Goal: Contribute content: Add original content to the website for others to see

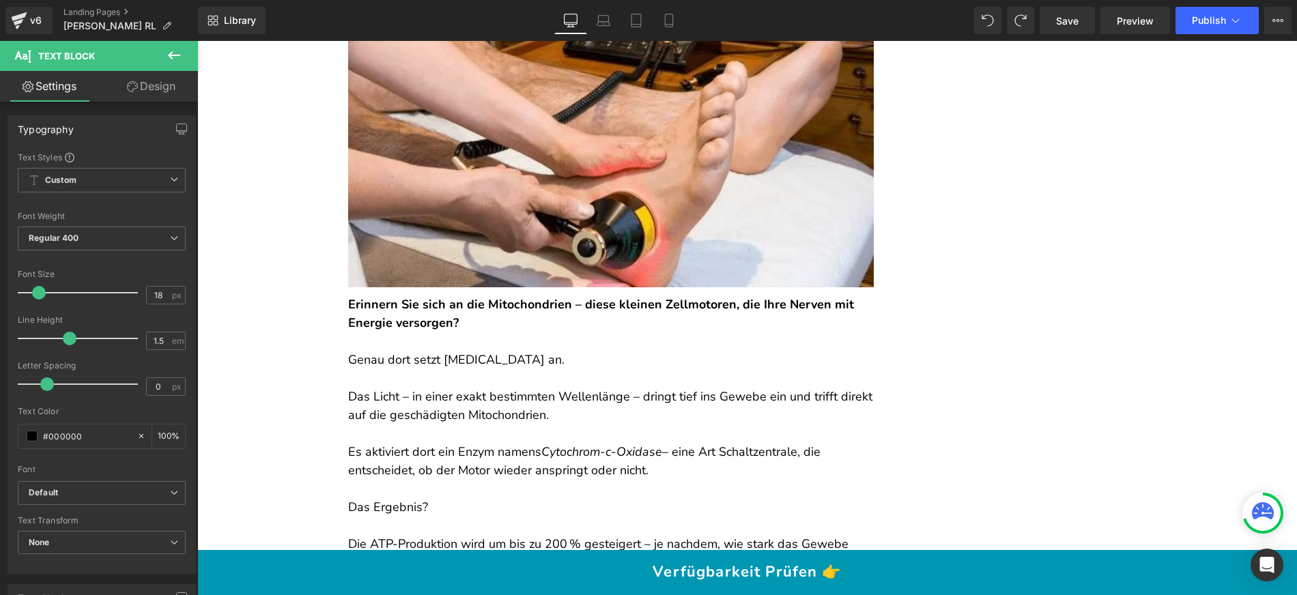
scroll to position [4937, 0]
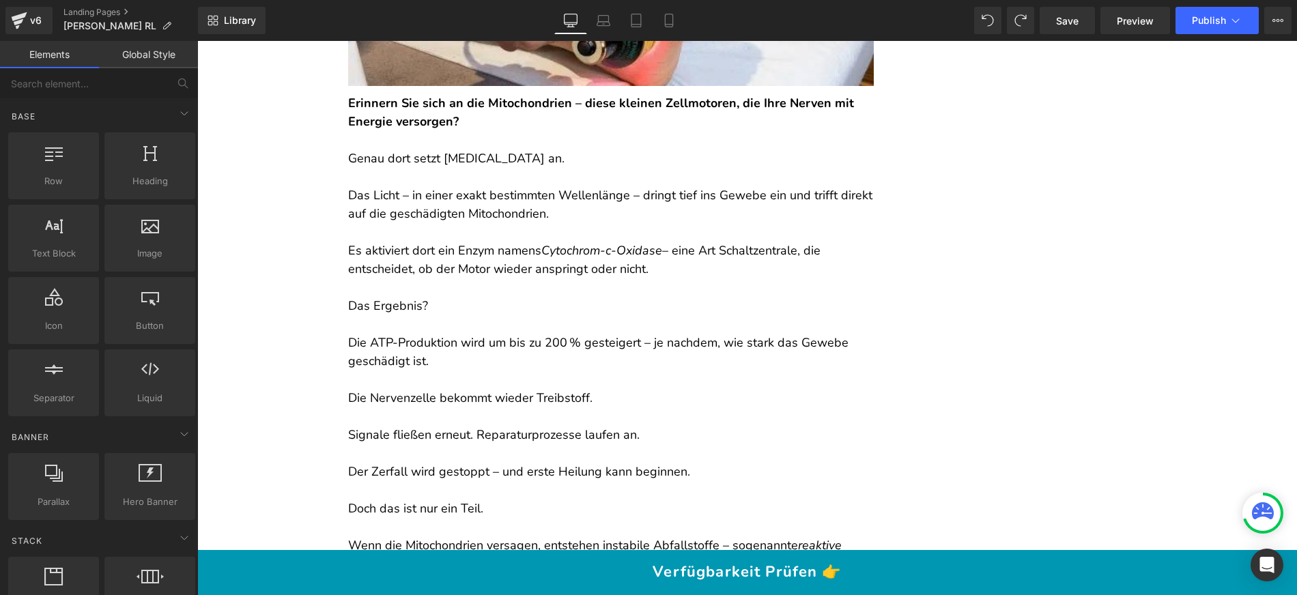
scroll to position [5049, 0]
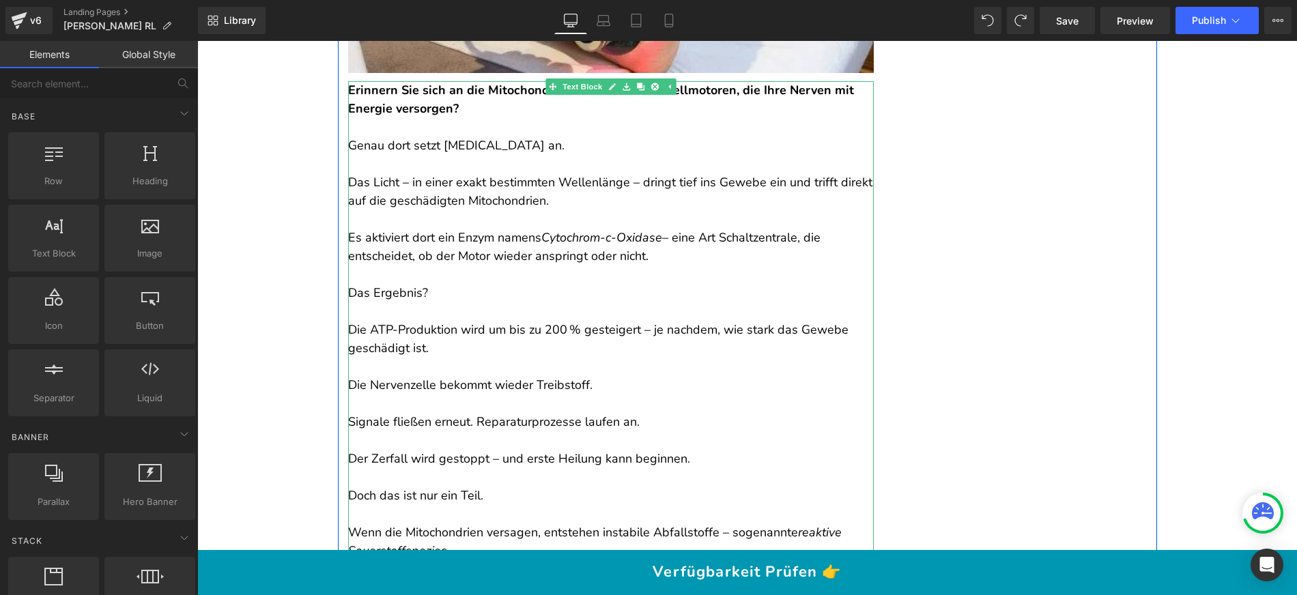
click at [419, 210] on p "Das Licht – in einer exakt bestimmten Wellenlänge – dringt tief ins Gewebe ein …" at bounding box center [611, 191] width 526 height 37
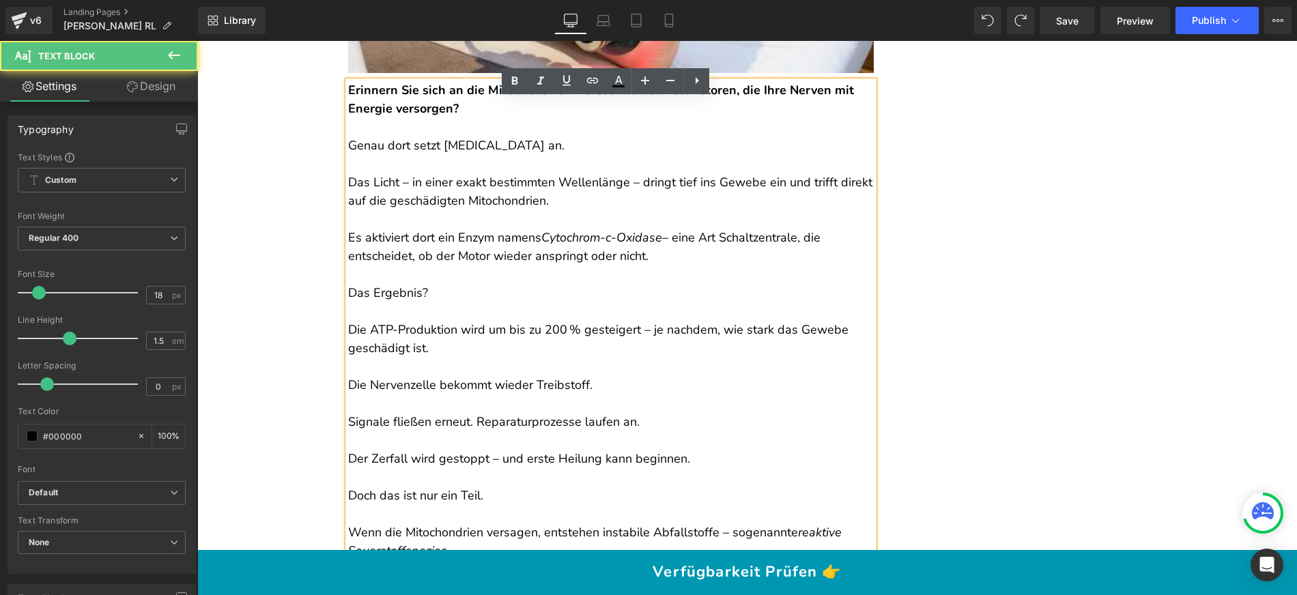
click at [421, 210] on p "Das Licht – in einer exakt bestimmten Wellenlänge – dringt tief ins Gewebe ein …" at bounding box center [611, 191] width 526 height 37
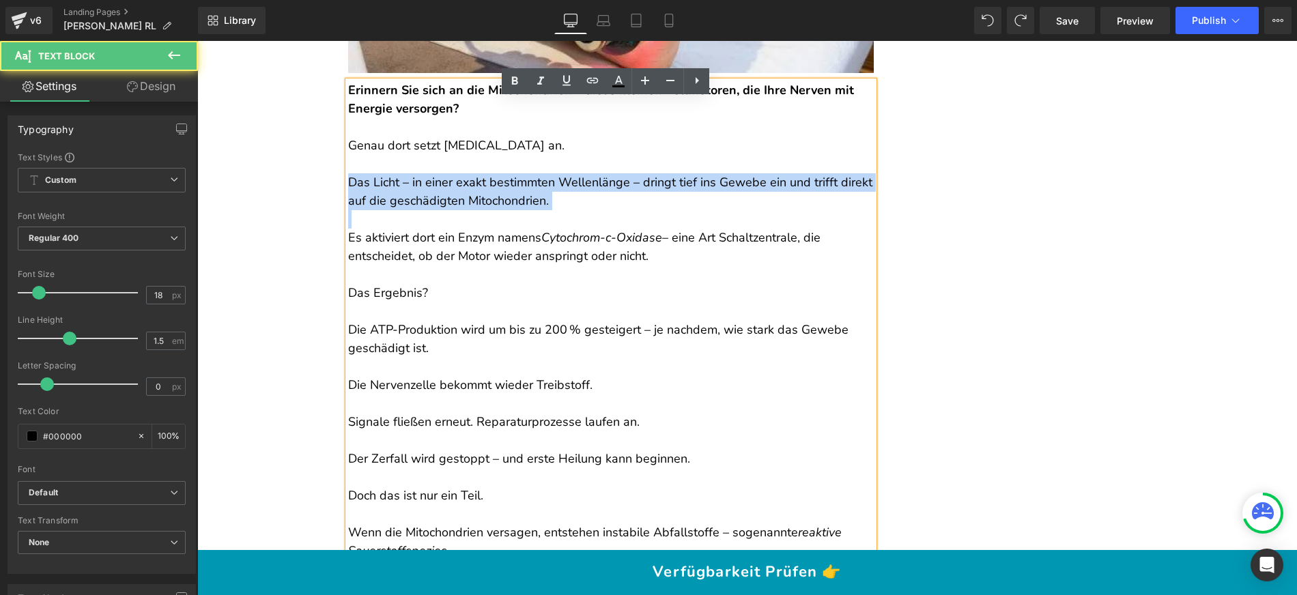
click at [421, 210] on p "Das Licht – in einer exakt bestimmten Wellenlänge – dringt tief ins Gewebe ein …" at bounding box center [611, 191] width 526 height 37
copy p "Das Licht – in einer exakt bestimmten Wellenlänge – dringt tief ins Gewebe ein …"
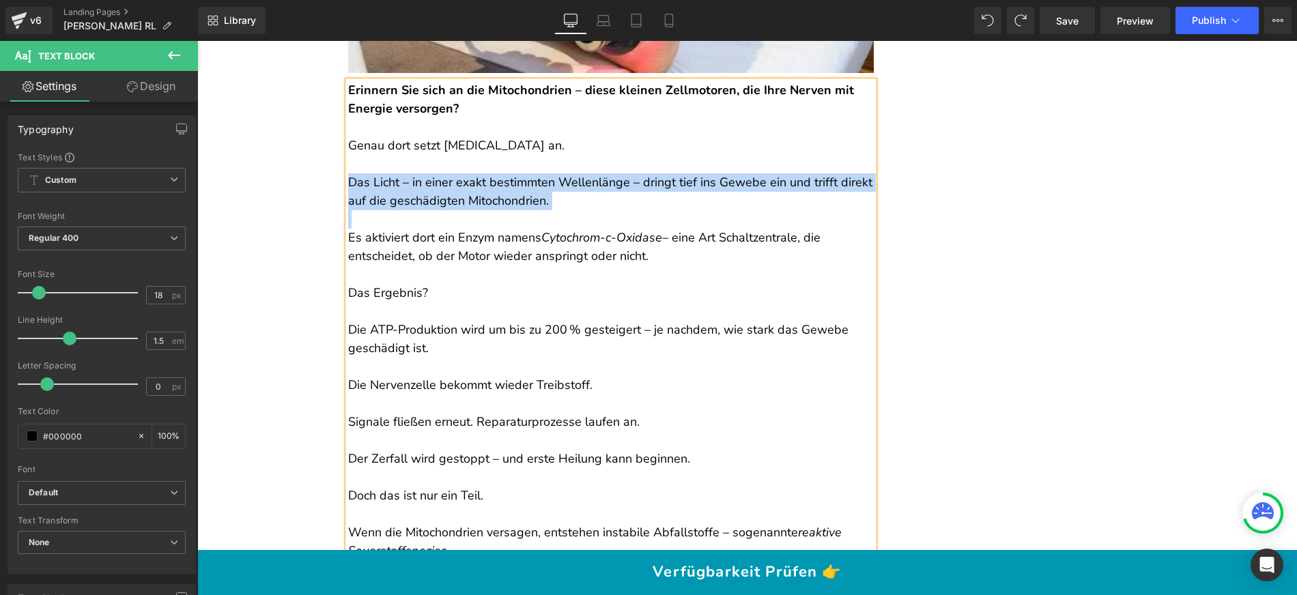
click at [478, 229] on p "Es aktiviert dort ein Enzym namens Cytochrom-c-Oxidase – eine Art Schaltzentral…" at bounding box center [611, 237] width 526 height 55
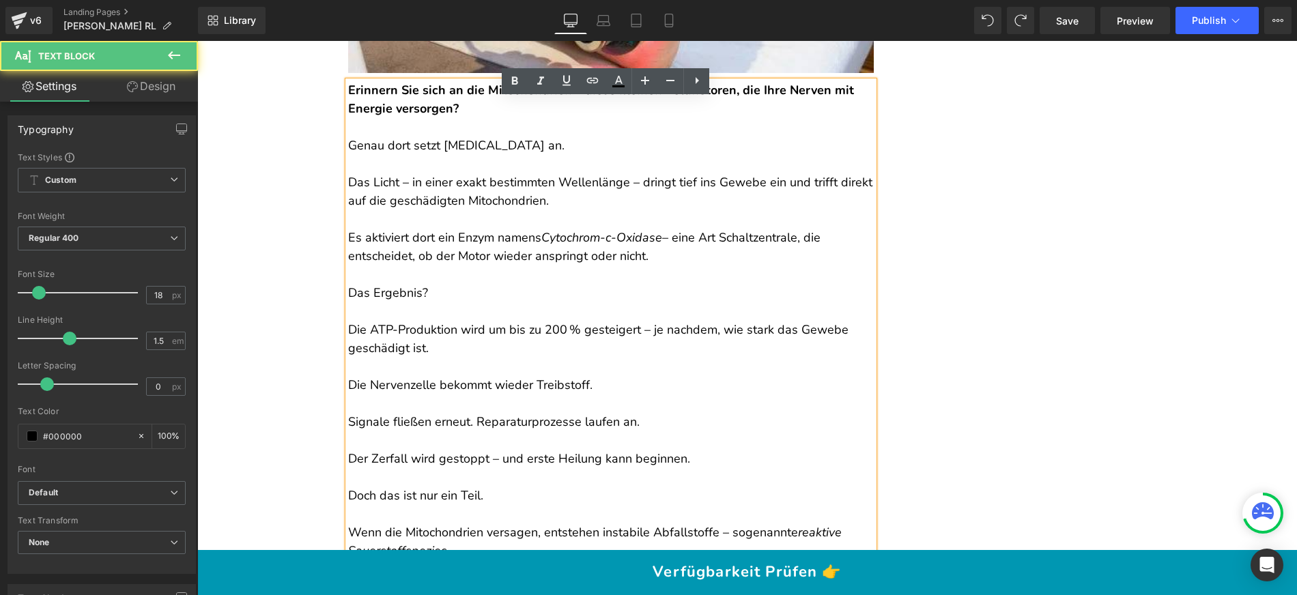
click at [554, 210] on p "Das Licht – in einer exakt bestimmten Wellenlänge – dringt tief ins Gewebe ein …" at bounding box center [611, 191] width 526 height 37
click at [783, 137] on p at bounding box center [611, 127] width 526 height 18
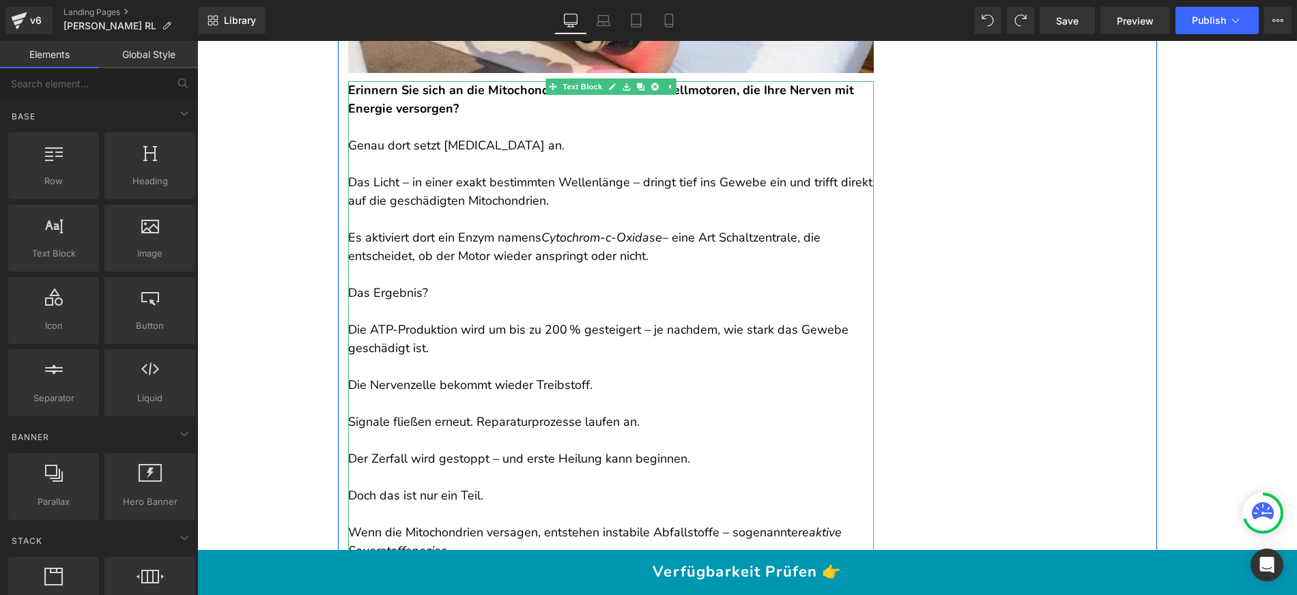
click at [444, 358] on p "Die ATP-Produktion wird um bis zu 200 % gesteigert – je nachdem, wie stark das …" at bounding box center [611, 329] width 526 height 55
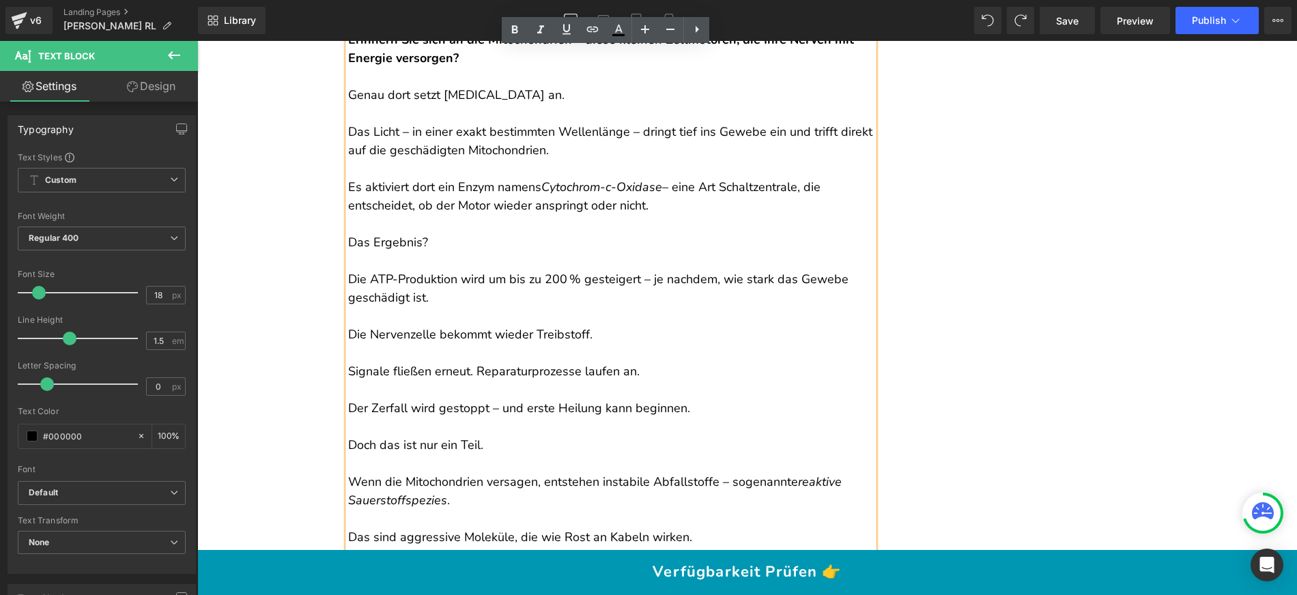
scroll to position [5101, 0]
click at [449, 293] on p "Die ATP-Produktion wird um bis zu 200 % gesteigert – je nachdem, wie stark das …" at bounding box center [611, 277] width 526 height 55
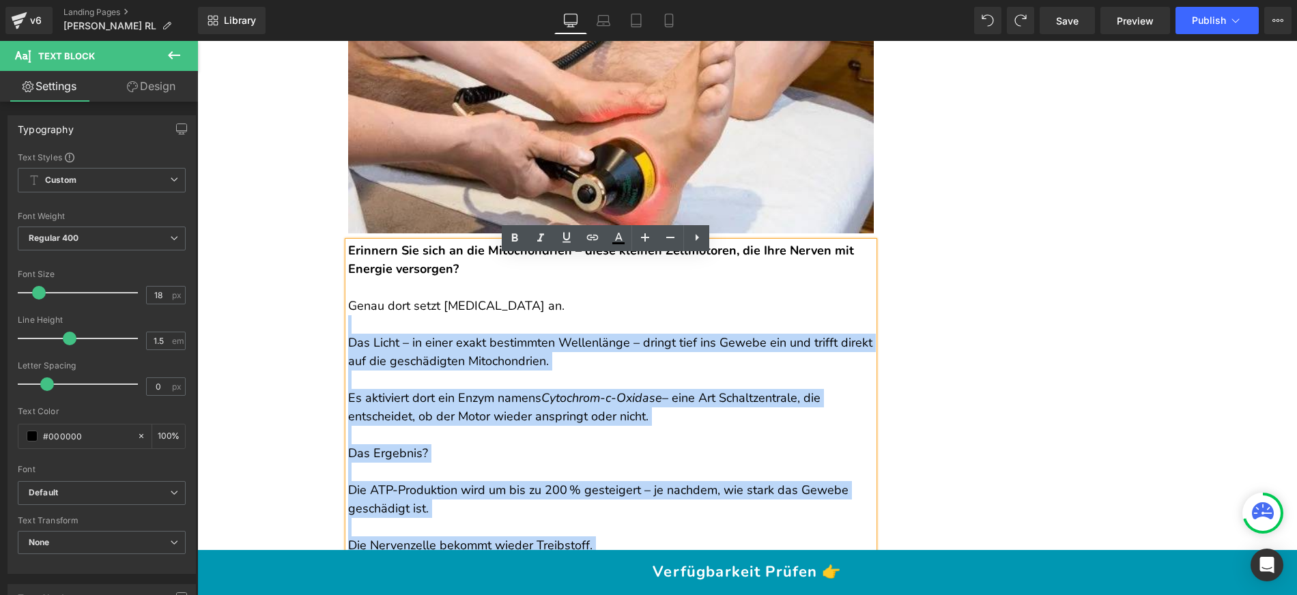
scroll to position [4875, 0]
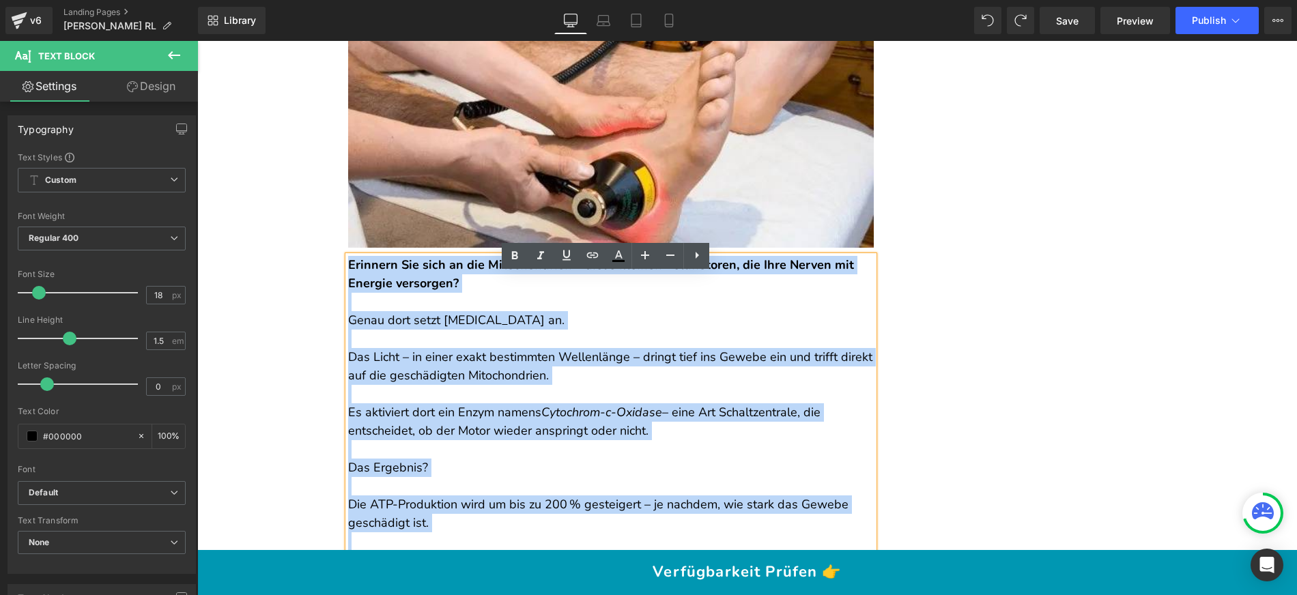
drag, startPoint x: 523, startPoint y: 493, endPoint x: 344, endPoint y: 281, distance: 277.0
copy div "Loremips Dol sita co adi Elitseddoeius – tempo incidid Utlaboreetd, mag Aliq En…"
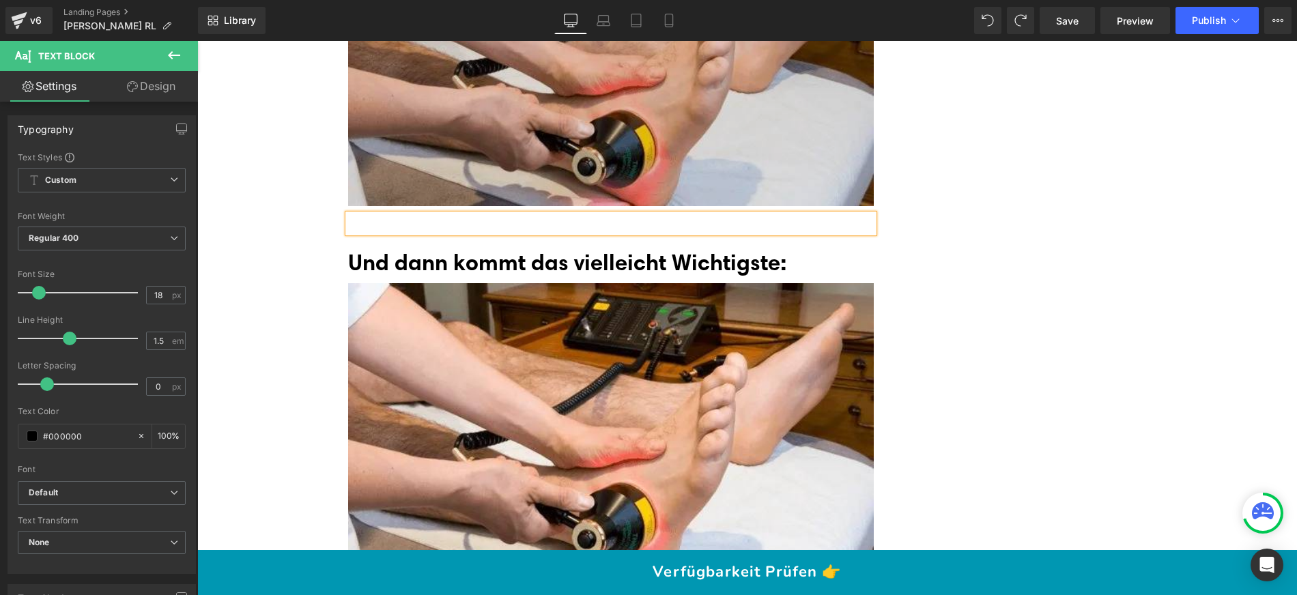
scroll to position [4839, 0]
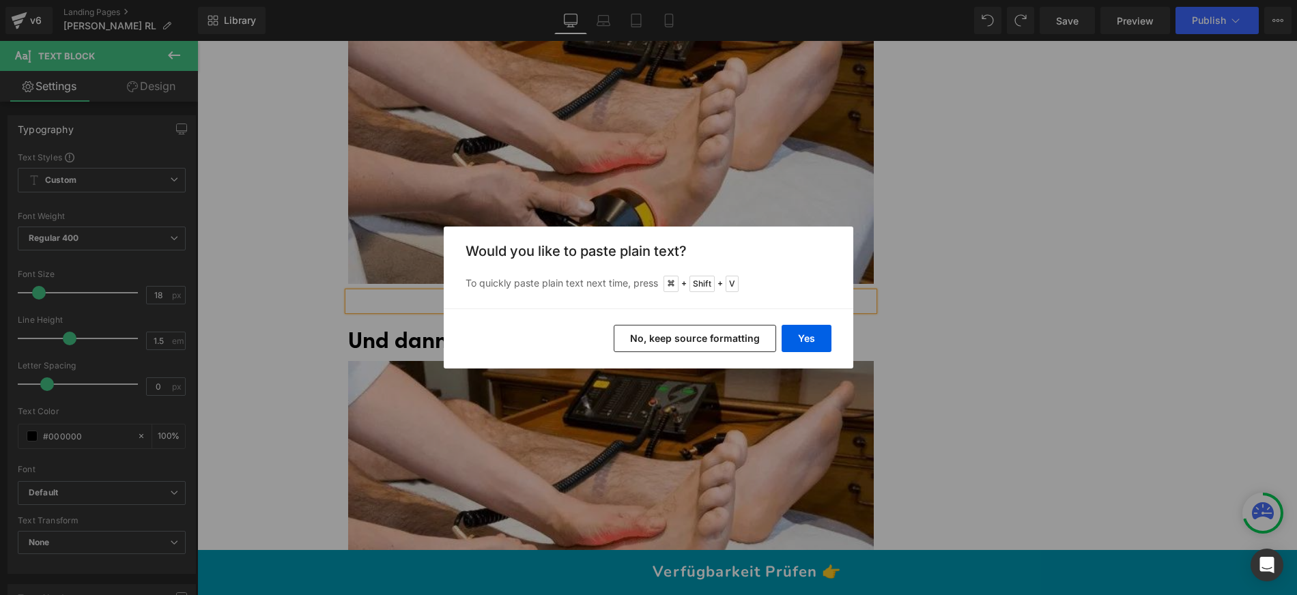
click at [0, 0] on button "No, keep source formatting" at bounding box center [0, 0] width 0 height 0
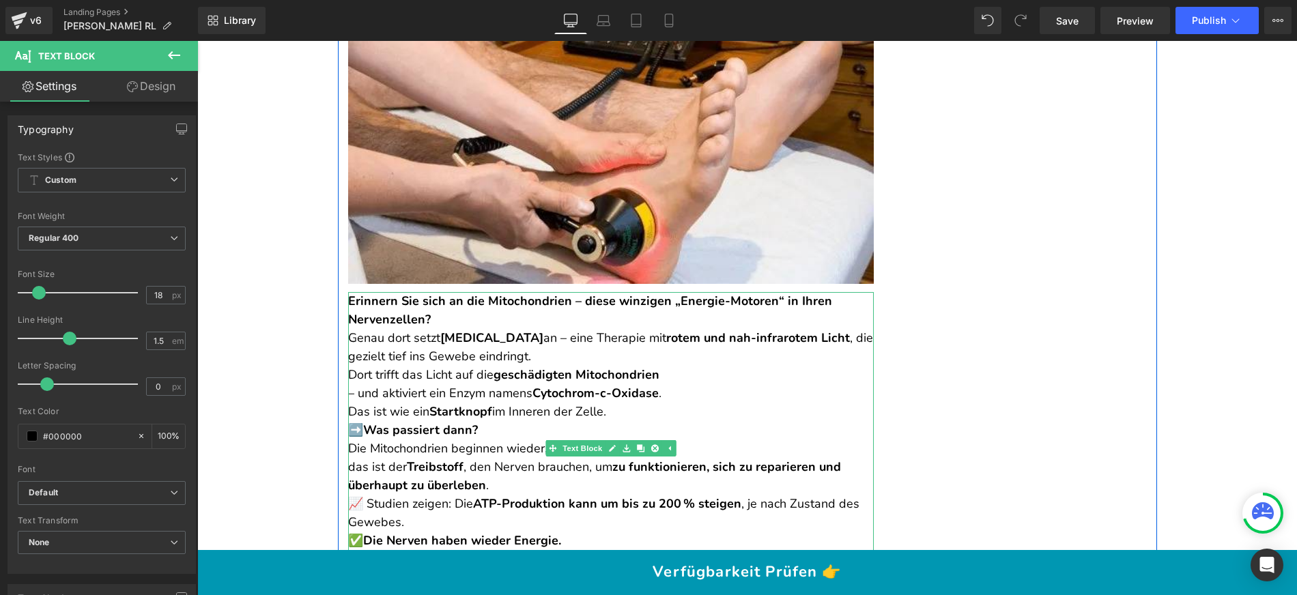
click at [488, 337] on p "Erinnern Sie sich an die Mitochondrien – diese winzigen „Energie-Motoren“ in Ih…" at bounding box center [611, 329] width 526 height 74
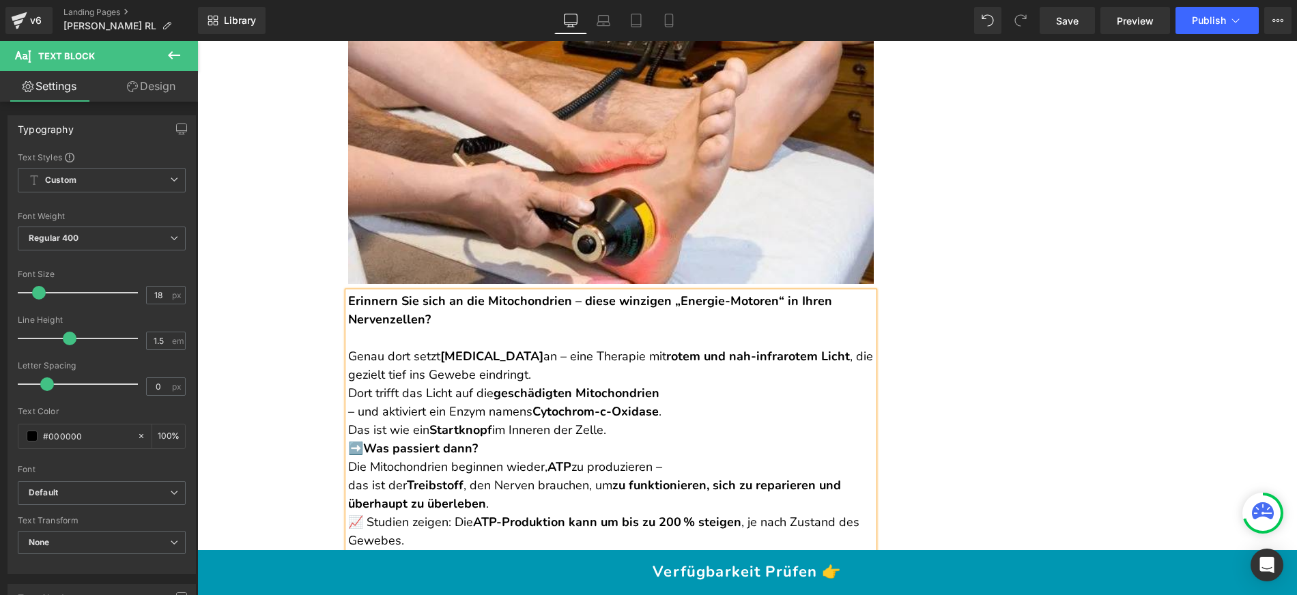
click at [594, 384] on p "Genau dort setzt [MEDICAL_DATA] an – eine Therapie mit rotem und nah-infrarotem…" at bounding box center [611, 356] width 526 height 55
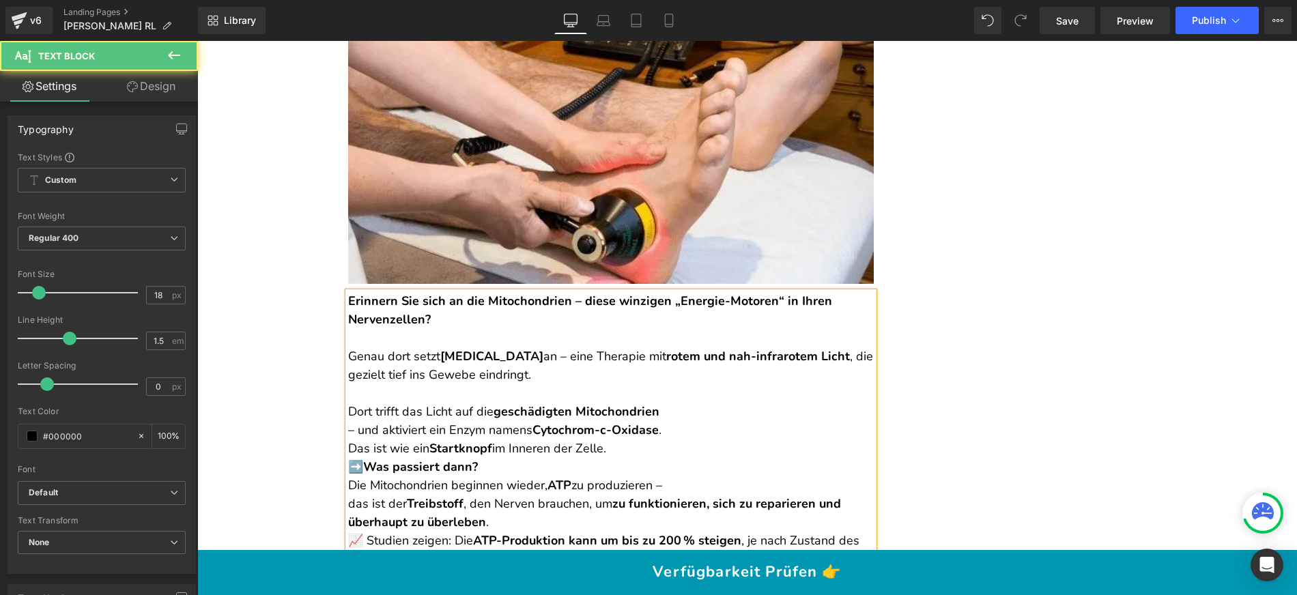
click at [664, 428] on p "Dort trifft das Licht auf die geschädigten Mitochondrien – und aktiviert ein En…" at bounding box center [611, 430] width 526 height 55
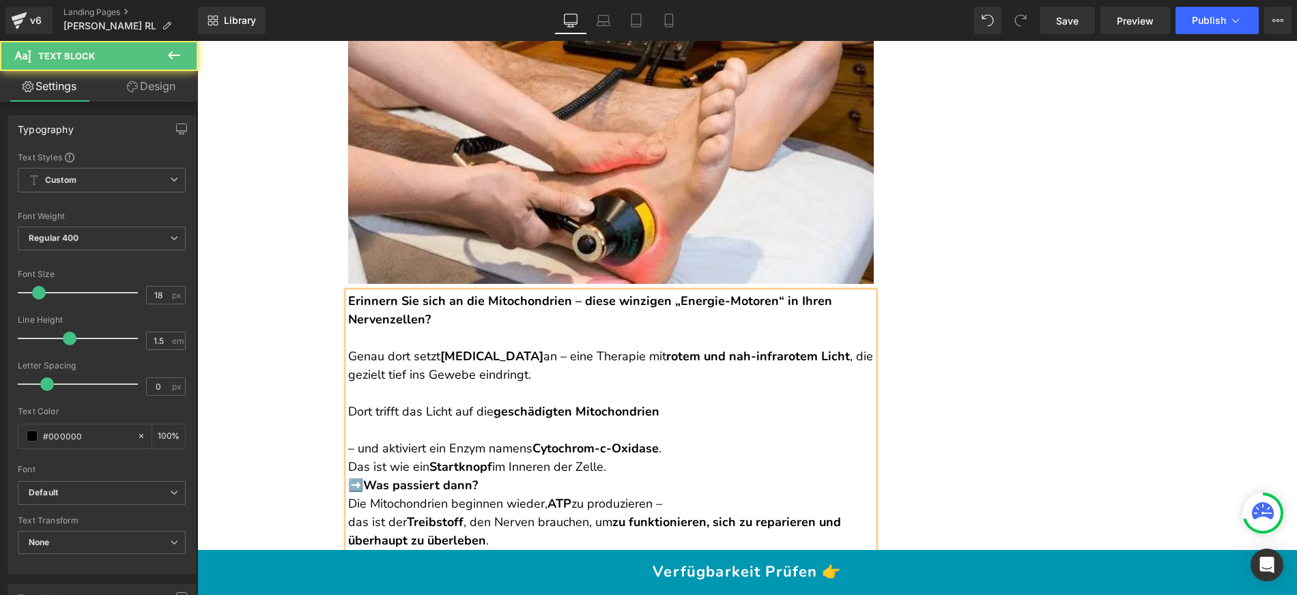
click at [348, 465] on p "– und aktiviert ein Enzym namens Cytochrom-c-Oxidase . Das ist wie ein Startkno…" at bounding box center [611, 448] width 526 height 55
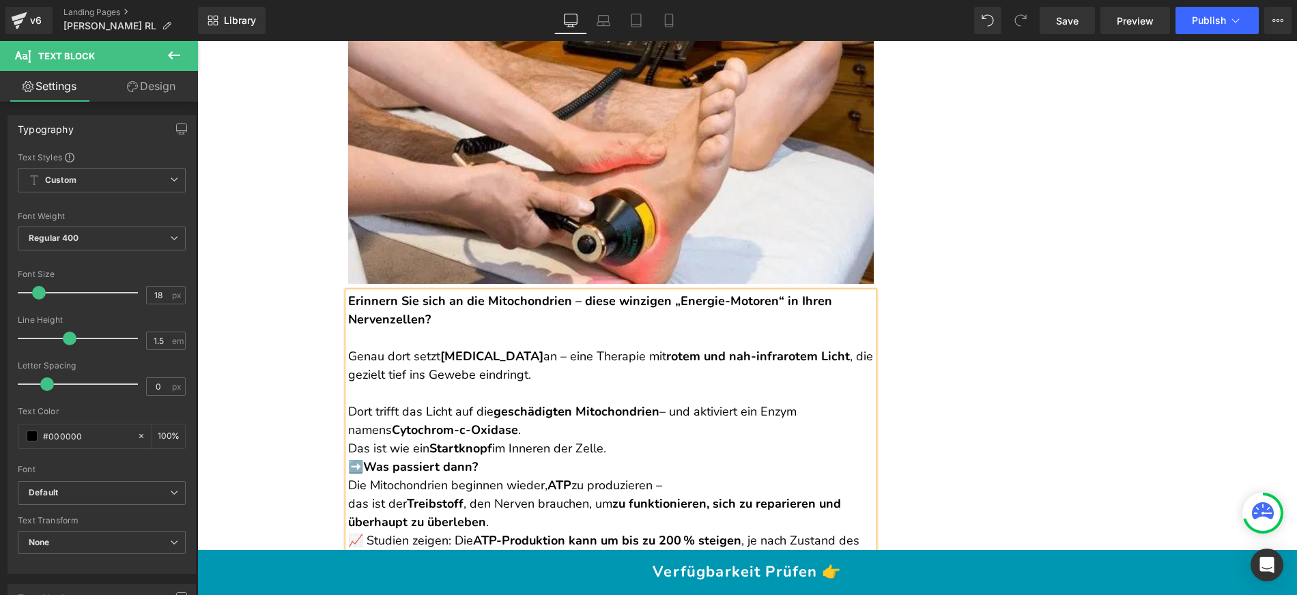
click at [521, 440] on p "Dort trifft das Licht auf die geschädigten Mitochondrien – und aktiviert ein En…" at bounding box center [611, 421] width 526 height 37
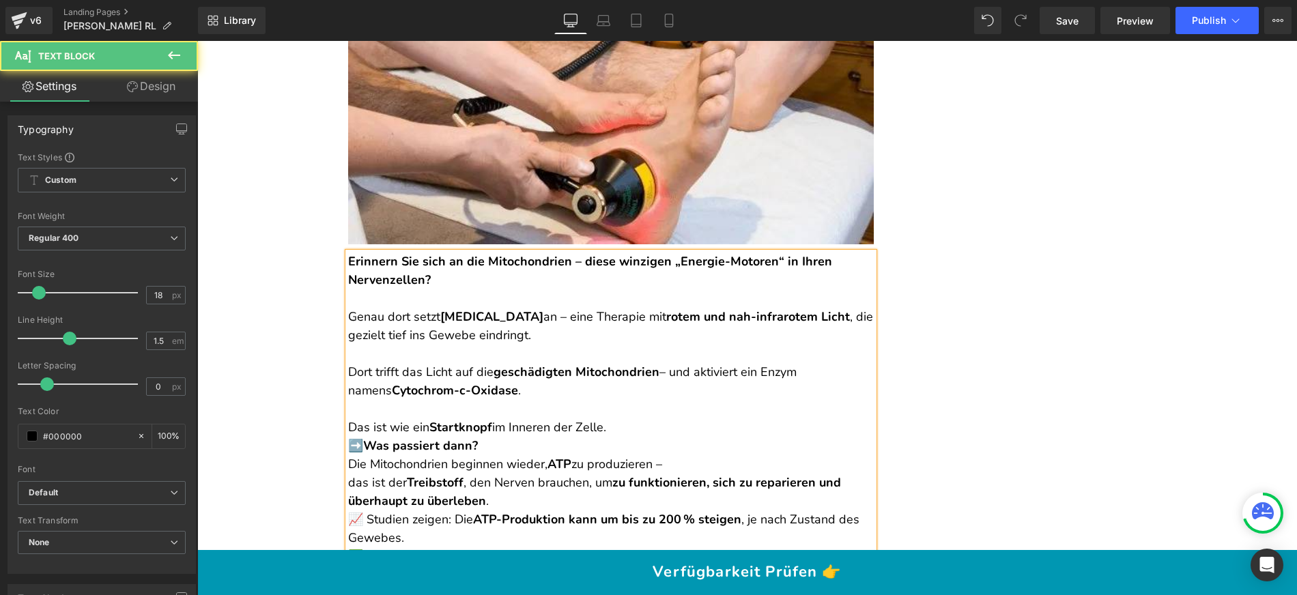
scroll to position [4886, 0]
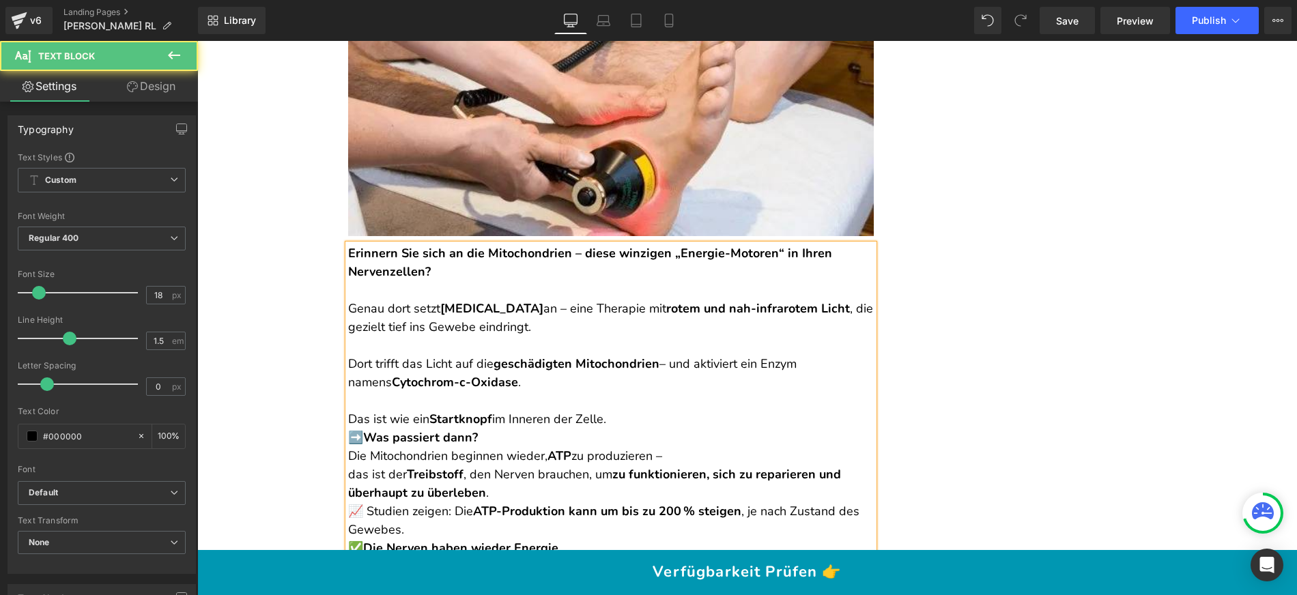
click at [611, 429] on p "Das ist wie ein Startknopf im Inneren der Zelle." at bounding box center [611, 419] width 526 height 18
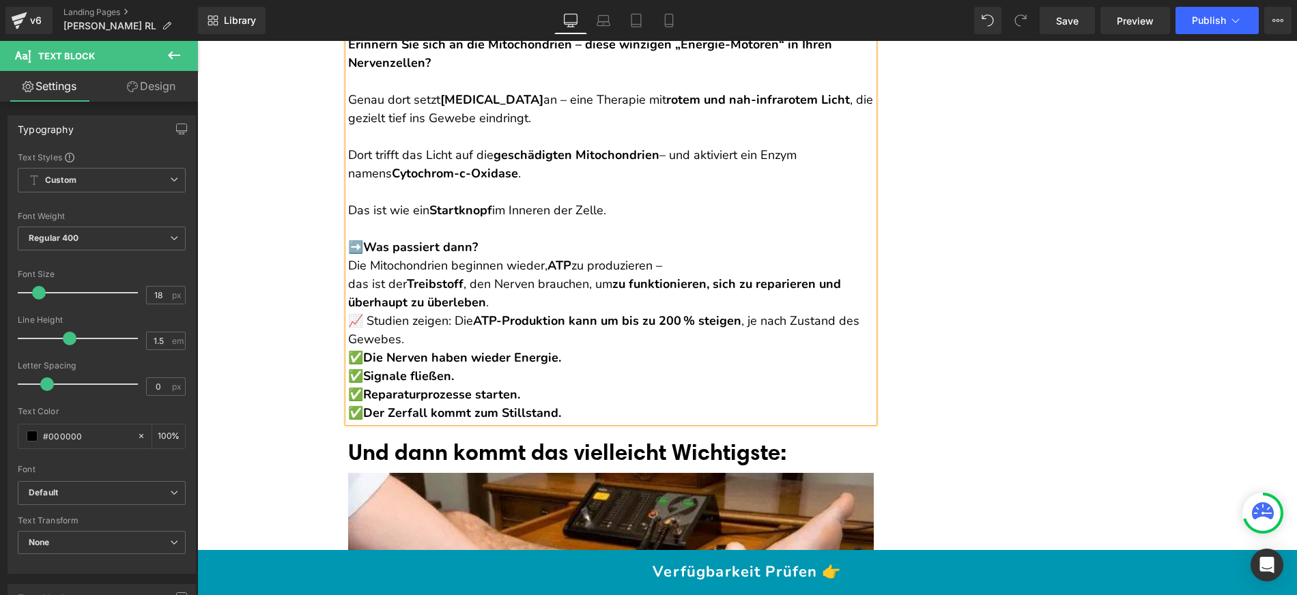
scroll to position [5100, 0]
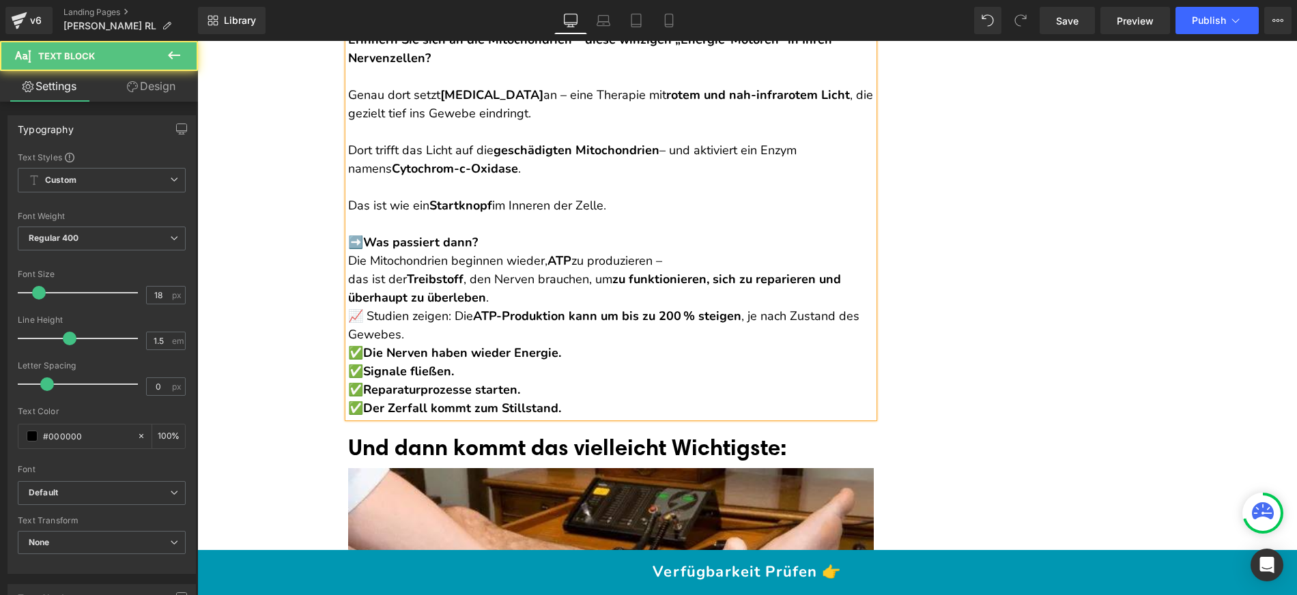
click at [541, 252] on p "➡️ Was passiert dann?" at bounding box center [611, 242] width 526 height 18
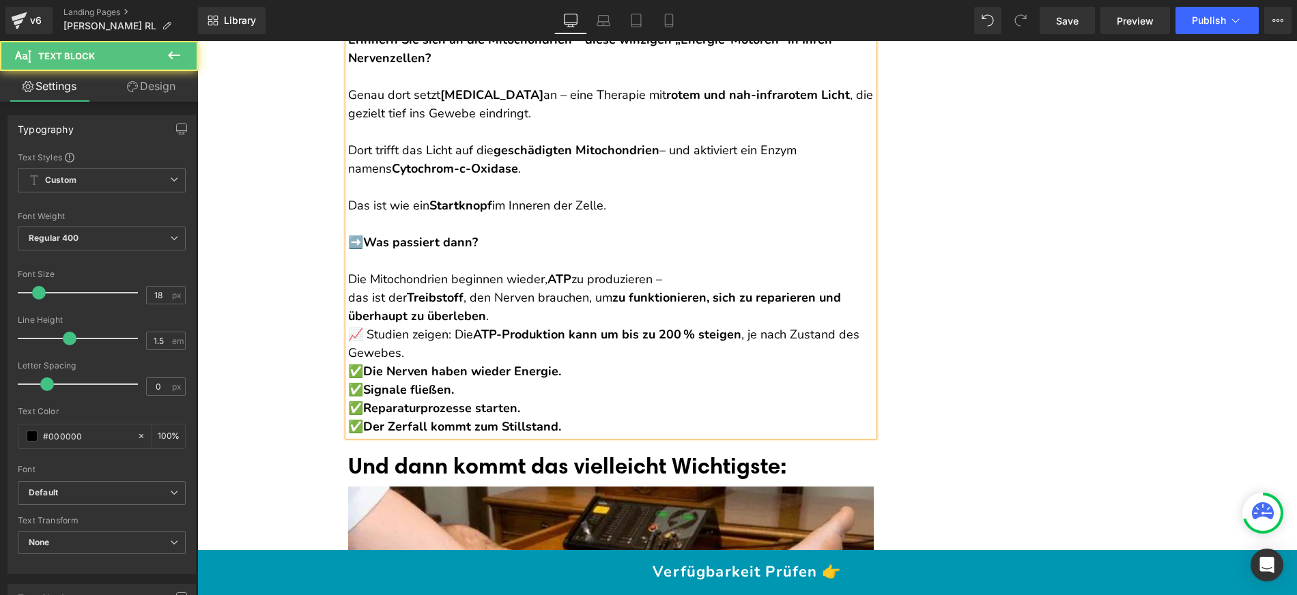
click at [348, 313] on p "Die Mitochondrien beginnen wieder, ATP zu produzieren – das ist der Treibstoff …" at bounding box center [611, 297] width 526 height 55
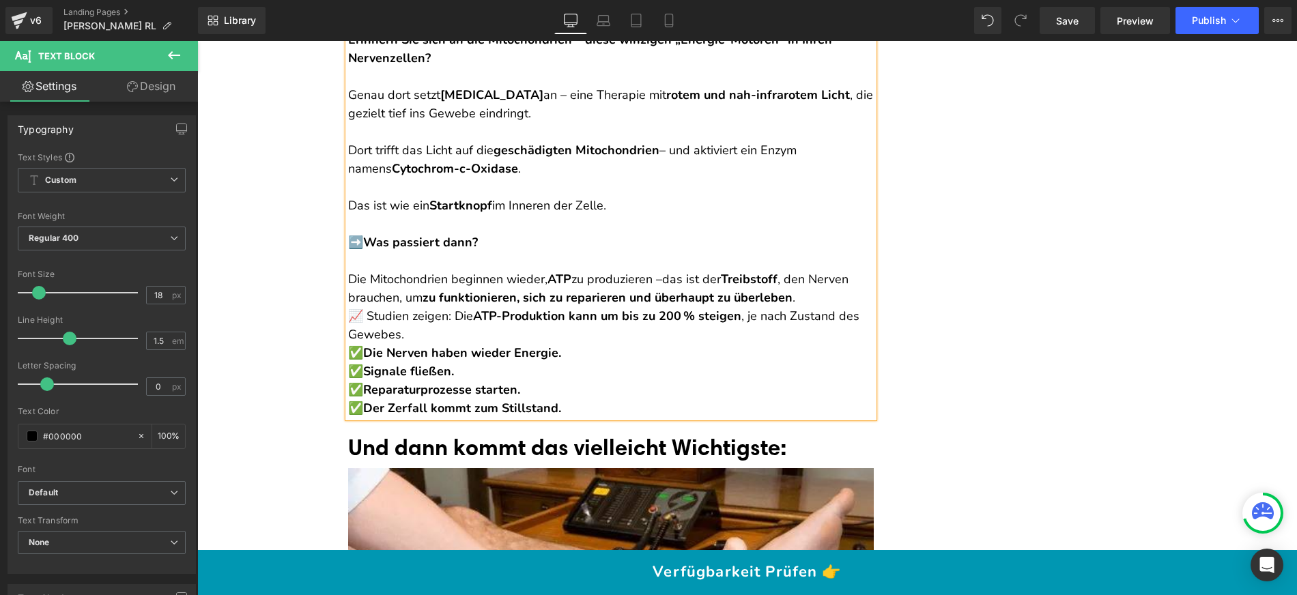
click at [809, 307] on p "Die Mitochondrien beginnen wieder, ATP zu produzieren – das ist der Treibstoff …" at bounding box center [611, 288] width 526 height 37
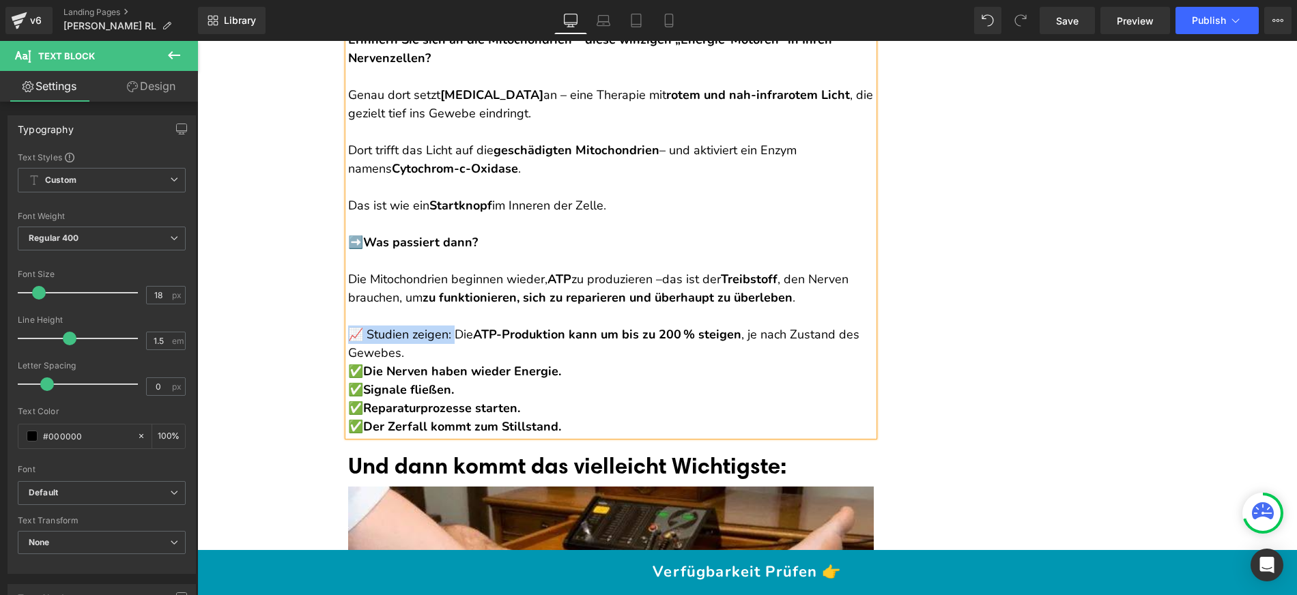
drag, startPoint x: 447, startPoint y: 350, endPoint x: 343, endPoint y: 349, distance: 103.7
click at [348, 349] on p "📈 Studien zeigen: Die ATP-Produktion kann um bis zu 200 % steigen , je nach Zus…" at bounding box center [611, 344] width 526 height 37
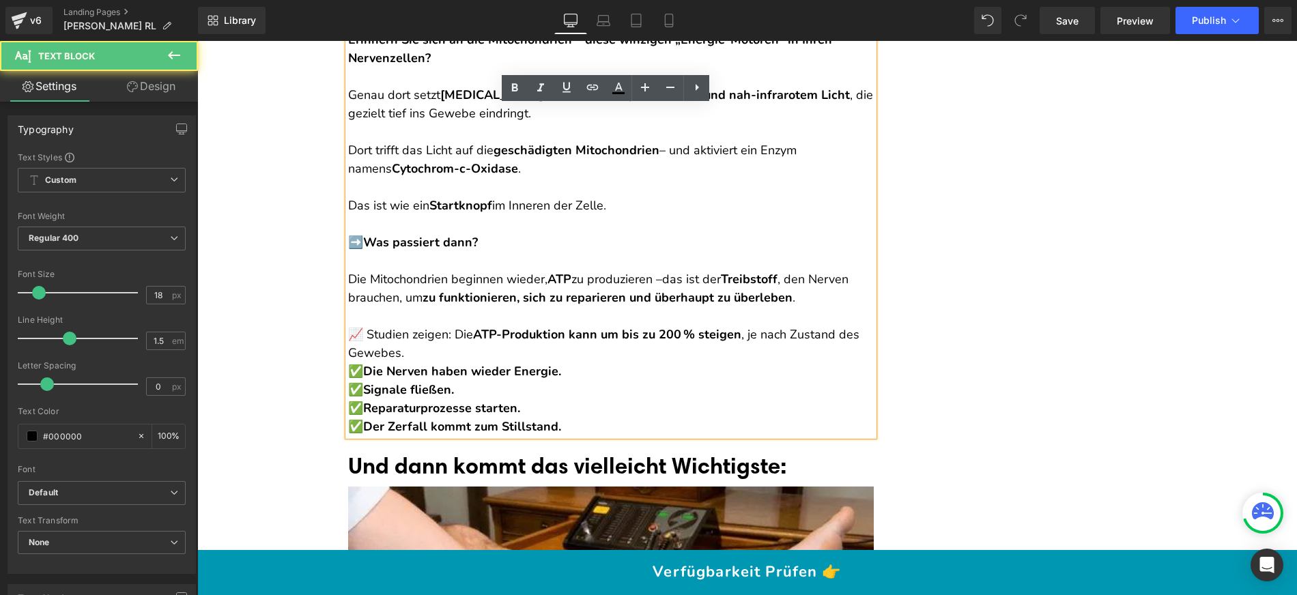
click at [409, 362] on p "📈 Studien zeigen: Die ATP-Produktion kann um bis zu 200 % steigen , je nach Zus…" at bounding box center [611, 344] width 526 height 37
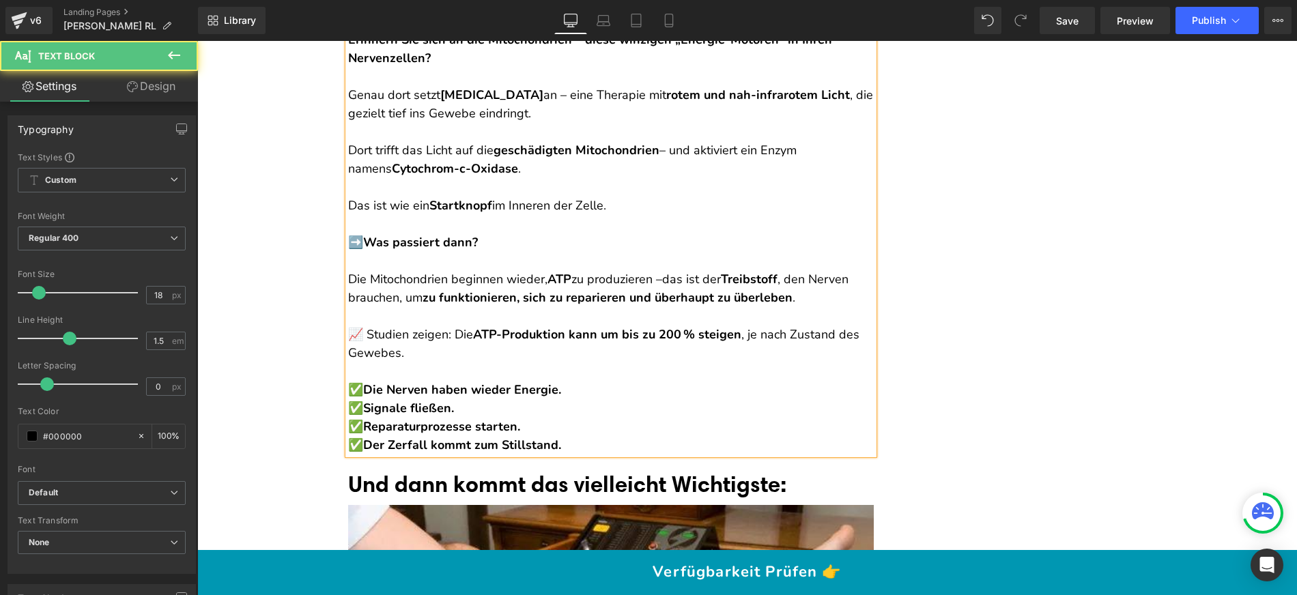
click at [599, 414] on p "✅ Die Nerven haben wieder Energie. ✅ Signale fließen. ✅ Reparaturprozesse start…" at bounding box center [611, 418] width 526 height 74
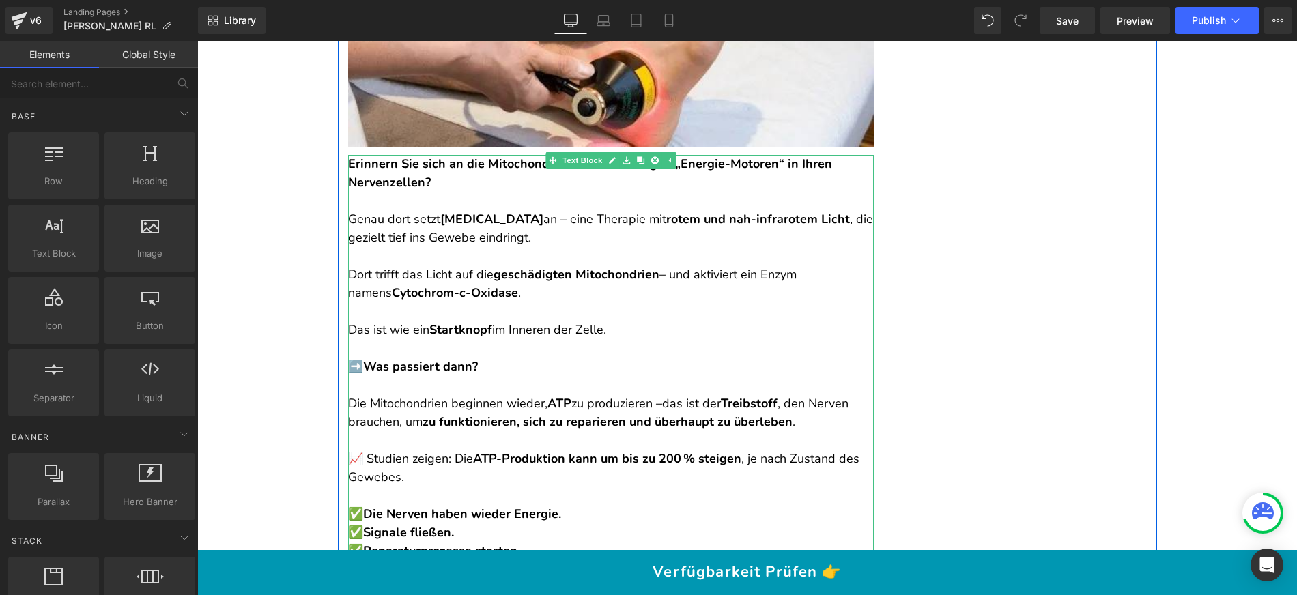
scroll to position [4976, 0]
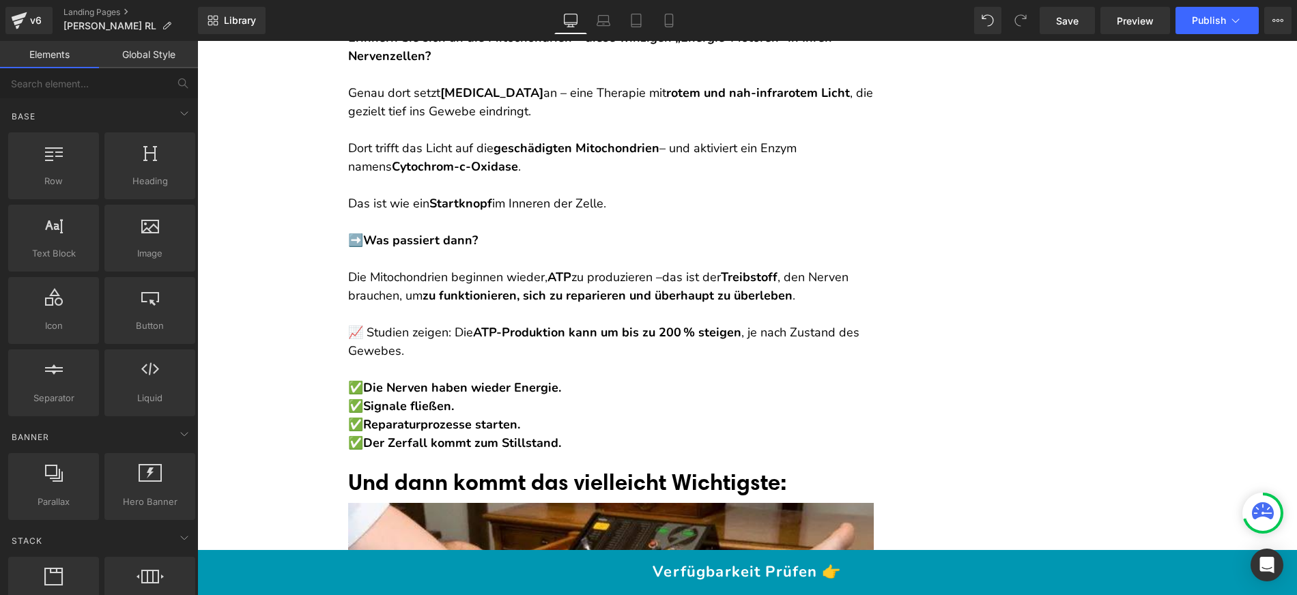
scroll to position [5104, 0]
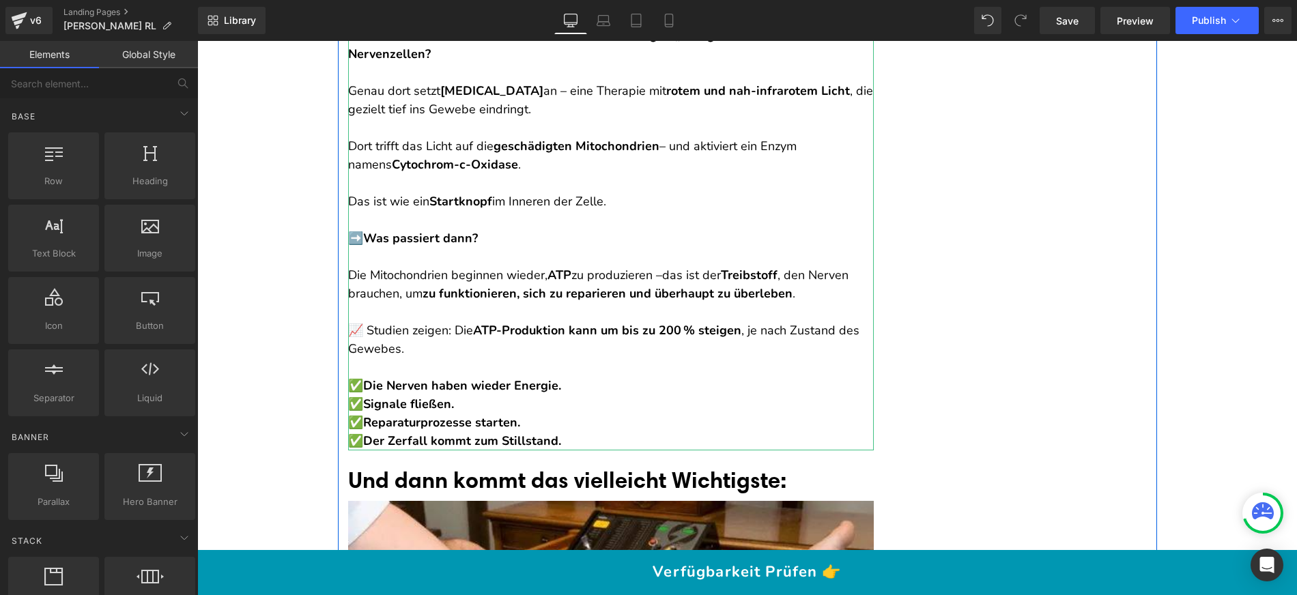
click at [443, 303] on p "Die Mitochondrien beginnen wieder, ATP zu produzieren – das ist der Treibstoff …" at bounding box center [611, 284] width 526 height 37
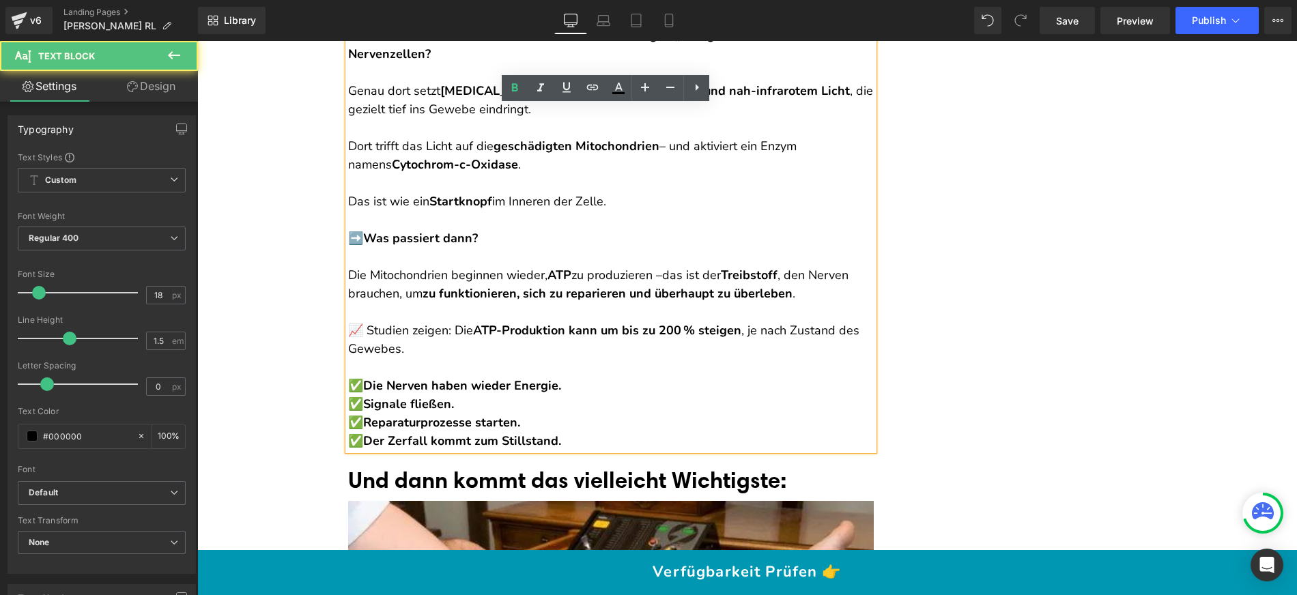
click at [420, 321] on p at bounding box center [611, 312] width 526 height 18
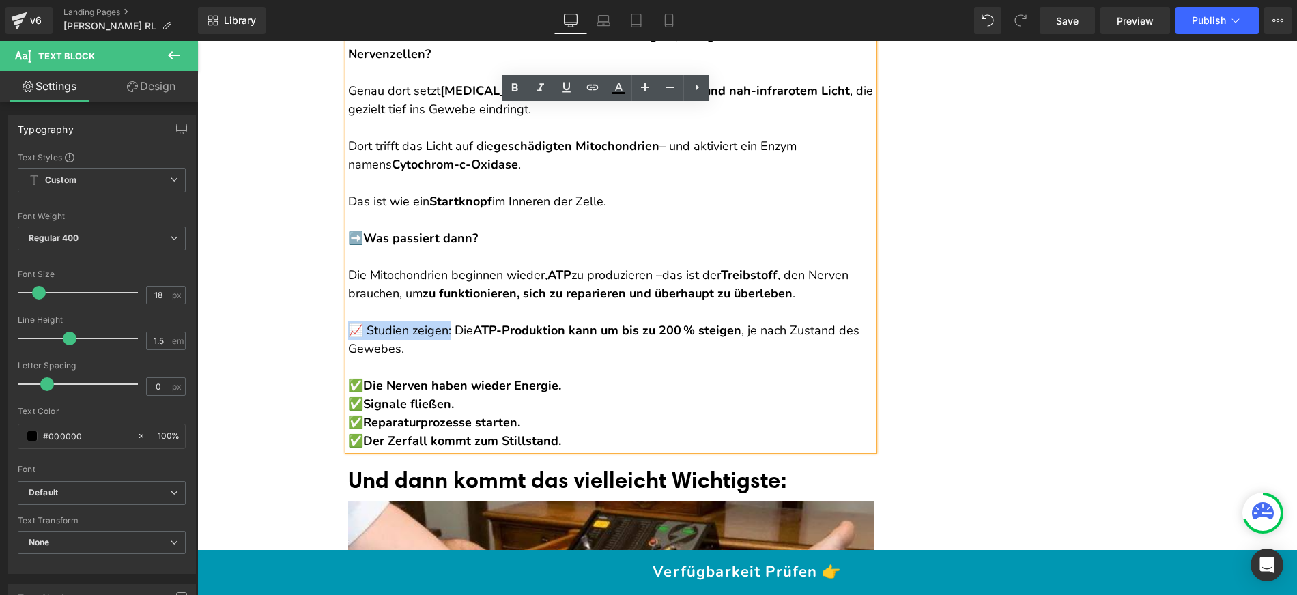
drag, startPoint x: 444, startPoint y: 347, endPoint x: 336, endPoint y: 349, distance: 107.9
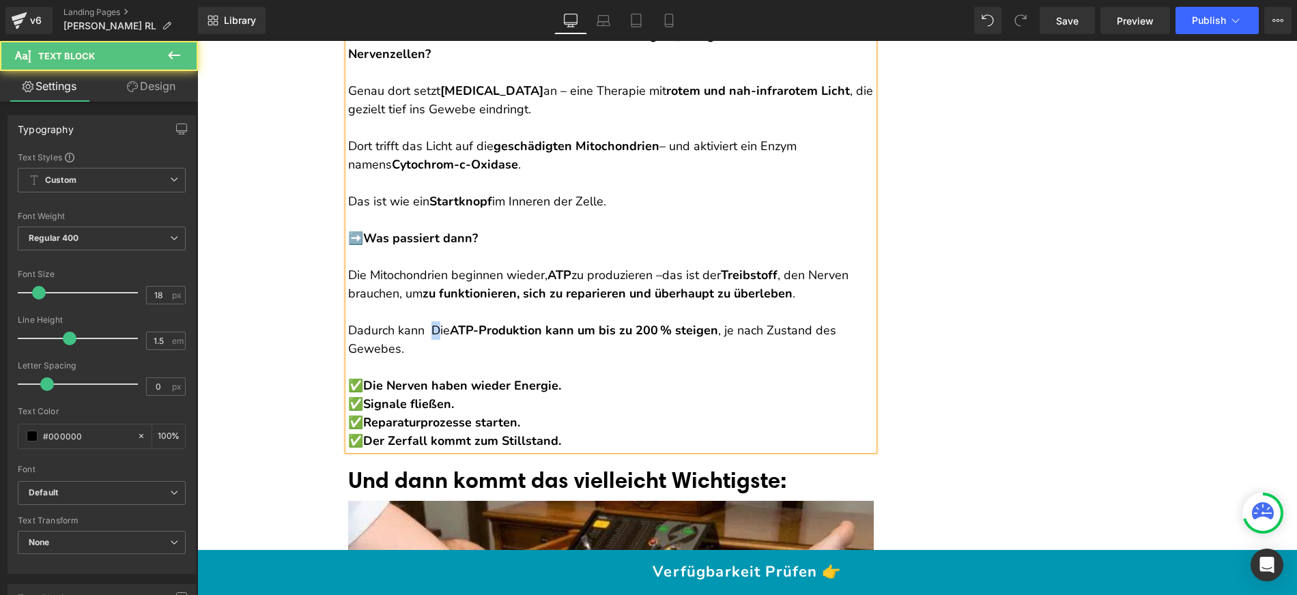
click at [426, 345] on p "Dadurch kann Die ATP-Produktion kann um bis zu 200 % steigen , je nach Zustand …" at bounding box center [611, 339] width 526 height 37
click at [556, 339] on strong "ATP-Produktion kann um bis zu 200 % steigen" at bounding box center [579, 330] width 268 height 16
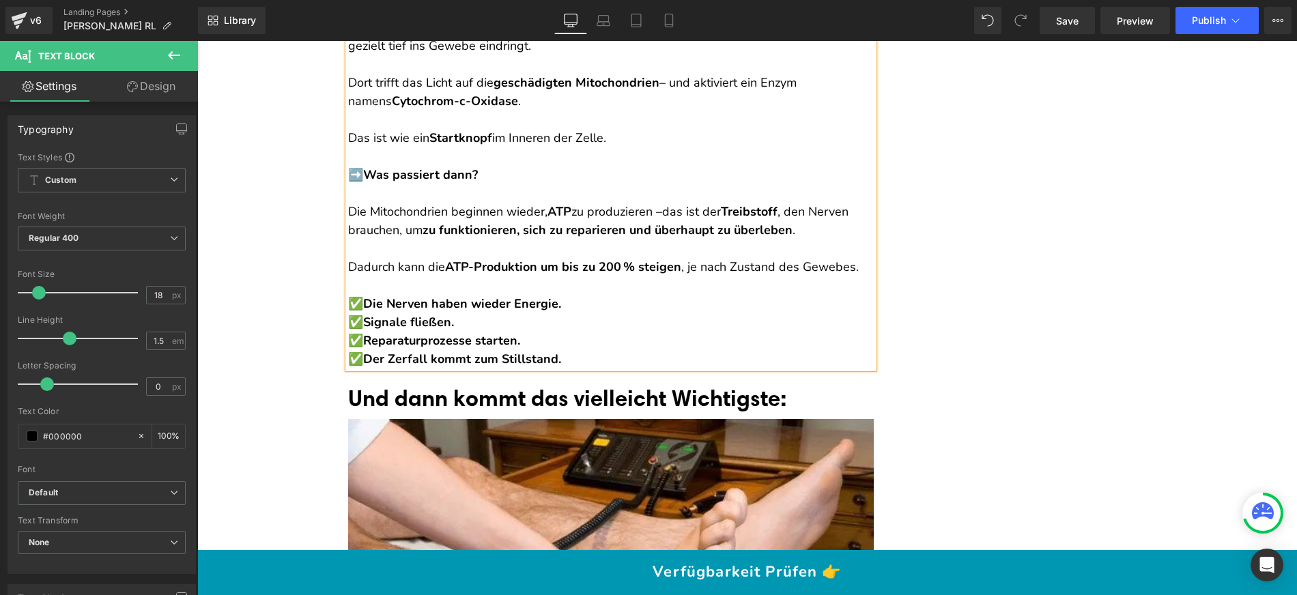
scroll to position [5238, 0]
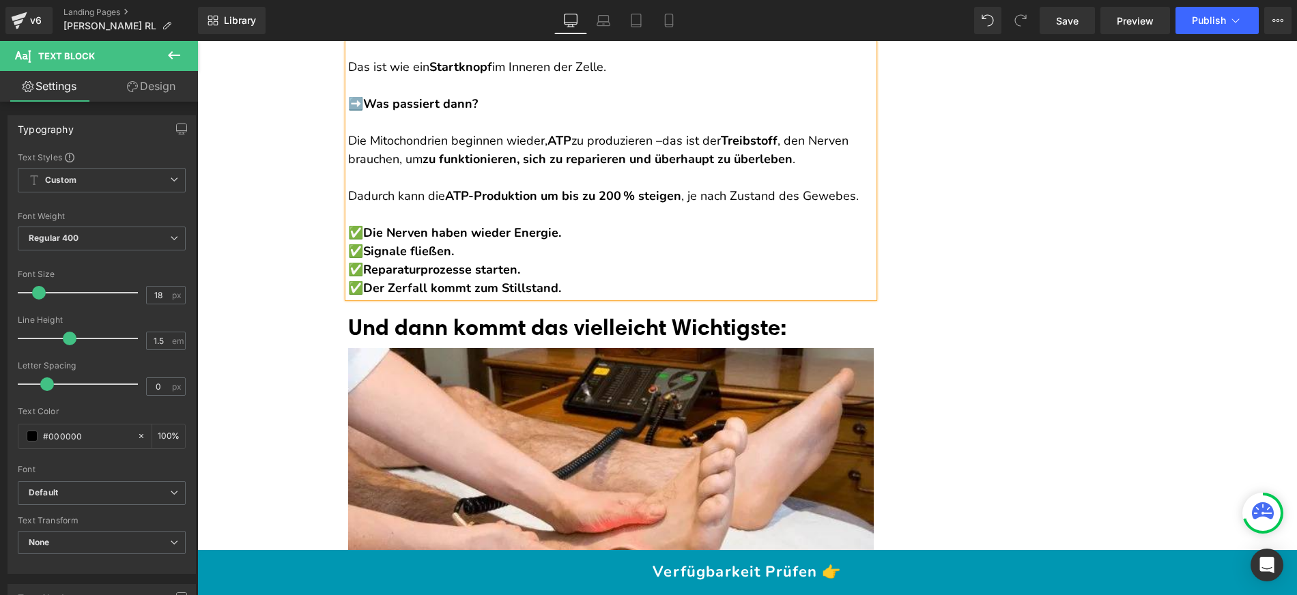
click at [422, 341] on font "Und dann kommt das vielleicht Wichtigste:" at bounding box center [567, 326] width 439 height 27
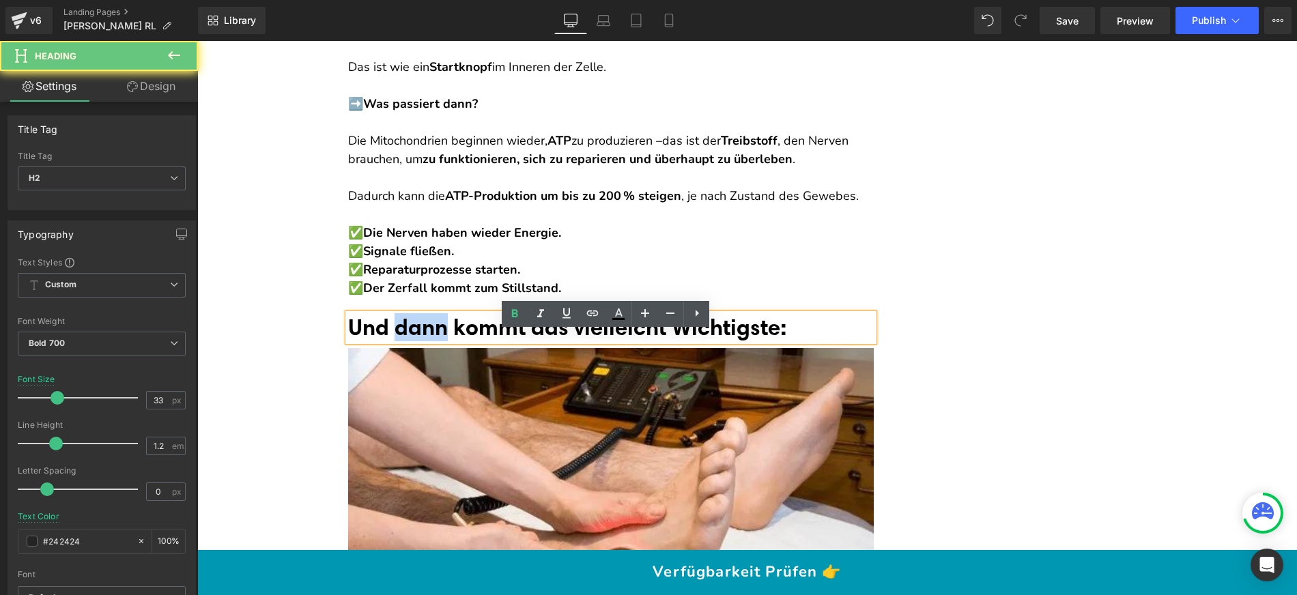
click at [422, 341] on font "Und dann kommt das vielleicht Wichtigste:" at bounding box center [567, 326] width 439 height 27
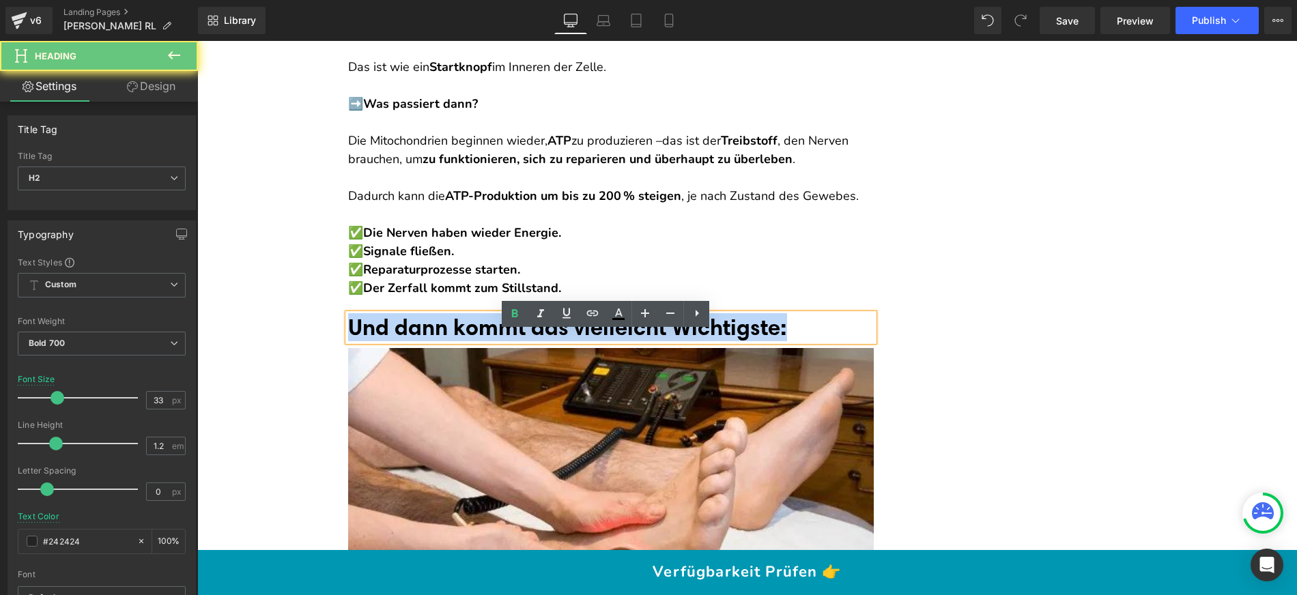
click at [422, 341] on font "Und dann kommt das vielleicht Wichtigste:" at bounding box center [567, 326] width 439 height 27
paste div
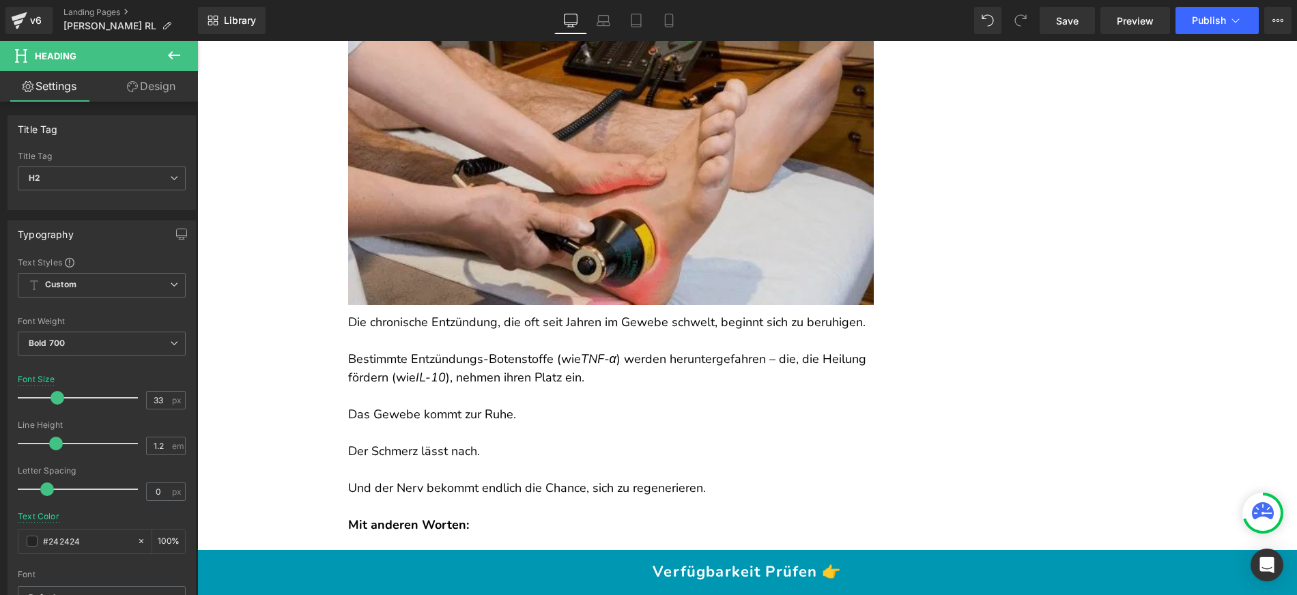
scroll to position [5632, 0]
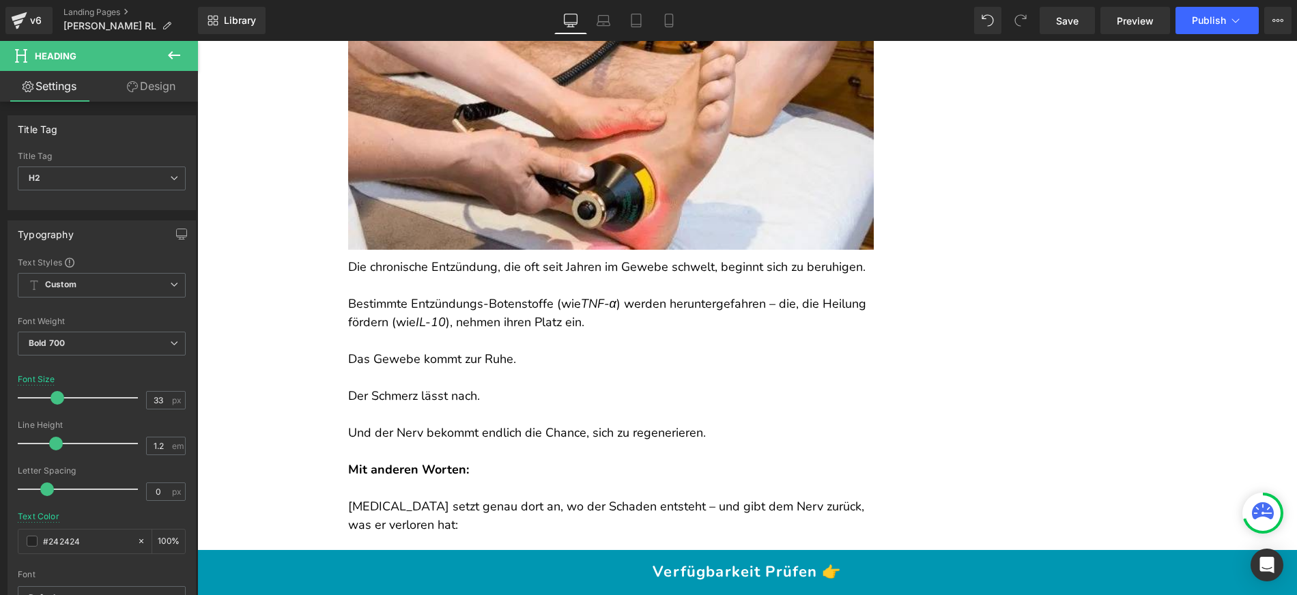
click at [367, 276] on p "Die chronische Entzündung, die oft seit Jahren im Gewebe schwelt, beginnt sich …" at bounding box center [611, 267] width 526 height 18
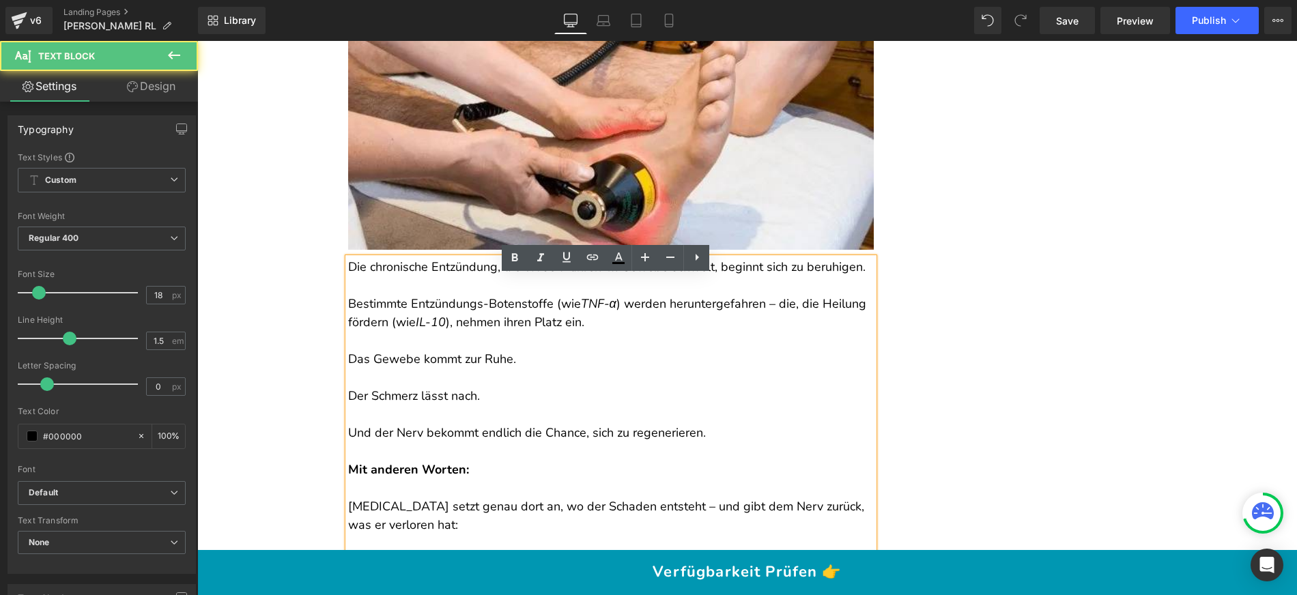
click at [348, 276] on p "Die chronische Entzündung, die oft seit Jahren im Gewebe schwelt, beginnt sich …" at bounding box center [611, 267] width 526 height 18
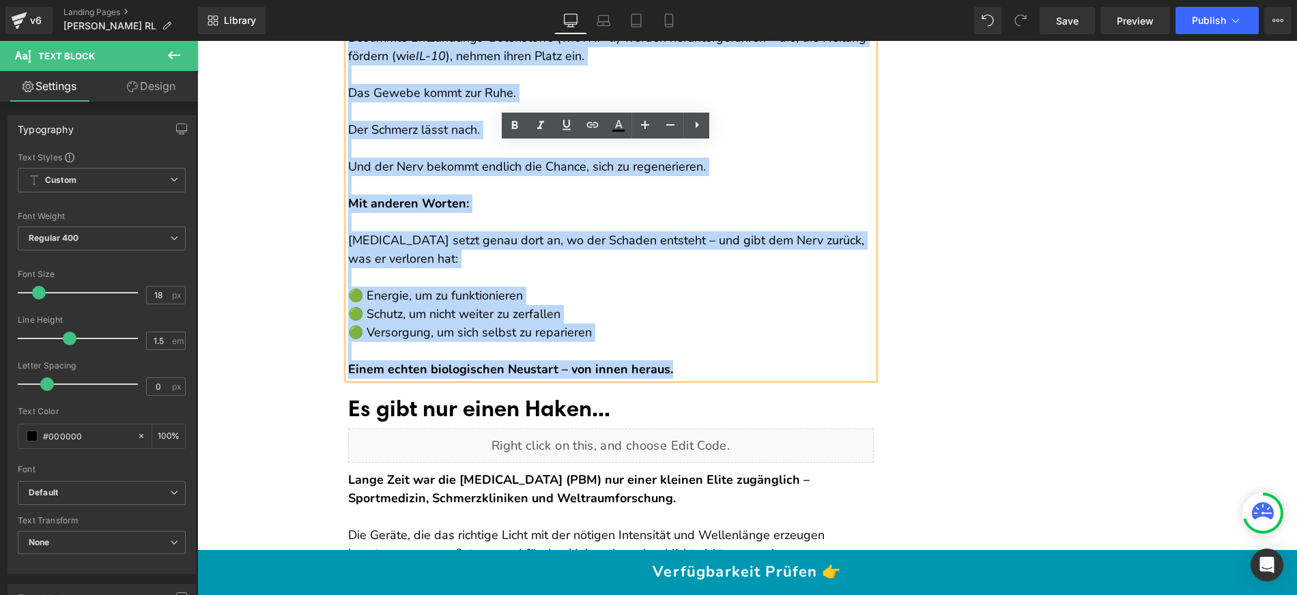
scroll to position [6058, 0]
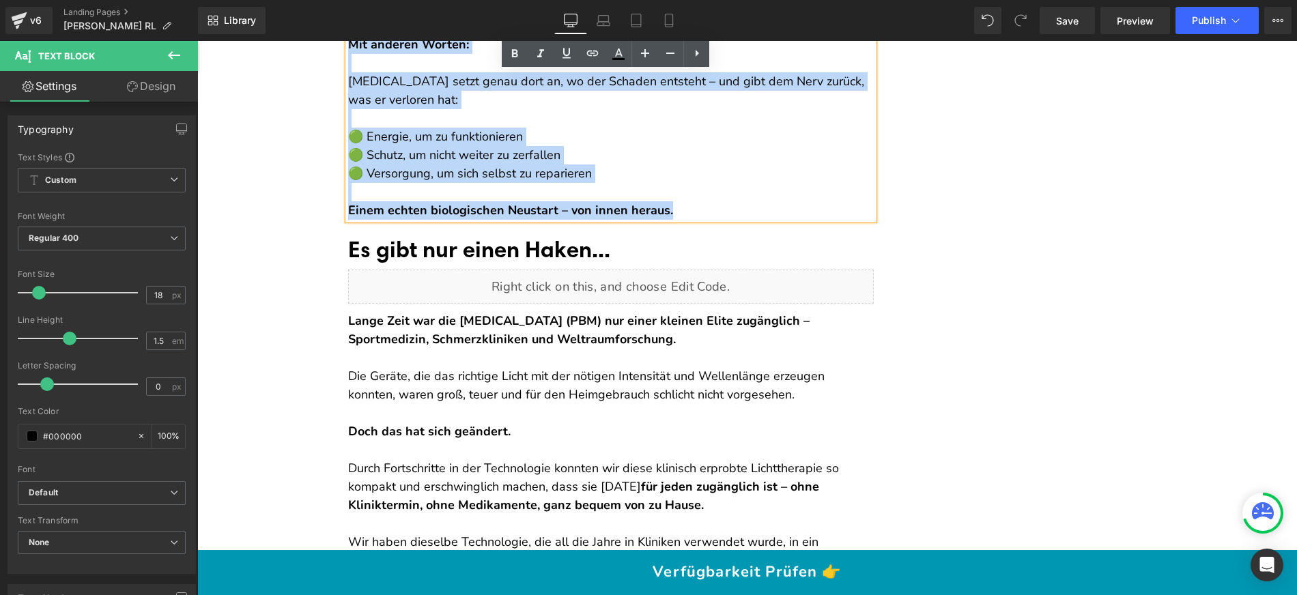
drag, startPoint x: 343, startPoint y: 285, endPoint x: 713, endPoint y: 229, distance: 373.5
click at [713, 220] on div "Die chronische Entzündung, die oft seit Jahren im Gewebe schwelt, beginnt sich …" at bounding box center [611, 26] width 526 height 387
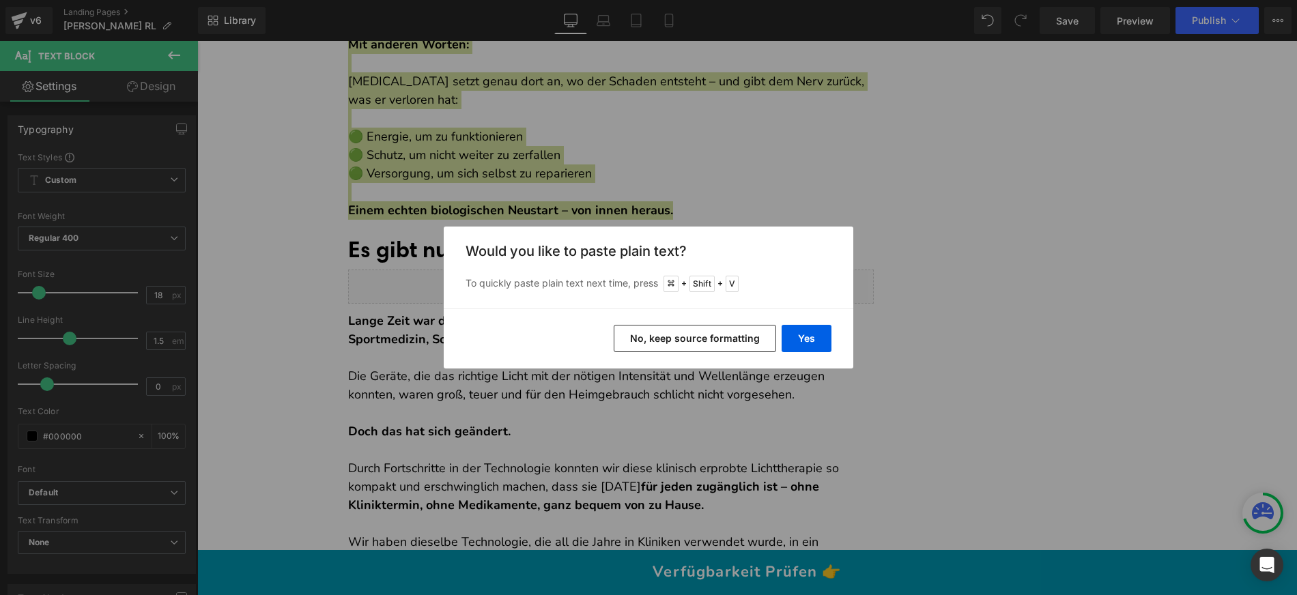
click at [731, 339] on button "No, keep source formatting" at bounding box center [695, 338] width 162 height 27
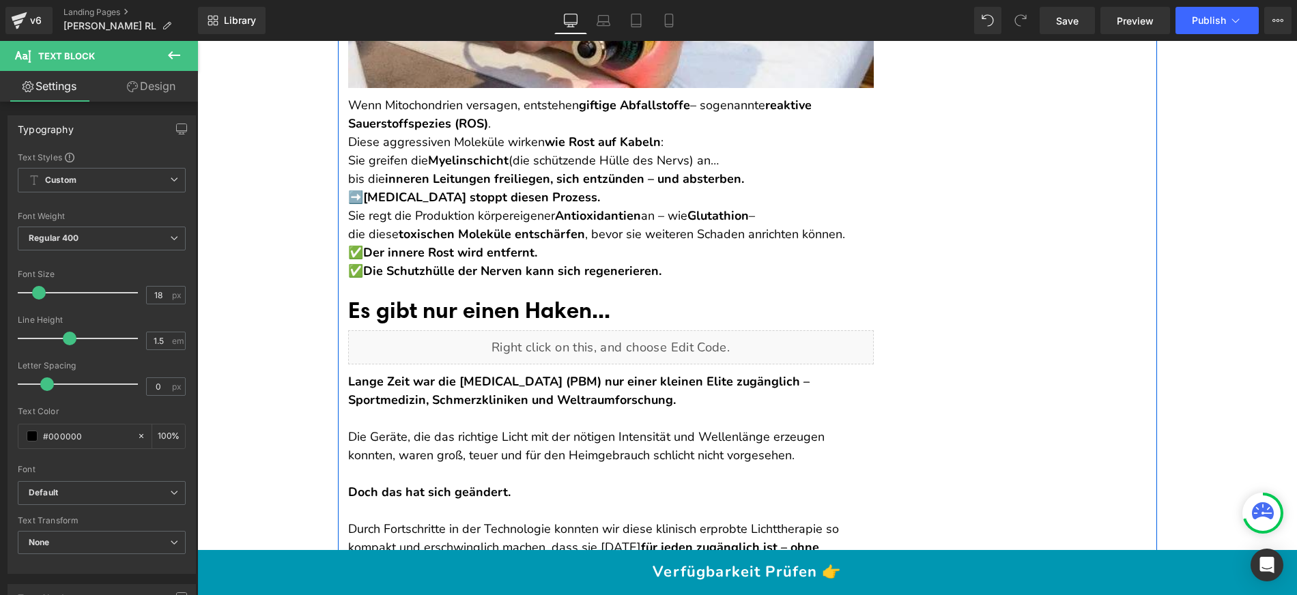
scroll to position [5664, 0]
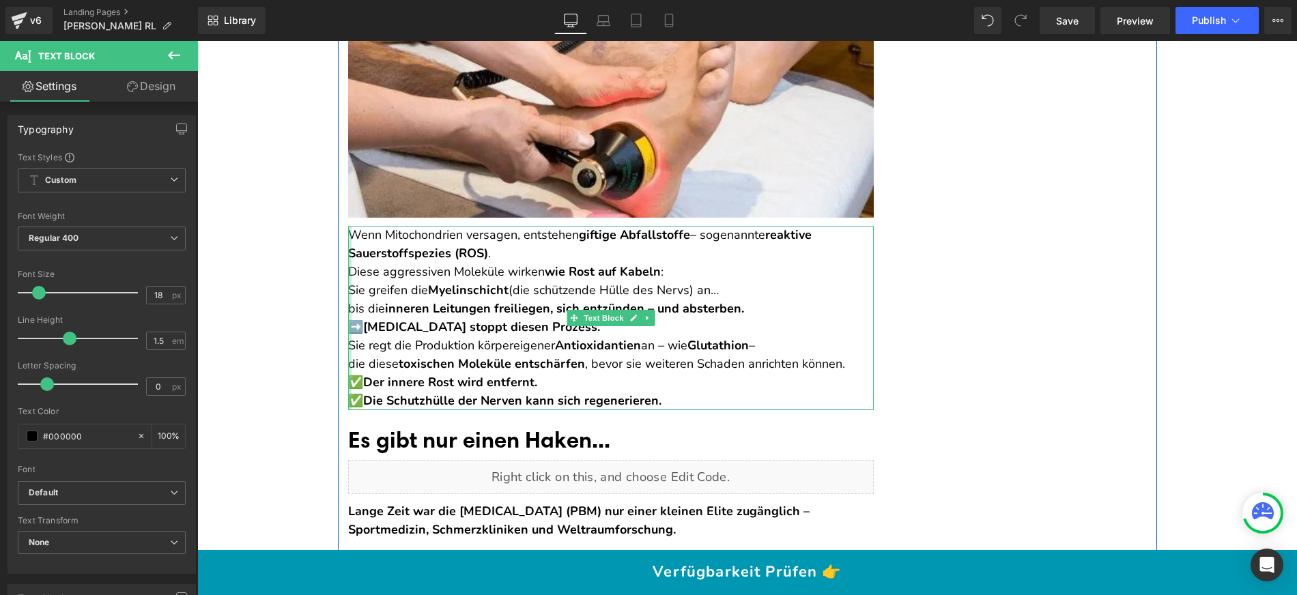
click at [348, 268] on div at bounding box center [349, 318] width 3 height 184
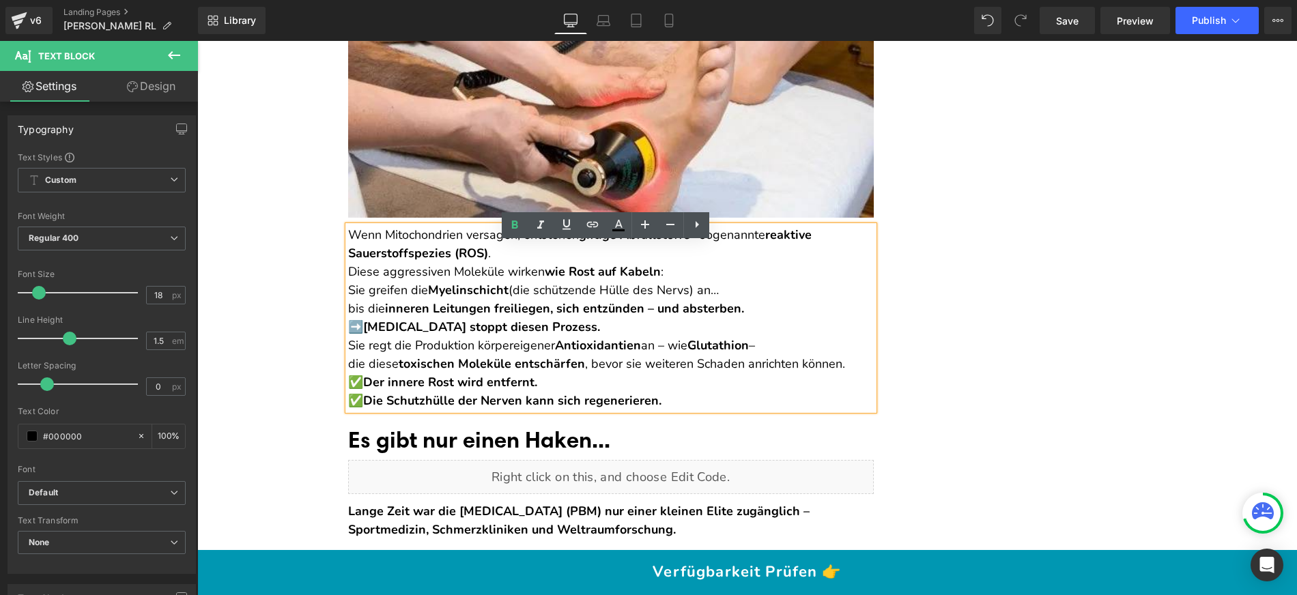
click at [348, 261] on strong "reaktive Sauerstoffspezies (ROS)" at bounding box center [579, 244] width 463 height 35
click at [515, 275] on p "Wenn Mitochondrien versagen, entstehen giftige Abfallstoffe – sogenannte reakti…" at bounding box center [611, 272] width 526 height 92
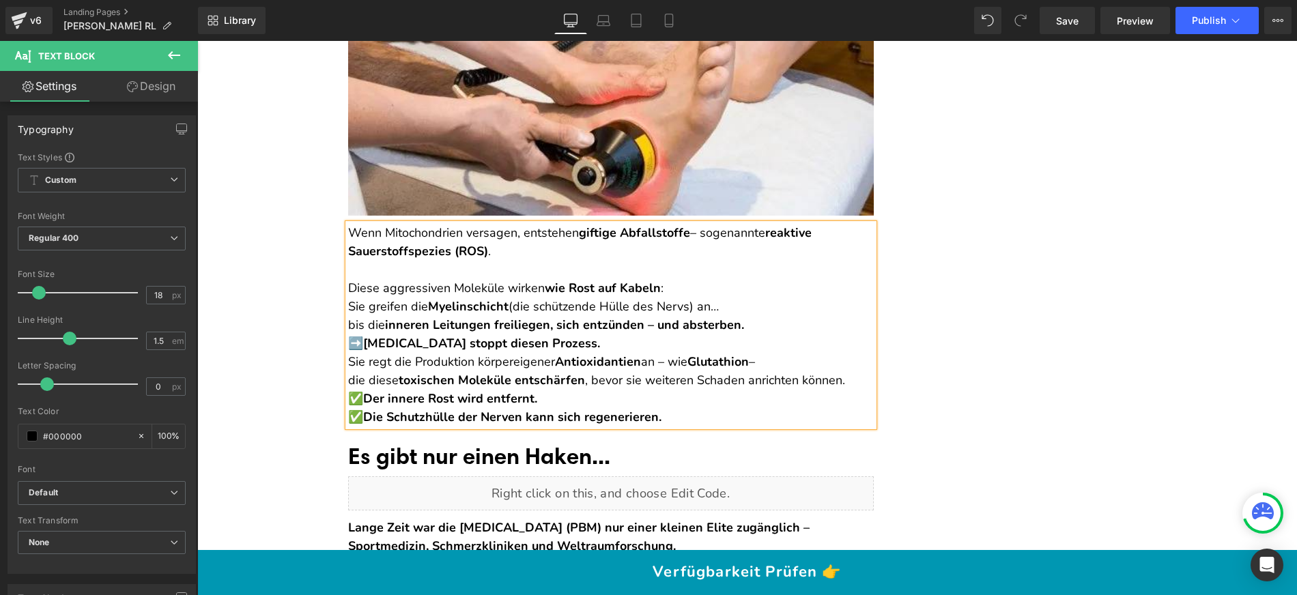
scroll to position [5667, 0]
click at [687, 308] on p "Diese aggressiven Moleküle wirken wie Rost auf Kabeln : Sie greifen die Myelins…" at bounding box center [611, 297] width 526 height 74
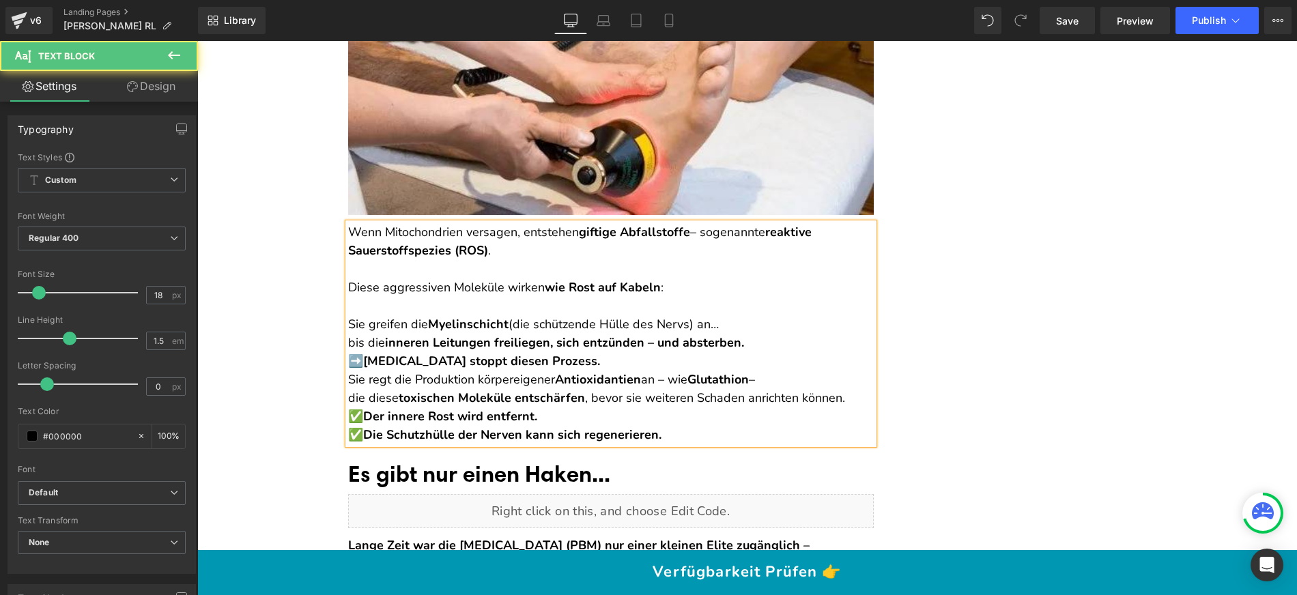
click at [738, 346] on p "Sie greifen die Myelinschicht (die schützende Hülle des Nervs) an… bis die inne…" at bounding box center [611, 324] width 526 height 55
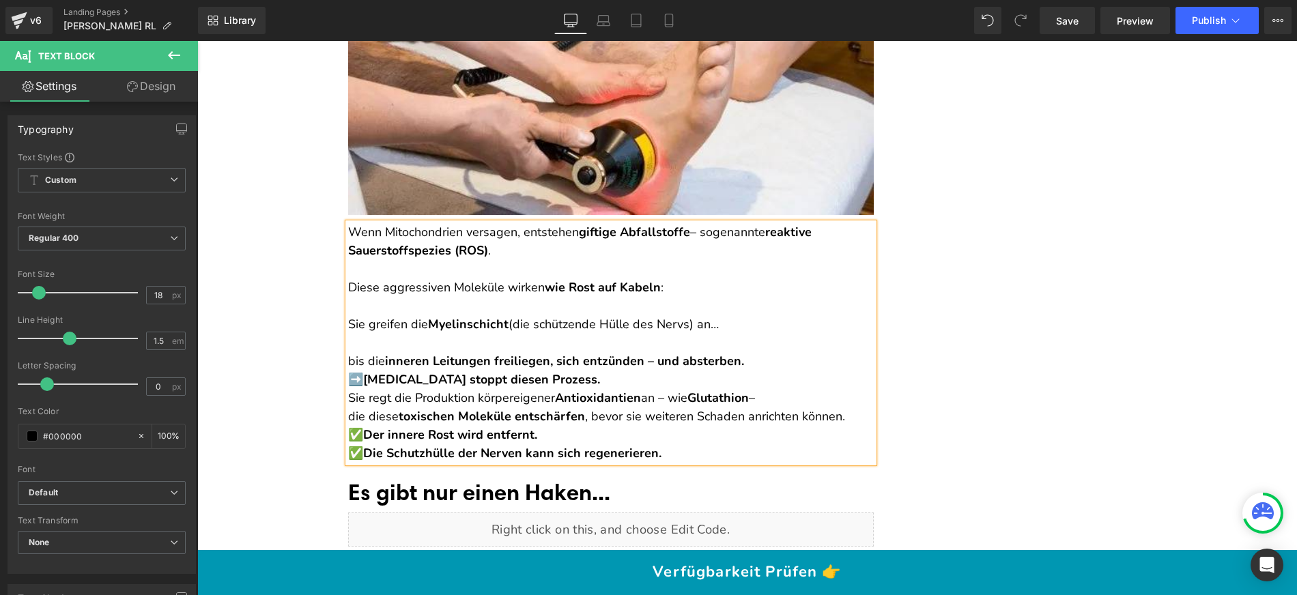
click at [348, 371] on p "bis die inneren Leitungen freiliegen, sich entzünden – und absterben." at bounding box center [611, 352] width 526 height 37
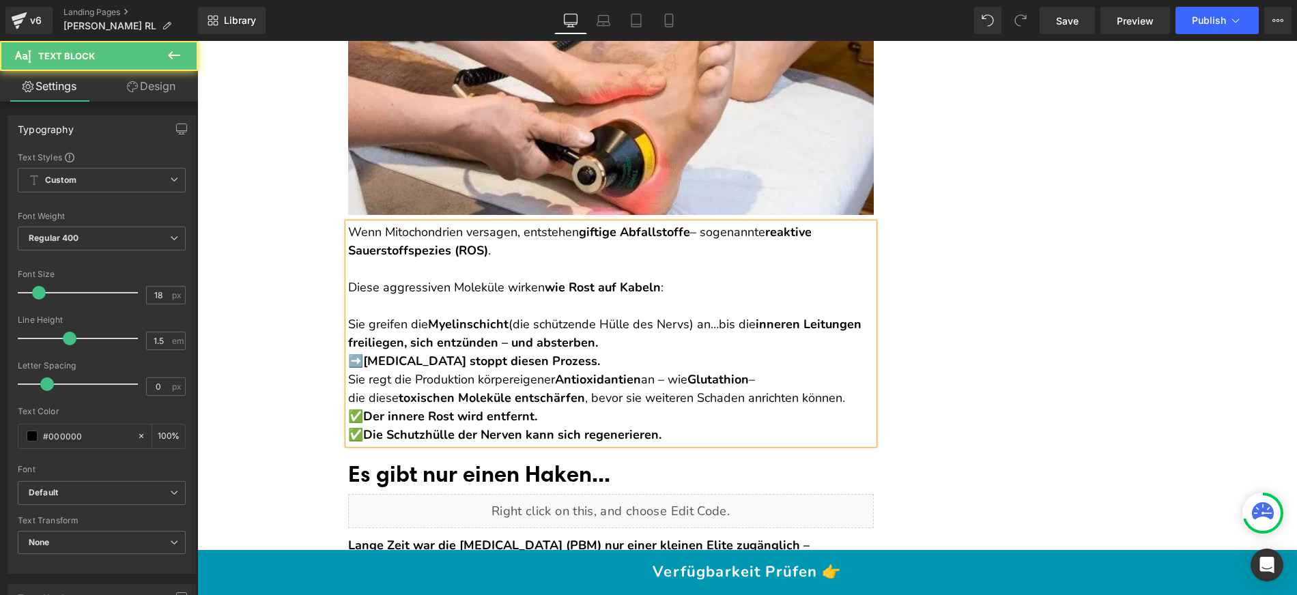
click at [682, 352] on p "Sie greifen die Myelinschicht (die schützende Hülle des Nervs) an… bis die inne…" at bounding box center [611, 324] width 526 height 55
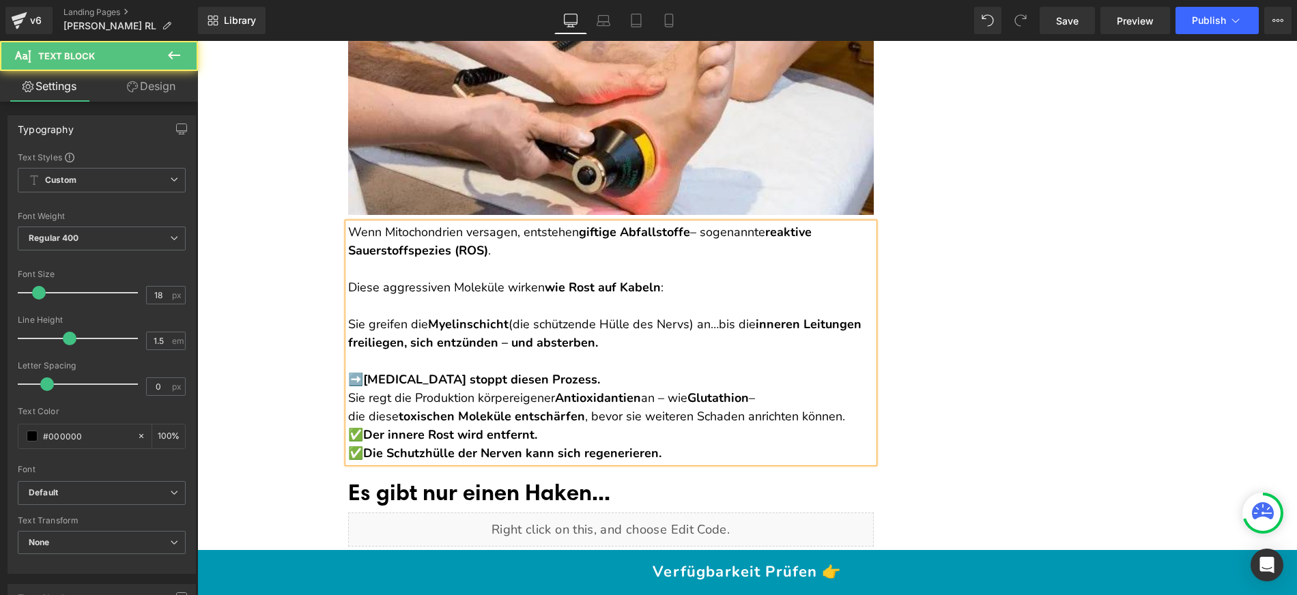
click at [363, 388] on strong "[MEDICAL_DATA] stoppt diesen Prozess." at bounding box center [481, 379] width 237 height 16
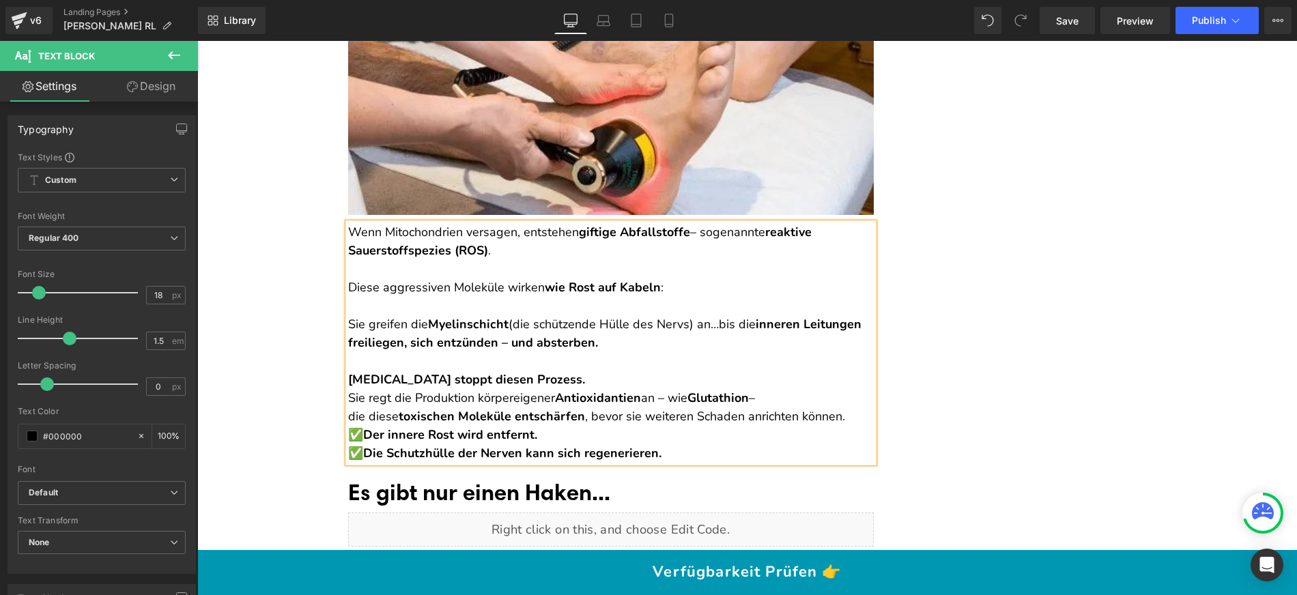
click at [620, 389] on p "[MEDICAL_DATA] stoppt diesen Prozess." at bounding box center [611, 380] width 526 height 18
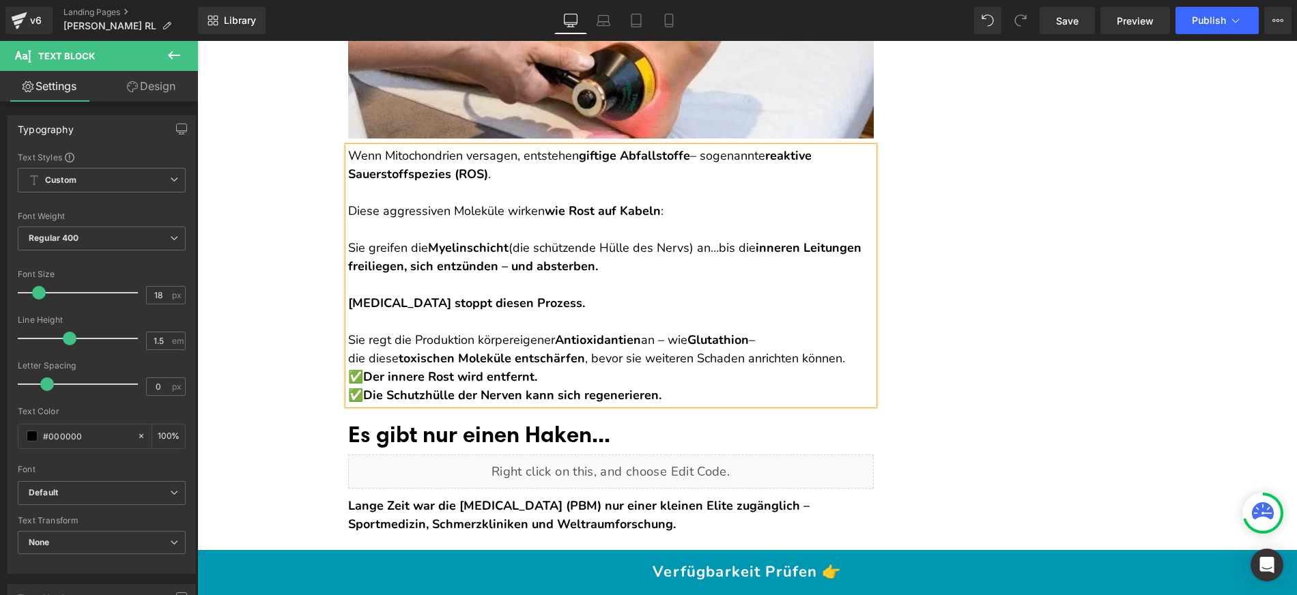
scroll to position [5744, 0]
click at [841, 367] on p "Sie regt die Produktion körpereigener Antioxidantien an – wie Glutathion – die …" at bounding box center [611, 348] width 526 height 37
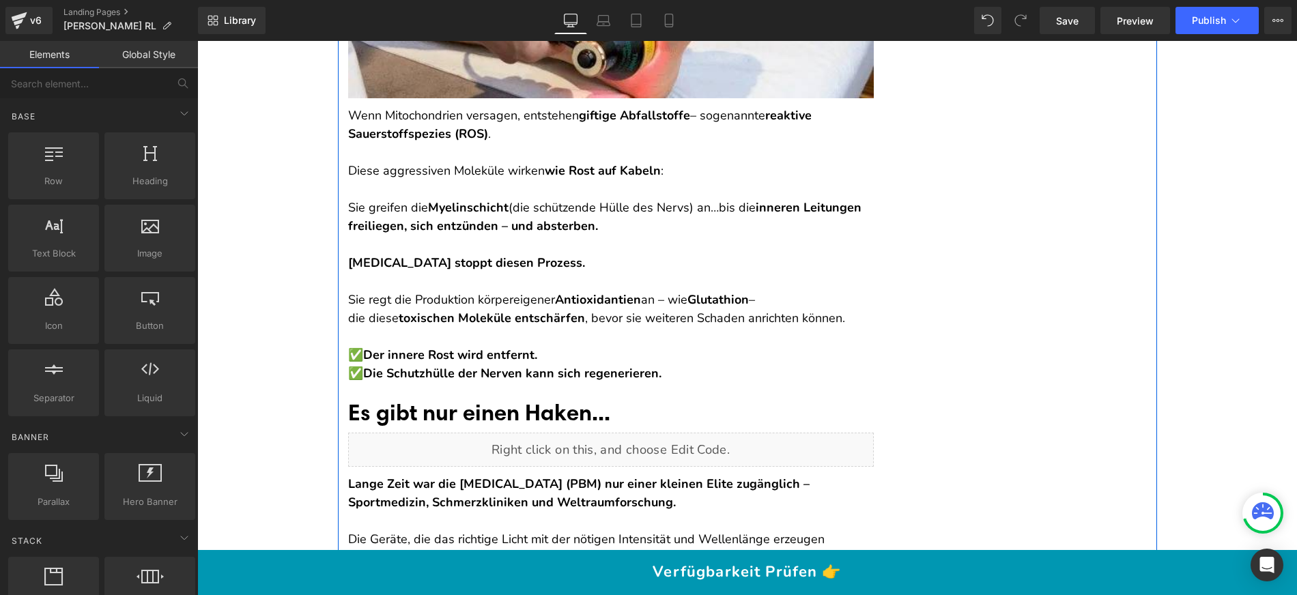
scroll to position [5793, 0]
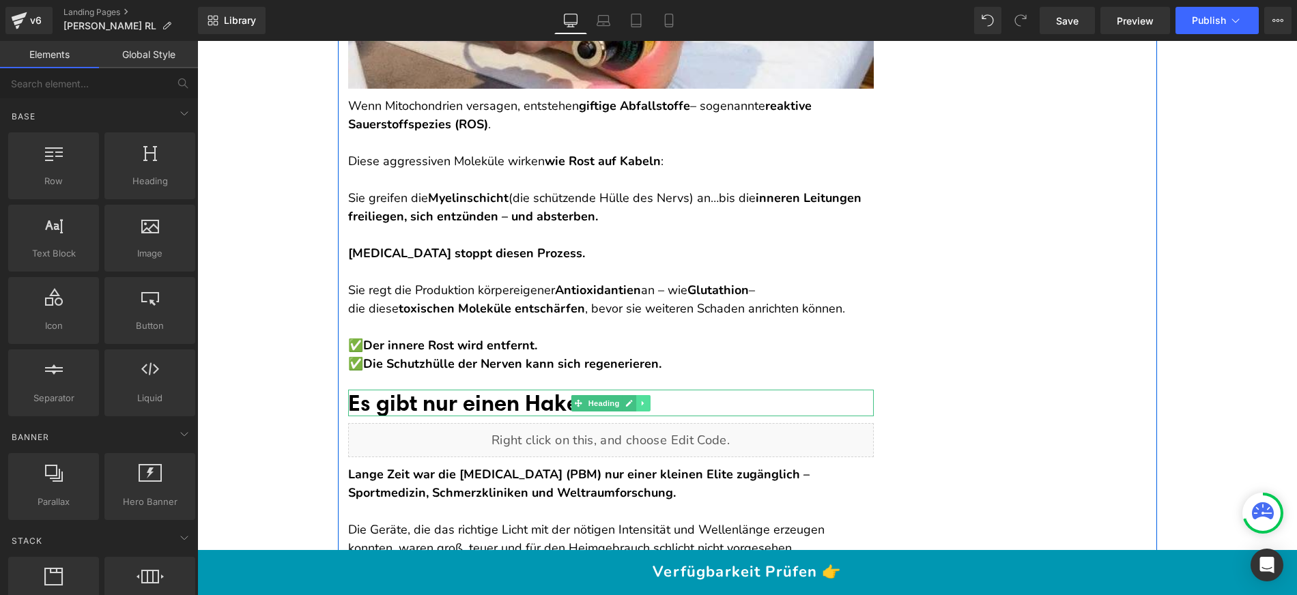
click at [641, 407] on icon at bounding box center [644, 403] width 8 height 8
click at [633, 407] on icon at bounding box center [636, 403] width 8 height 8
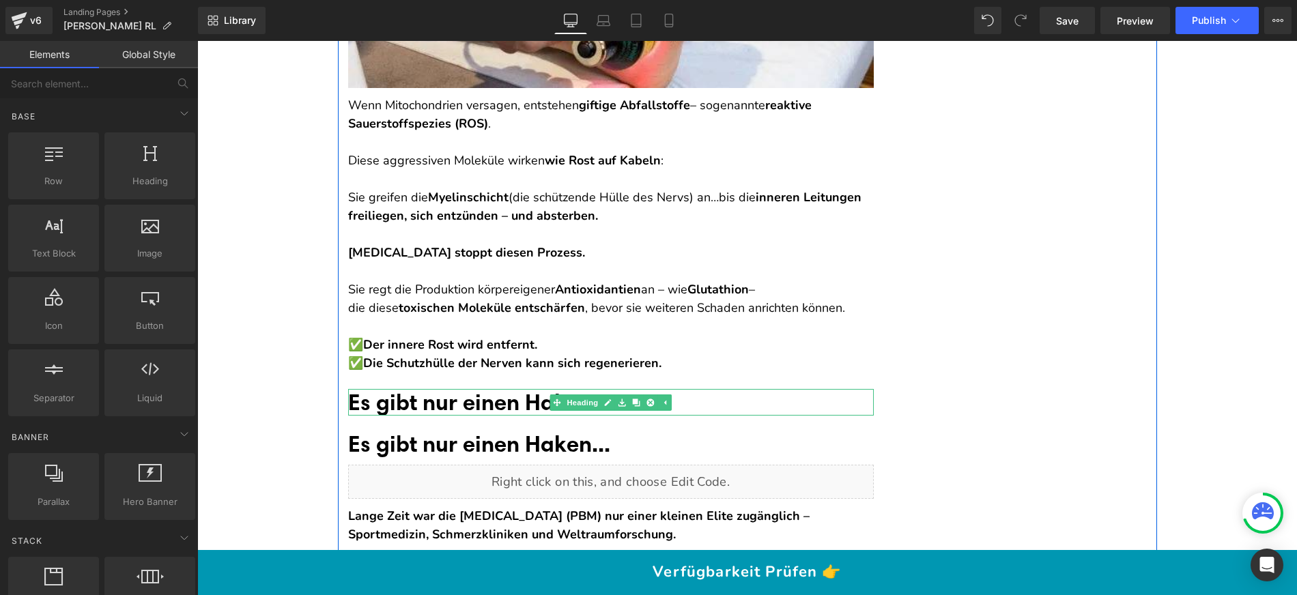
click at [477, 416] on font "Es gibt nur einen Haken..." at bounding box center [479, 401] width 262 height 27
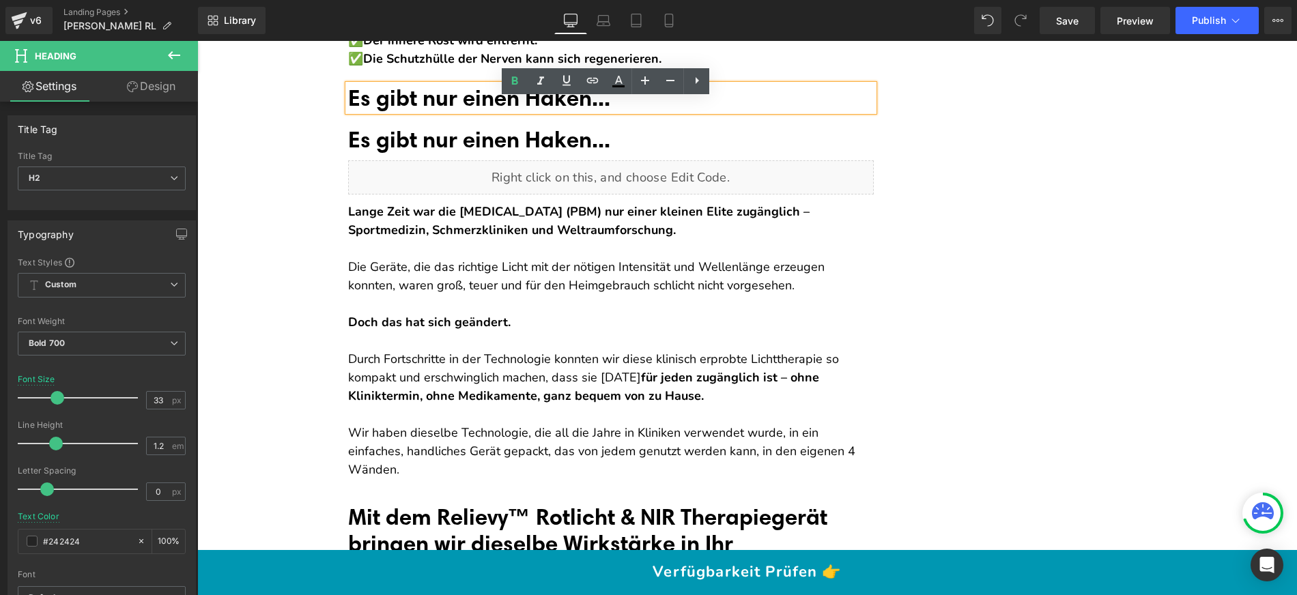
scroll to position [6098, 0]
click at [425, 112] on font "Es gibt nur einen Haken..." at bounding box center [479, 98] width 262 height 27
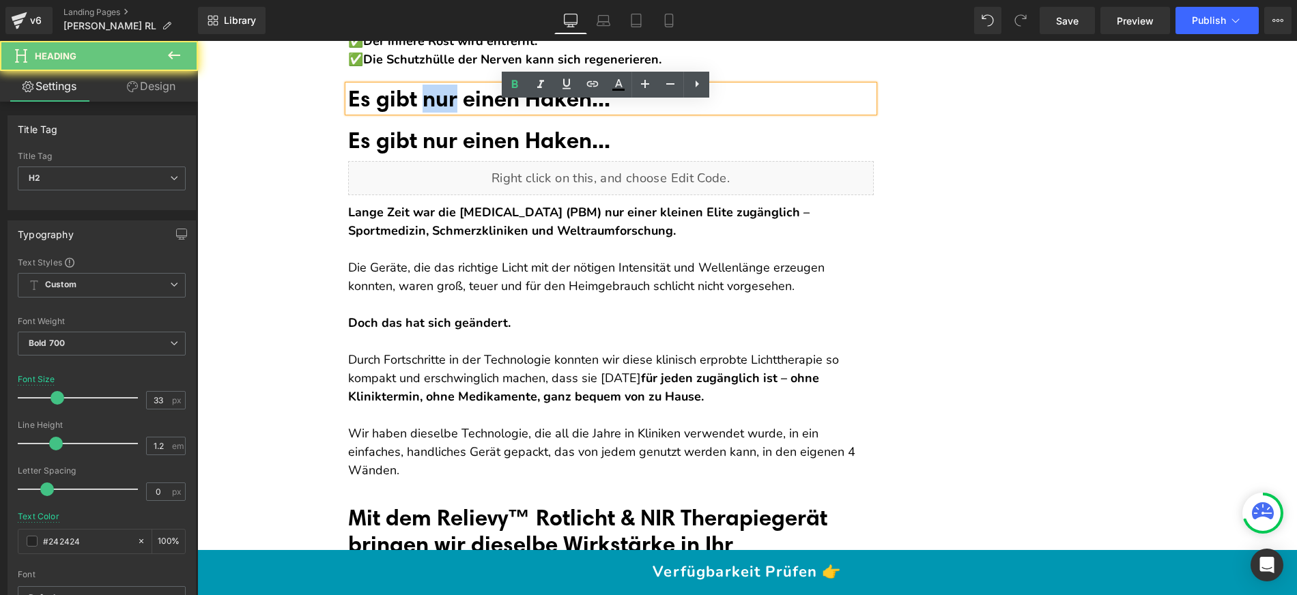
click at [425, 112] on font "Es gibt nur einen Haken..." at bounding box center [479, 98] width 262 height 27
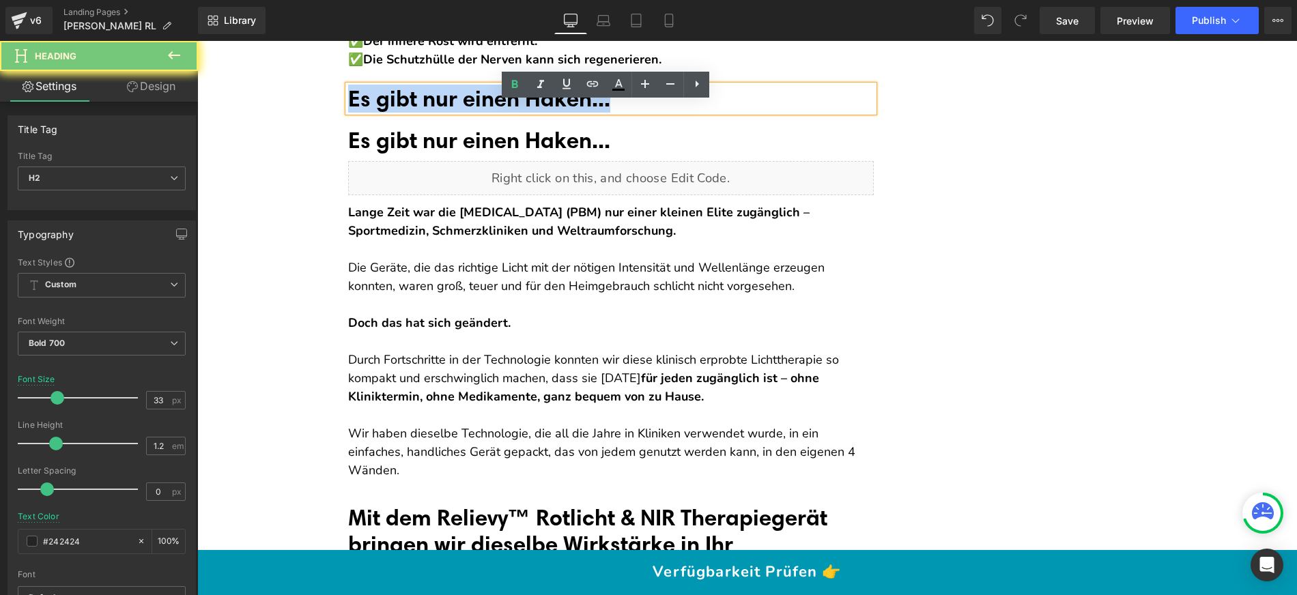
paste div
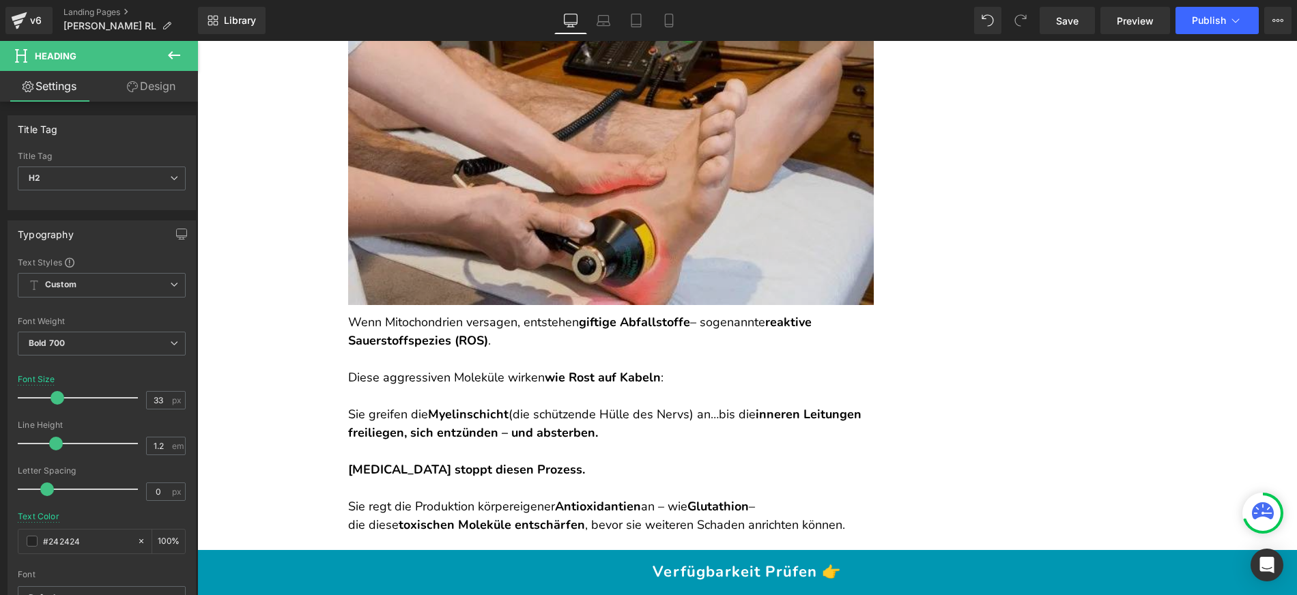
scroll to position [5628, 0]
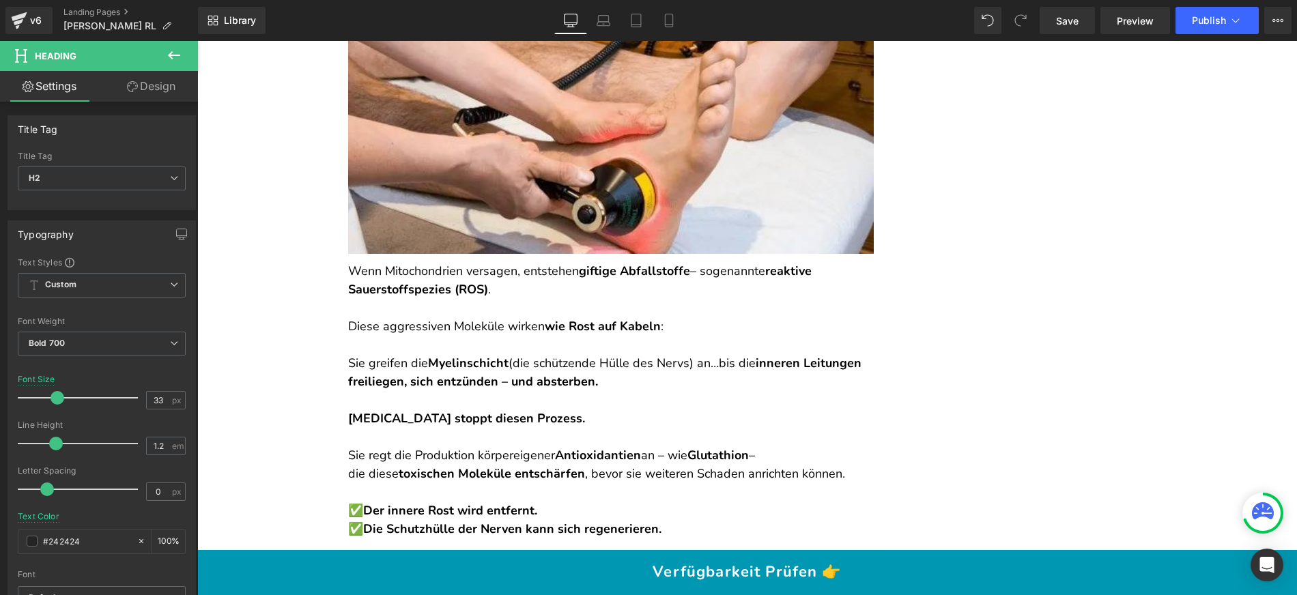
click at [589, 299] on p "Wenn Mitochondrien versagen, entstehen giftige Abfallstoffe – sogenannte reakti…" at bounding box center [611, 280] width 526 height 37
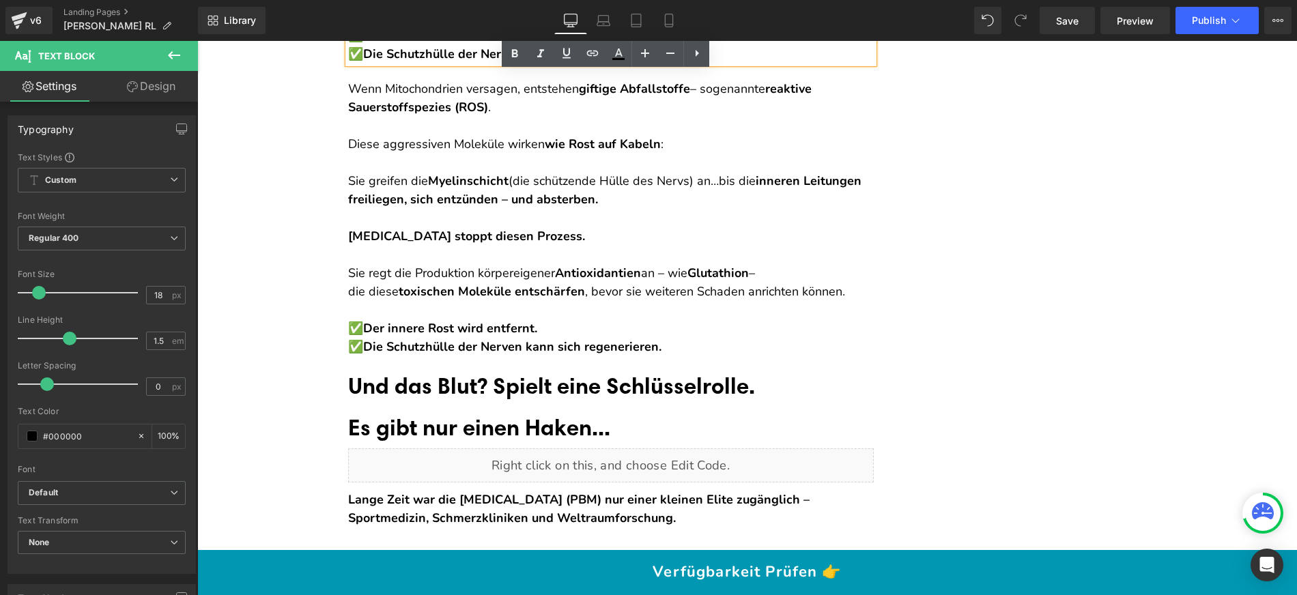
scroll to position [6106, 0]
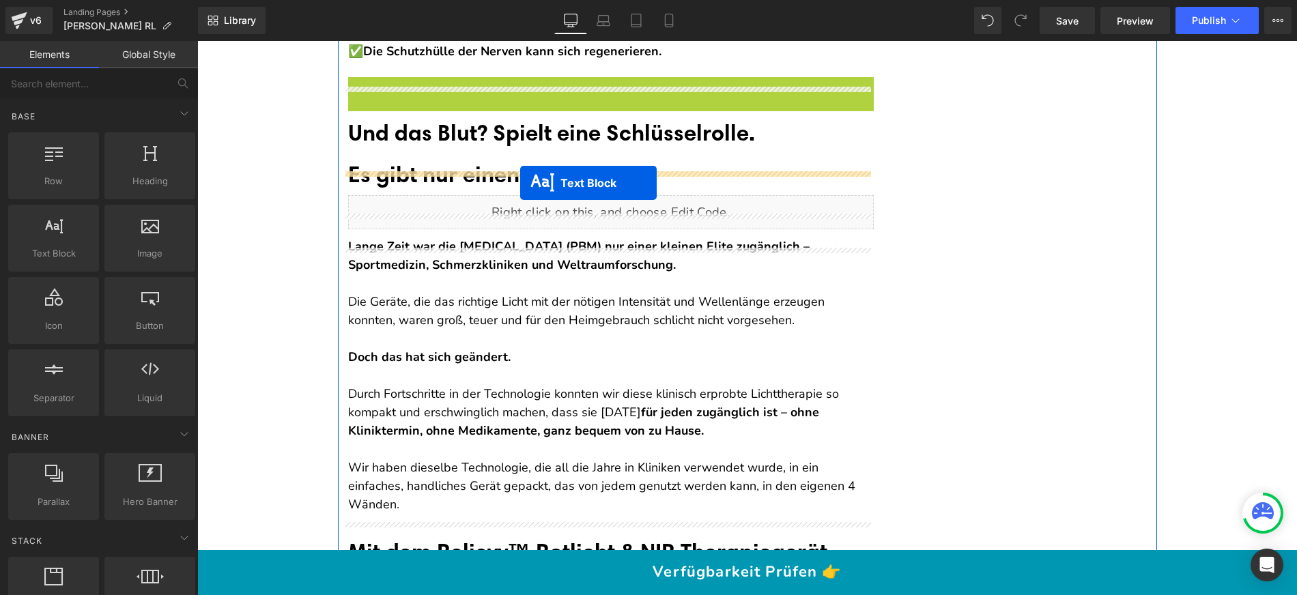
drag, startPoint x: 603, startPoint y: 237, endPoint x: 520, endPoint y: 183, distance: 98.6
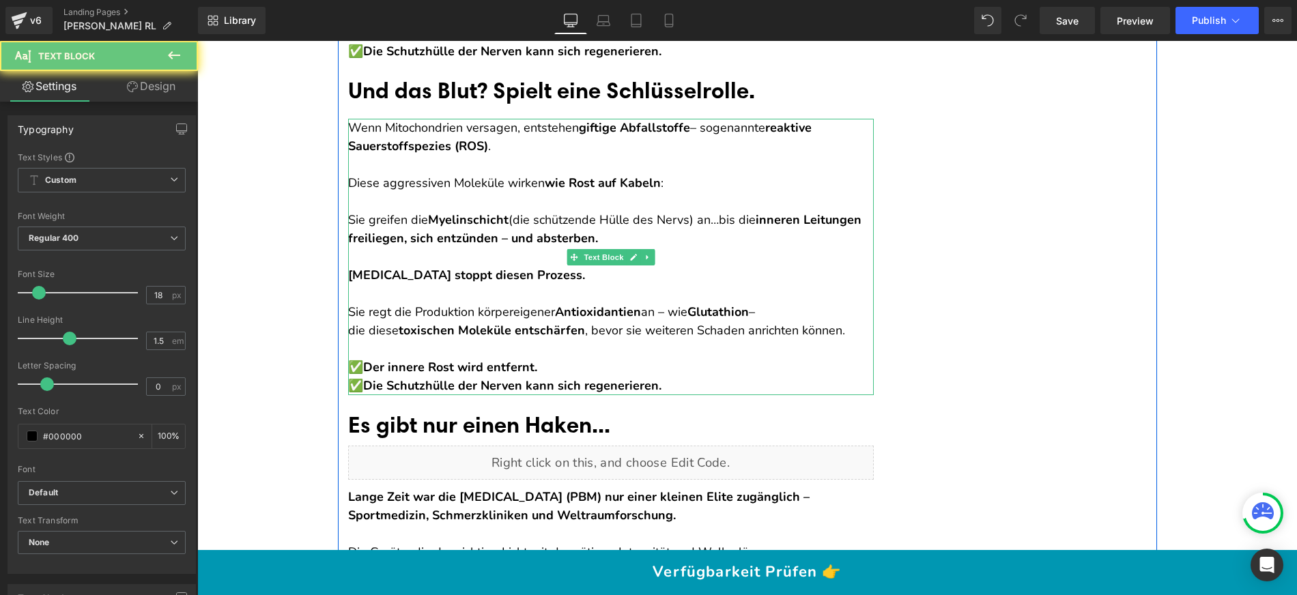
click at [382, 248] on p "Sie greifen die Myelinschicht (die schützende Hülle des Nervs) an… bis die inne…" at bounding box center [611, 219] width 526 height 55
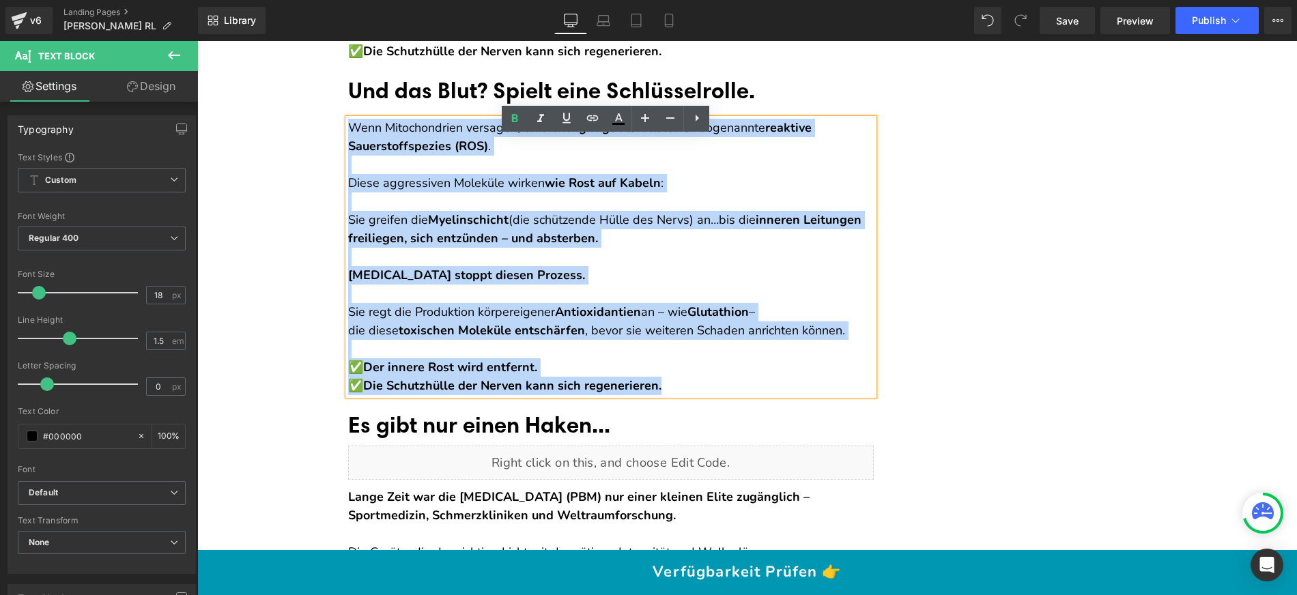
drag, startPoint x: 671, startPoint y: 405, endPoint x: 343, endPoint y: 143, distance: 419.6
click at [348, 143] on div "Wenn Mitochondrien versagen, entstehen giftige Abfallstoffe – sogenannte reakti…" at bounding box center [611, 257] width 526 height 276
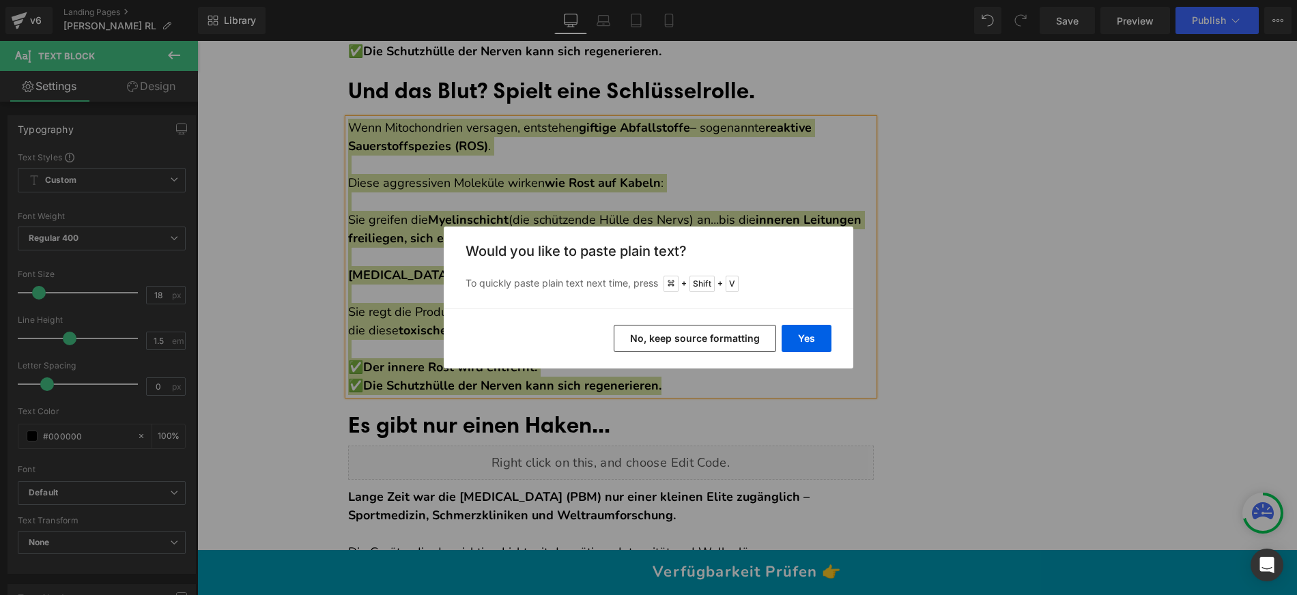
click at [653, 335] on button "No, keep source formatting" at bounding box center [695, 338] width 162 height 27
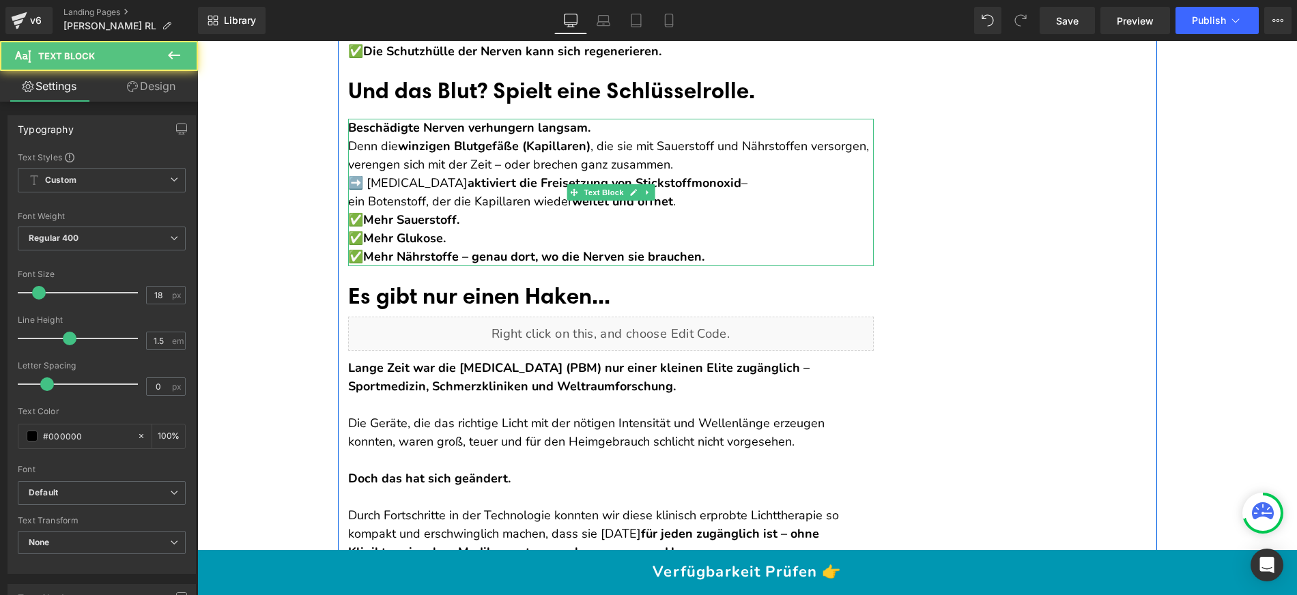
click at [597, 145] on p "Beschädigte Nerven verhungern langsam. Denn die winzigen Blutgefäße (Kapillaren…" at bounding box center [611, 146] width 526 height 55
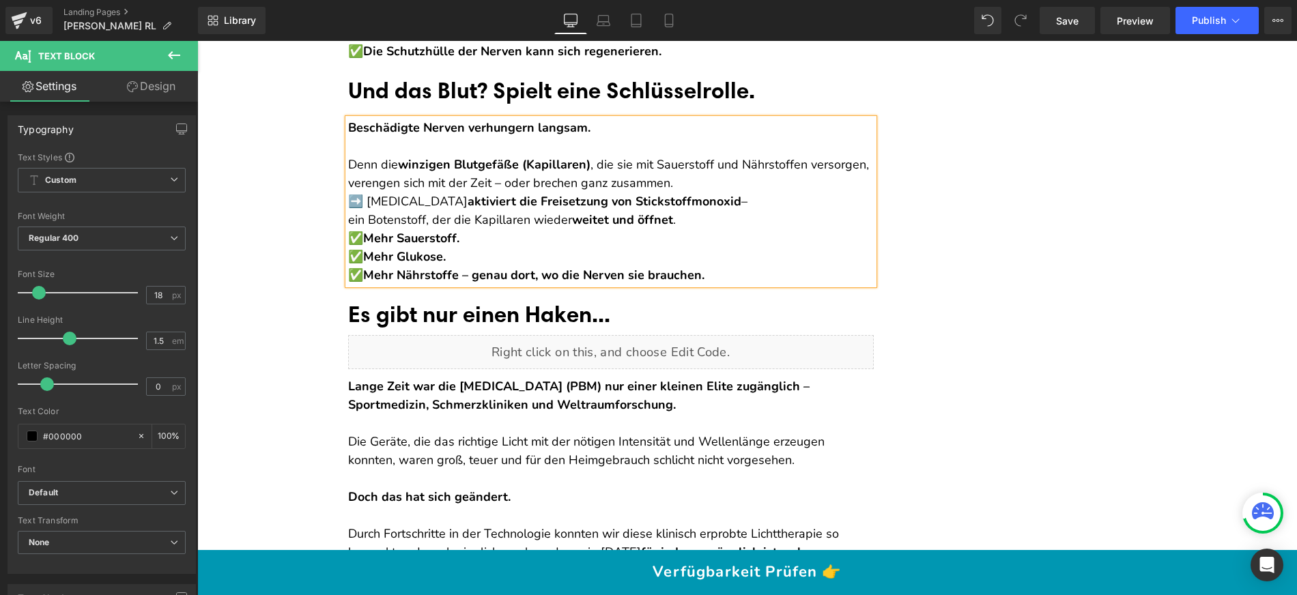
click at [700, 192] on p "Denn die winzigen Blutgefäße (Kapillaren) , die sie mit Sauerstoff und Nährstof…" at bounding box center [611, 164] width 526 height 55
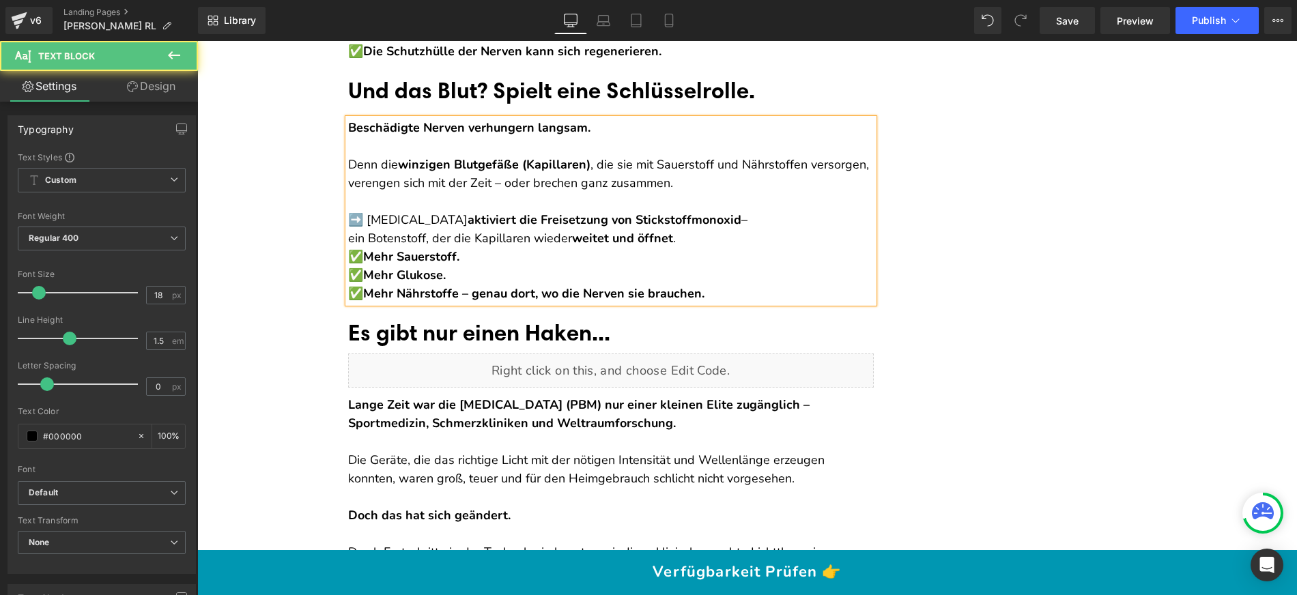
click at [359, 235] on p "➡️ [MEDICAL_DATA] aktiviert die Freisetzung von Stickstoffmonoxid – ein Botenst…" at bounding box center [611, 229] width 526 height 37
click at [348, 248] on p "[MEDICAL_DATA] aktiviert die Freisetzung von Stickstoffmonoxid – ein Botenstoff…" at bounding box center [611, 229] width 526 height 37
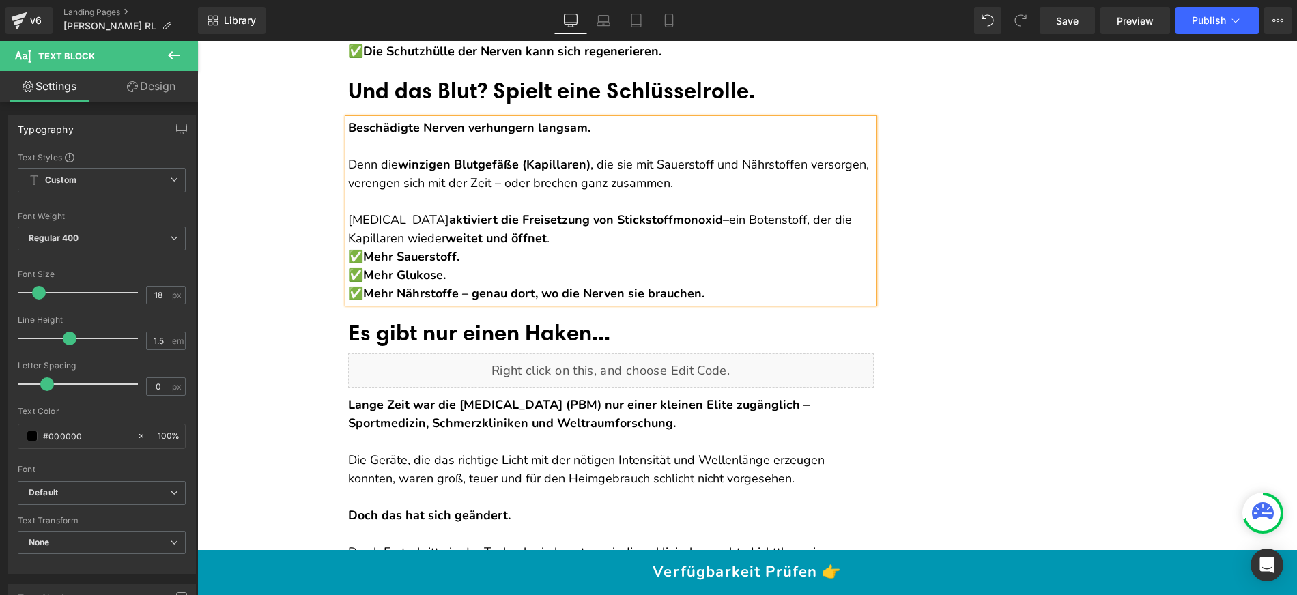
click at [560, 248] on p "[MEDICAL_DATA] aktiviert die Freisetzung von Stickstoffmonoxid – ein Botenstoff…" at bounding box center [611, 229] width 526 height 37
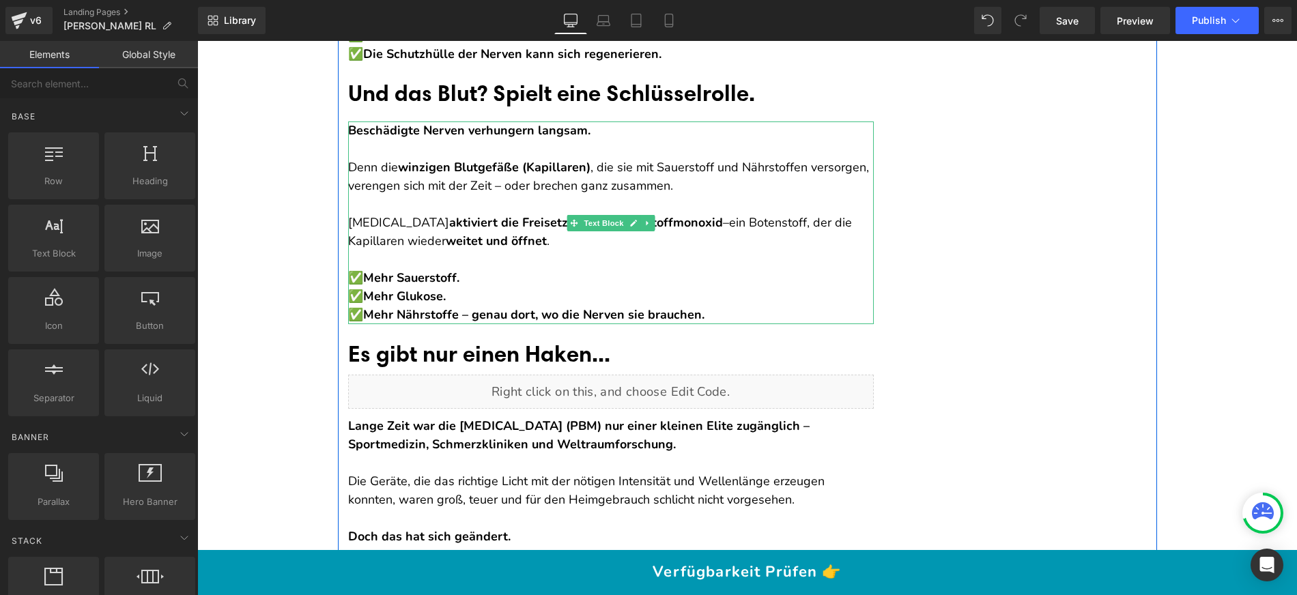
scroll to position [6103, 0]
click at [633, 97] on icon at bounding box center [636, 93] width 8 height 8
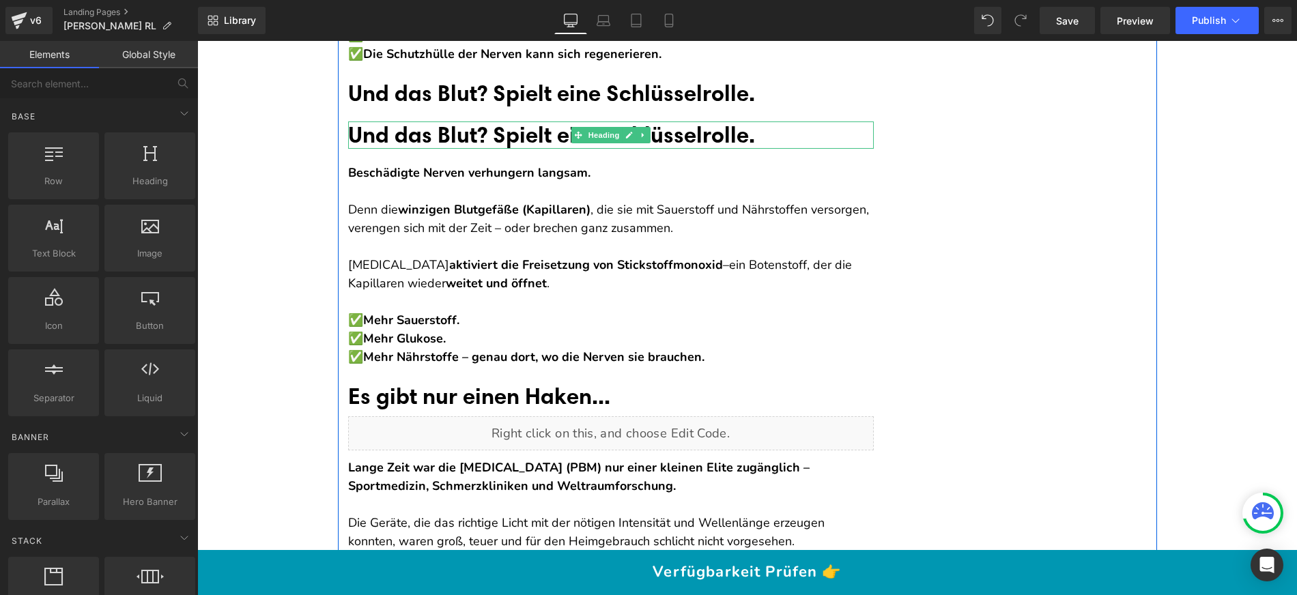
click at [459, 145] on font "Und das Blut? Spielt eine Schlüsselrolle." at bounding box center [551, 134] width 407 height 27
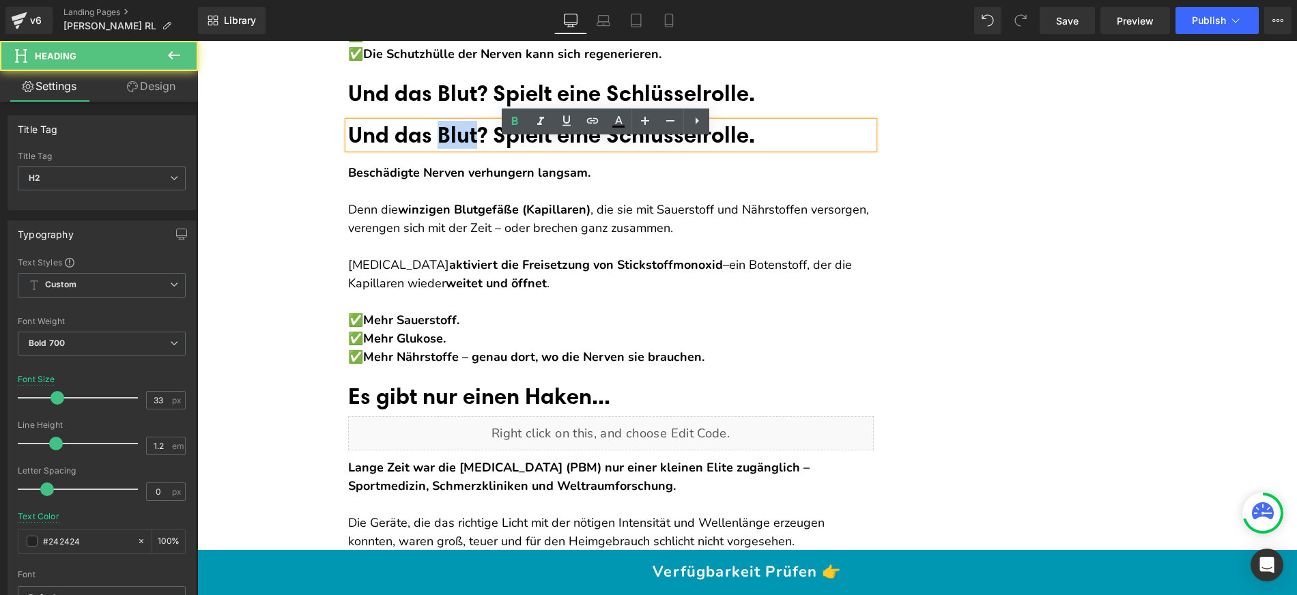
click at [459, 145] on font "Und das Blut? Spielt eine Schlüsselrolle." at bounding box center [551, 134] width 407 height 27
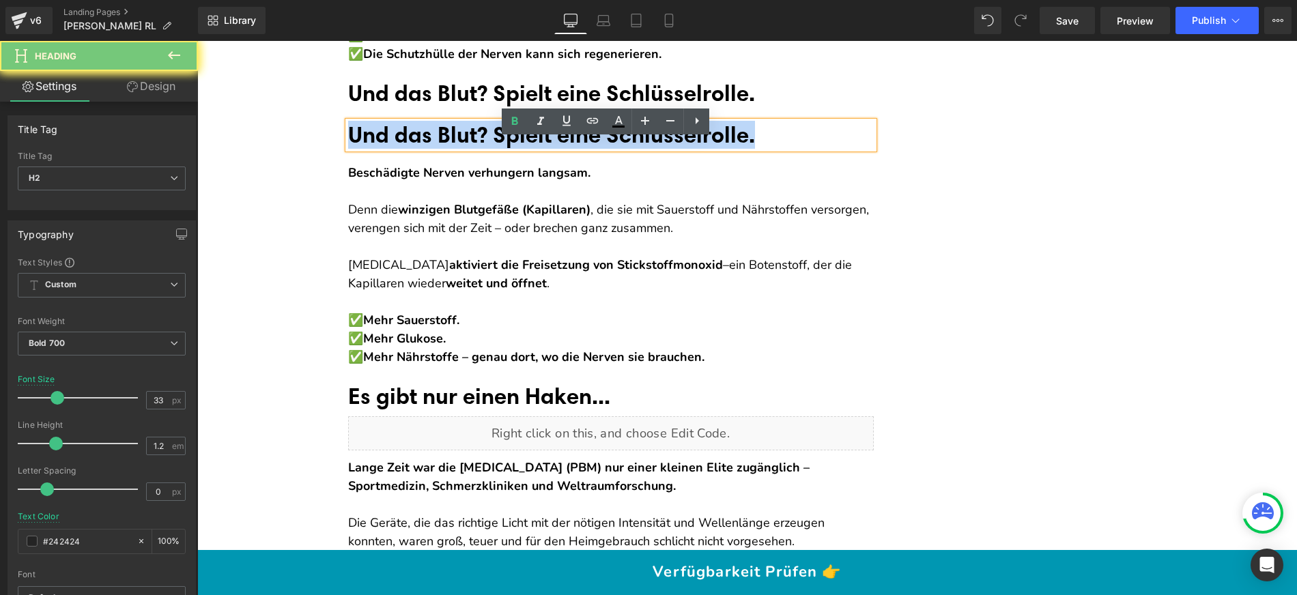
click at [459, 145] on font "Und das Blut? Spielt eine Schlüsselrolle." at bounding box center [551, 134] width 407 height 27
paste div
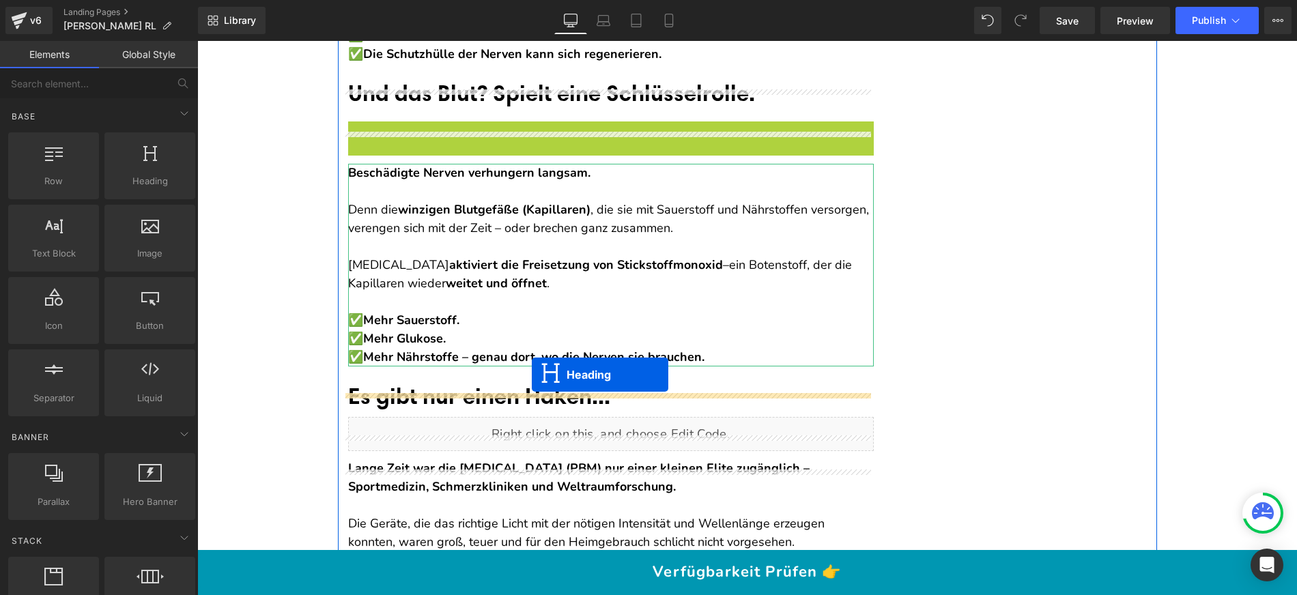
drag, startPoint x: 597, startPoint y: 155, endPoint x: 532, endPoint y: 375, distance: 229.3
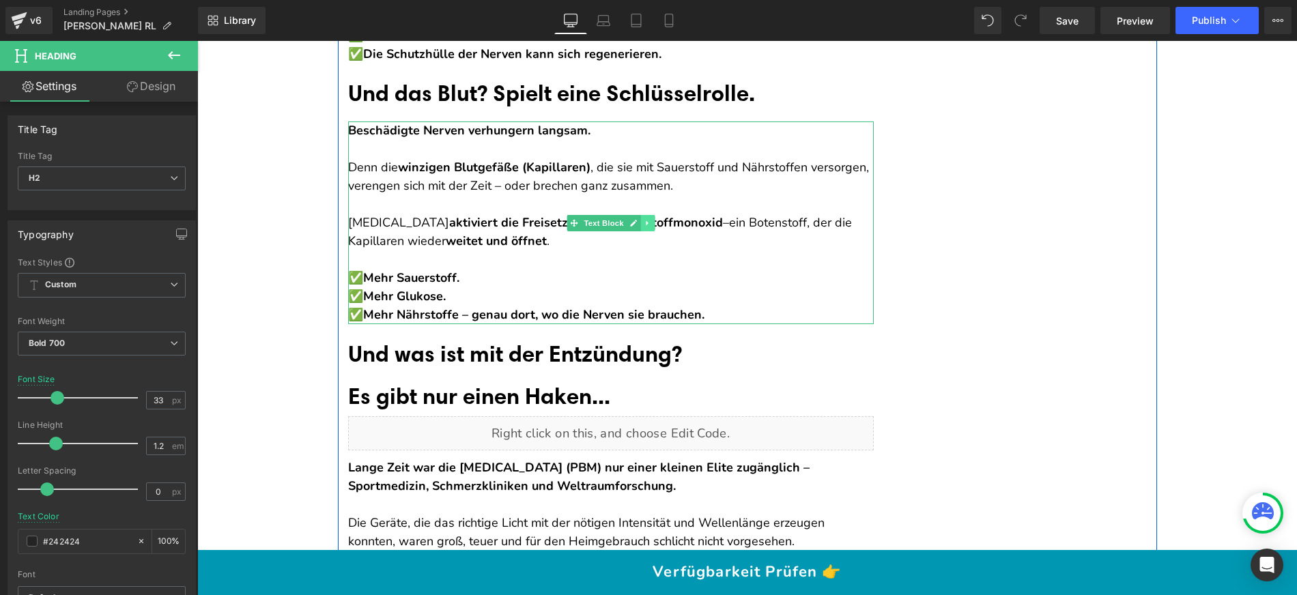
click at [640, 231] on link at bounding box center [647, 223] width 14 height 16
click at [637, 227] on icon at bounding box center [640, 223] width 8 height 8
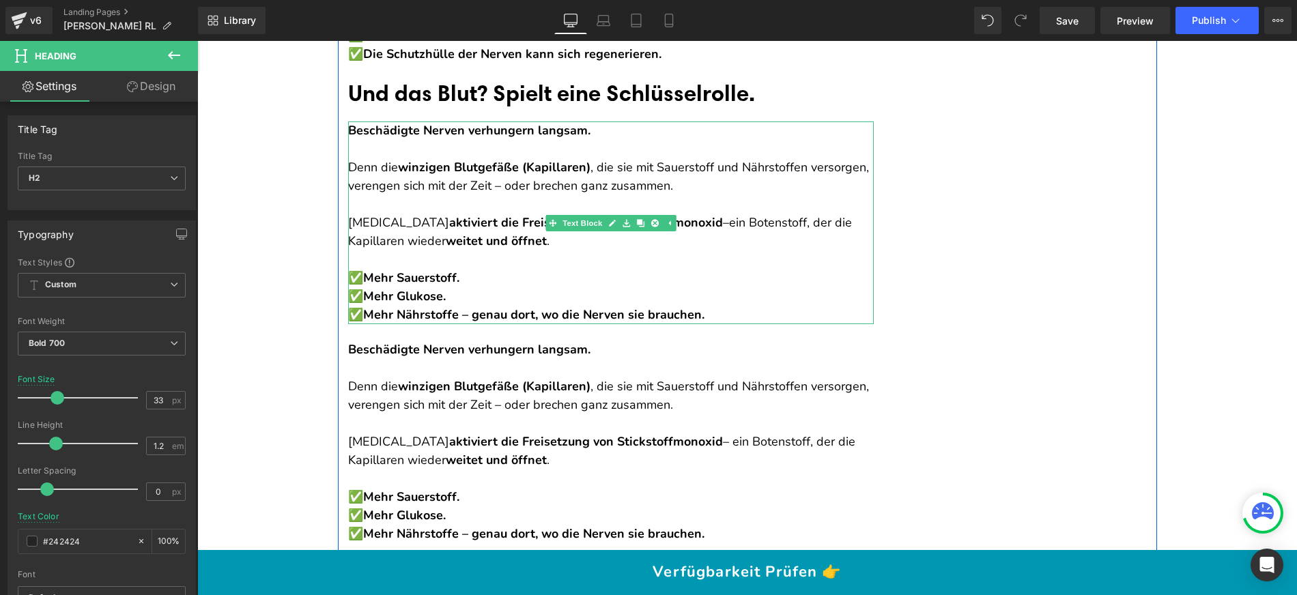
click at [446, 358] on strong "Beschädigte Nerven verhungern langsam." at bounding box center [469, 349] width 242 height 16
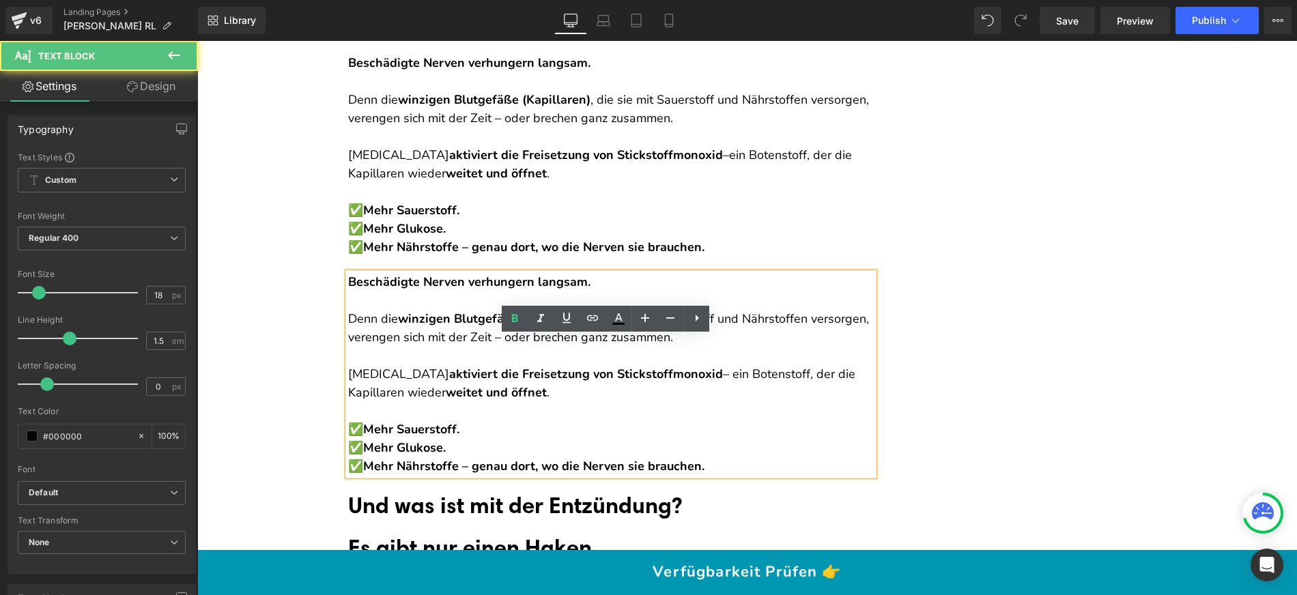
scroll to position [6225, 0]
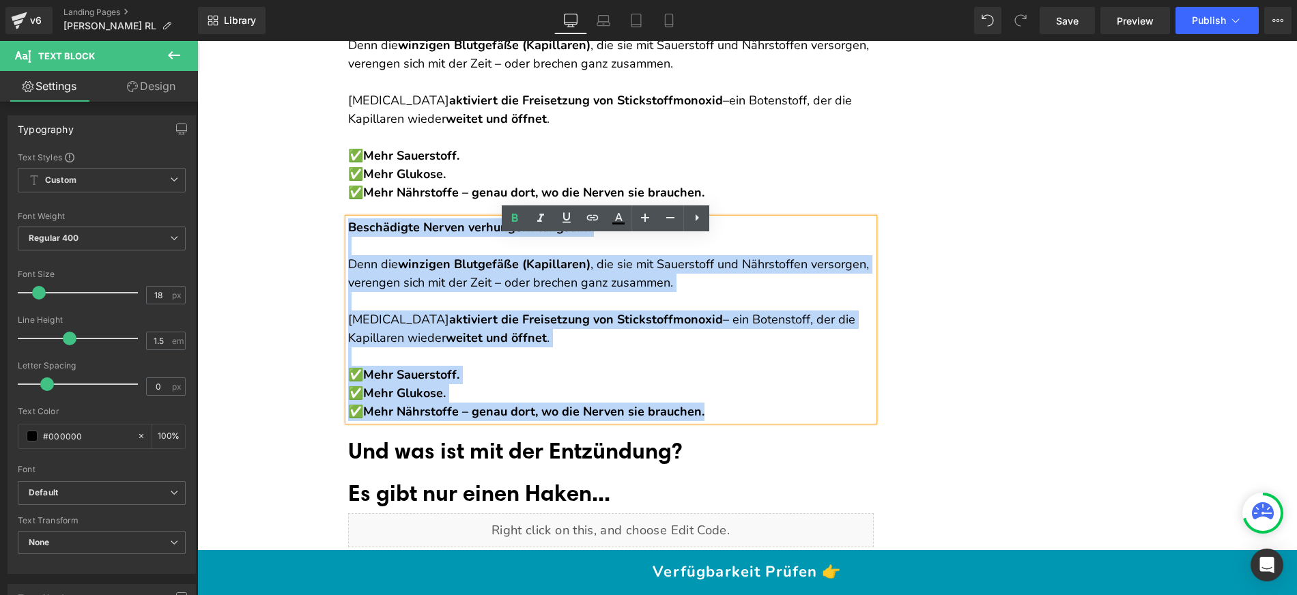
drag, startPoint x: 345, startPoint y: 371, endPoint x: 752, endPoint y: 426, distance: 411.1
click at [752, 421] on div "Beschädigte Nerven verhungern langsam. Denn die winzigen Blutgefäße (Kapillaren…" at bounding box center [611, 319] width 526 height 203
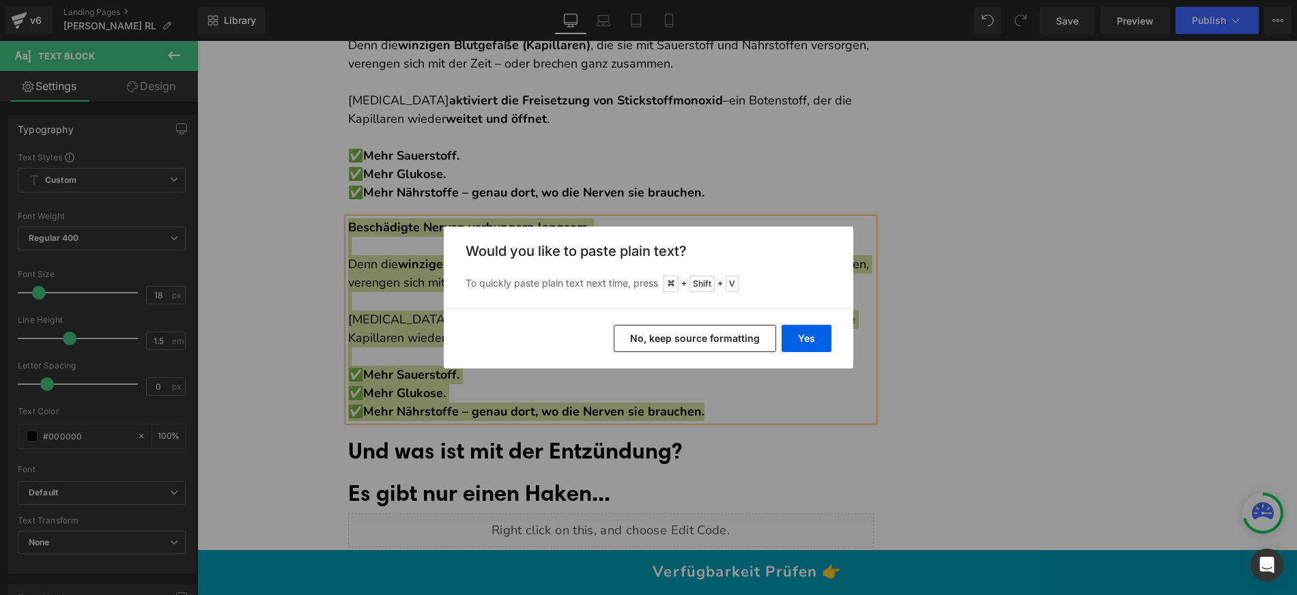
drag, startPoint x: 727, startPoint y: 331, endPoint x: 502, endPoint y: 295, distance: 228.1
click at [727, 331] on button "No, keep source formatting" at bounding box center [695, 338] width 162 height 27
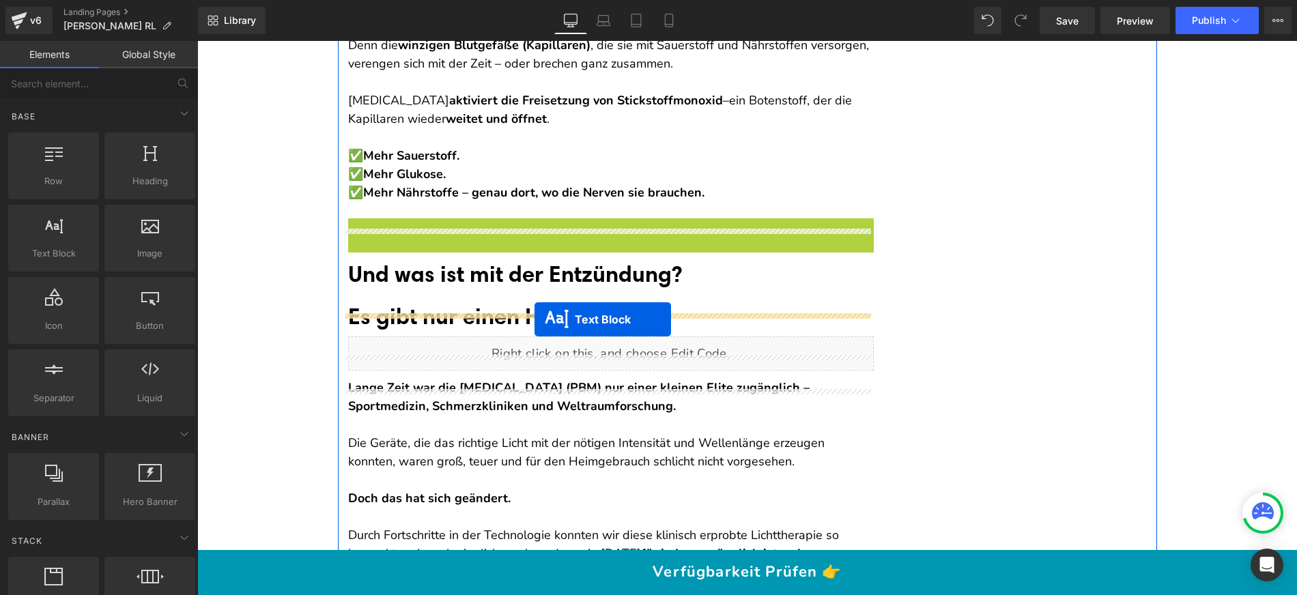
drag, startPoint x: 601, startPoint y: 315, endPoint x: 534, endPoint y: 319, distance: 66.3
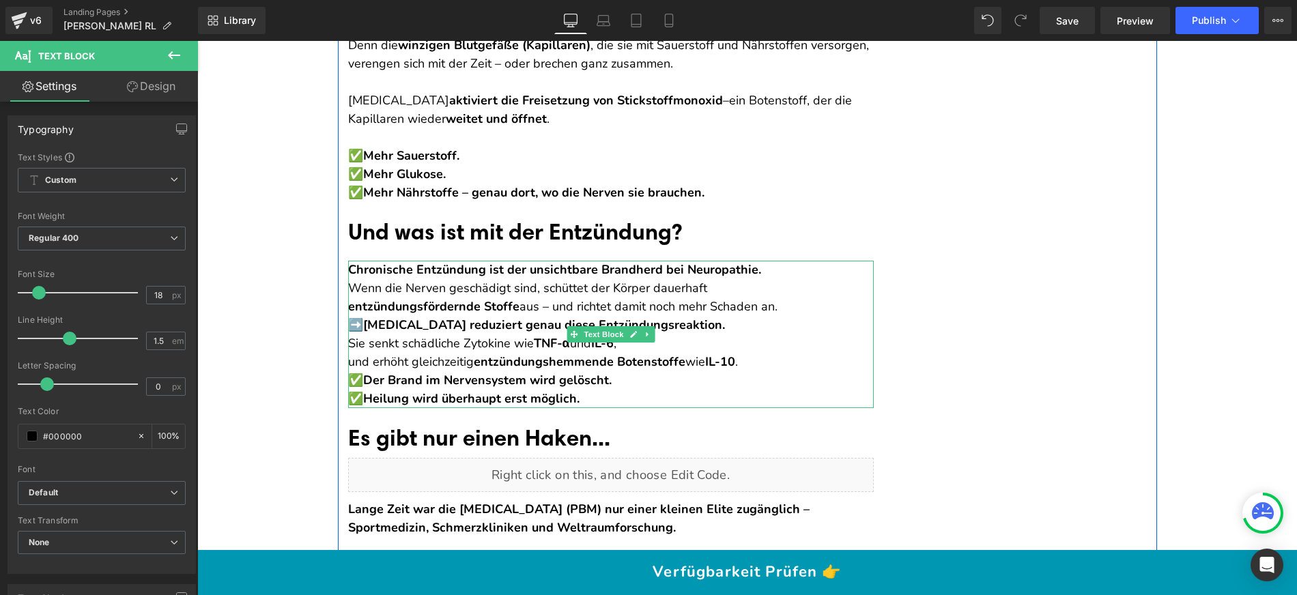
click at [771, 291] on p "Chronische Entzündung ist der unsichtbare Brandherd bei Neuropathie. Wenn die N…" at bounding box center [611, 288] width 526 height 55
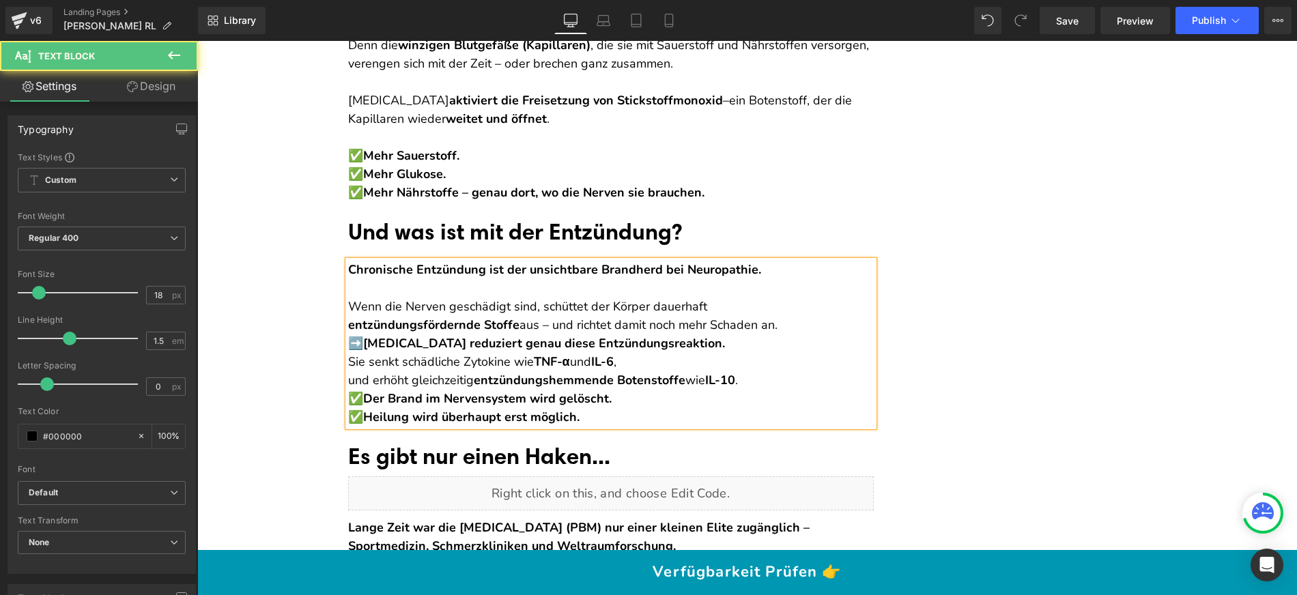
click at [348, 333] on strong "entzündungsfördernde Stoffe" at bounding box center [433, 325] width 171 height 16
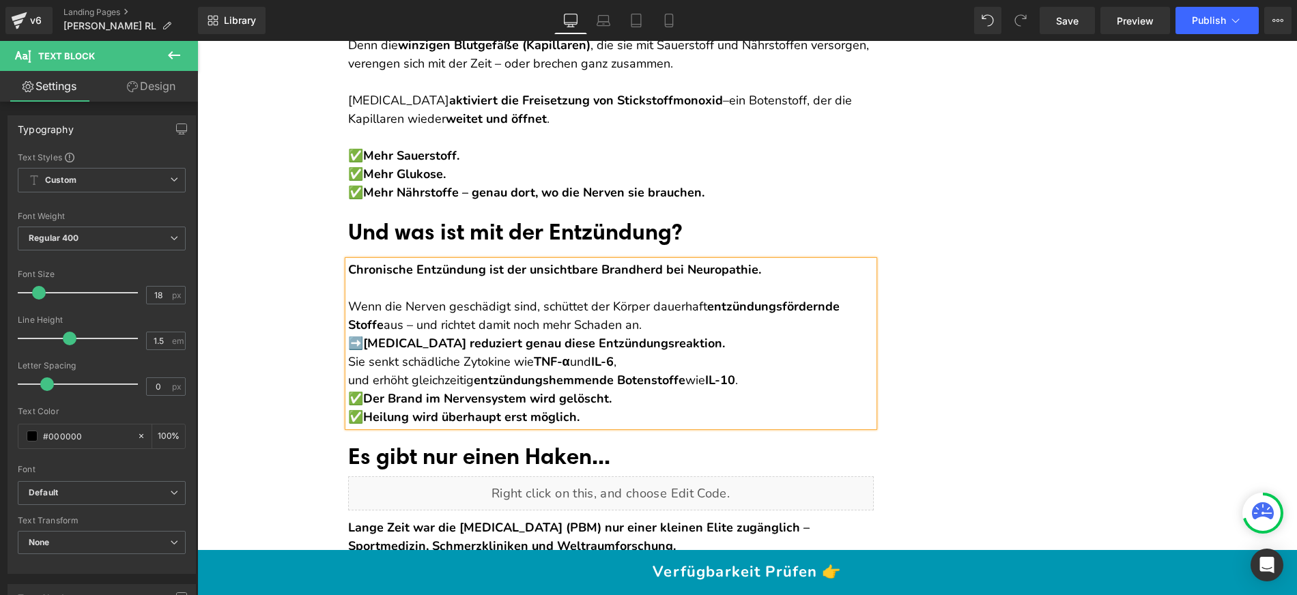
click at [625, 334] on p "Wenn die Nerven geschädigt sind, schüttet der Körper dauerhaft entzündungsförde…" at bounding box center [611, 306] width 526 height 55
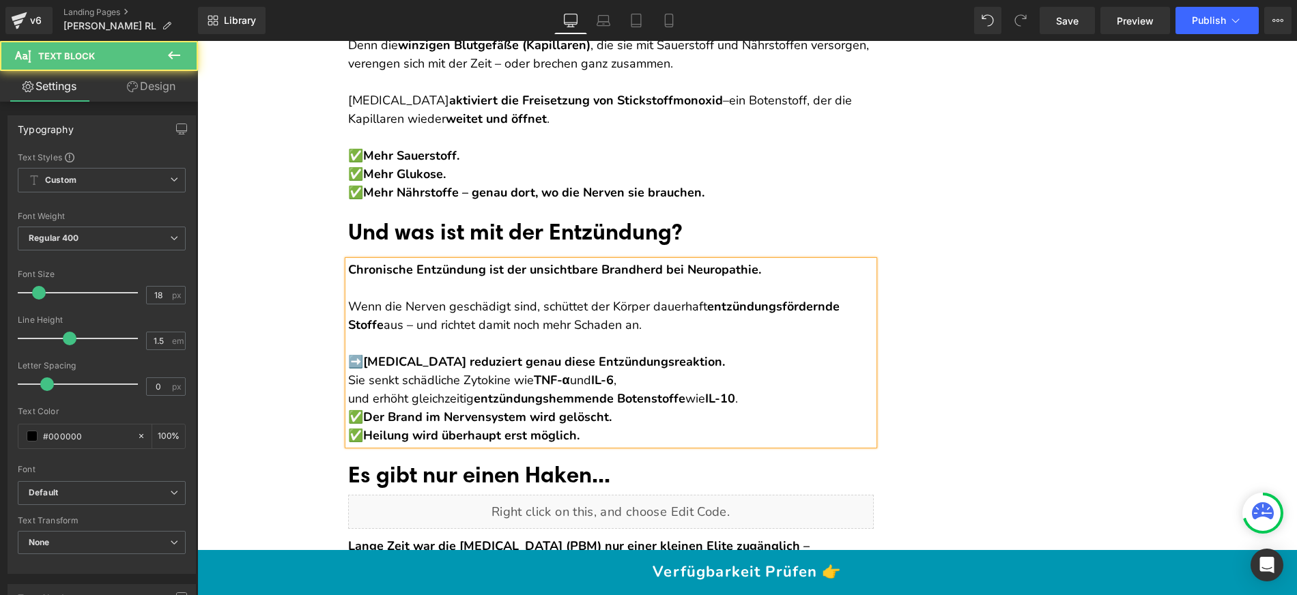
click at [363, 370] on strong "[MEDICAL_DATA] reduziert genau diese Entzündungsreaktion." at bounding box center [544, 362] width 362 height 16
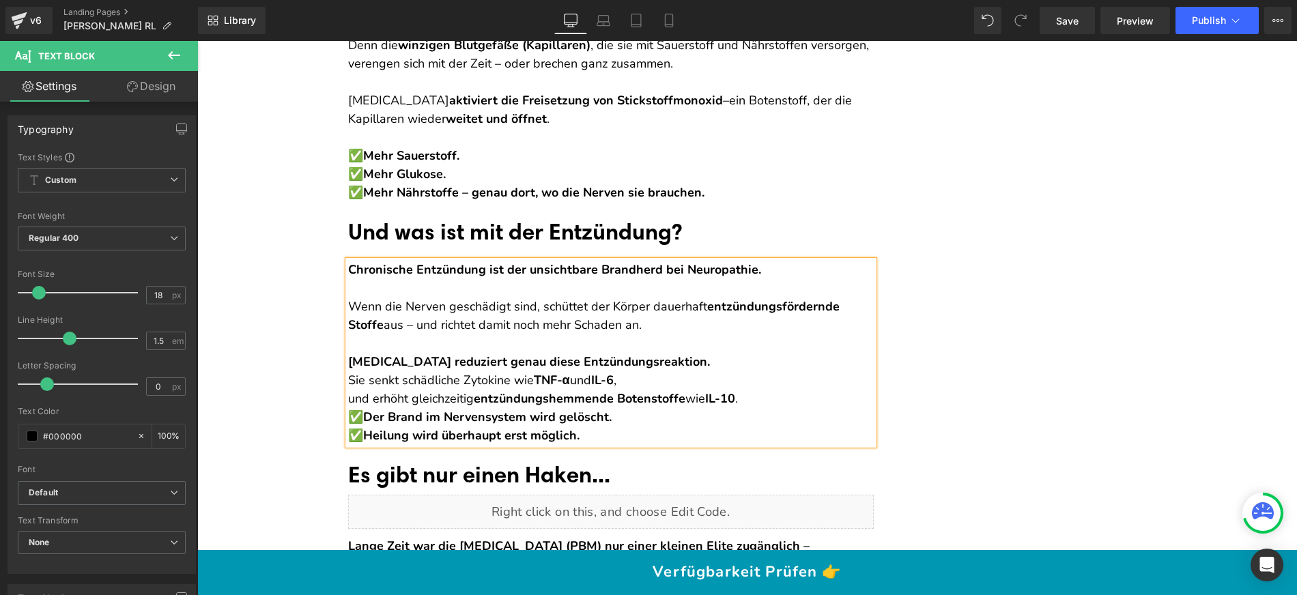
click at [732, 378] on p "[MEDICAL_DATA] reduziert genau diese Entzündungsreaktion. Sie senkt schädliche …" at bounding box center [611, 380] width 526 height 55
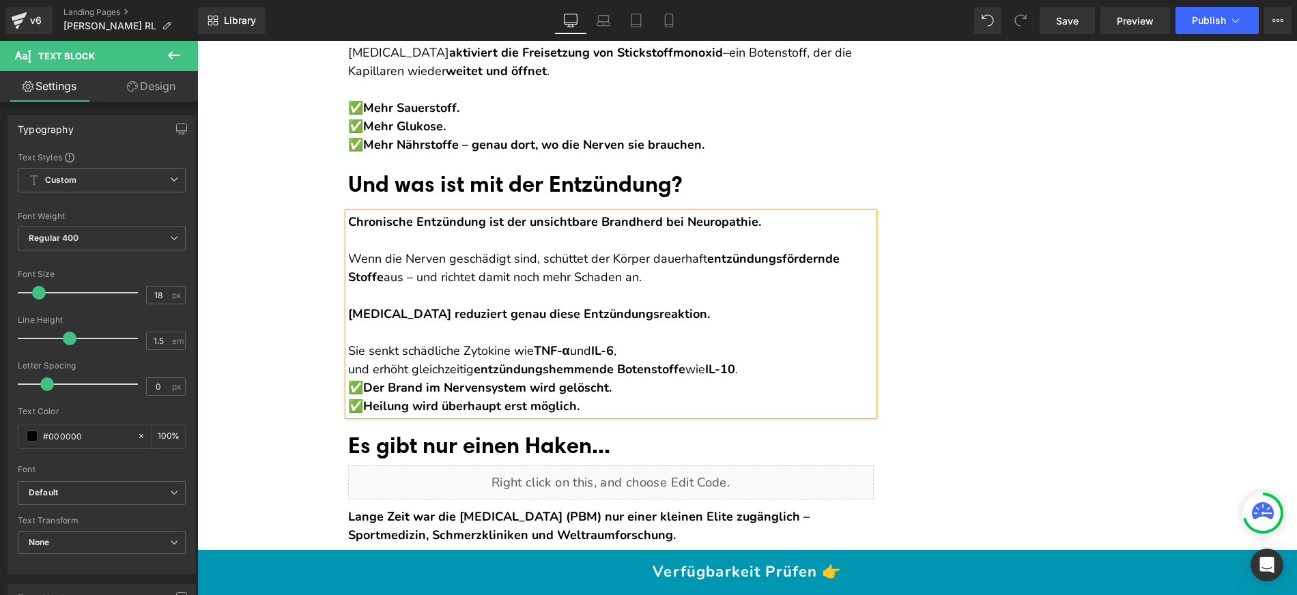
scroll to position [6279, 0]
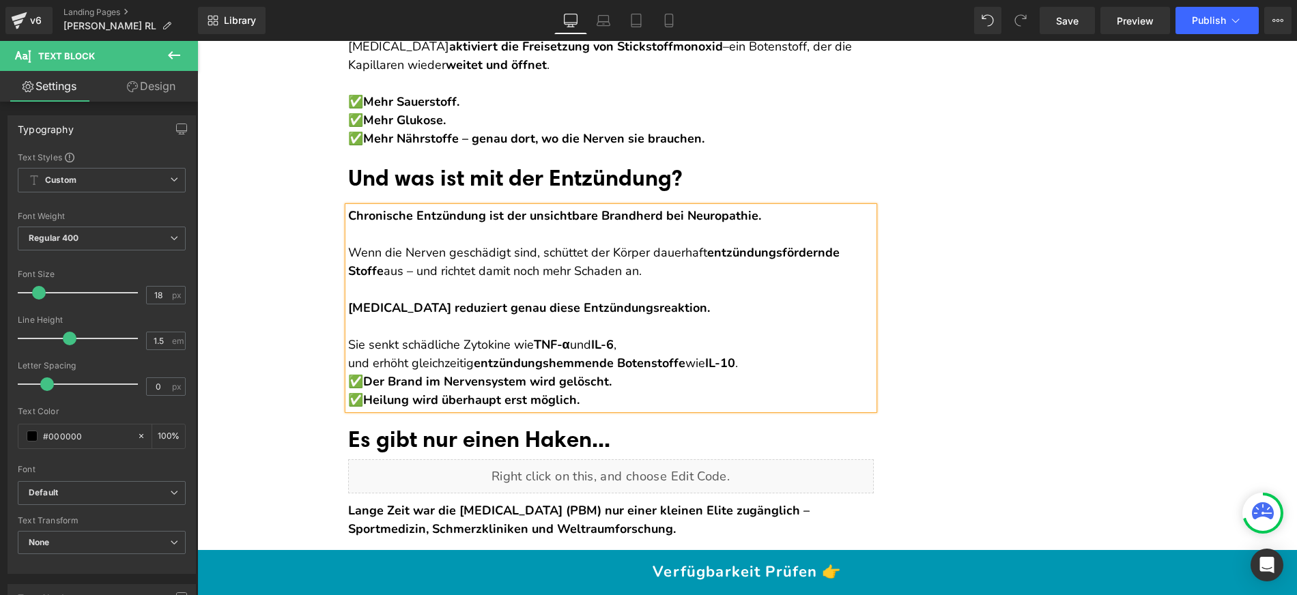
click at [348, 373] on p "Sie senkt schädliche Zytokine wie TNF-α und IL-6 , und erhöht gleichzeitig entz…" at bounding box center [611, 344] width 526 height 55
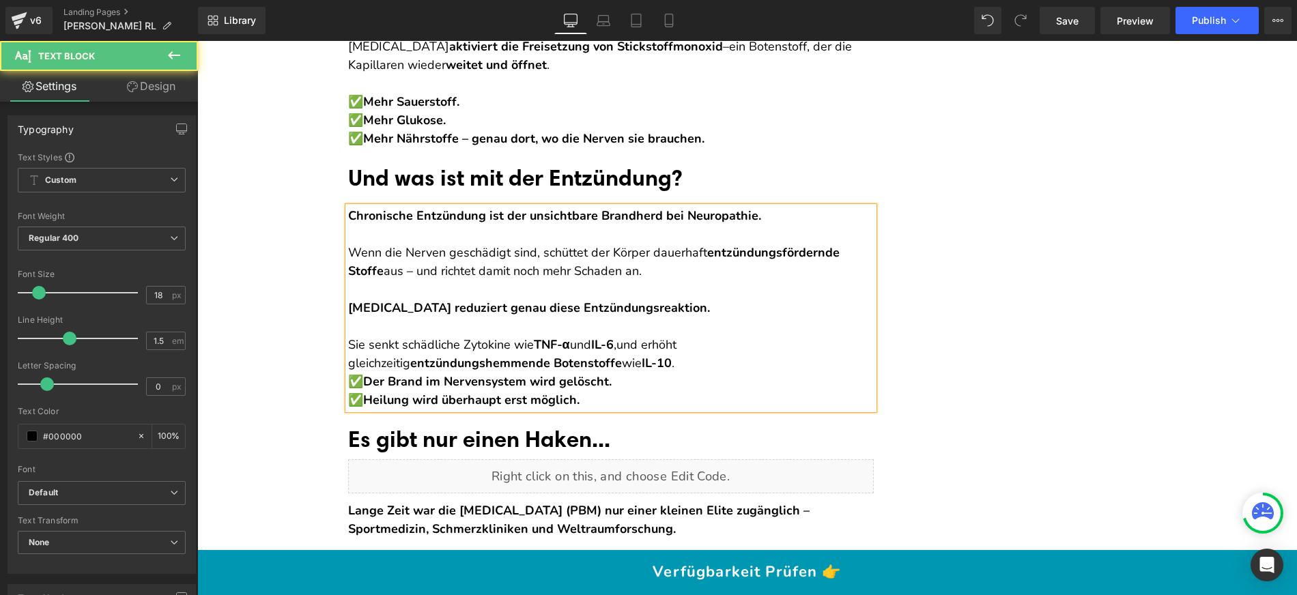
click at [649, 372] on p "Sie senkt schädliche Zytokine wie TNF-α und IL-6 , und erhöht gleichzeitig entz…" at bounding box center [611, 344] width 526 height 55
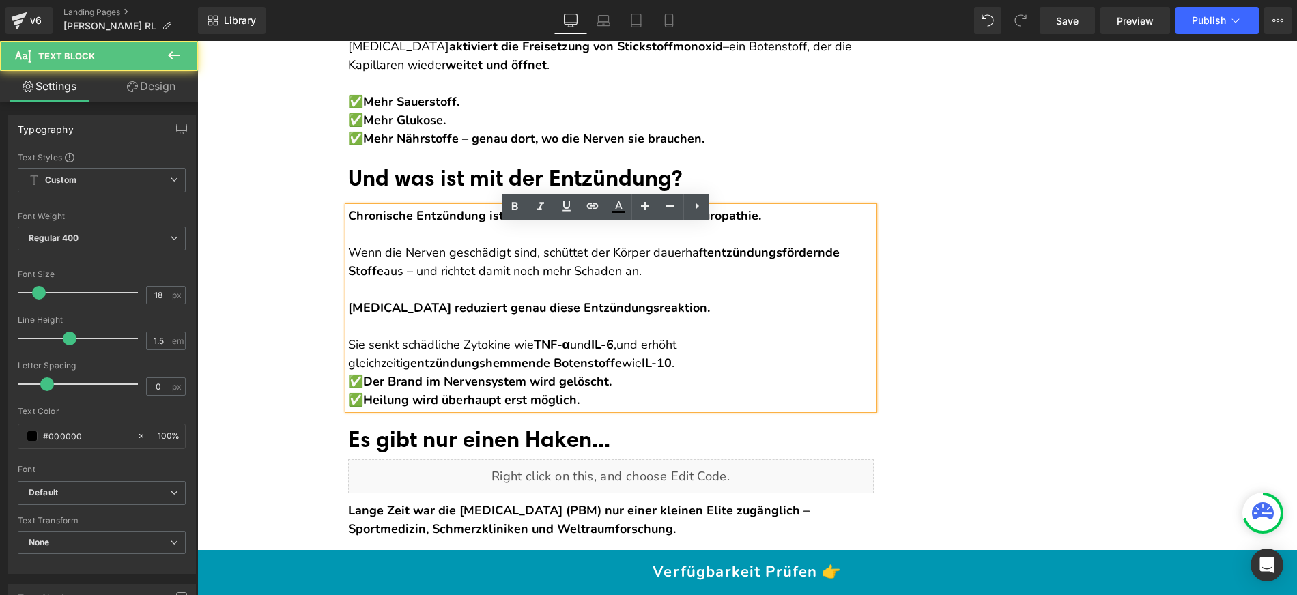
click at [628, 373] on p "Sie senkt schädliche Zytokine wie TNF-α und IL-6 , und erhöht gleichzeitig entz…" at bounding box center [611, 344] width 526 height 55
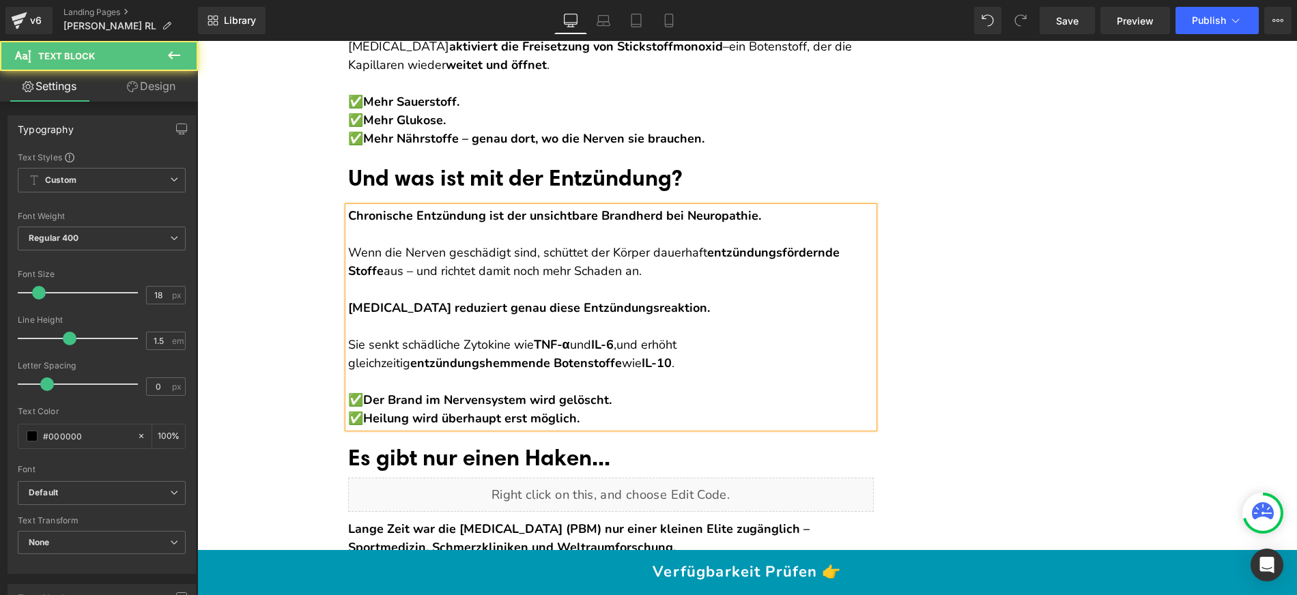
click at [596, 428] on p "✅ Der Brand im Nervensystem wird gelöscht. ✅ Heilung wird überhaupt erst möglic…" at bounding box center [611, 409] width 526 height 37
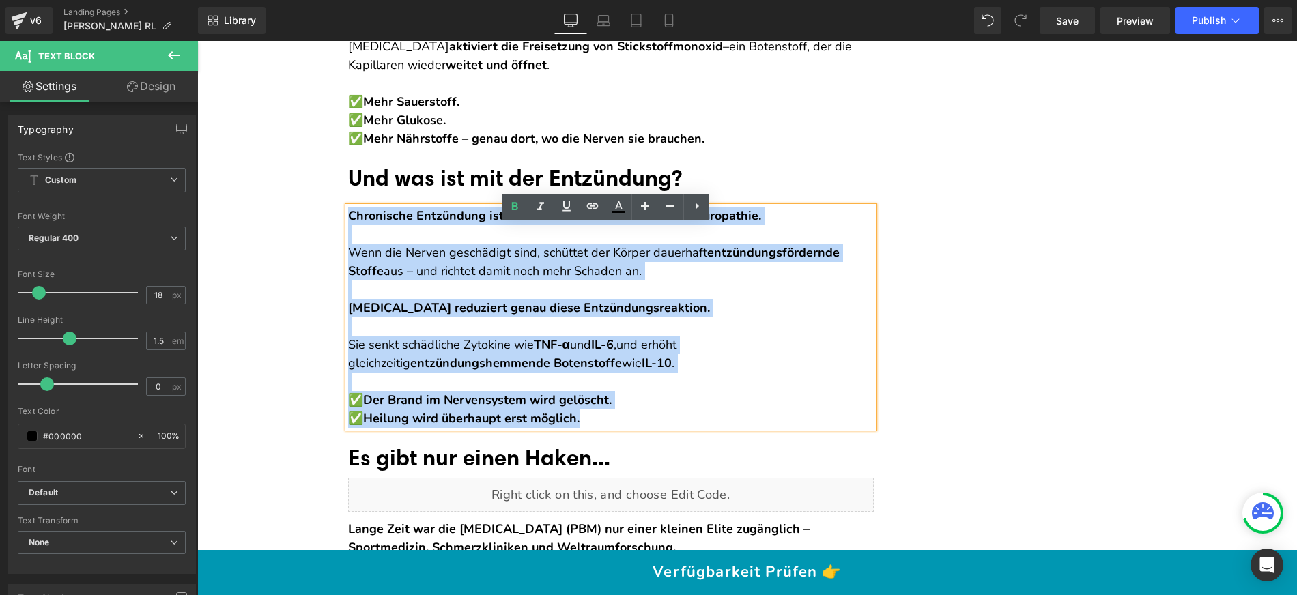
drag, startPoint x: 592, startPoint y: 435, endPoint x: 343, endPoint y: 238, distance: 318.3
click at [348, 238] on div "Chronische Entzündung ist der unsichtbare Brandherd bei Neuropathie. Wenn die N…" at bounding box center [611, 317] width 526 height 221
copy div "Chronische Entzündung ist der unsichtbare Brandherd bei Neuropathie. Wenn die N…"
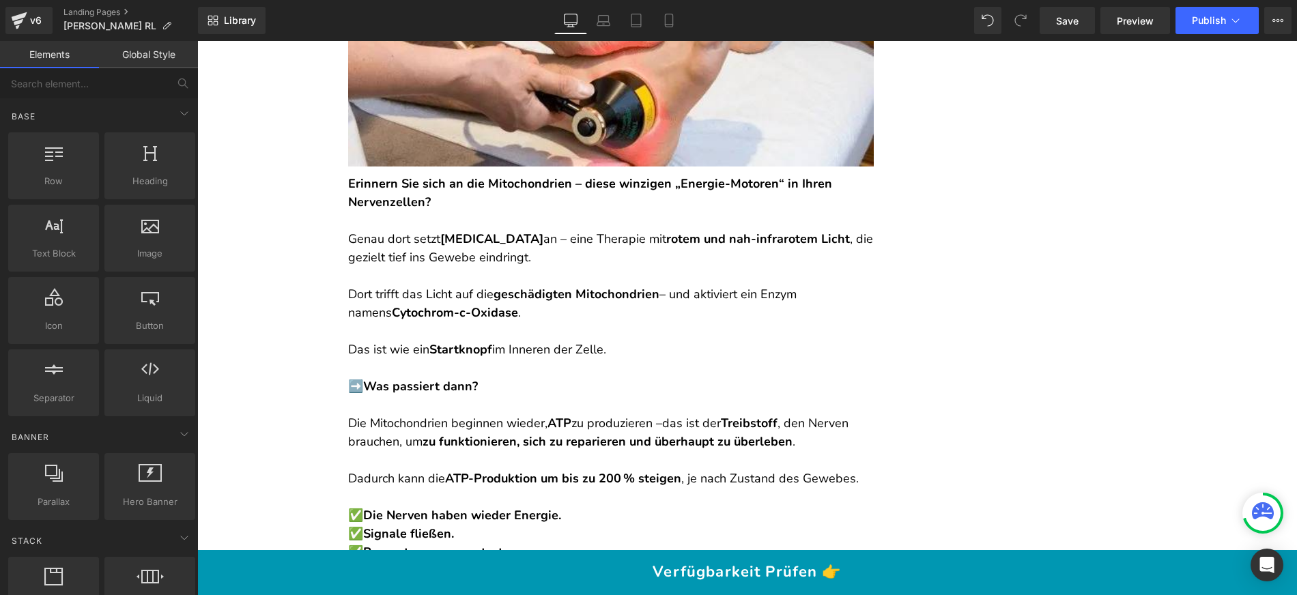
scroll to position [4965, 0]
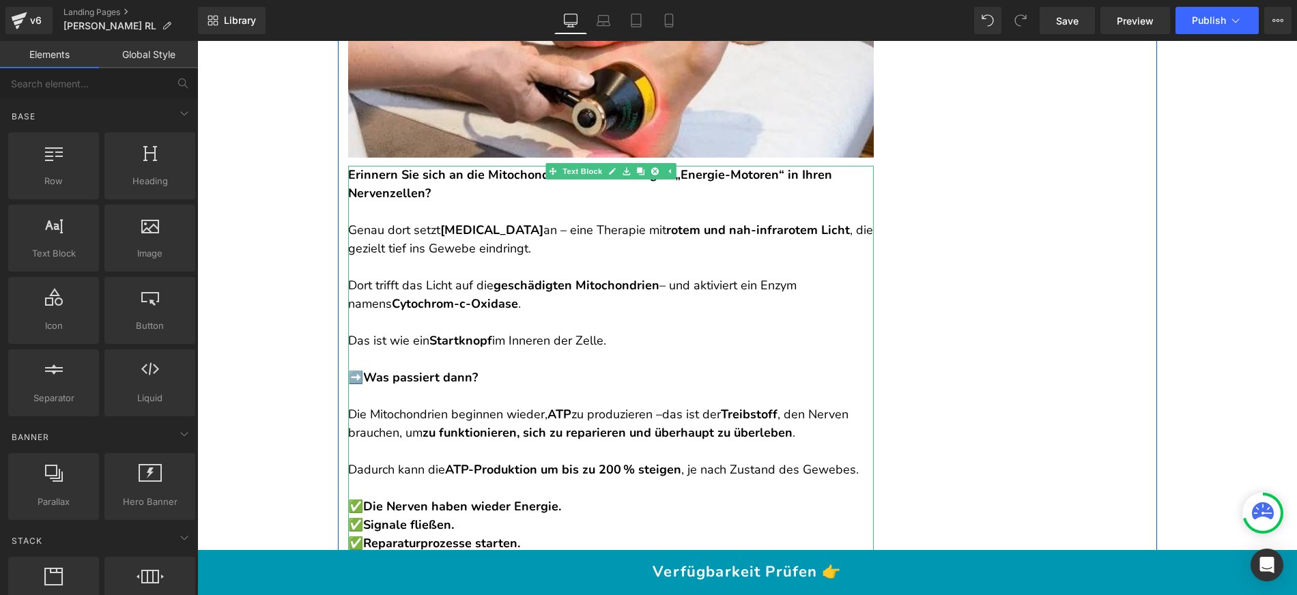
click at [363, 386] on strong "Was passiert dann?" at bounding box center [420, 377] width 115 height 16
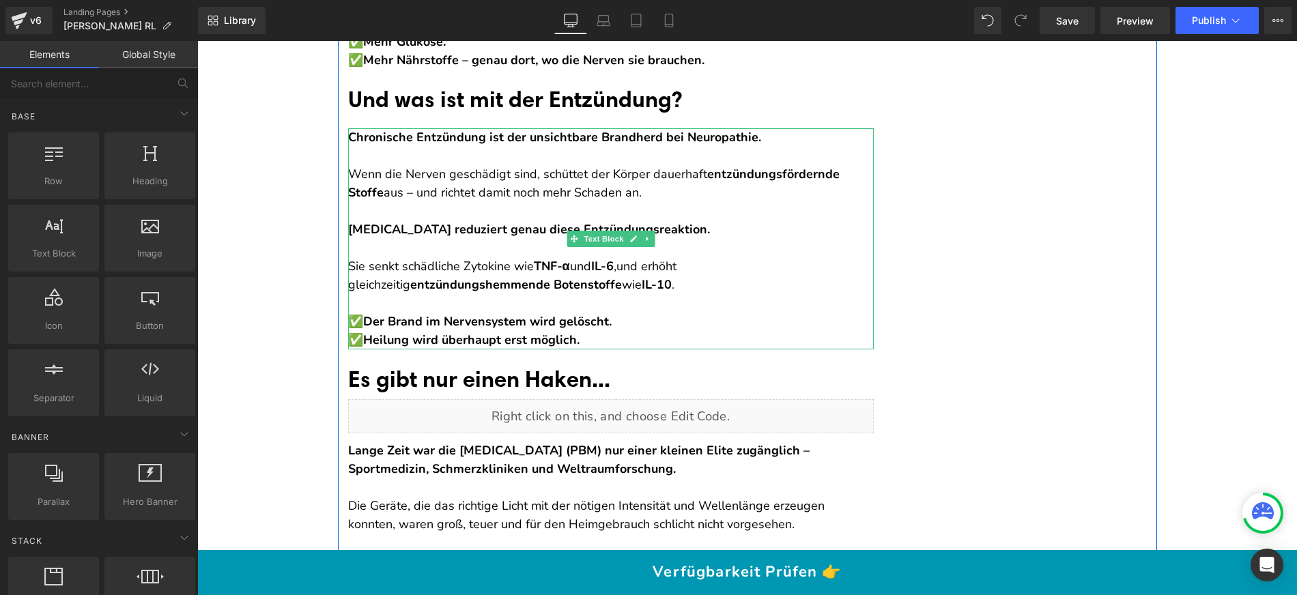
scroll to position [6358, 0]
click at [601, 349] on p "✅ Der Brand im Nervensystem wird gelöscht. ✅ Heilung wird überhaupt erst möglic…" at bounding box center [611, 331] width 526 height 37
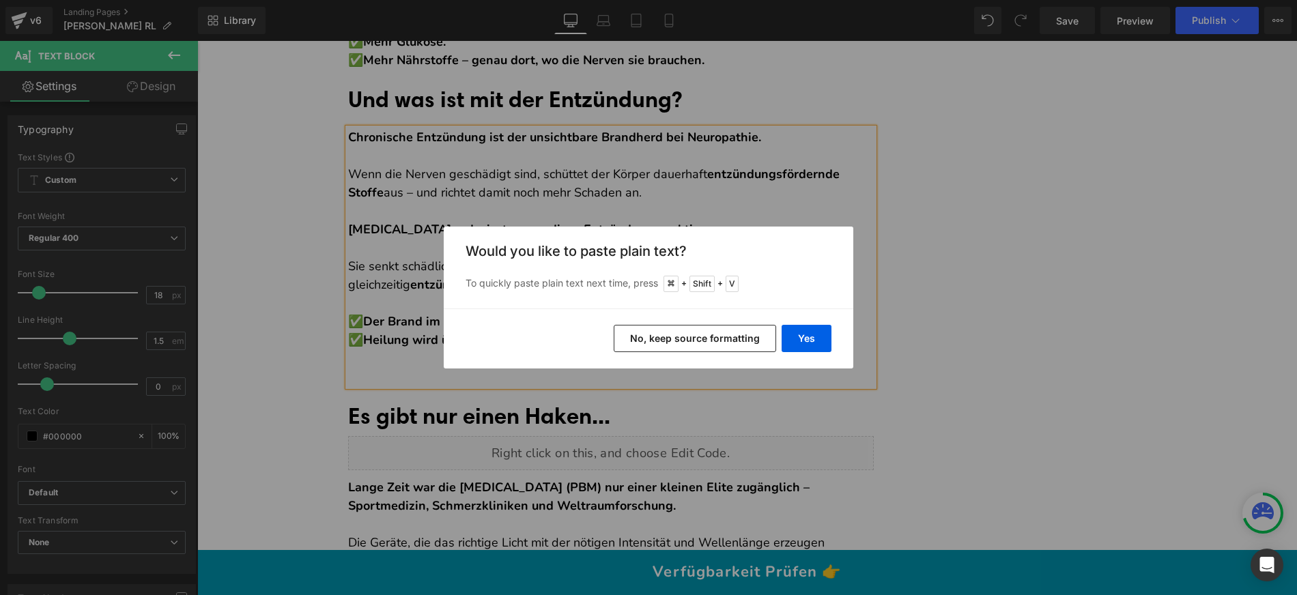
click at [640, 339] on button "No, keep source formatting" at bounding box center [695, 338] width 162 height 27
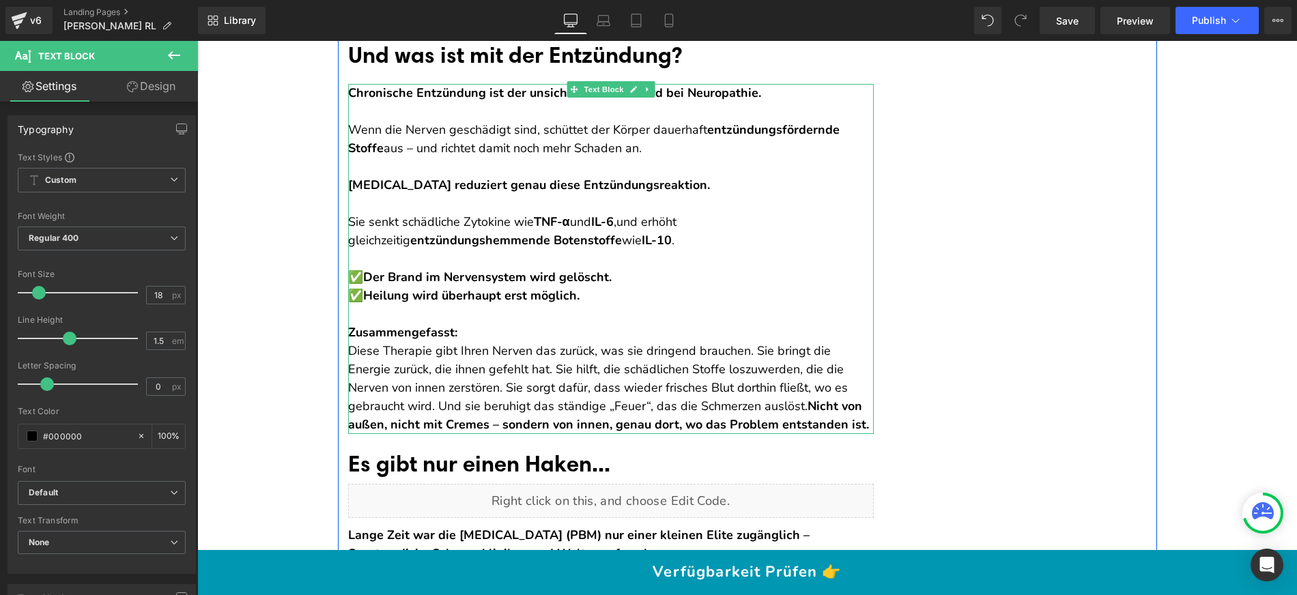
scroll to position [6403, 0]
click at [748, 364] on p "Zusammengefasst: Diese Therapie gibt Ihren Nerven das zurück, was sie dringend …" at bounding box center [611, 378] width 526 height 111
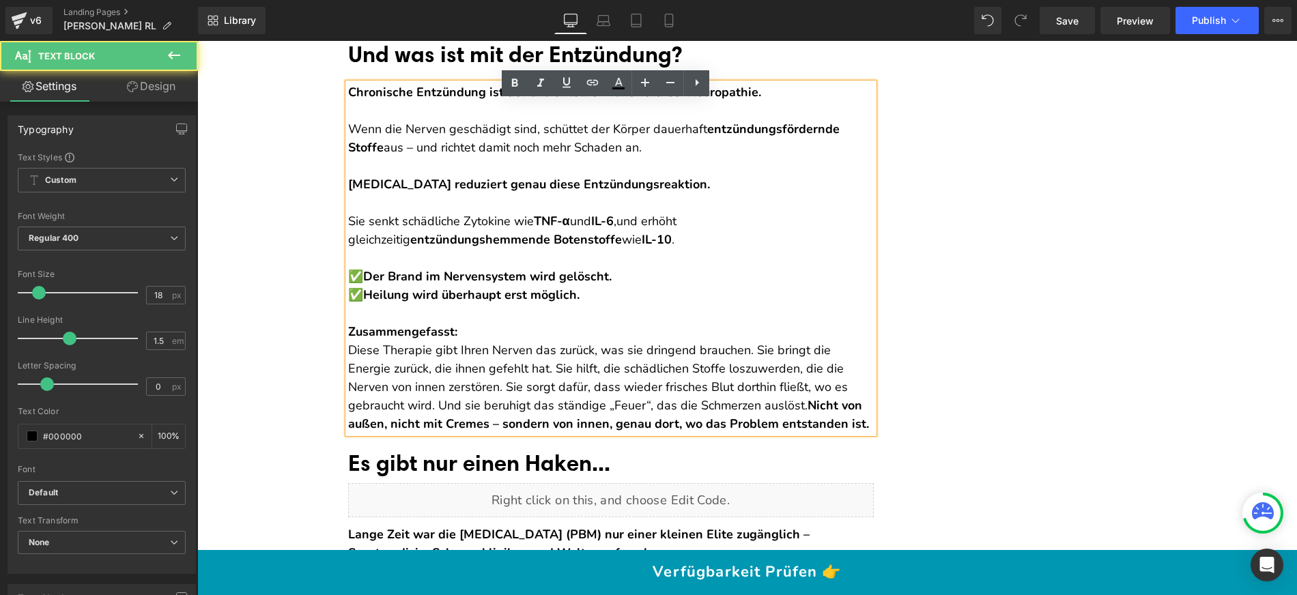
click at [707, 420] on p "Zusammengefasst: Diese Therapie gibt Ihren Nerven das zurück, was sie dringend …" at bounding box center [611, 378] width 526 height 111
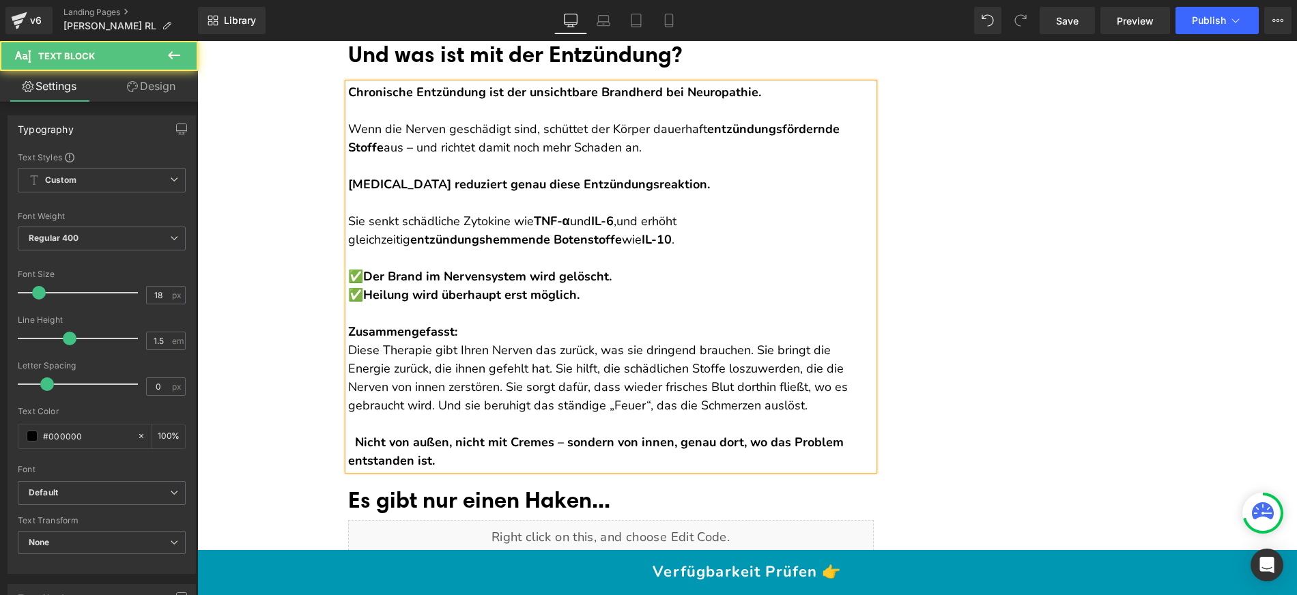
click at [349, 456] on p "Nicht von außen, nicht mit Cremes – sondern von innen, genau dort, wo das Probl…" at bounding box center [611, 451] width 526 height 37
click at [416, 459] on strong "Nicht von außen, nicht mit Cremes – sondern von innen, genau dort, wo das Probl…" at bounding box center [594, 451] width 492 height 35
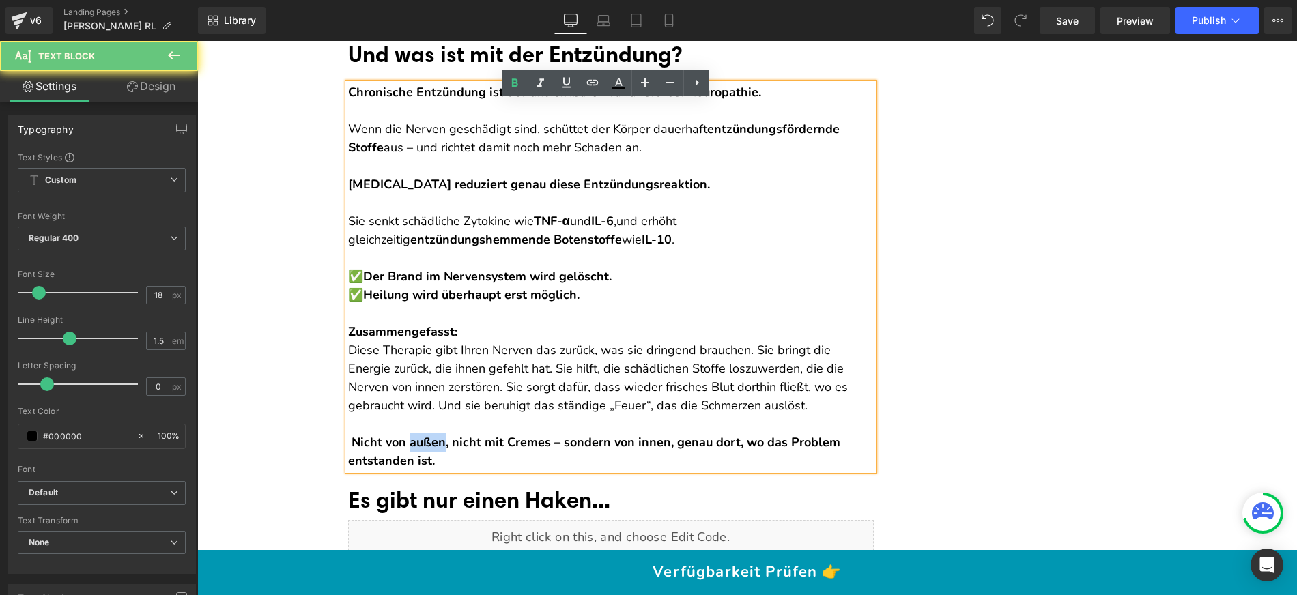
click at [416, 459] on strong "Nicht von außen, nicht mit Cremes – sondern von innen, genau dort, wo das Probl…" at bounding box center [594, 451] width 492 height 35
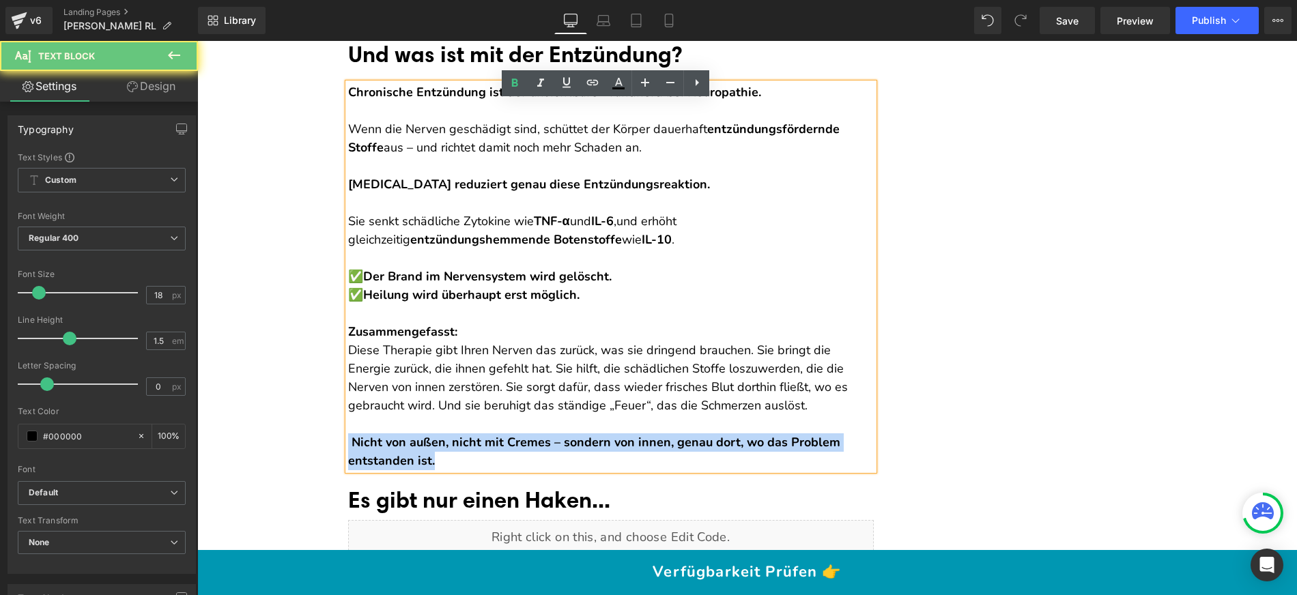
click at [416, 459] on strong "Nicht von außen, nicht mit Cremes – sondern von innen, genau dort, wo das Probl…" at bounding box center [594, 451] width 492 height 35
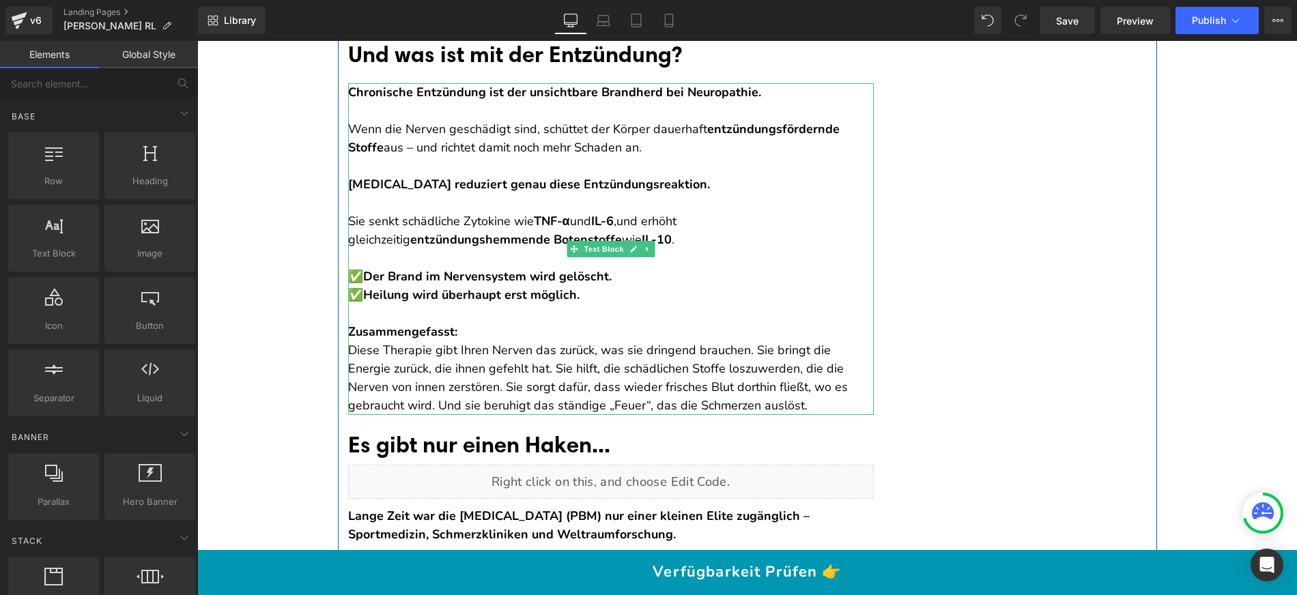
click at [747, 365] on p "Zusammengefasst: Diese Therapie gibt Ihren Nerven das zurück, was sie dringend …" at bounding box center [611, 369] width 526 height 92
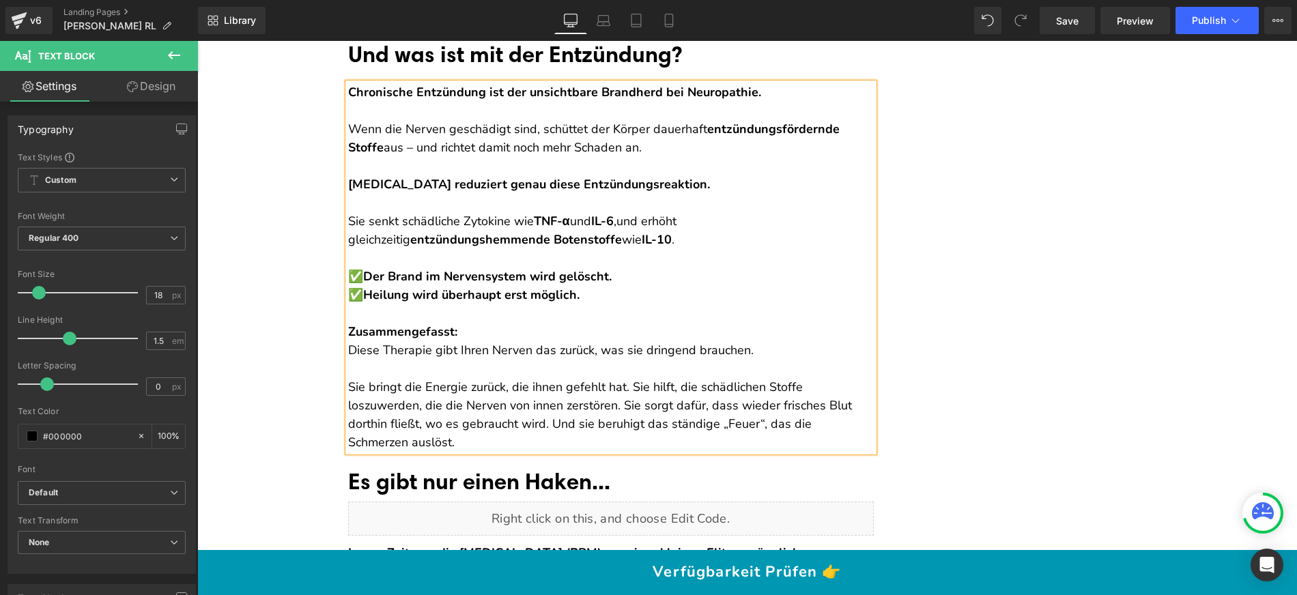
click at [631, 405] on p "Sie bringt die Energie zurück, die ihnen gefehlt hat. Sie hilft, die schädliche…" at bounding box center [611, 415] width 526 height 74
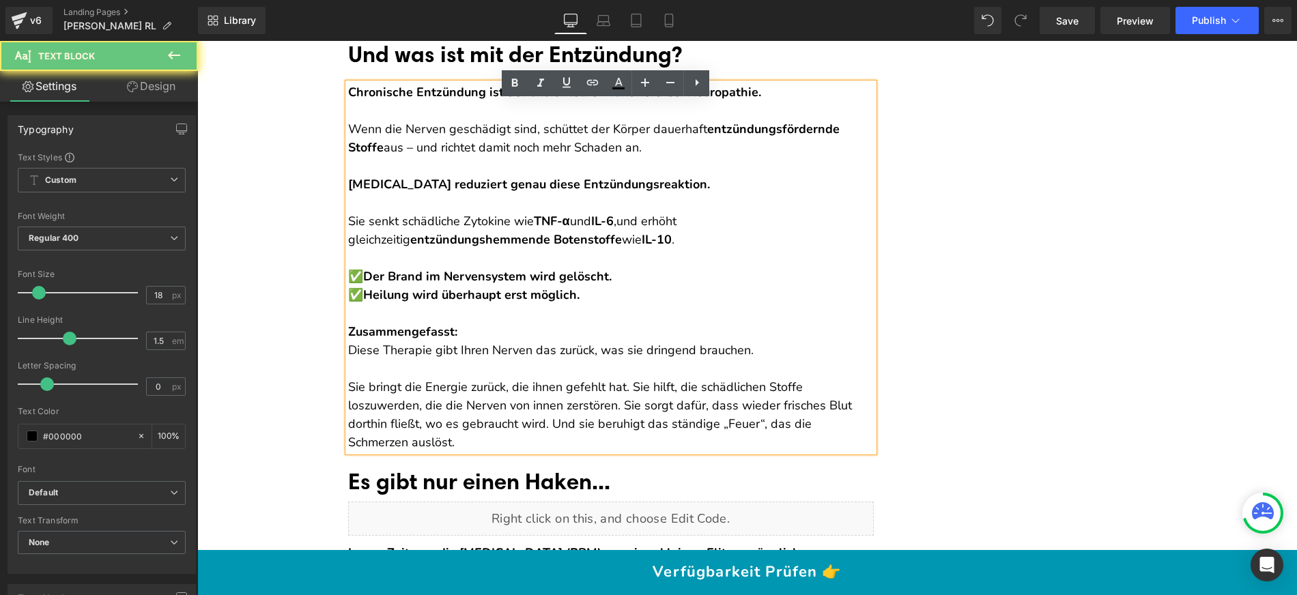
click at [626, 403] on p "Sie bringt die Energie zurück, die ihnen gefehlt hat. Sie hilft, die schädliche…" at bounding box center [611, 415] width 526 height 74
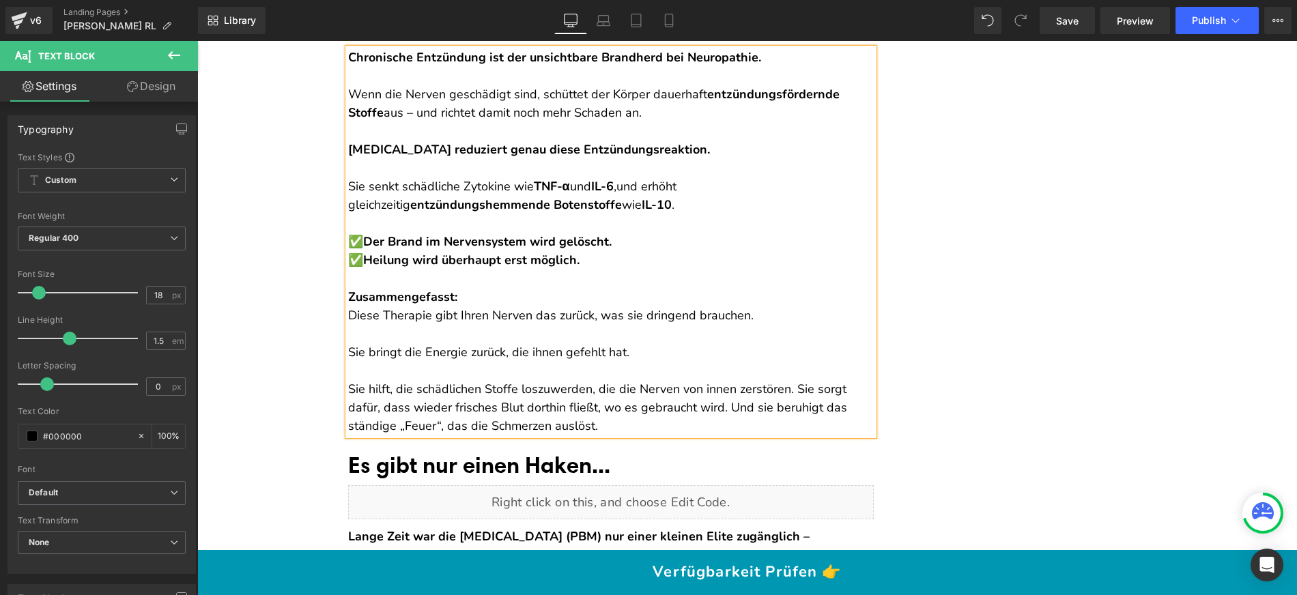
scroll to position [6468, 0]
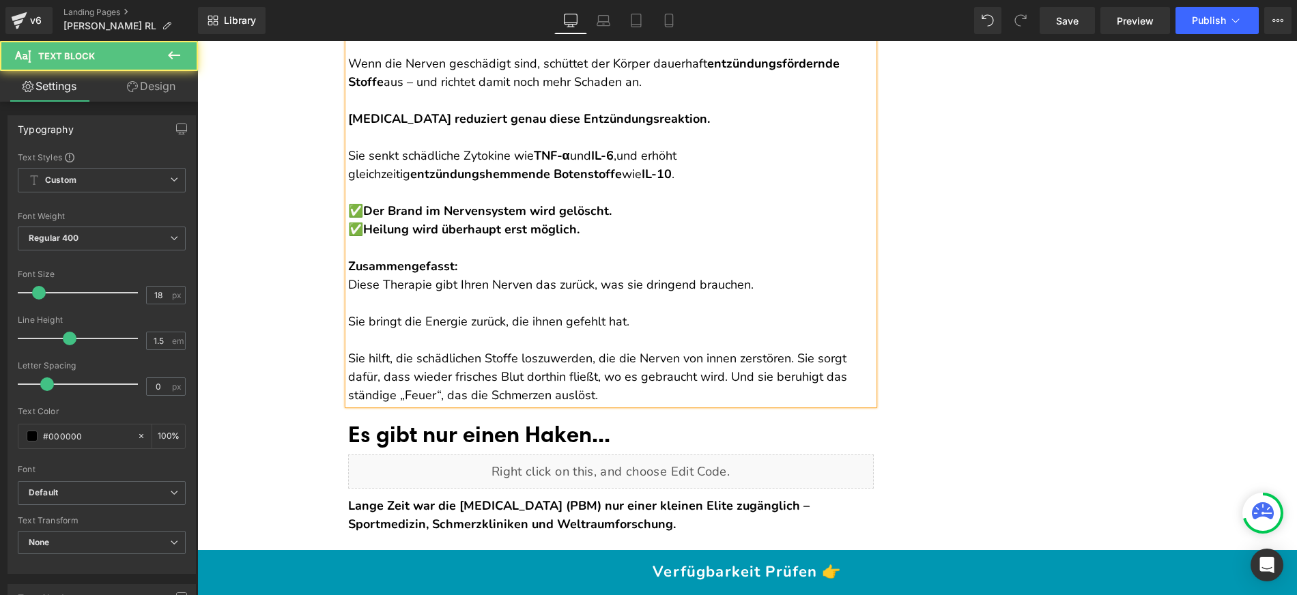
click at [787, 375] on p "Sie hilft, die schädlichen Stoffe loszuwerden, die die Nerven von innen zerstör…" at bounding box center [611, 376] width 526 height 55
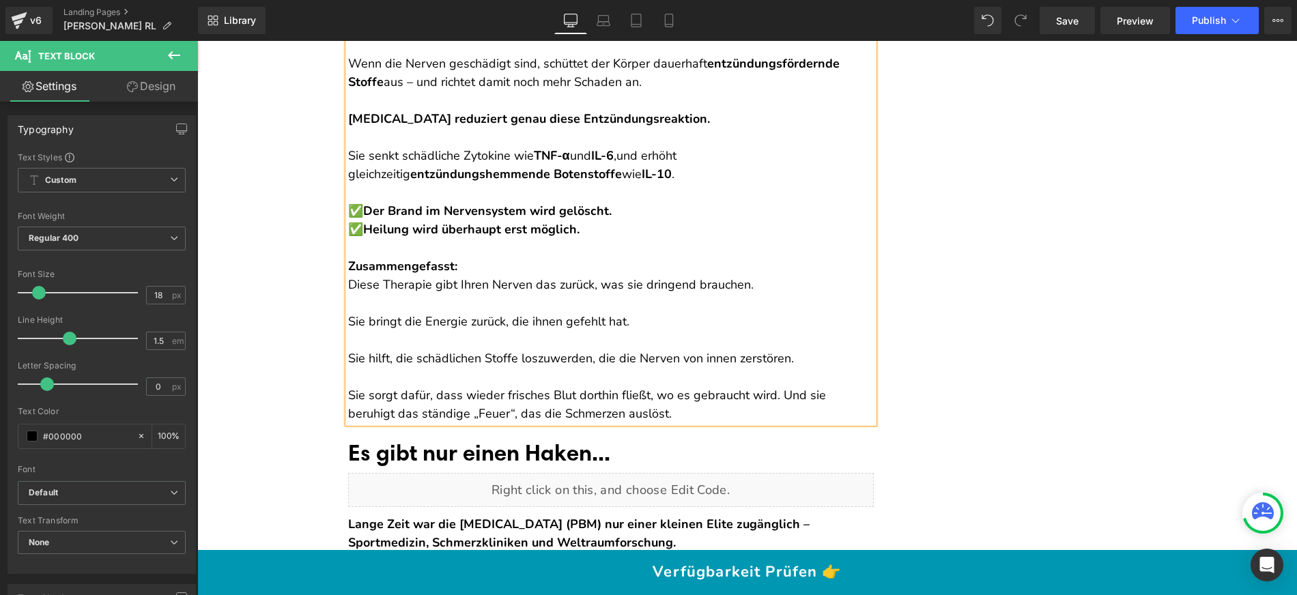
click at [764, 410] on p "Sie sorgt dafür, dass wieder frisches Blut dorthin fließt, wo es gebraucht wird…" at bounding box center [611, 404] width 526 height 37
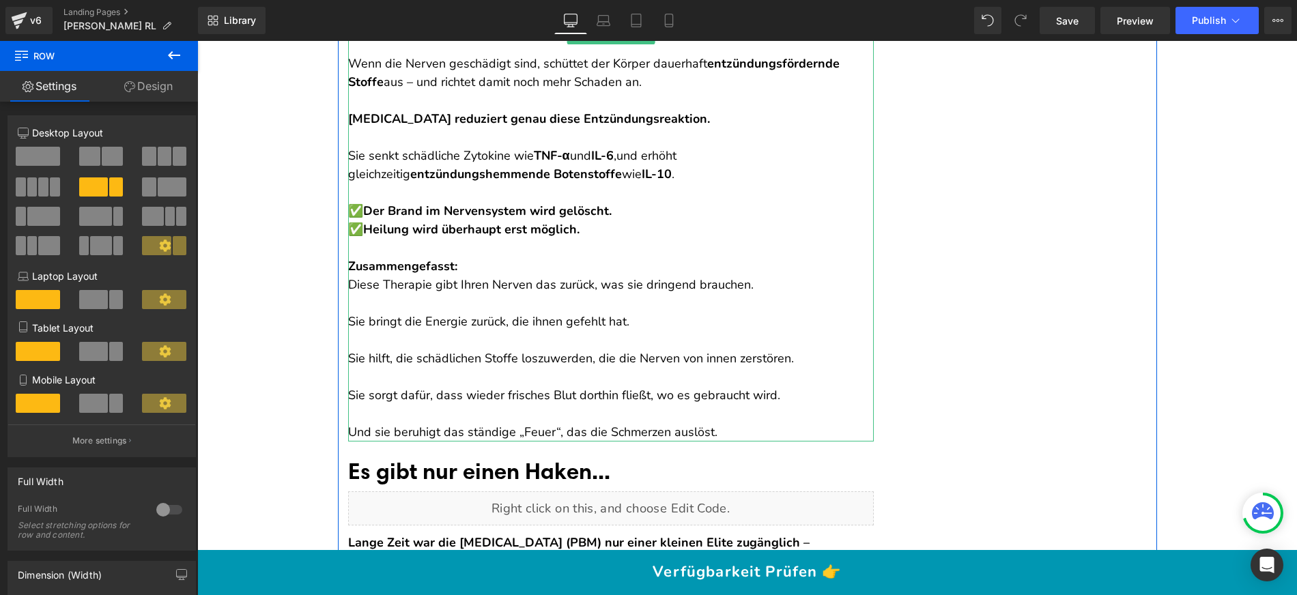
click at [516, 293] on p "Zusammengefasst: Diese Therapie gibt Ihren Nerven das zurück, was sie dringend …" at bounding box center [611, 275] width 526 height 37
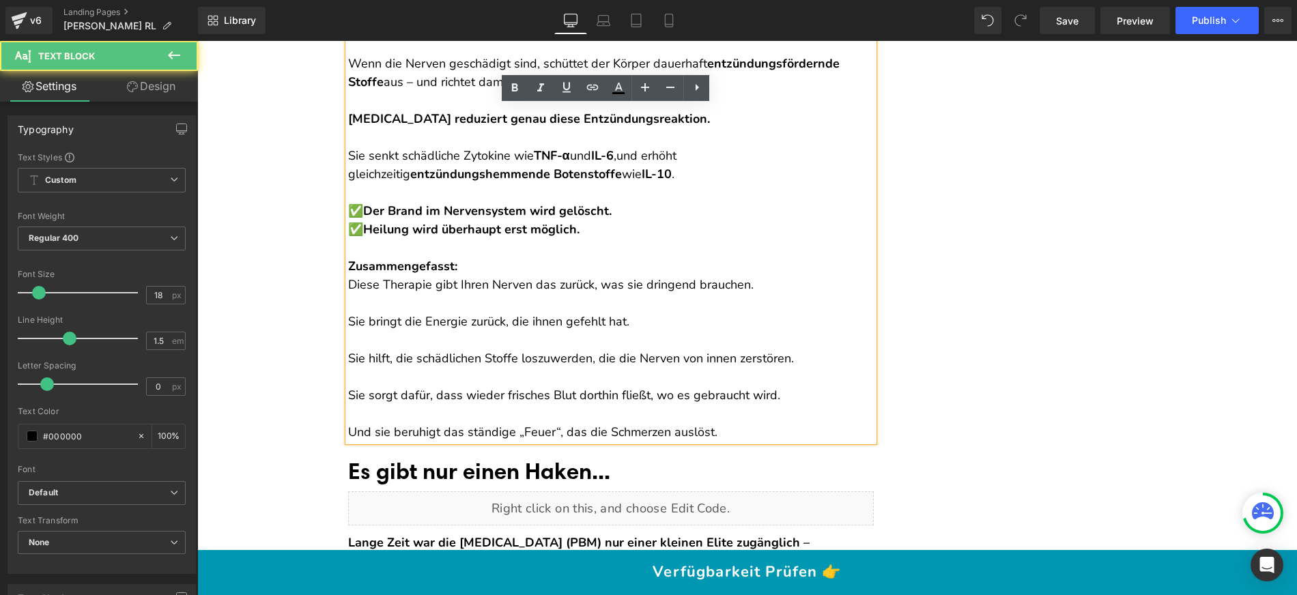
click at [512, 283] on p "Zusammengefasst: Diese Therapie gibt Ihren Nerven das zurück, was sie dringend …" at bounding box center [611, 275] width 526 height 37
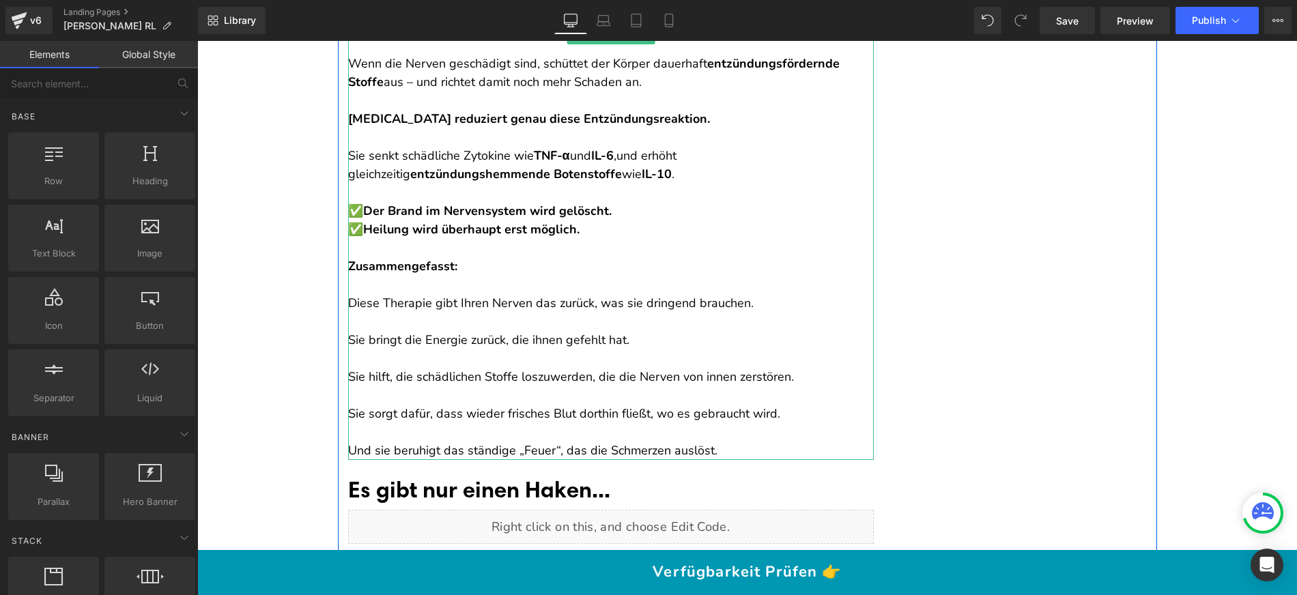
click at [348, 313] on p "Diese Therapie gibt Ihren Nerven das zurück, was sie dringend brauchen." at bounding box center [611, 294] width 526 height 37
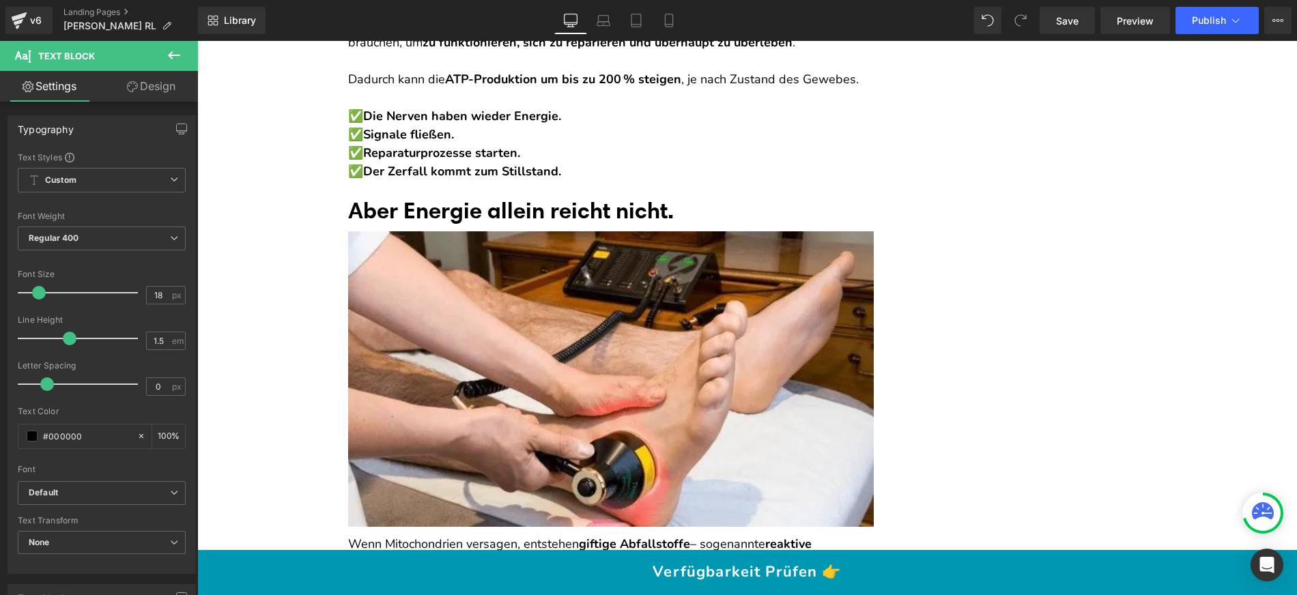
scroll to position [5355, 0]
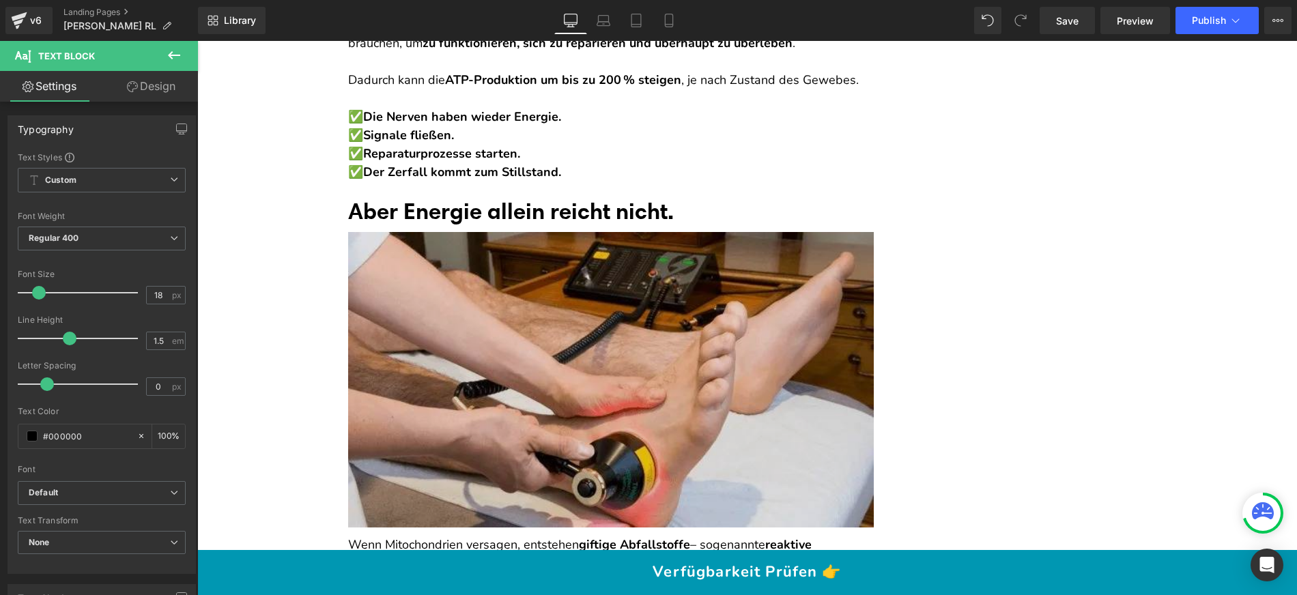
click at [486, 329] on img at bounding box center [611, 380] width 526 height 296
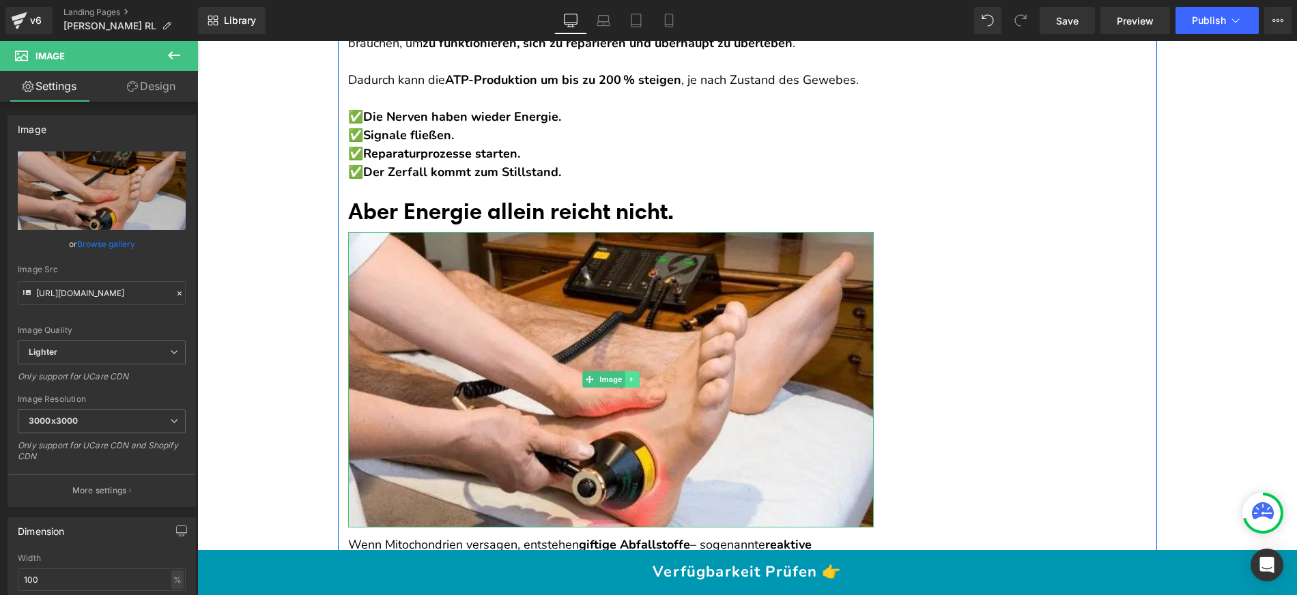
click at [628, 384] on icon at bounding box center [632, 379] width 8 height 8
click at [635, 384] on icon at bounding box center [639, 380] width 8 height 8
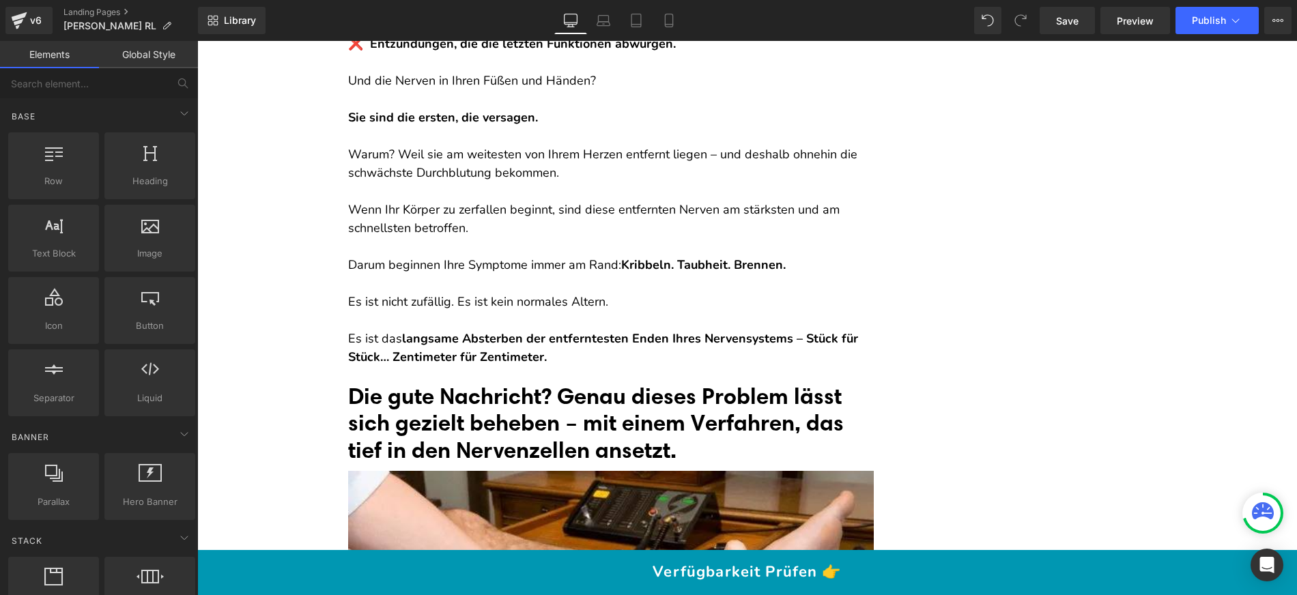
scroll to position [3416, 0]
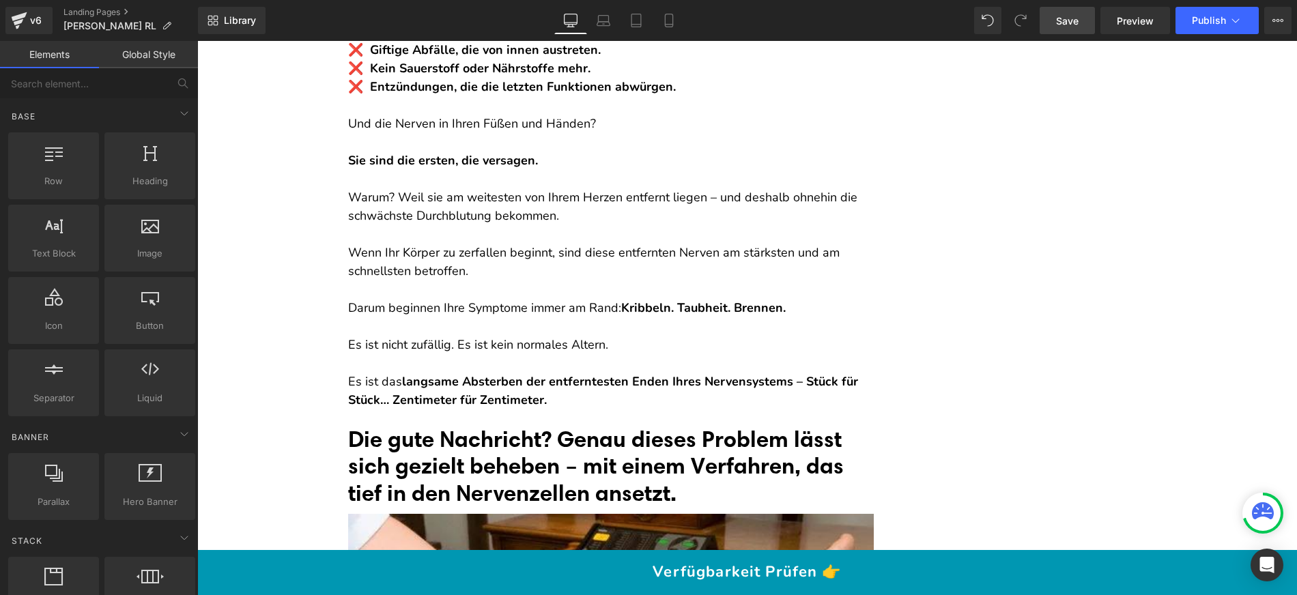
click at [1069, 21] on span "Save" at bounding box center [1067, 21] width 23 height 14
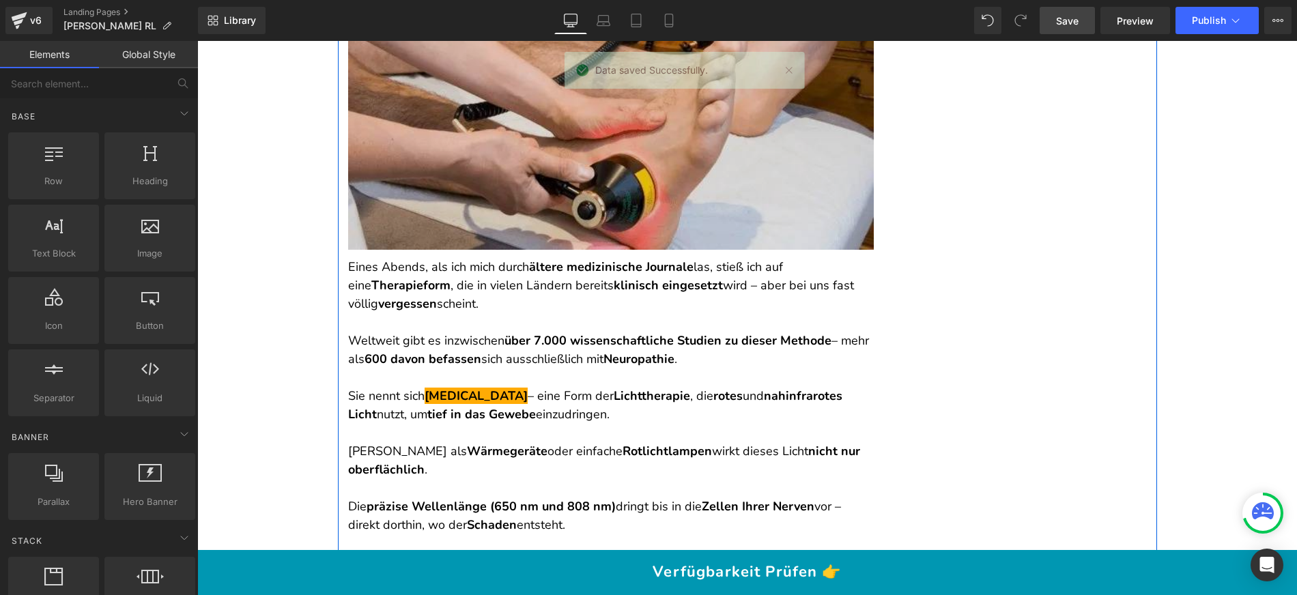
scroll to position [3989, 0]
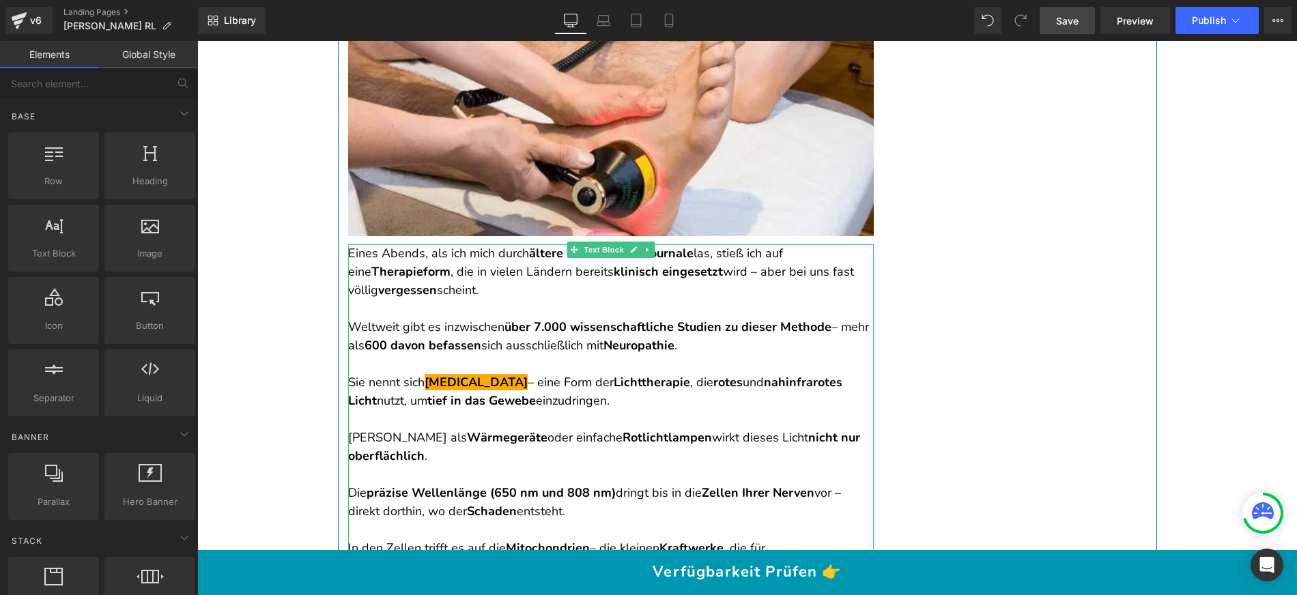
click at [463, 318] on p at bounding box center [611, 309] width 526 height 18
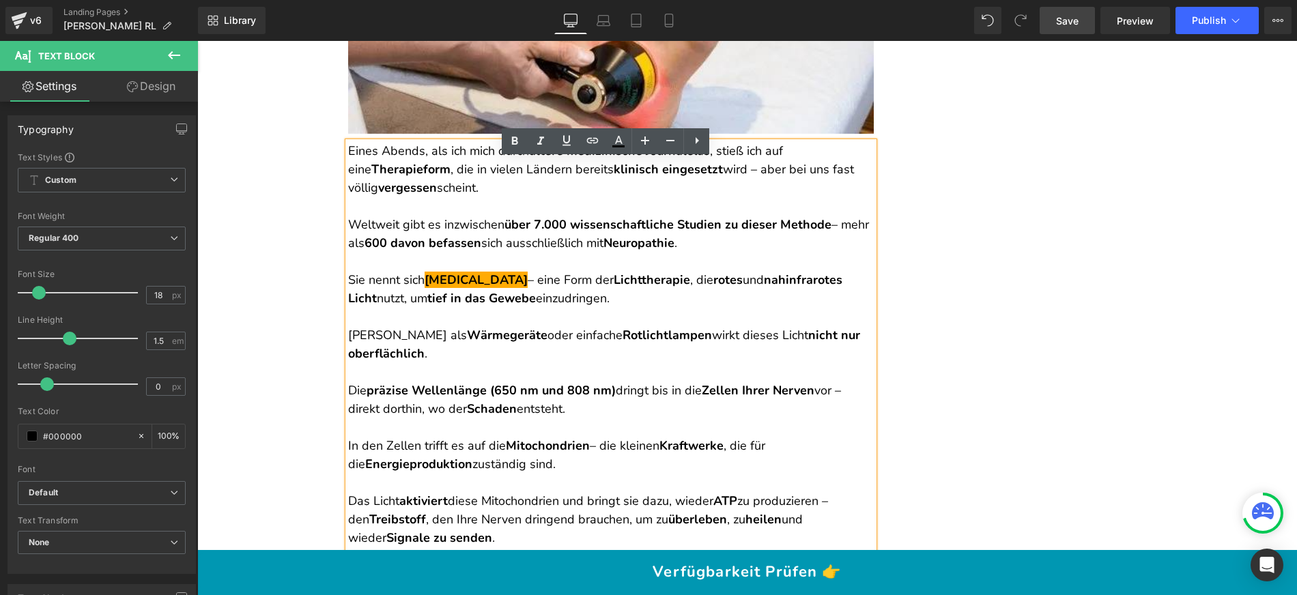
scroll to position [4082, 0]
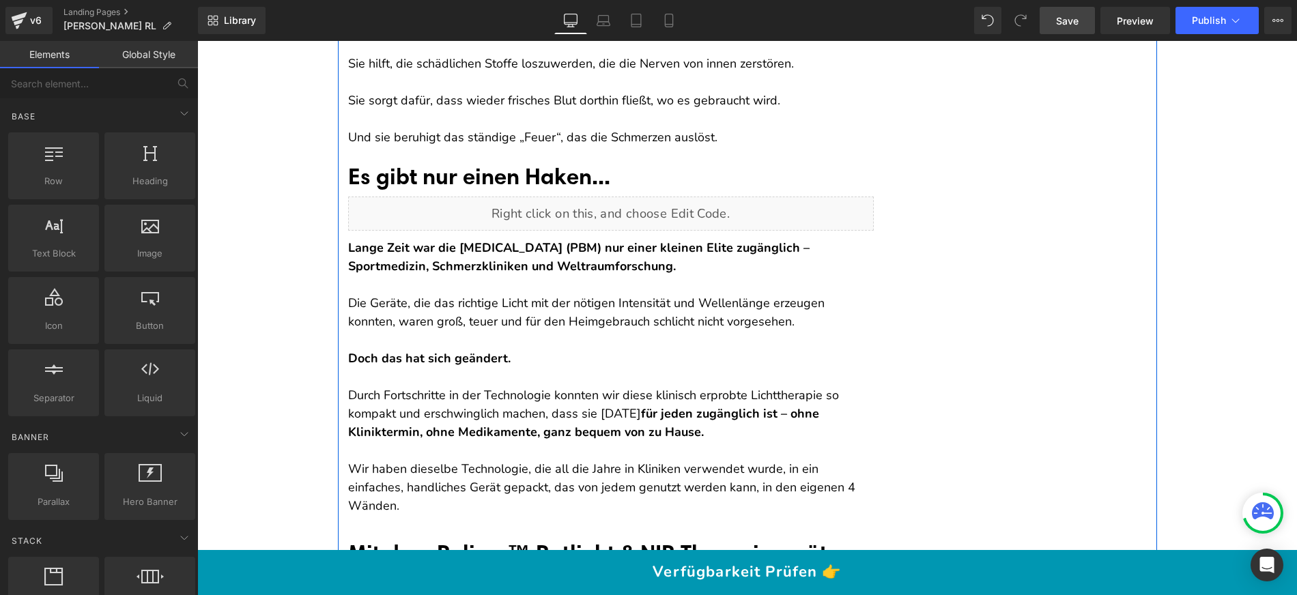
scroll to position [6459, 0]
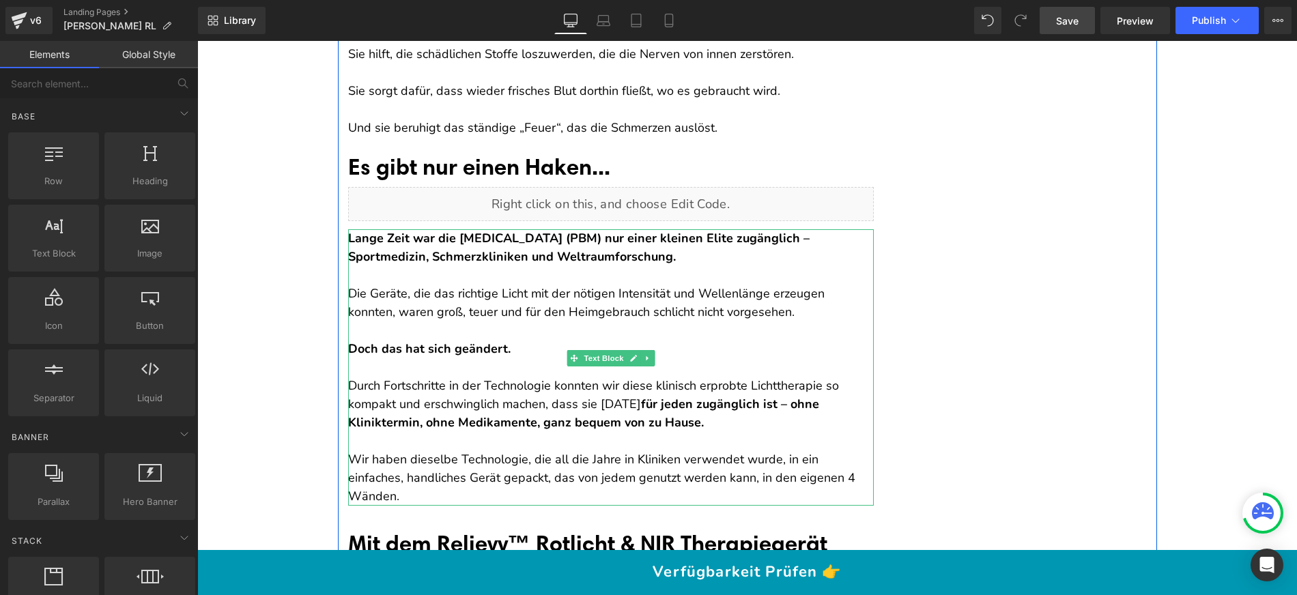
click at [414, 265] on strong "Lange Zeit war die [MEDICAL_DATA] (PBM) nur einer kleinen Elite zugänglich – Sp…" at bounding box center [578, 247] width 461 height 35
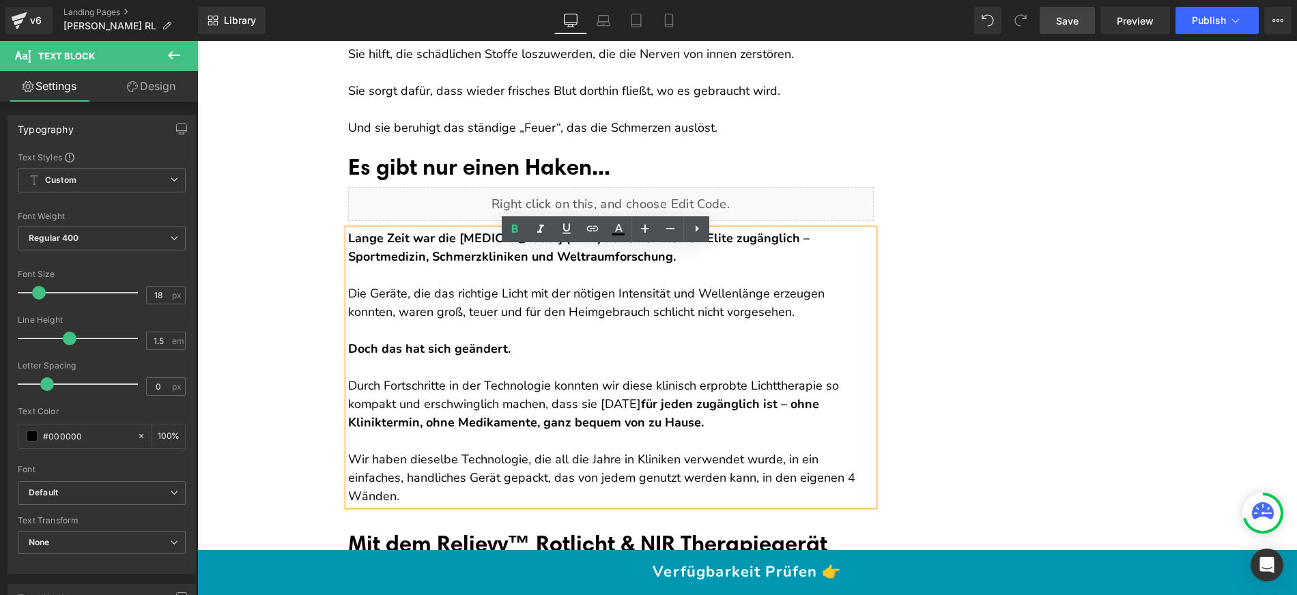
click at [408, 285] on p at bounding box center [611, 275] width 526 height 18
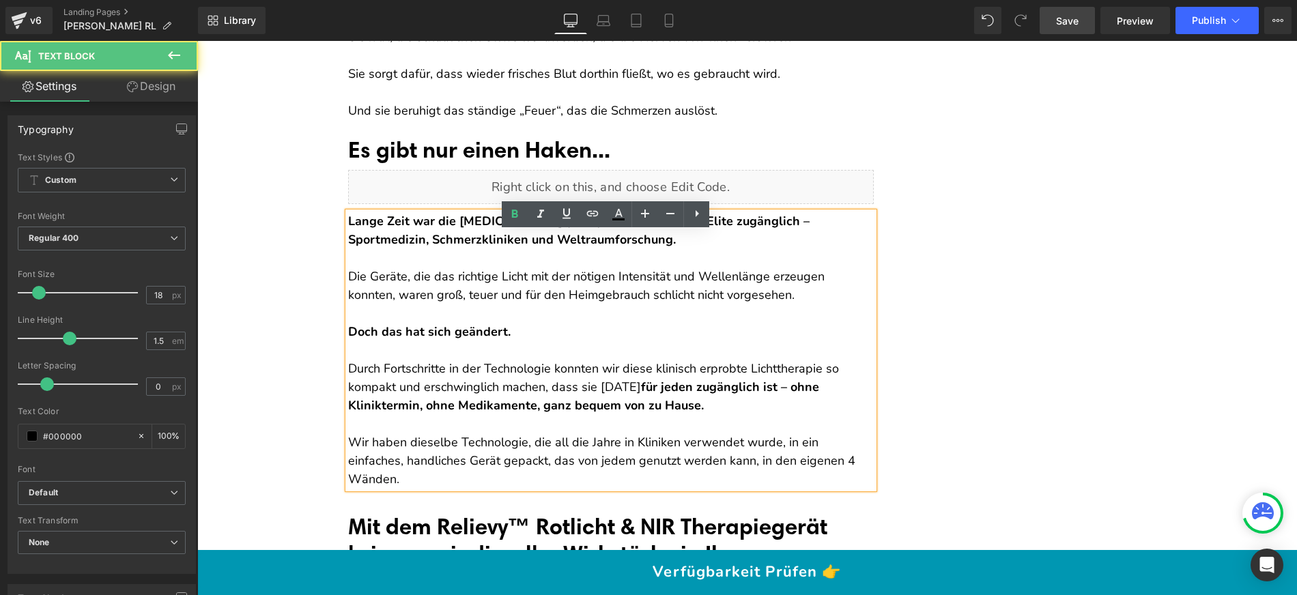
scroll to position [6477, 0]
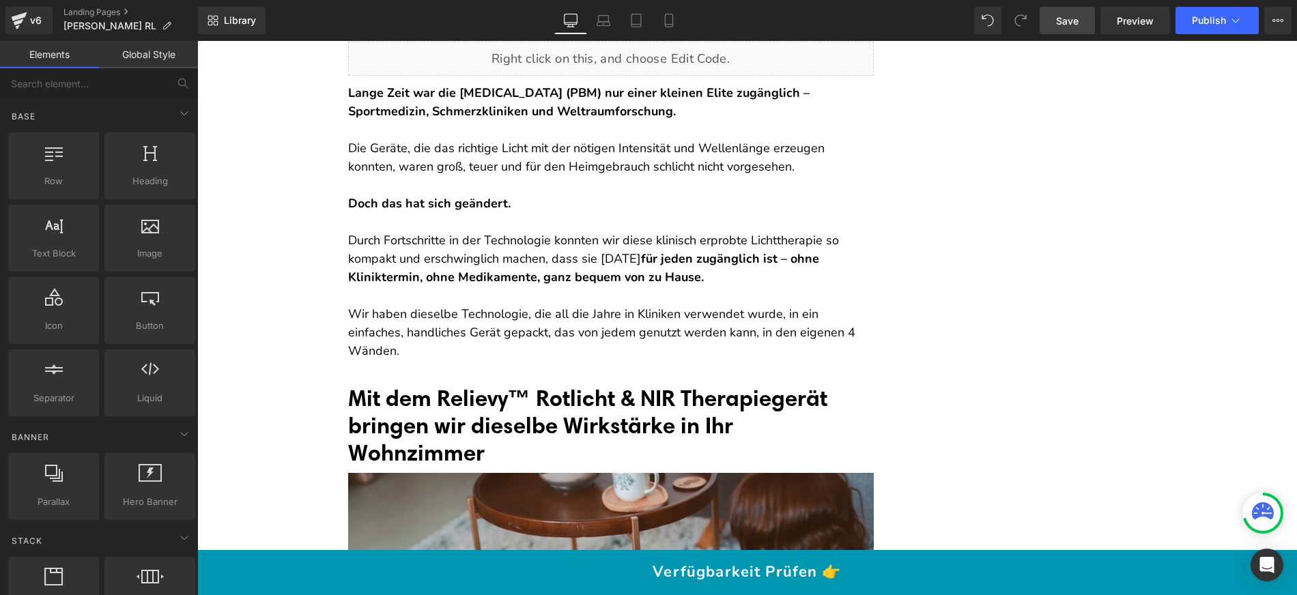
scroll to position [6605, 0]
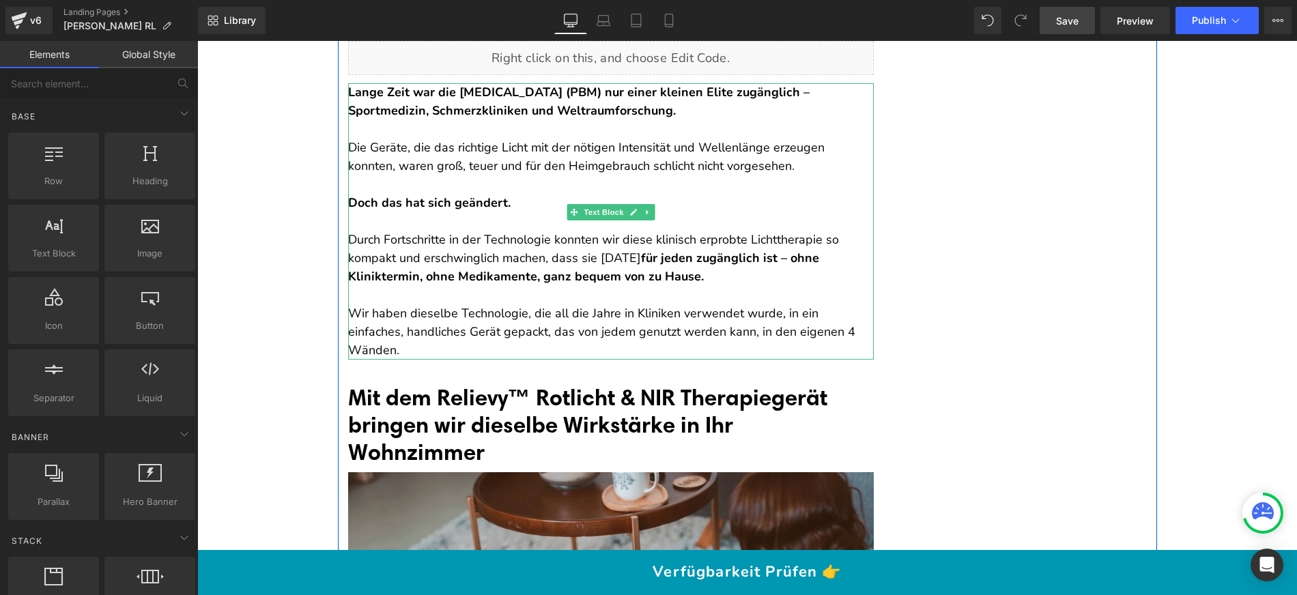
click at [433, 286] on p "Durch Fortschritte in der Technologie konnten wir diese klinisch erprobte Licht…" at bounding box center [611, 258] width 526 height 55
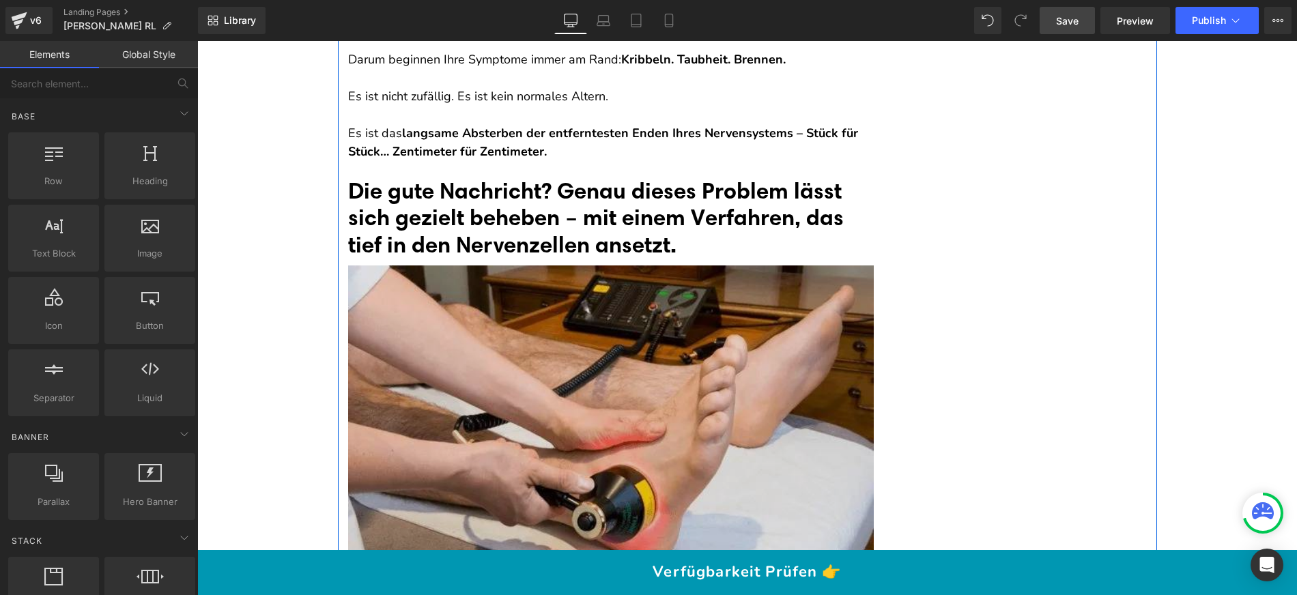
scroll to position [3630, 0]
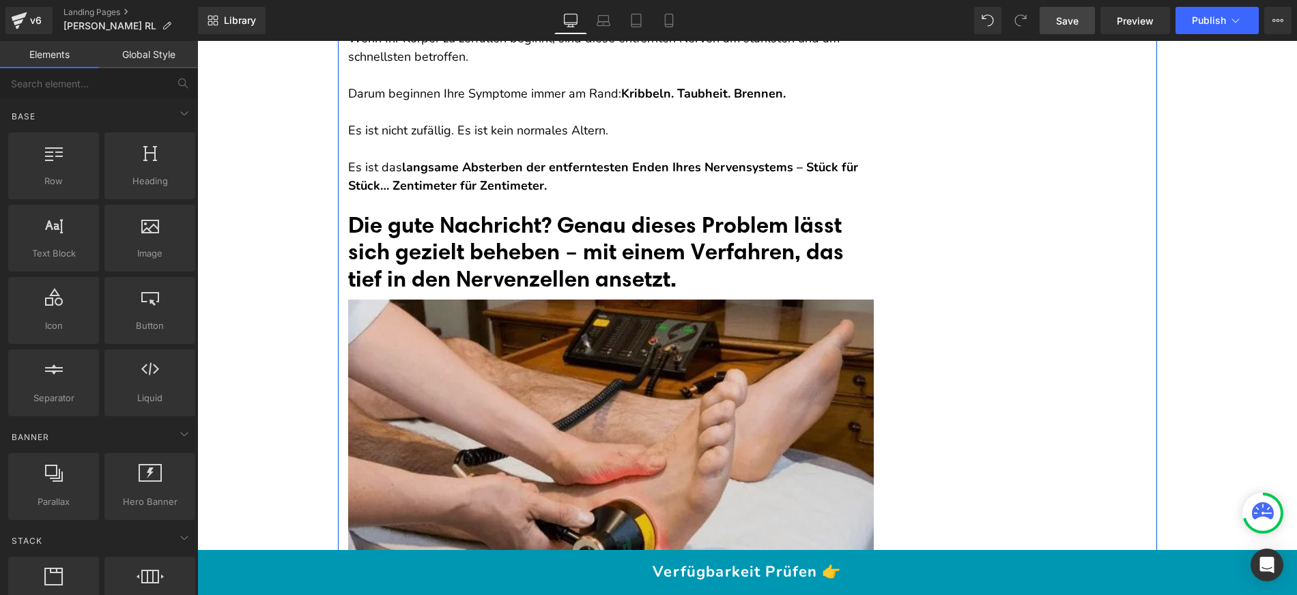
click at [495, 333] on img at bounding box center [611, 448] width 526 height 296
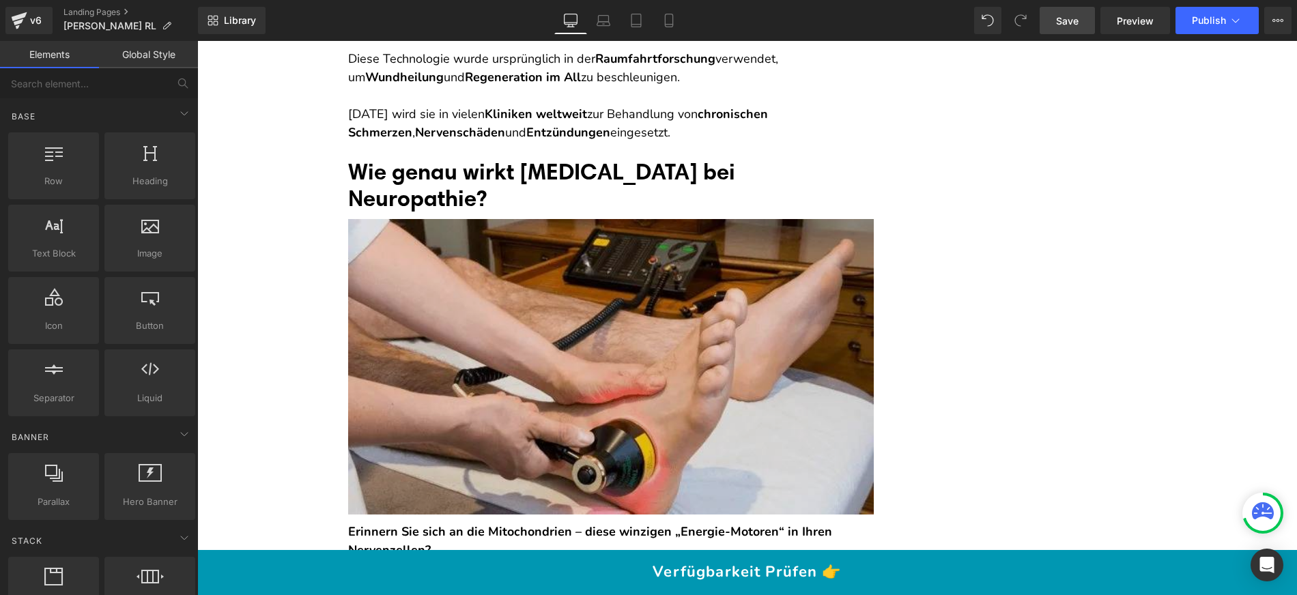
click at [470, 301] on img at bounding box center [611, 367] width 526 height 296
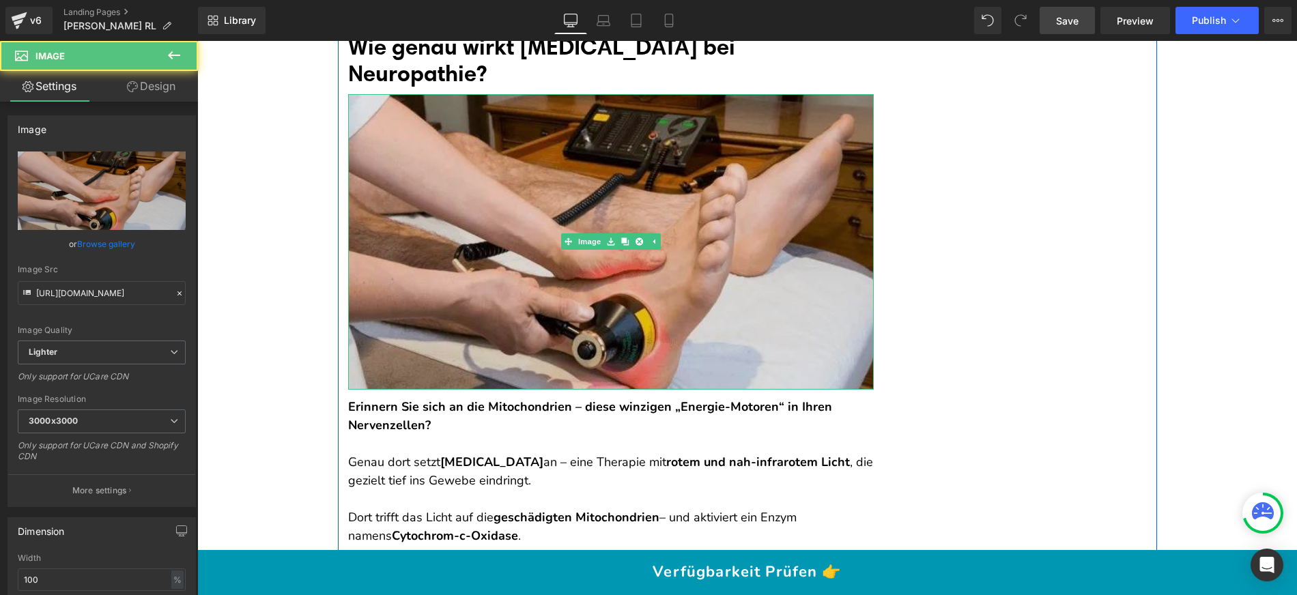
scroll to position [4796, 0]
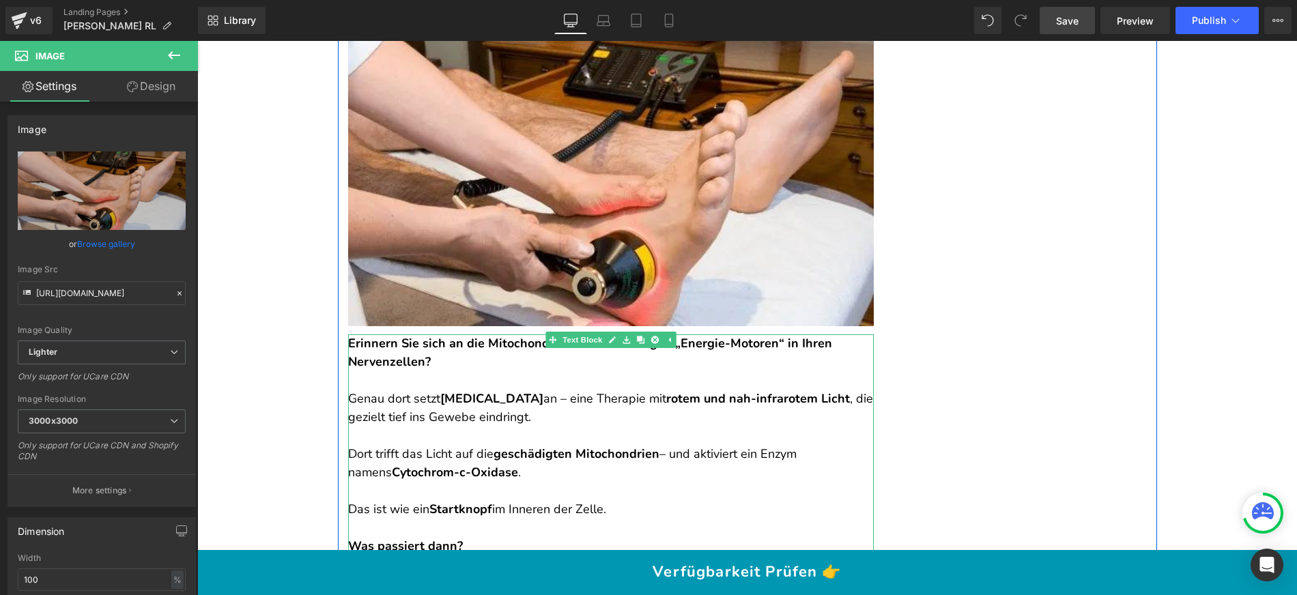
click at [355, 358] on strong "Erinnern Sie sich an die Mitochondrien – diese winzigen „Energie-Motoren“ in Ih…" at bounding box center [590, 352] width 484 height 35
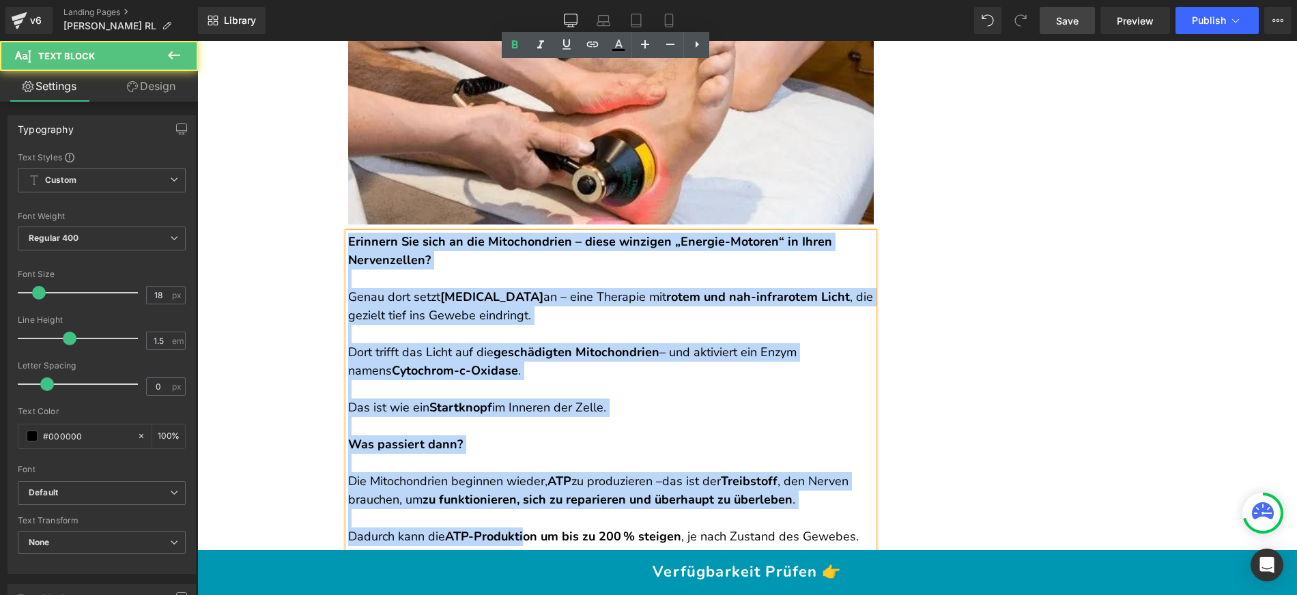
scroll to position [5086, 0]
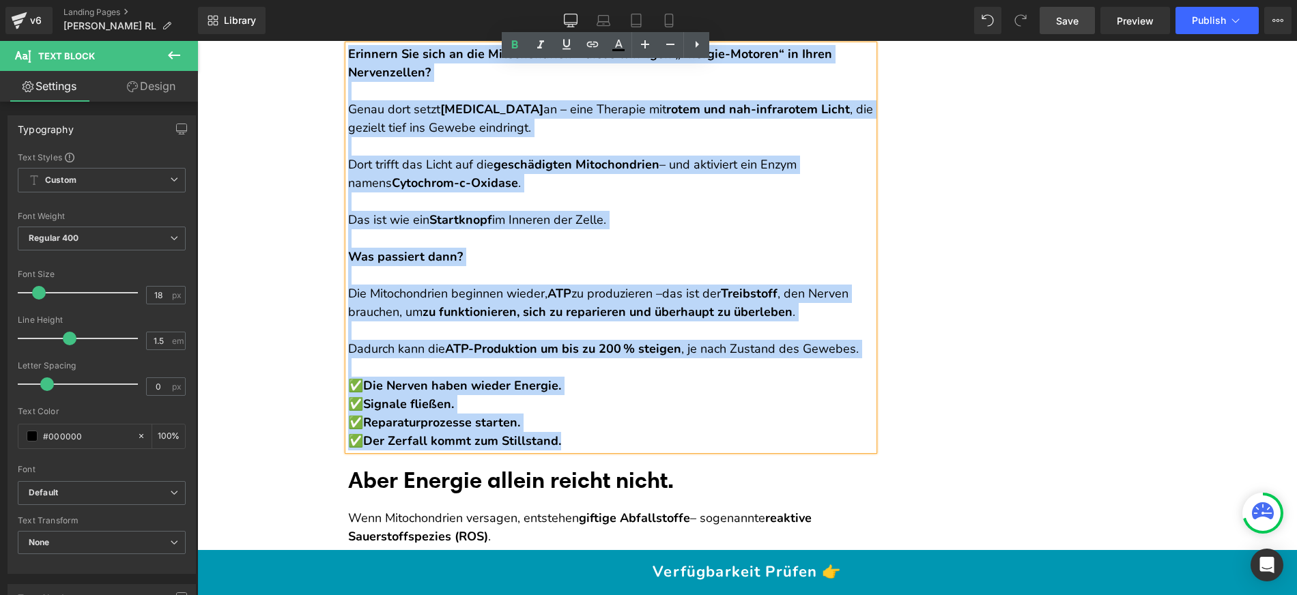
drag, startPoint x: 344, startPoint y: 357, endPoint x: 629, endPoint y: 456, distance: 302.0
click at [629, 450] on div "Erinnern Sie sich an die Mitochondrien – diese winzigen „Energie-Motoren“ in Ih…" at bounding box center [611, 247] width 526 height 405
copy div "Erinnern Sie sich an die Mitochondrien – diese winzigen „Energie-Motoren“ in Ih…"
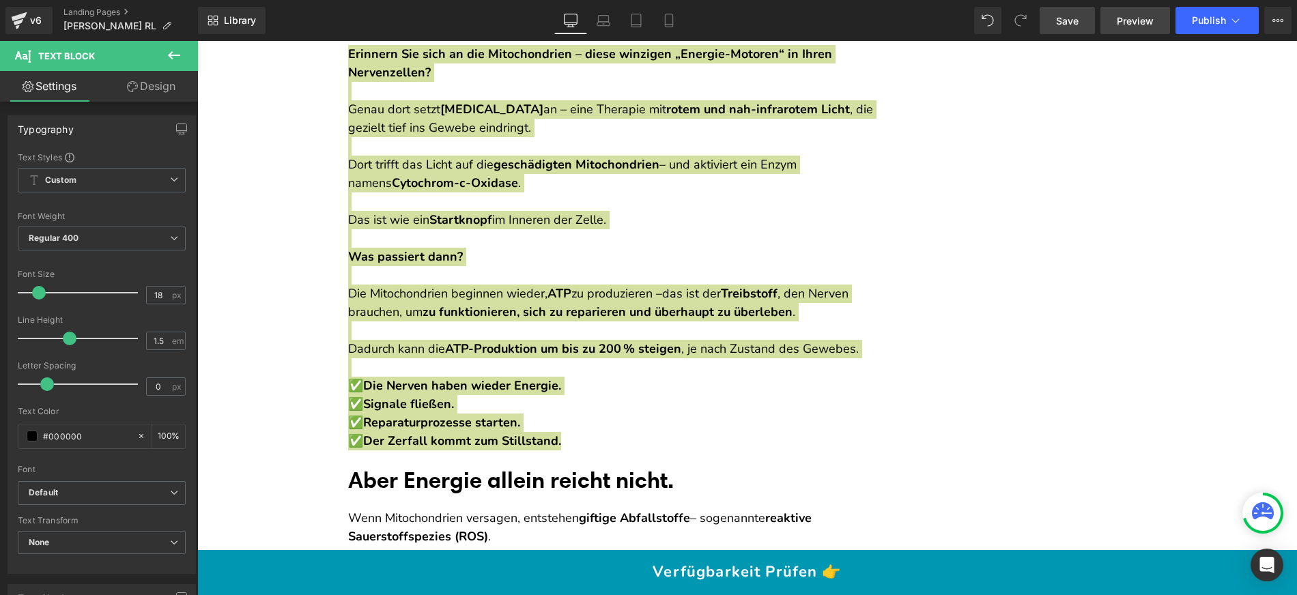
click at [1160, 23] on link "Preview" at bounding box center [1135, 20] width 70 height 27
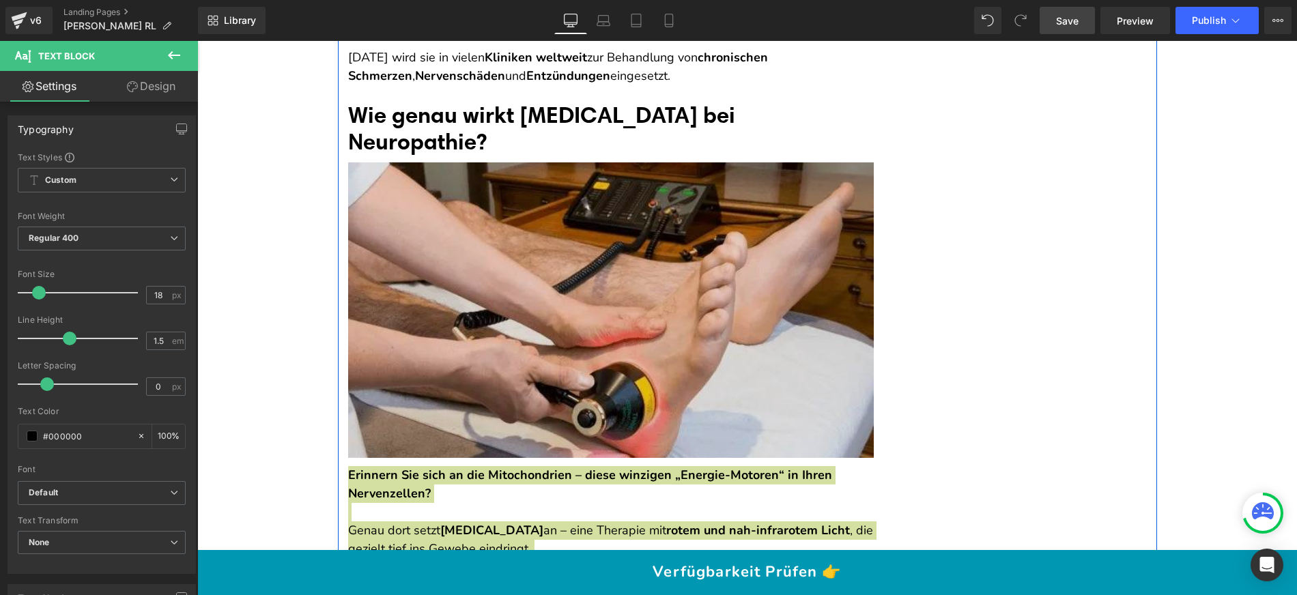
scroll to position [4611, 0]
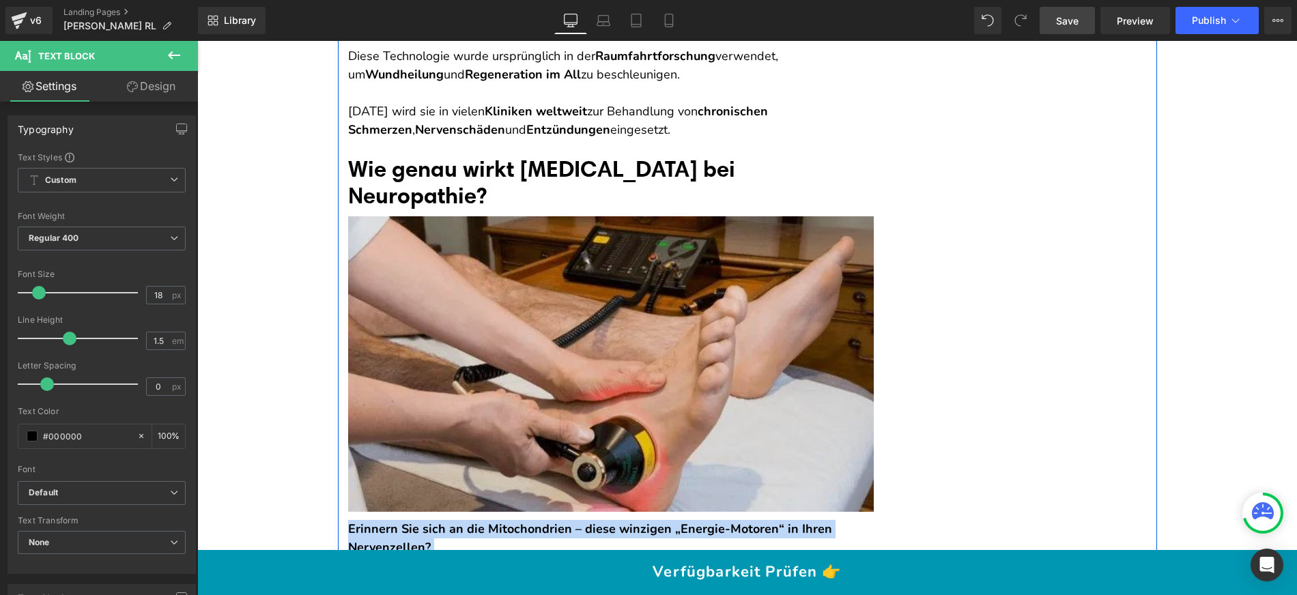
click at [551, 283] on img at bounding box center [611, 364] width 526 height 296
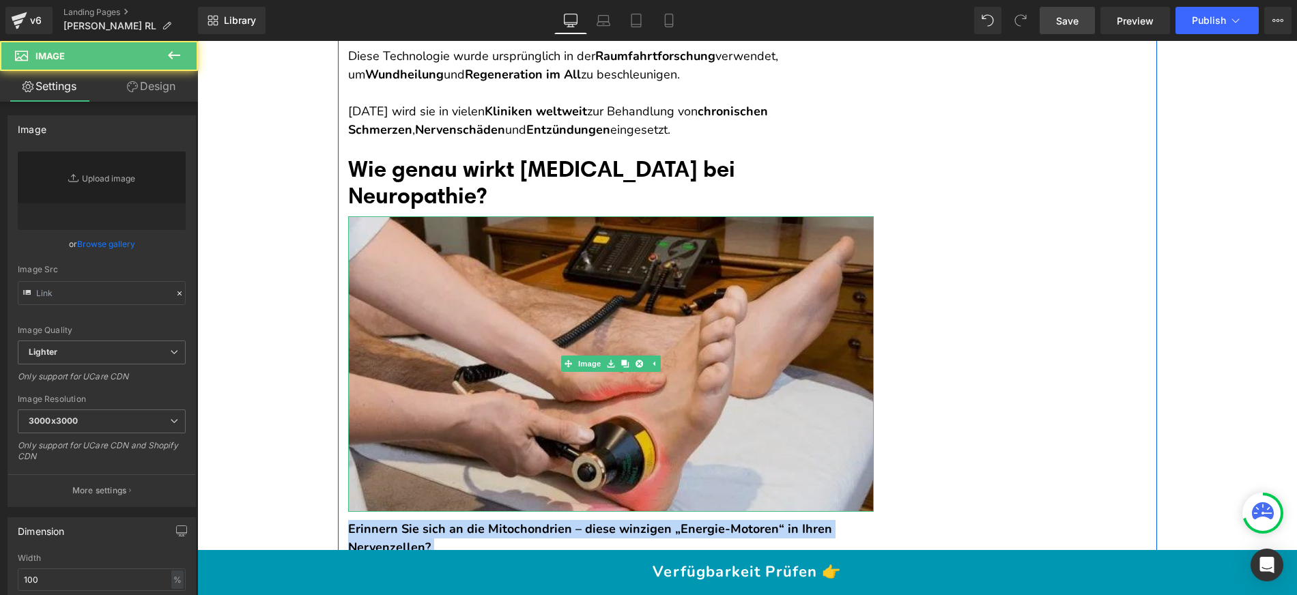
type input "[URL][DOMAIN_NAME]"
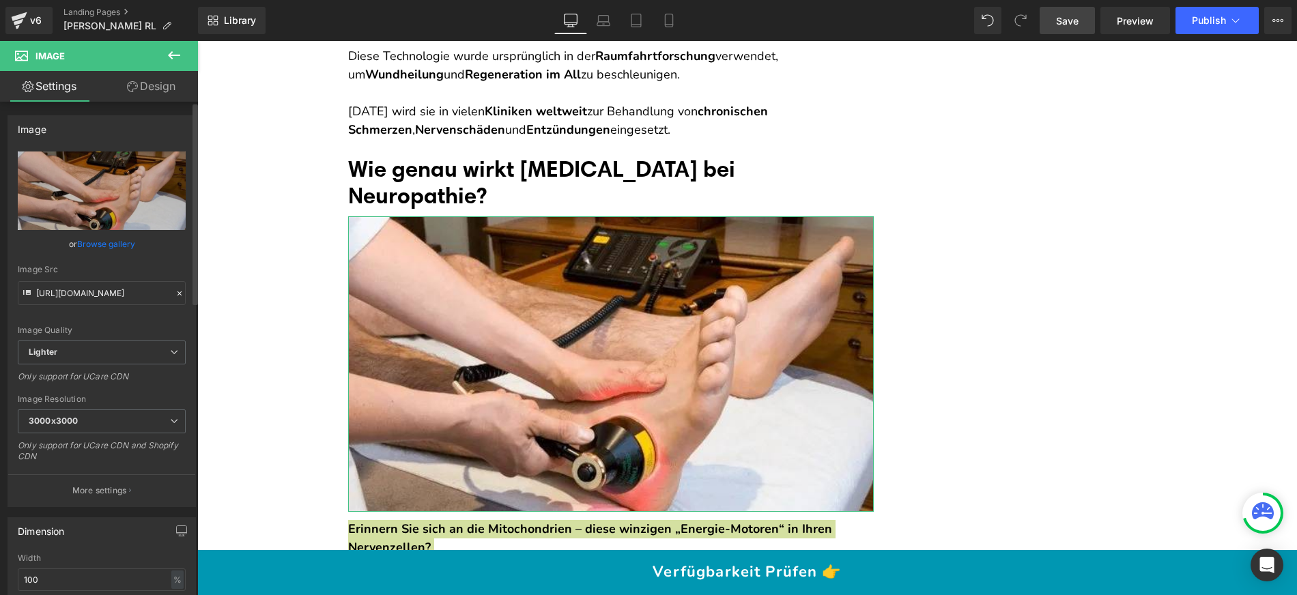
click at [94, 243] on link "Browse gallery" at bounding box center [106, 244] width 58 height 24
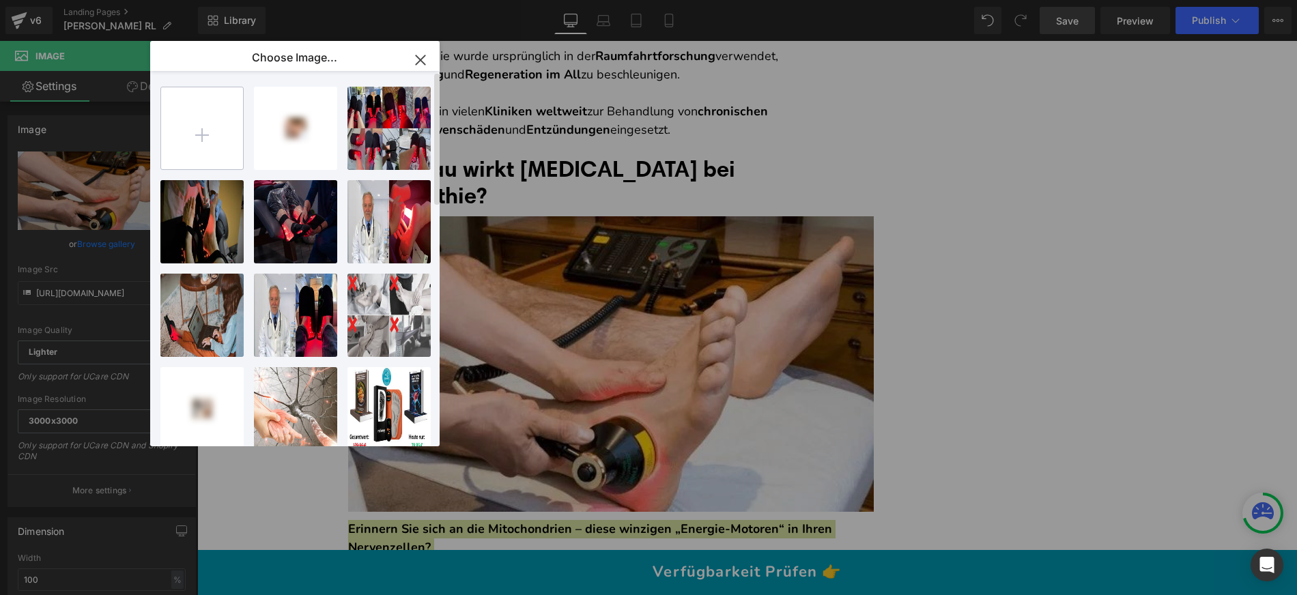
click at [221, 128] on input "file" at bounding box center [202, 128] width 82 height 82
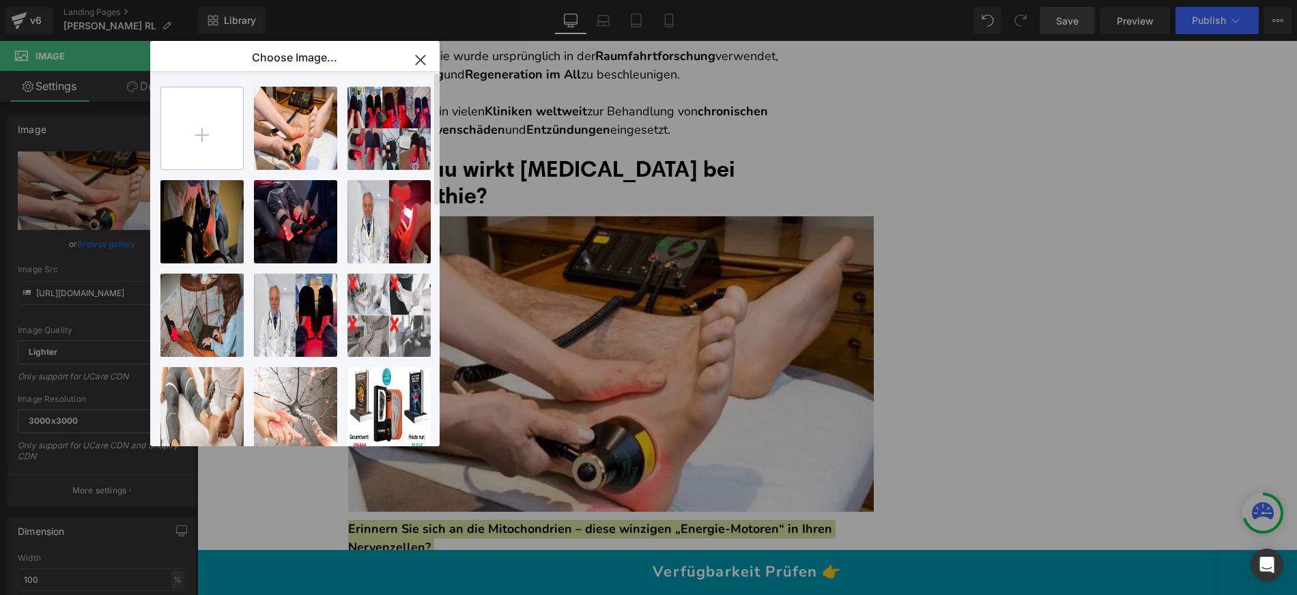
type input "C:\fakepath\ChatGPT Image [DATE], 06_24_13 PM.png"
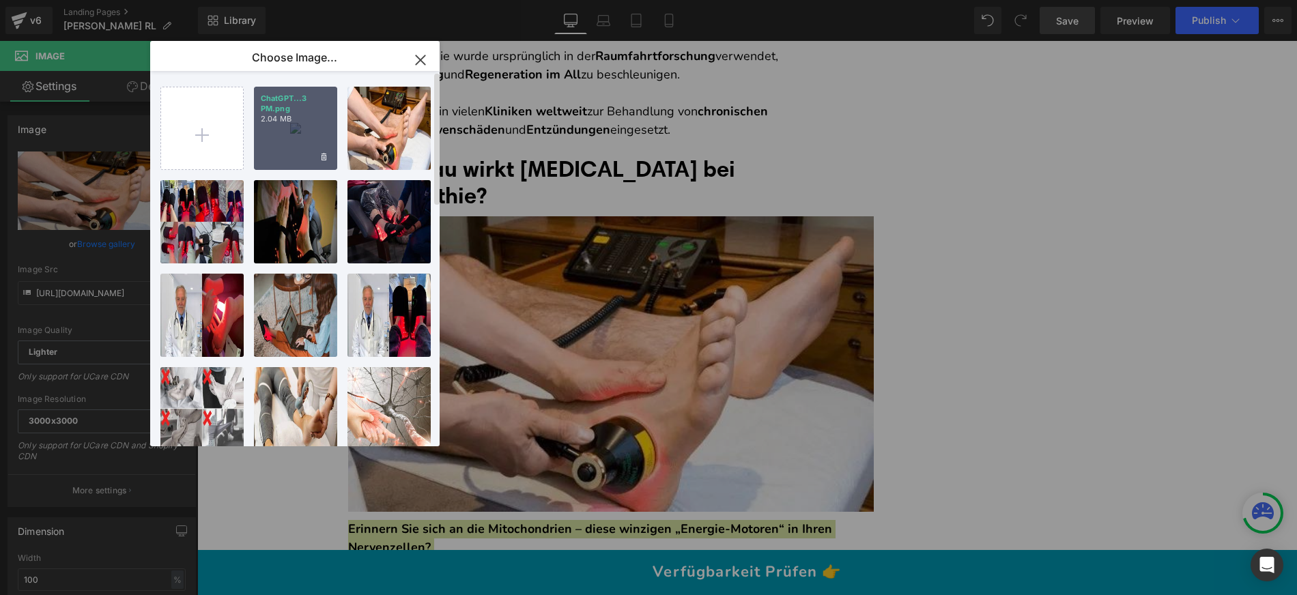
click at [294, 141] on div "ChatGPT...3 PM.png 2.04 MB" at bounding box center [295, 128] width 83 height 83
type input "[URL][DOMAIN_NAME][DATE]"
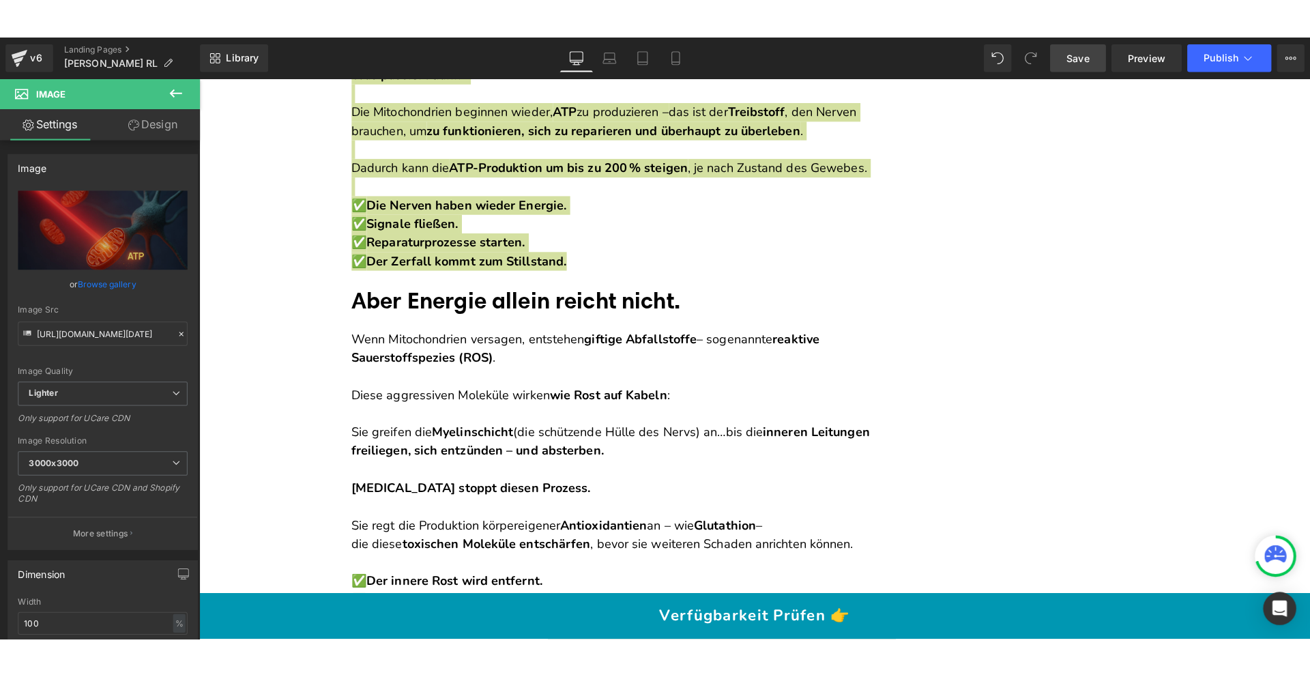
scroll to position [5506, 0]
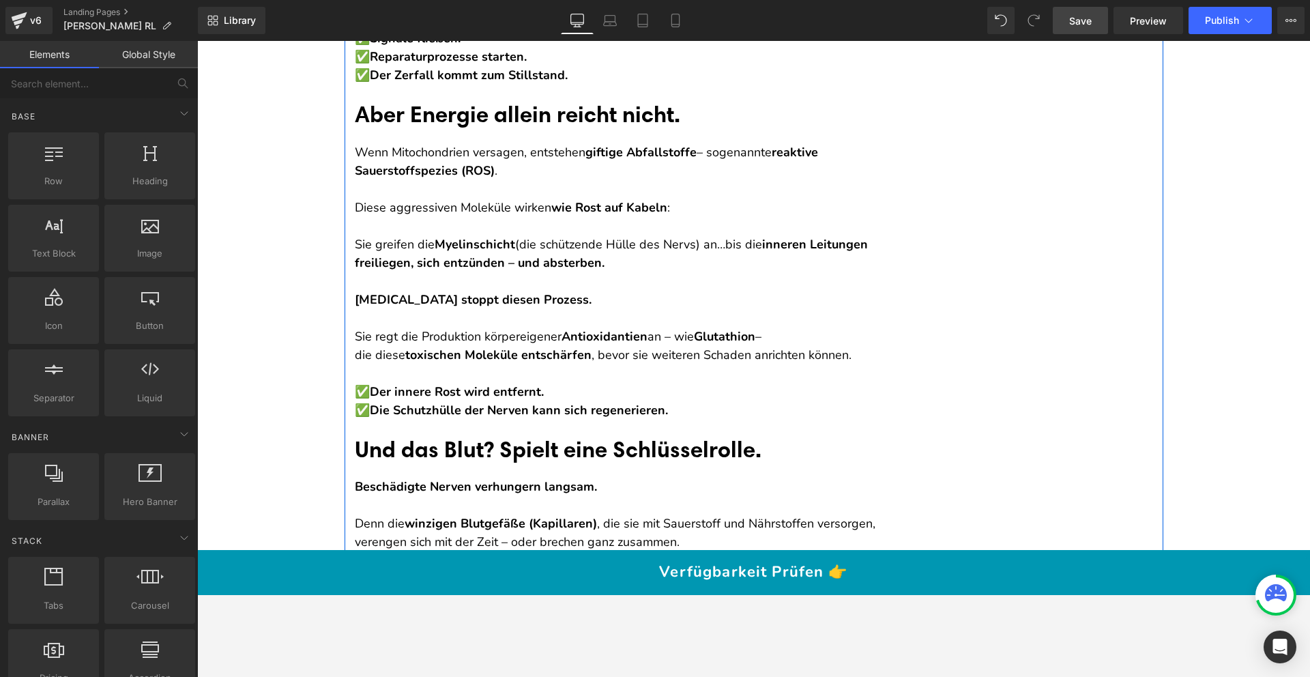
click at [485, 179] on strong "reaktive Sauerstoffspezies (ROS)" at bounding box center [586, 161] width 463 height 35
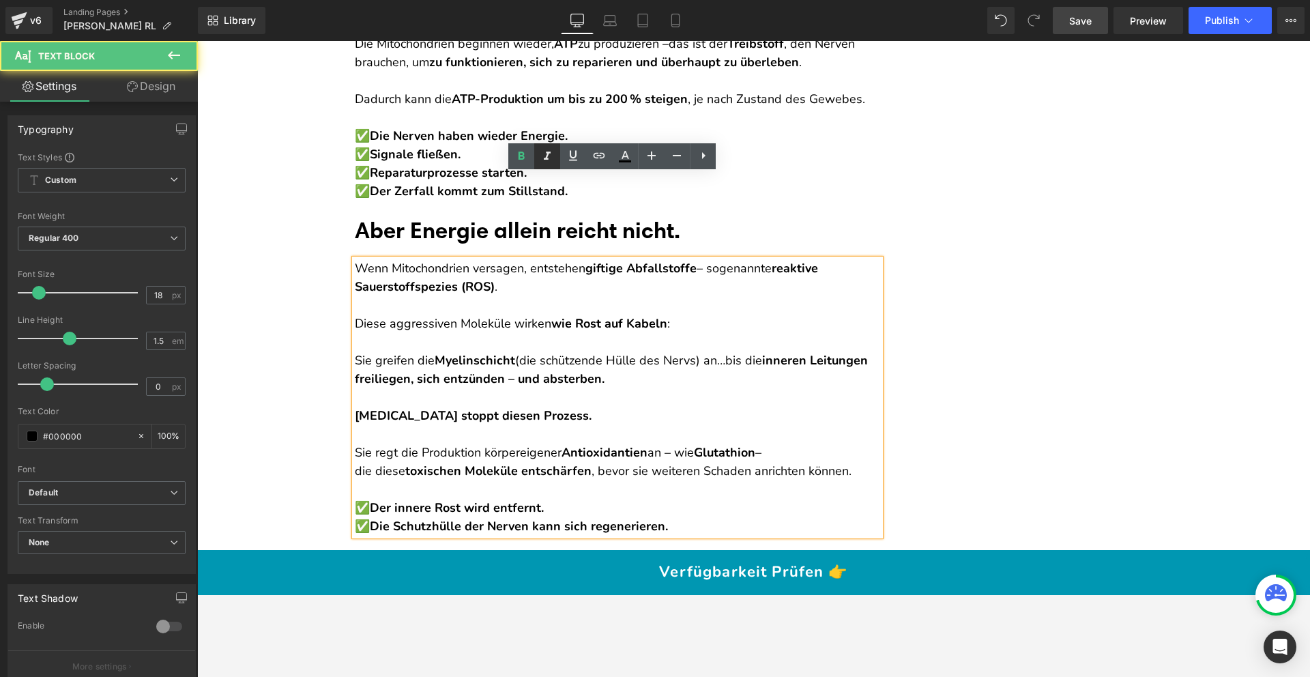
scroll to position [5372, 0]
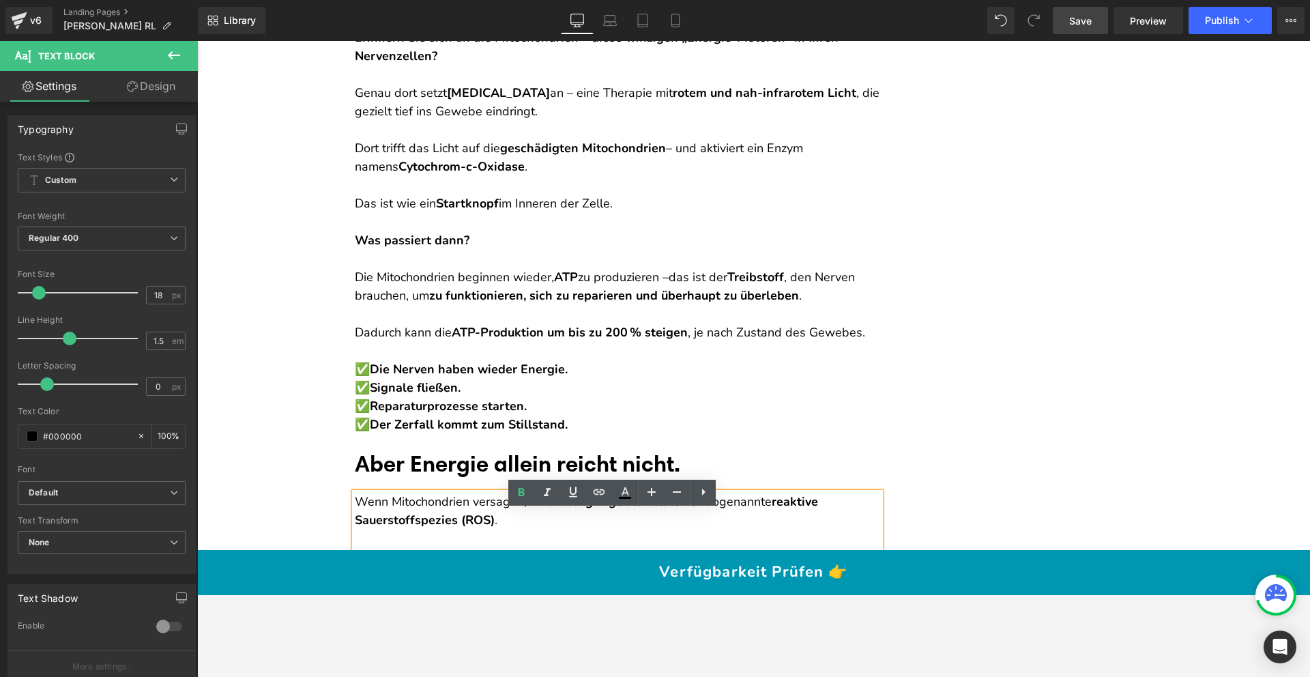
click at [594, 231] on p at bounding box center [618, 222] width 526 height 18
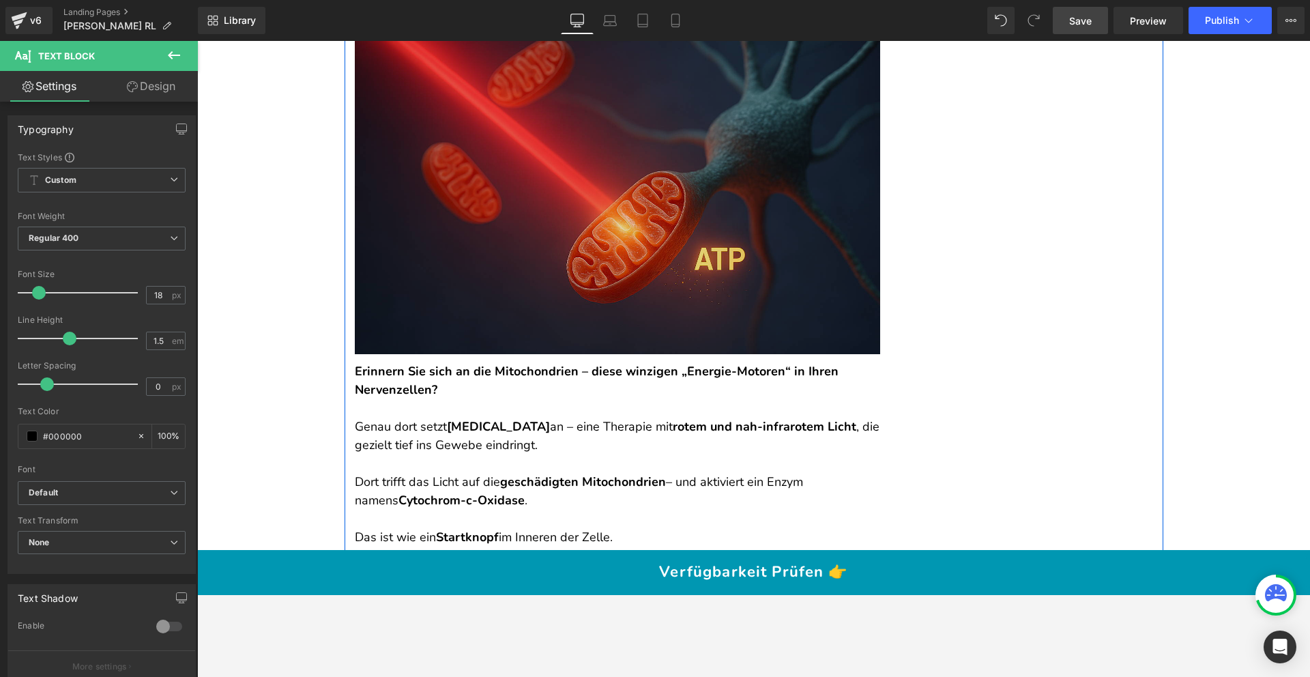
scroll to position [4731, 0]
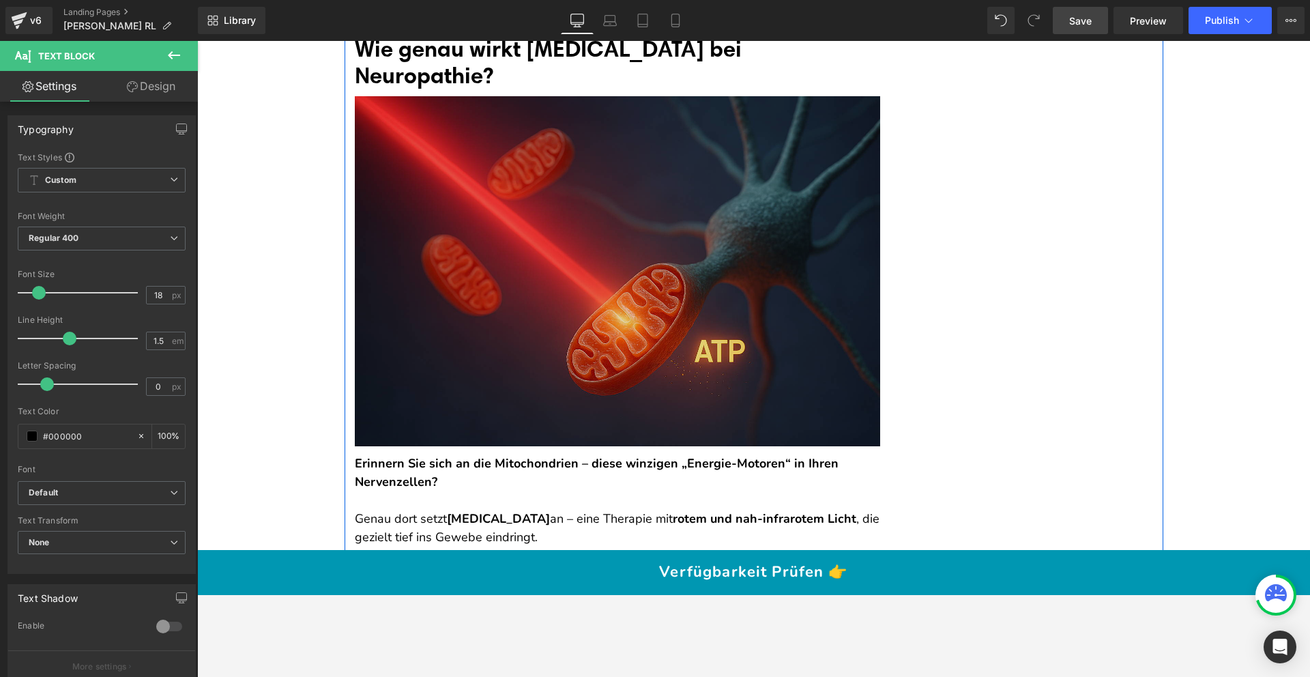
click at [562, 236] on img at bounding box center [618, 271] width 526 height 350
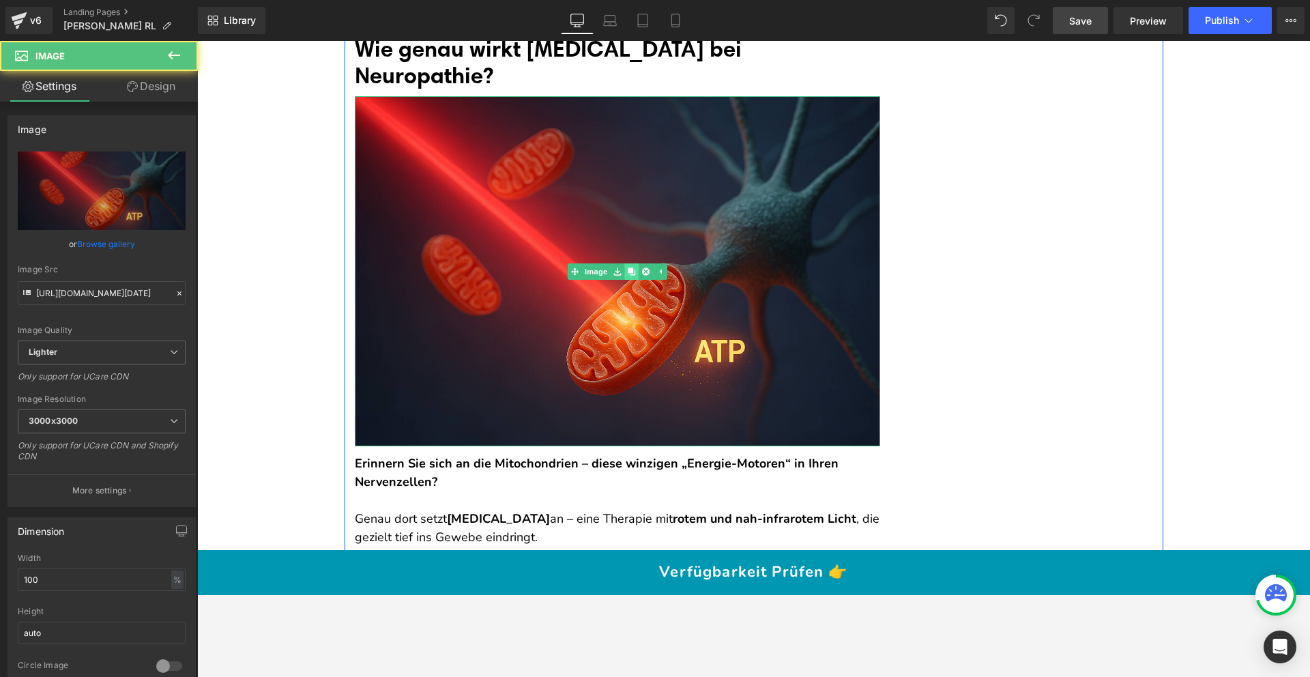
click at [628, 275] on icon at bounding box center [632, 272] width 8 height 8
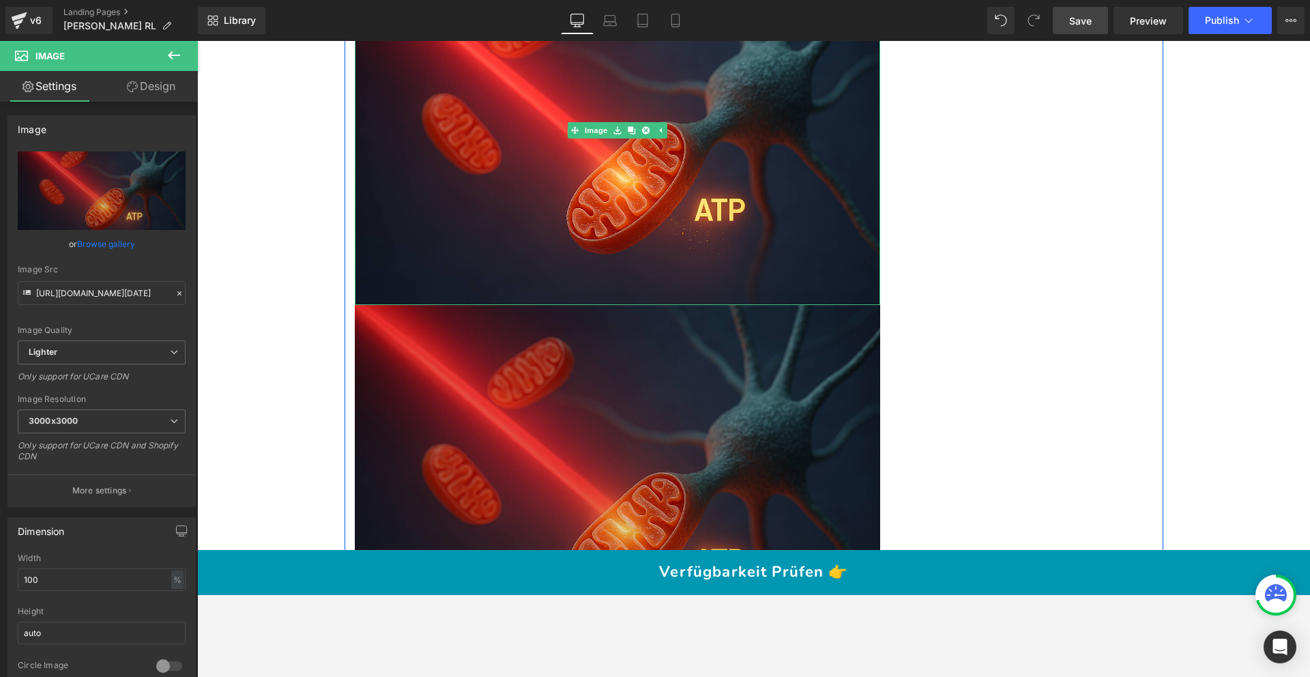
scroll to position [5129, 0]
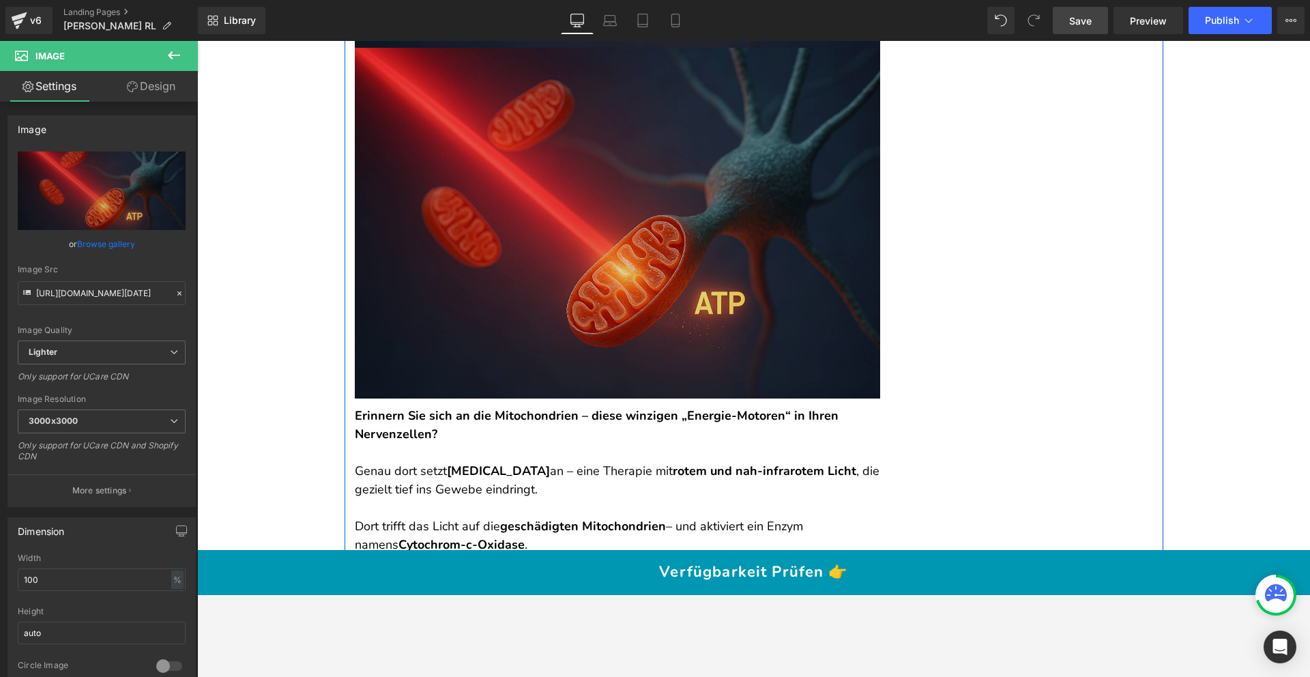
click at [592, 289] on img at bounding box center [618, 223] width 526 height 350
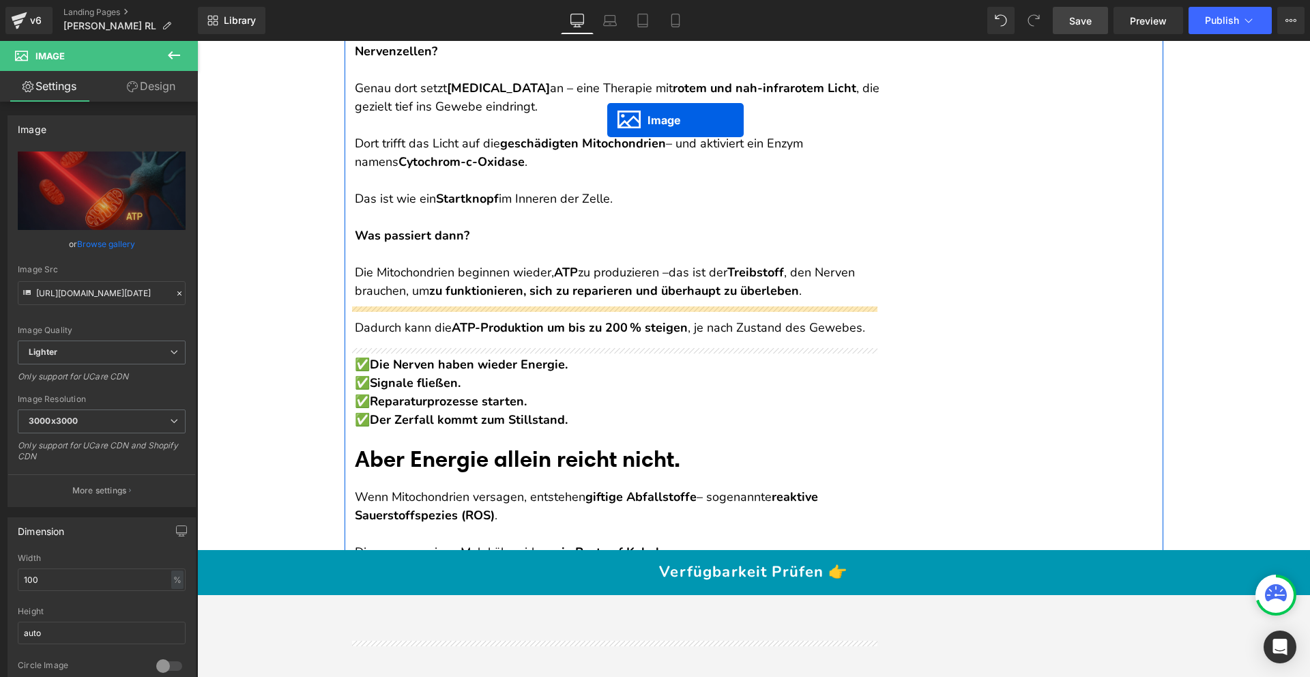
scroll to position [5374, 0]
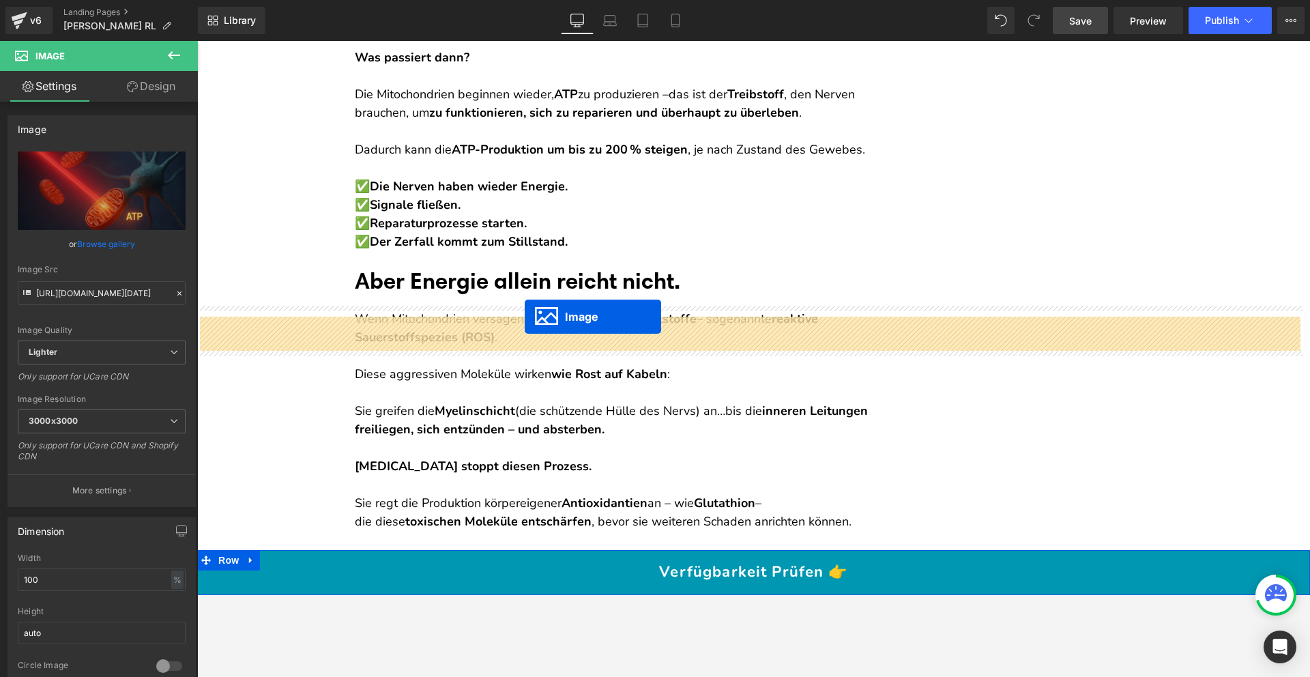
drag, startPoint x: 610, startPoint y: 242, endPoint x: 525, endPoint y: 317, distance: 113.2
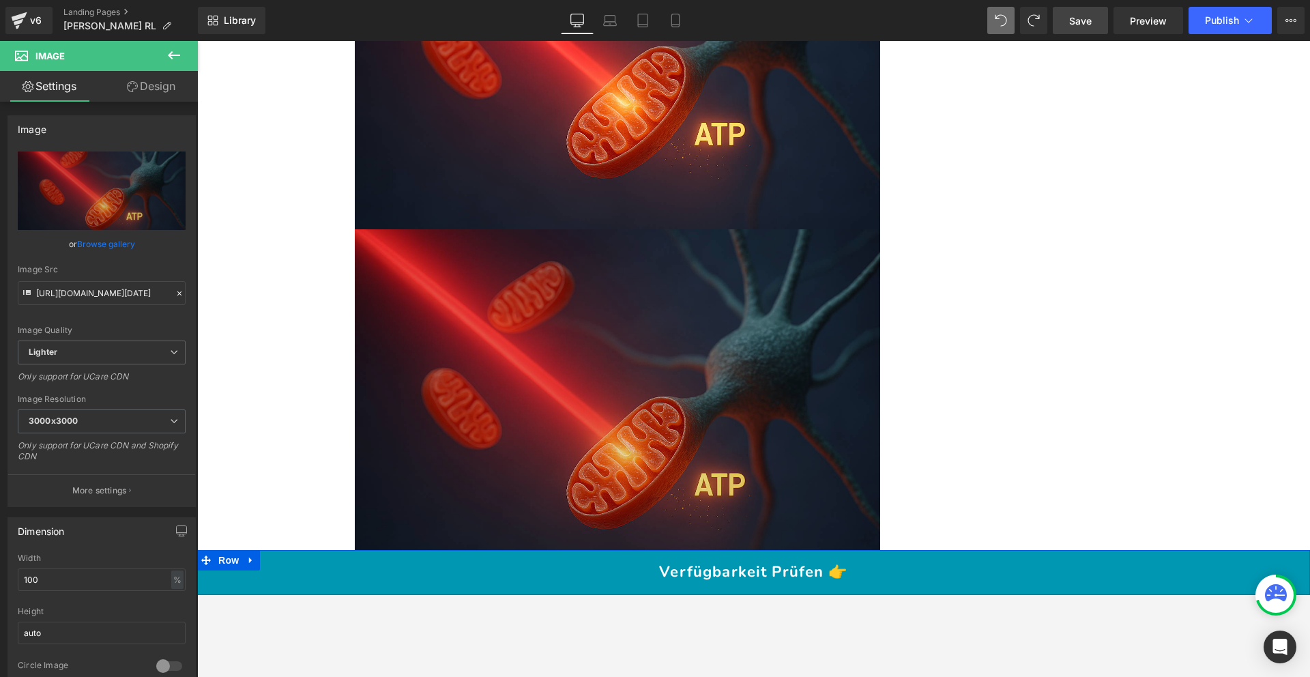
scroll to position [4940, 0]
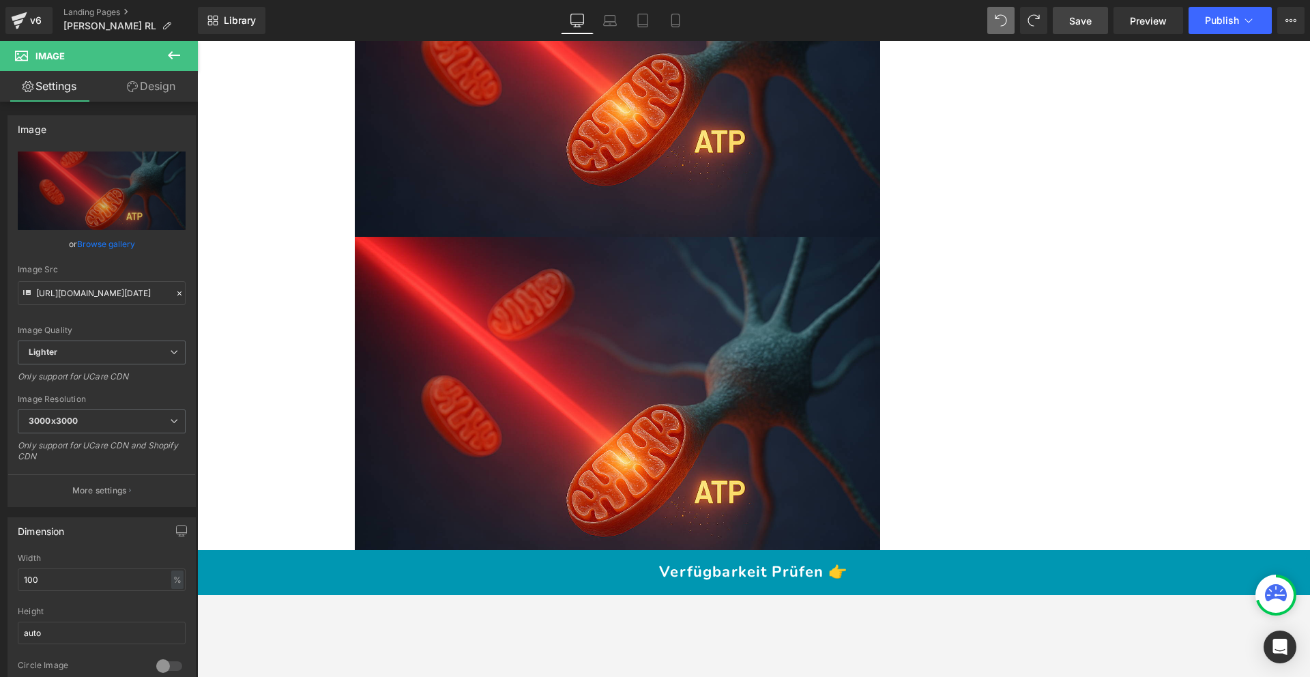
click at [971, 594] on div at bounding box center [753, 359] width 1113 height 636
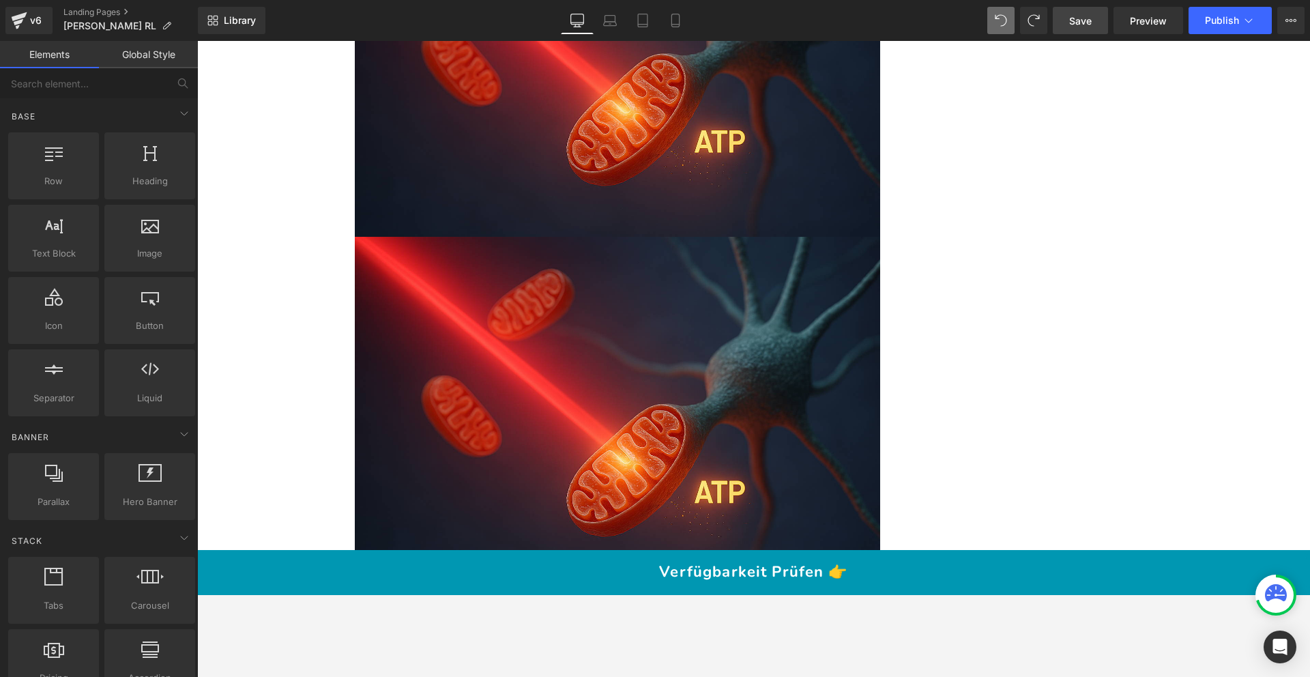
click at [878, 594] on div at bounding box center [753, 359] width 1113 height 636
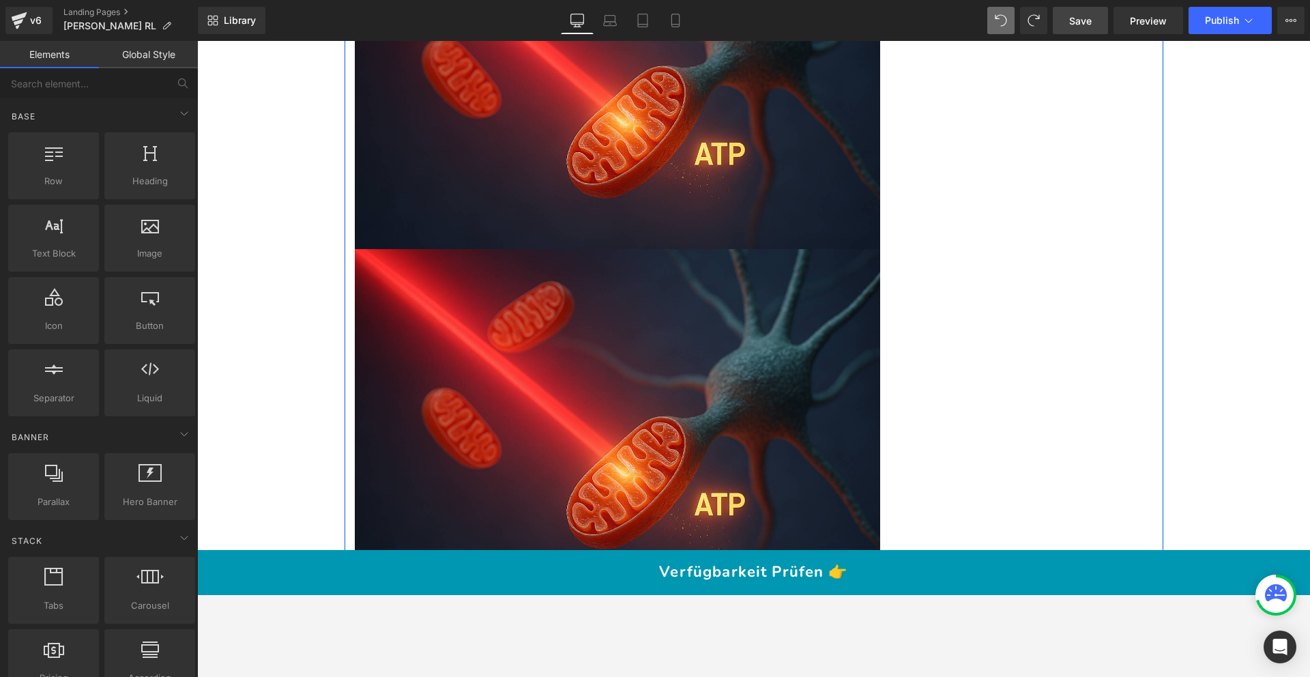
scroll to position [4918, 0]
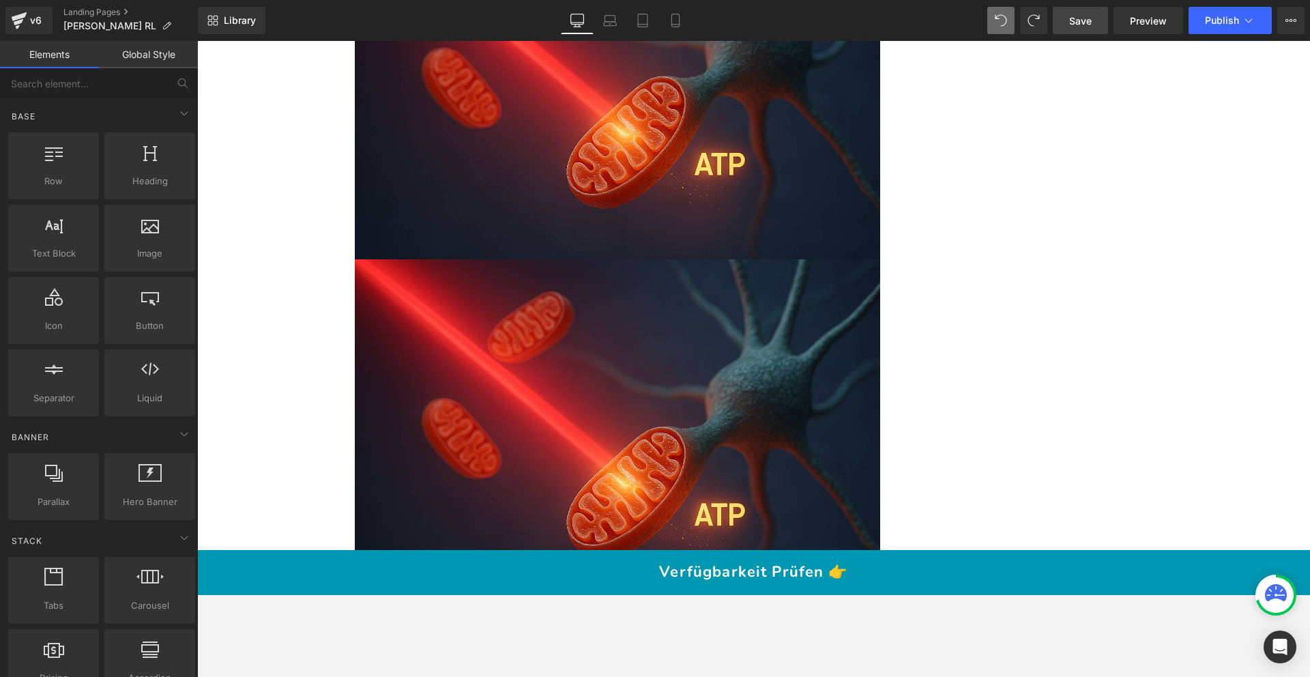
click at [776, 594] on div at bounding box center [753, 359] width 1113 height 636
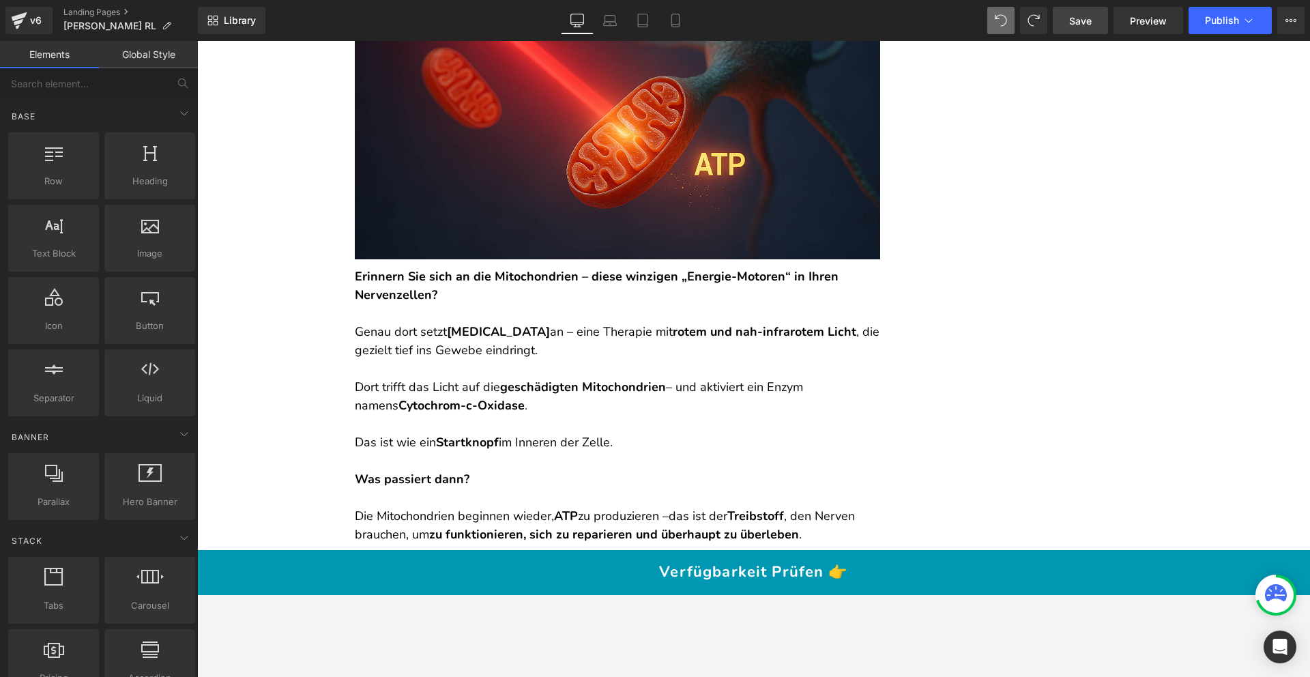
click at [726, 594] on div at bounding box center [753, 359] width 1113 height 636
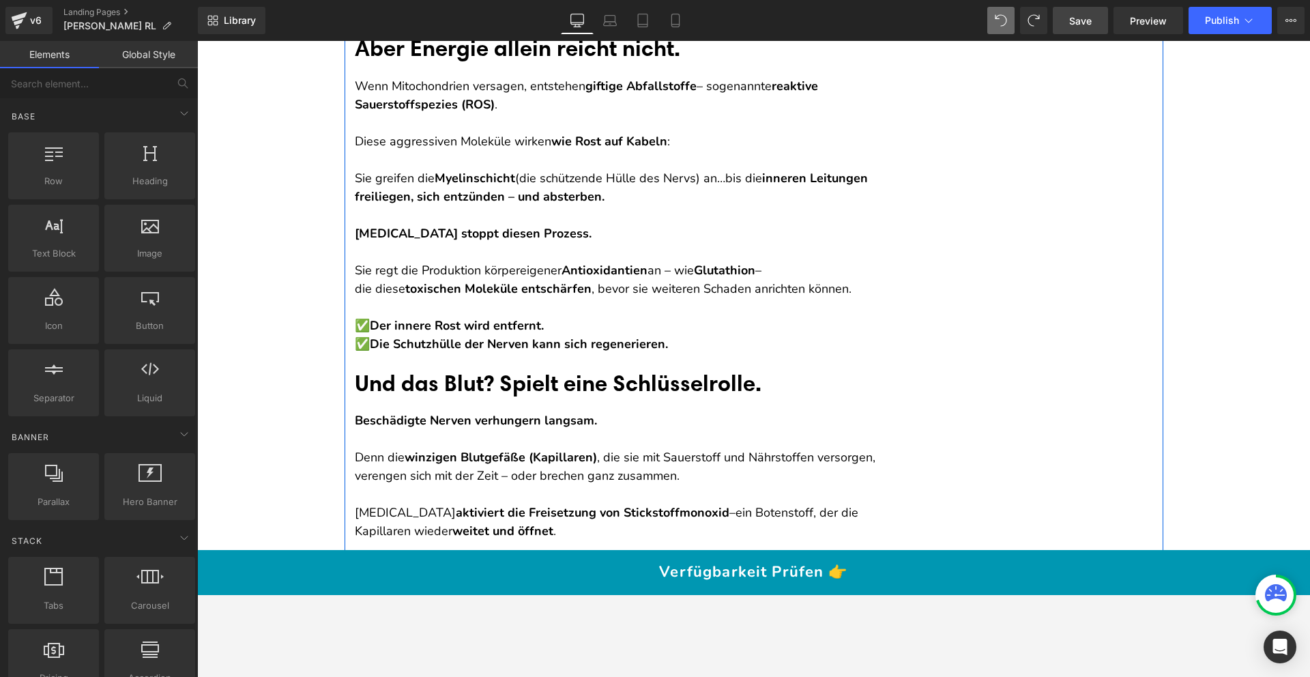
scroll to position [5699, 0]
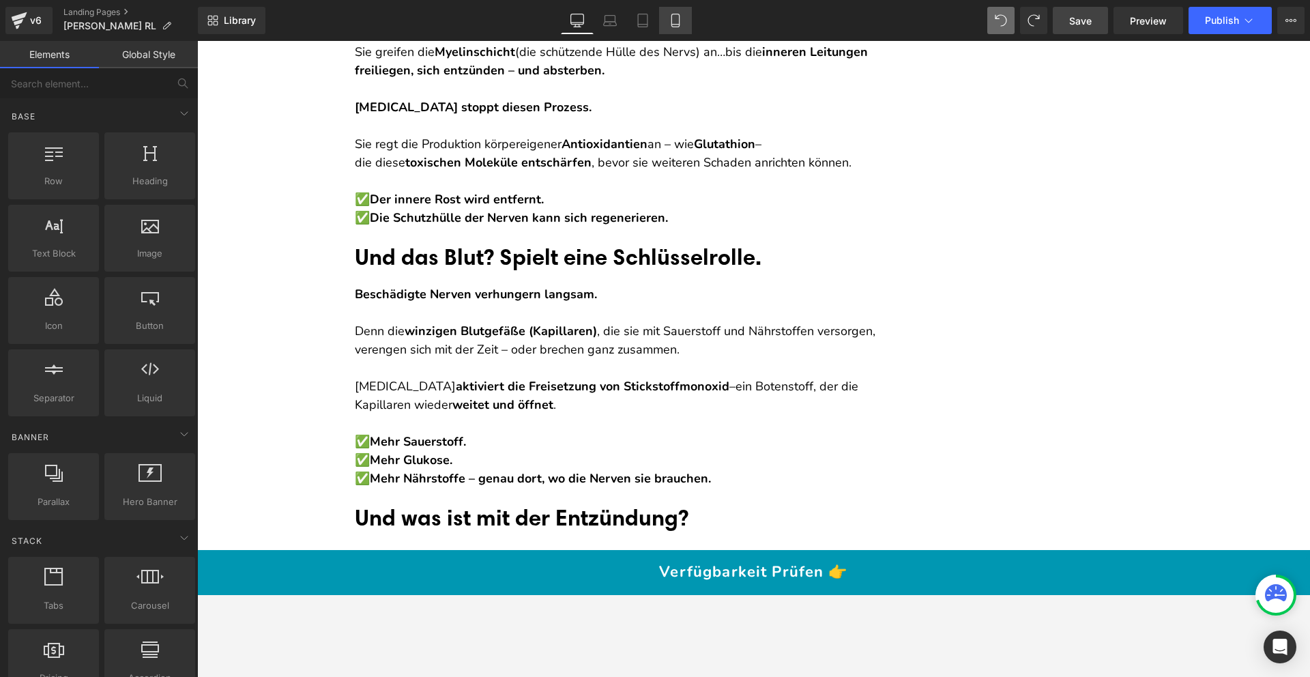
click at [684, 23] on link "Mobile" at bounding box center [675, 20] width 33 height 27
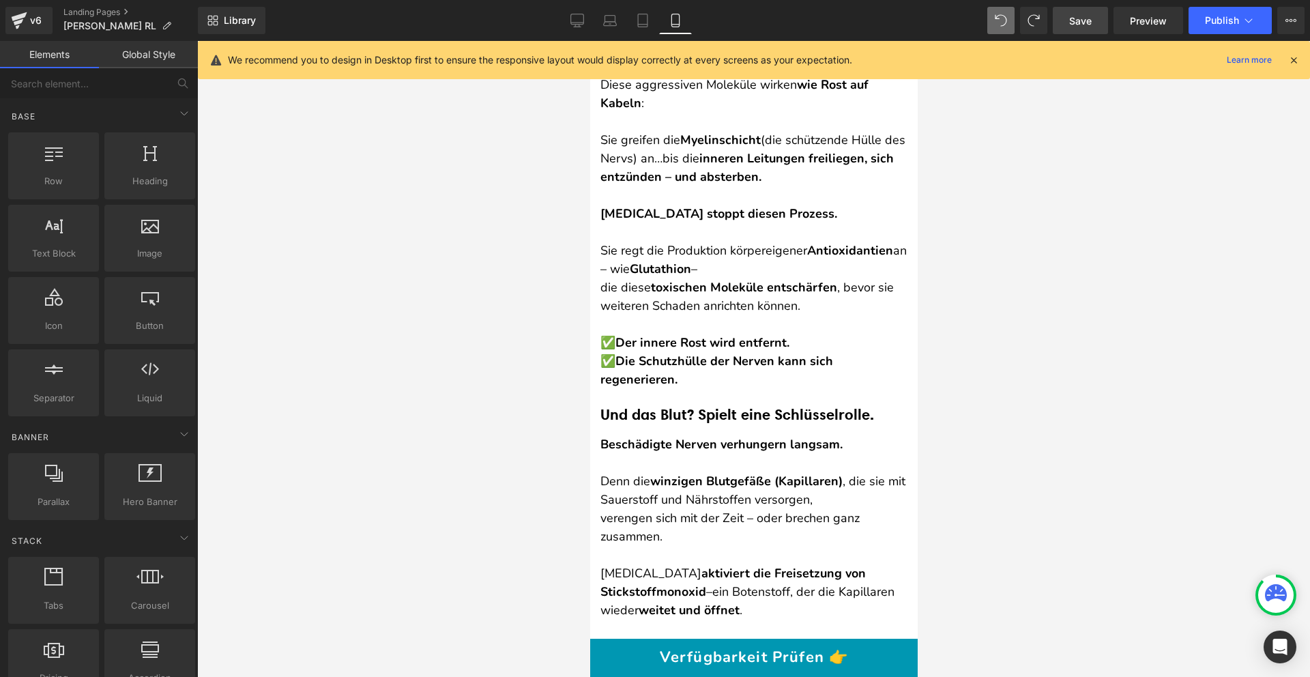
scroll to position [6156, 0]
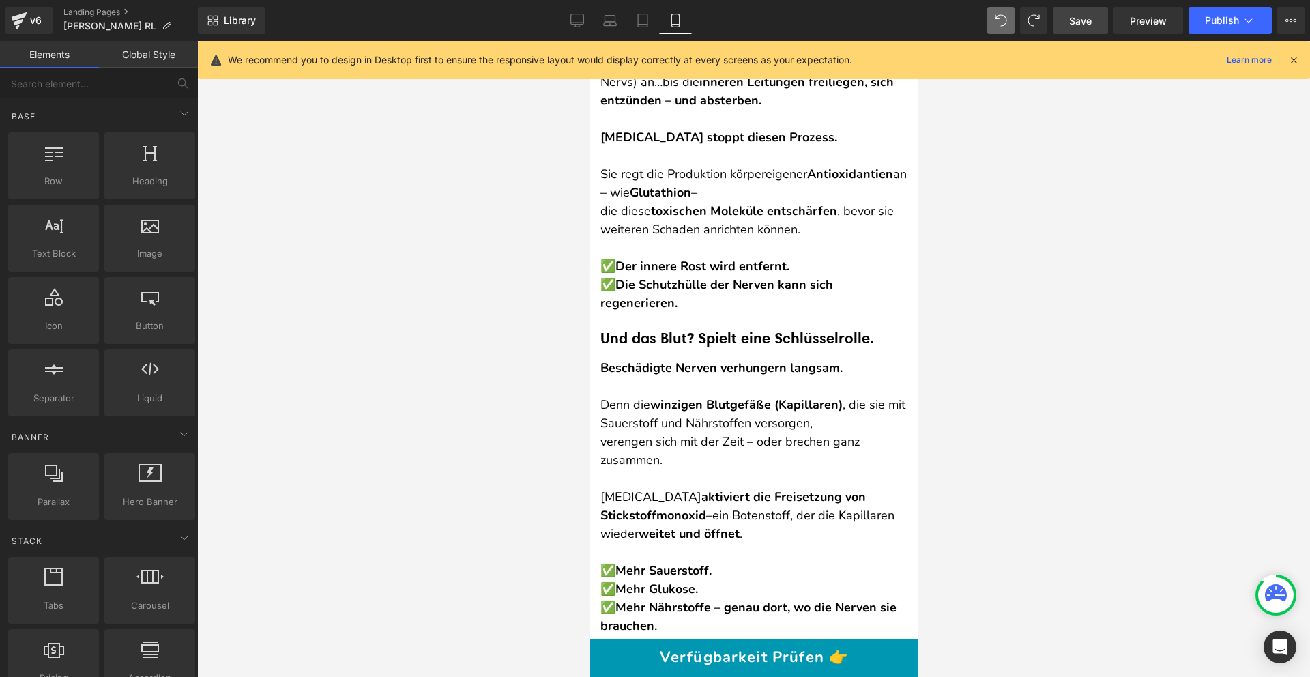
click at [1293, 65] on icon at bounding box center [1294, 60] width 12 height 12
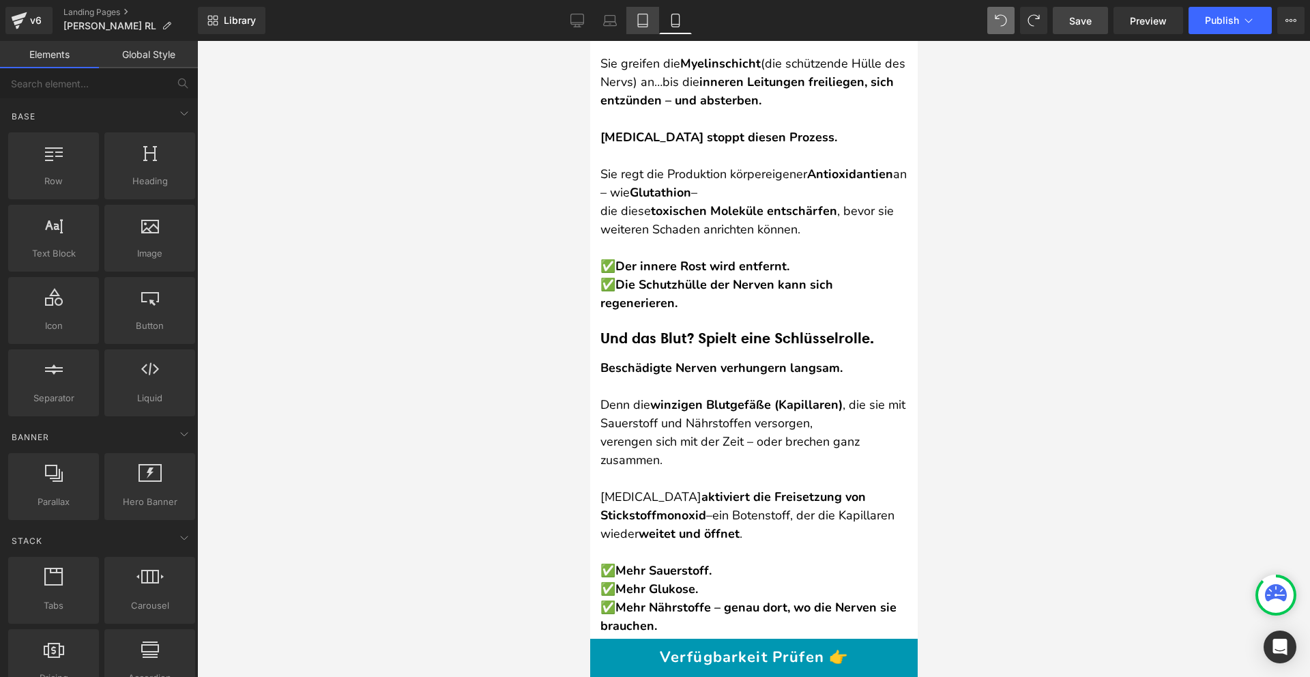
click at [640, 21] on icon at bounding box center [643, 21] width 14 height 14
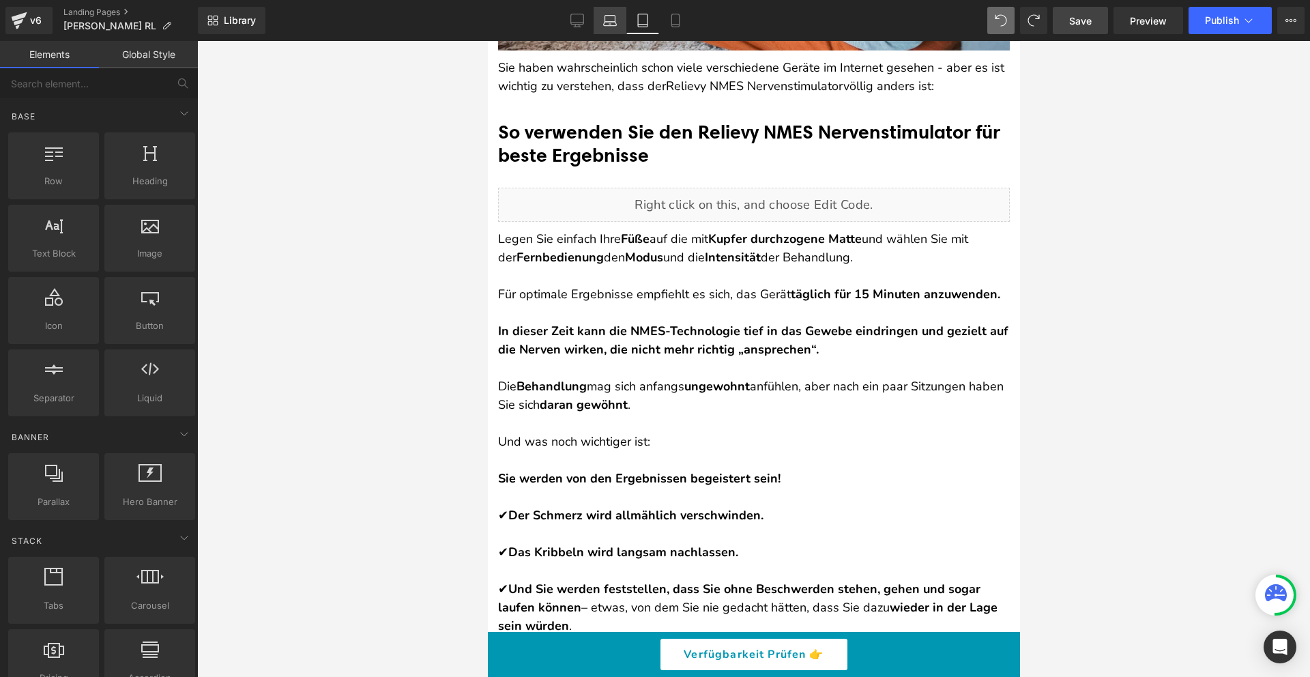
click at [620, 20] on link "Laptop" at bounding box center [610, 20] width 33 height 27
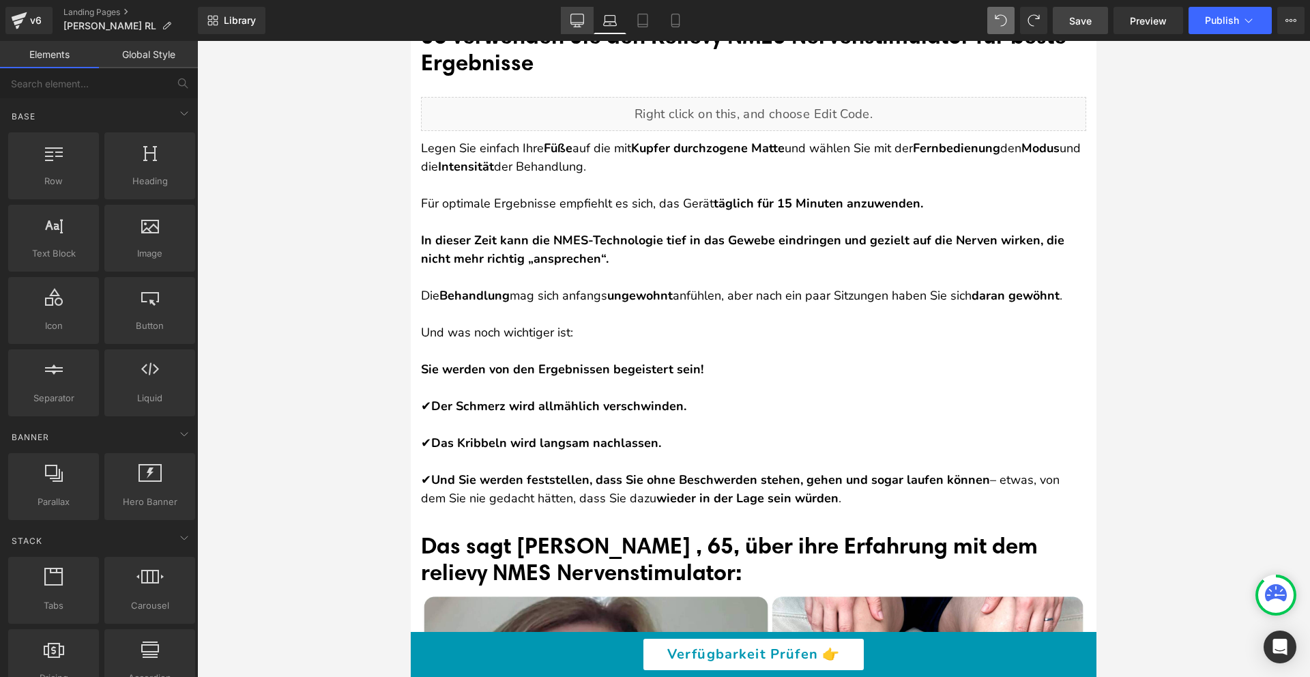
click at [586, 20] on link "Desktop" at bounding box center [577, 20] width 33 height 27
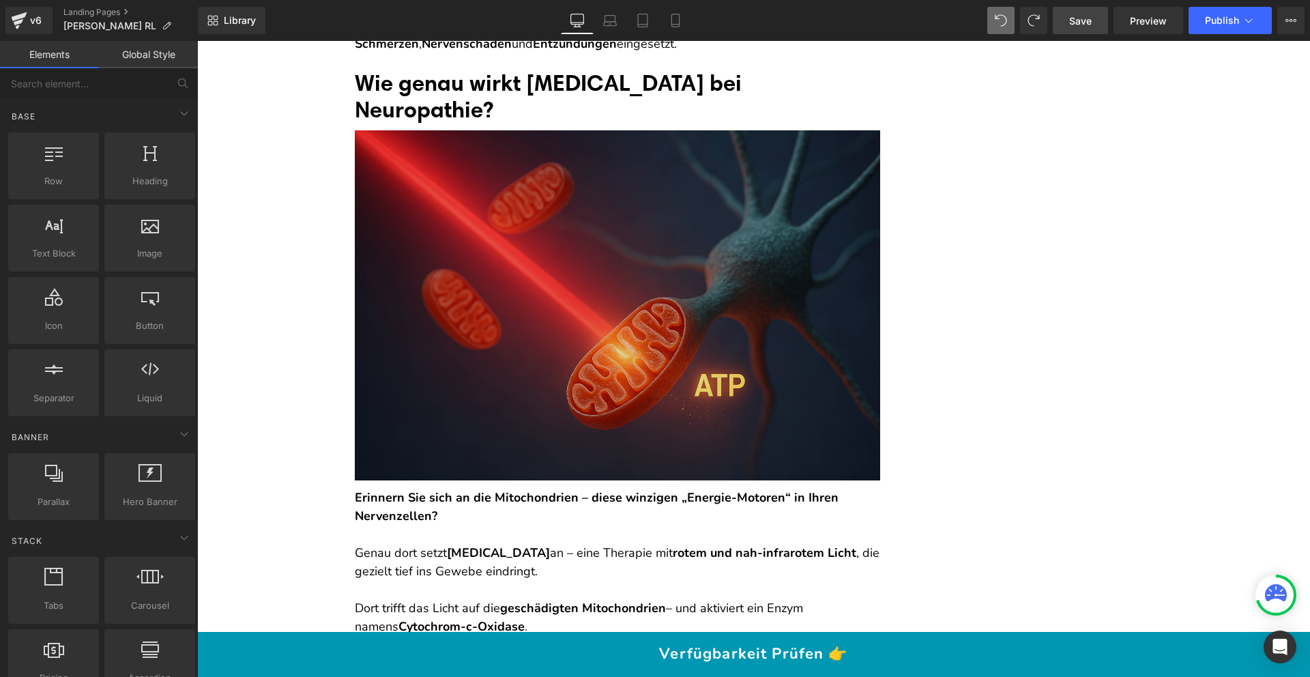
scroll to position [4706, 0]
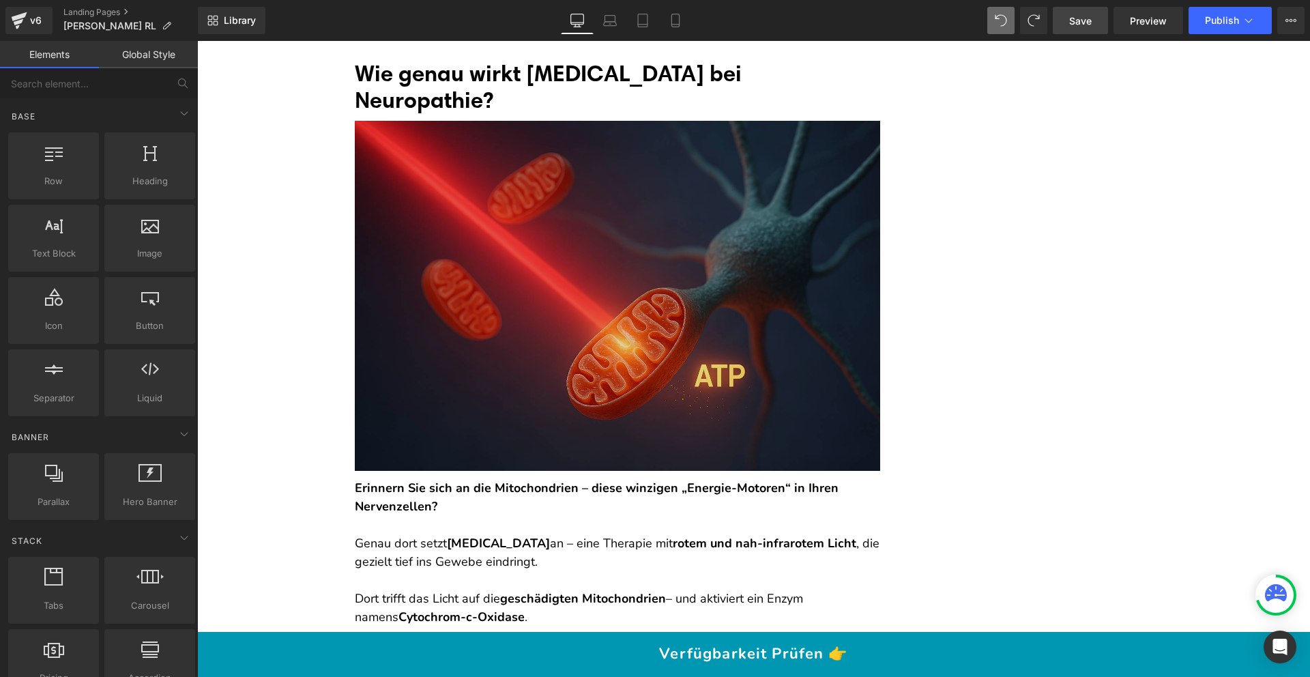
click at [628, 246] on img at bounding box center [618, 296] width 526 height 350
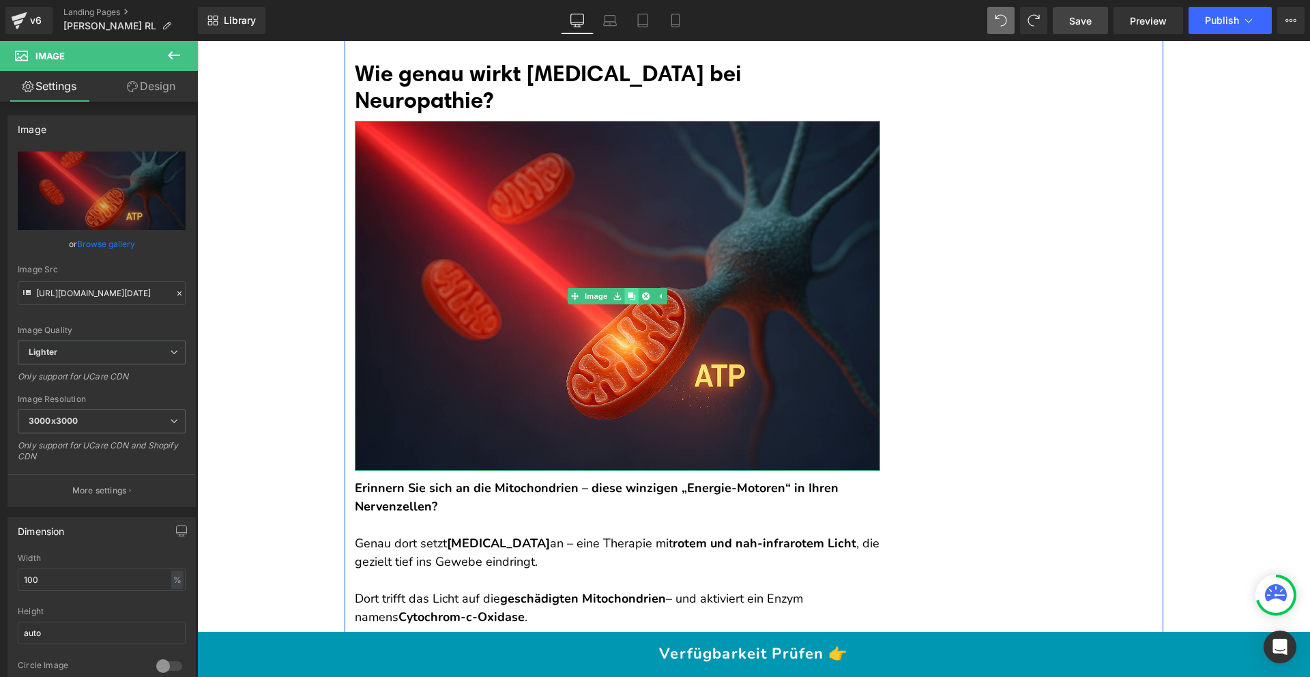
click at [628, 300] on icon at bounding box center [632, 296] width 8 height 8
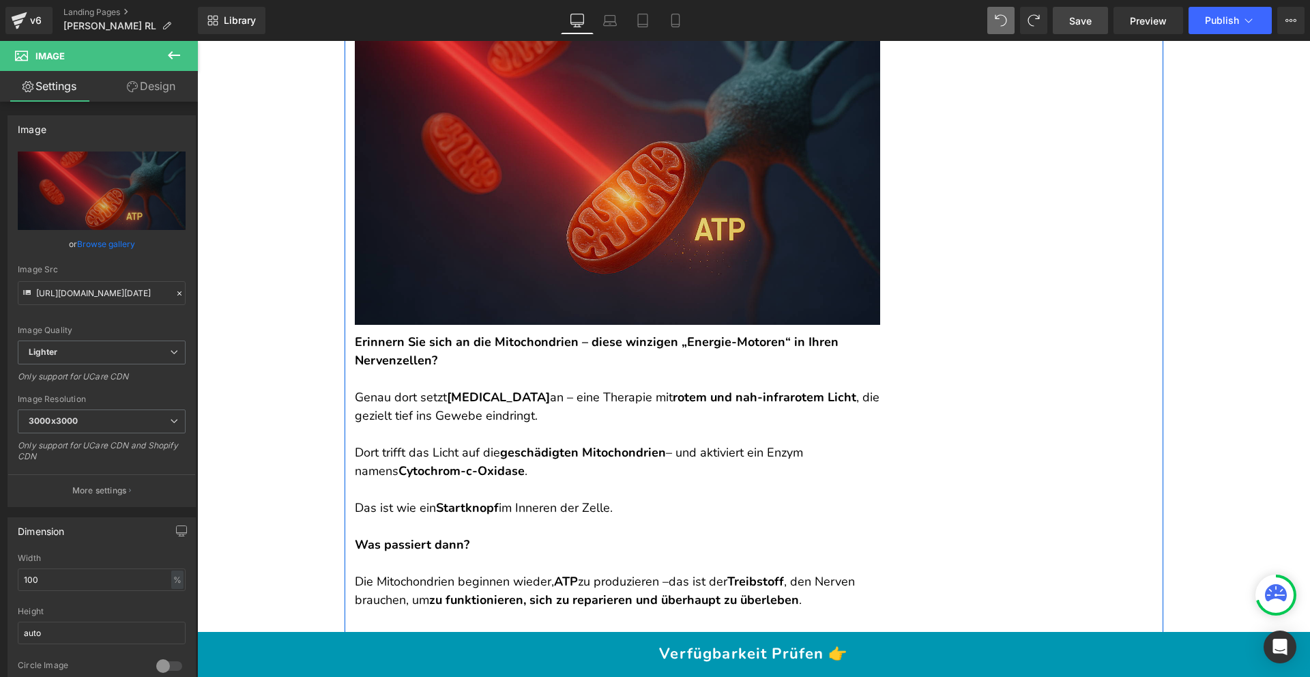
scroll to position [5202, 0]
click at [562, 250] on img at bounding box center [618, 150] width 526 height 350
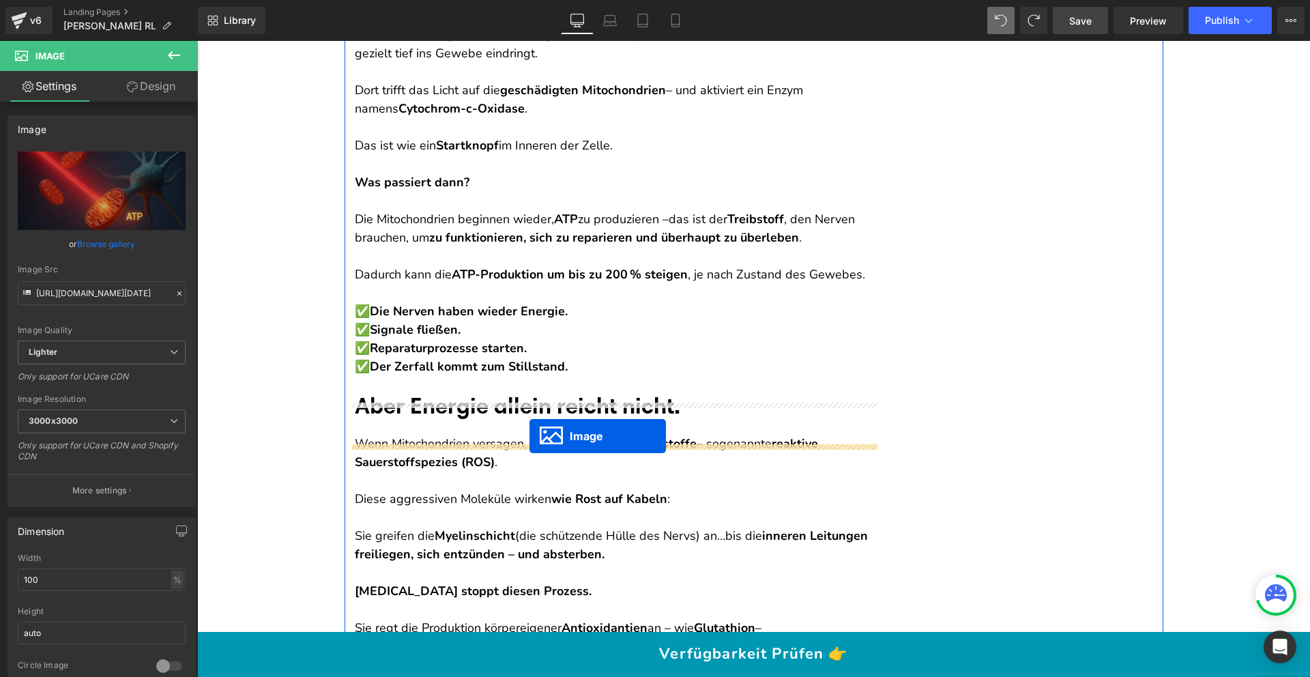
drag, startPoint x: 609, startPoint y: 167, endPoint x: 530, endPoint y: 436, distance: 281.0
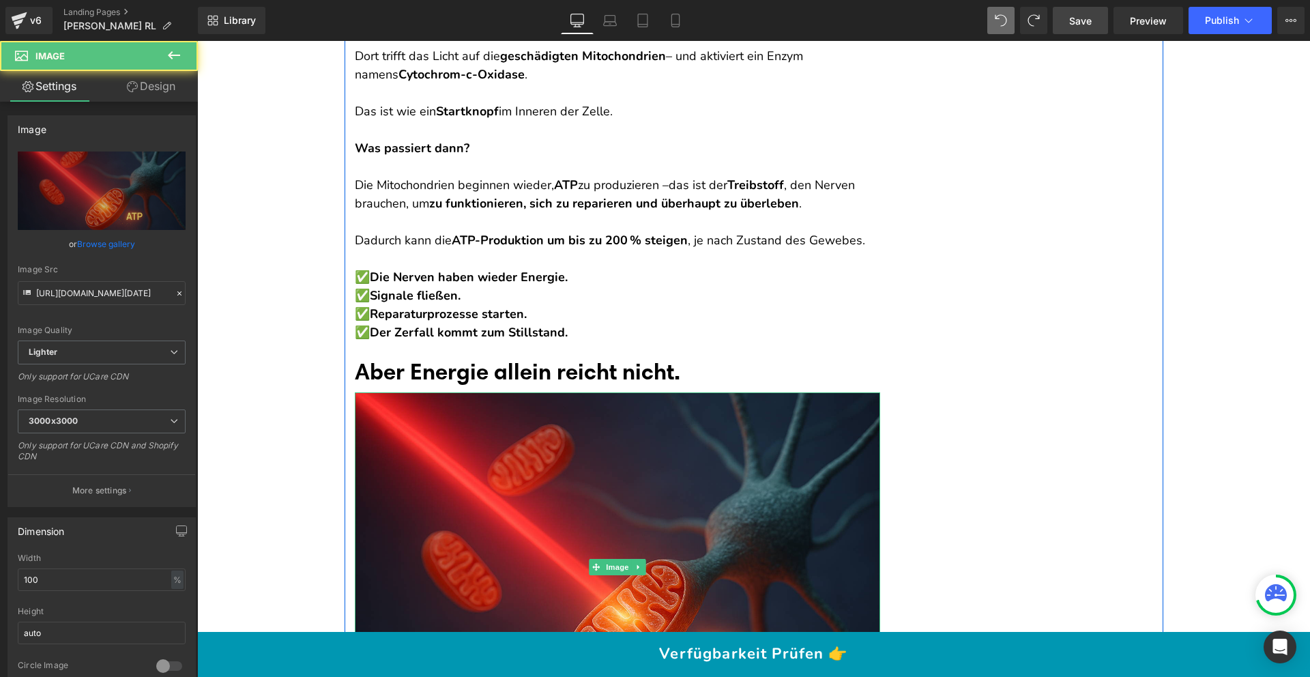
scroll to position [5215, 0]
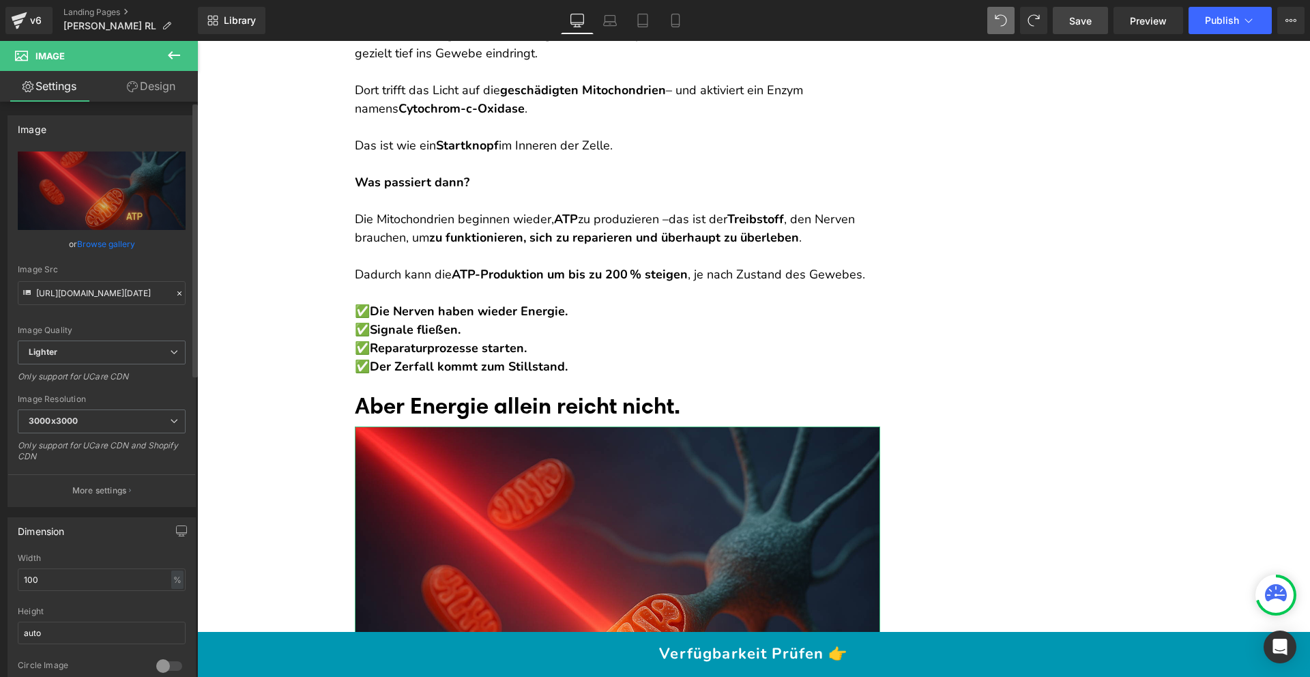
click at [100, 240] on link "Browse gallery" at bounding box center [106, 244] width 58 height 24
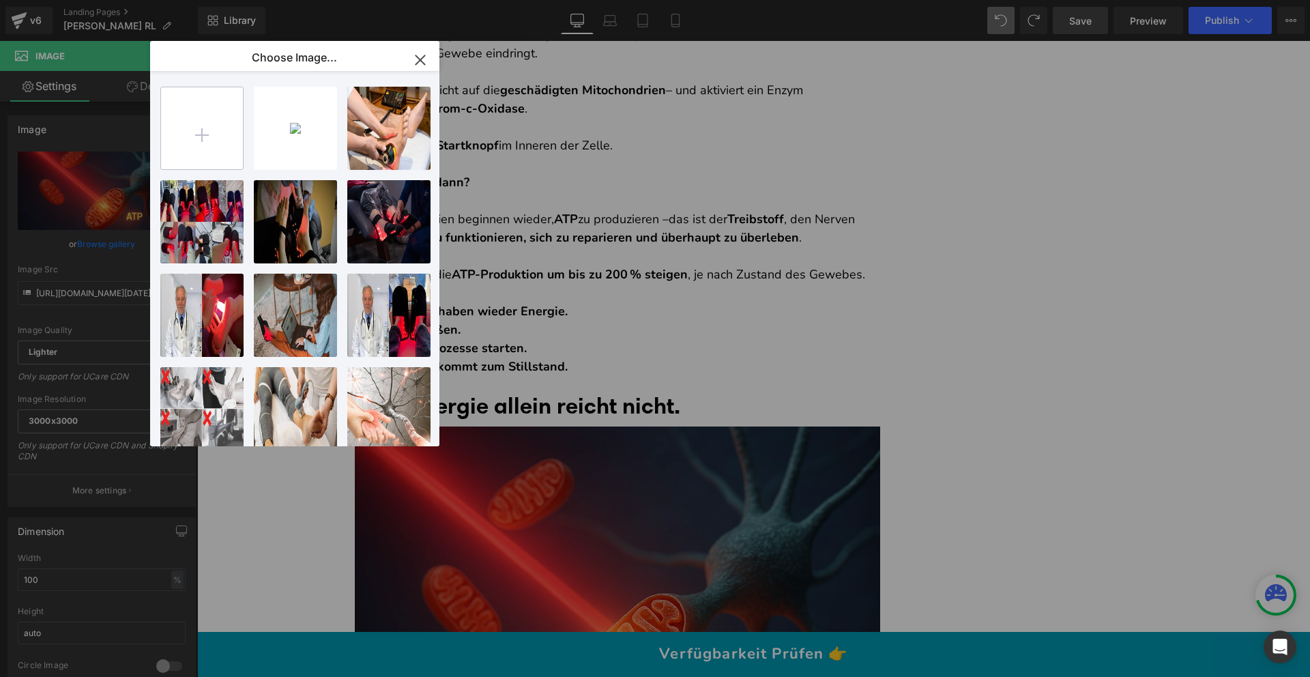
click at [229, 112] on input "file" at bounding box center [202, 128] width 82 height 82
type input "C:\fakepath\ChatGPT Image [DATE], 06_29_17 PM.png"
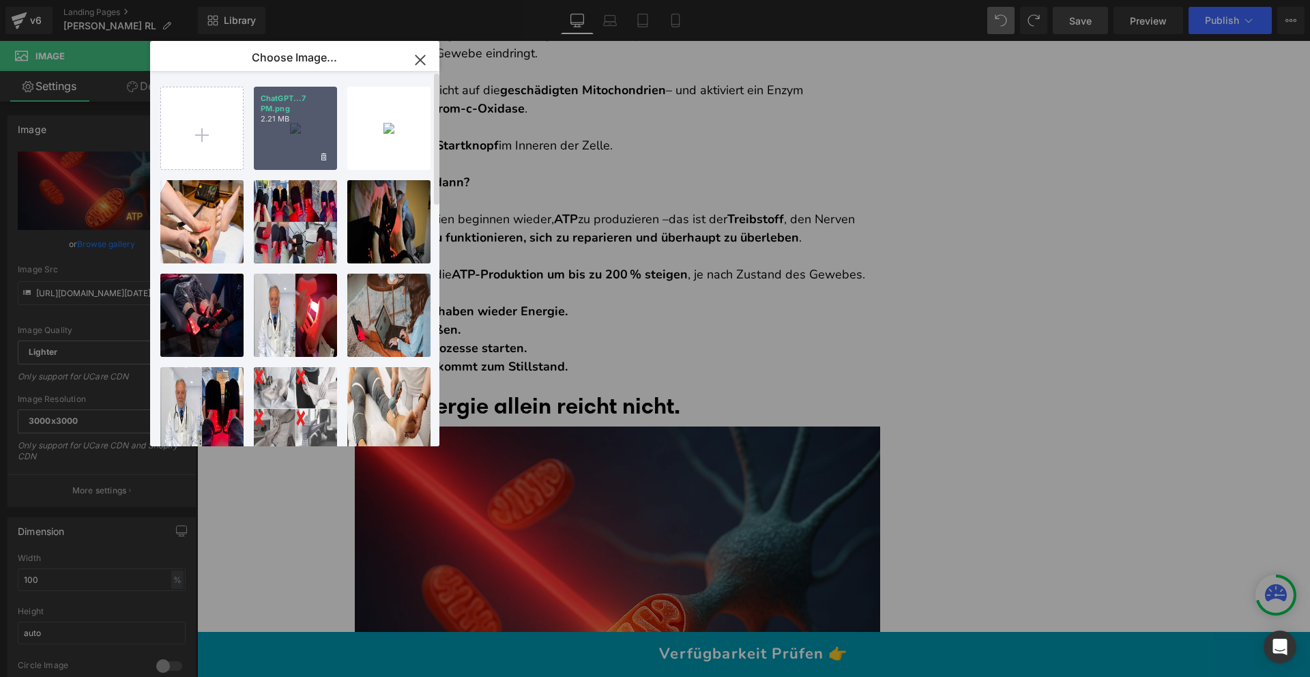
click at [296, 126] on div "ChatGPT...7 PM.png 2.21 MB" at bounding box center [295, 128] width 83 height 83
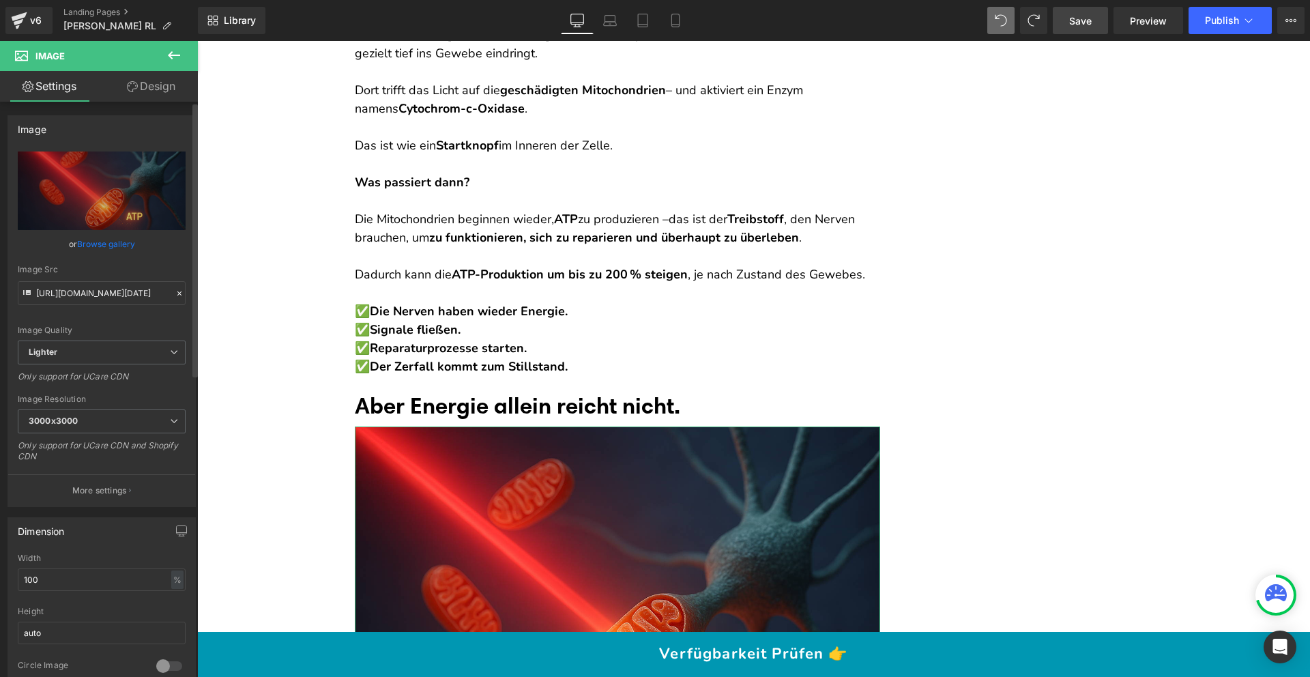
click at [104, 247] on link "Browse gallery" at bounding box center [106, 244] width 58 height 24
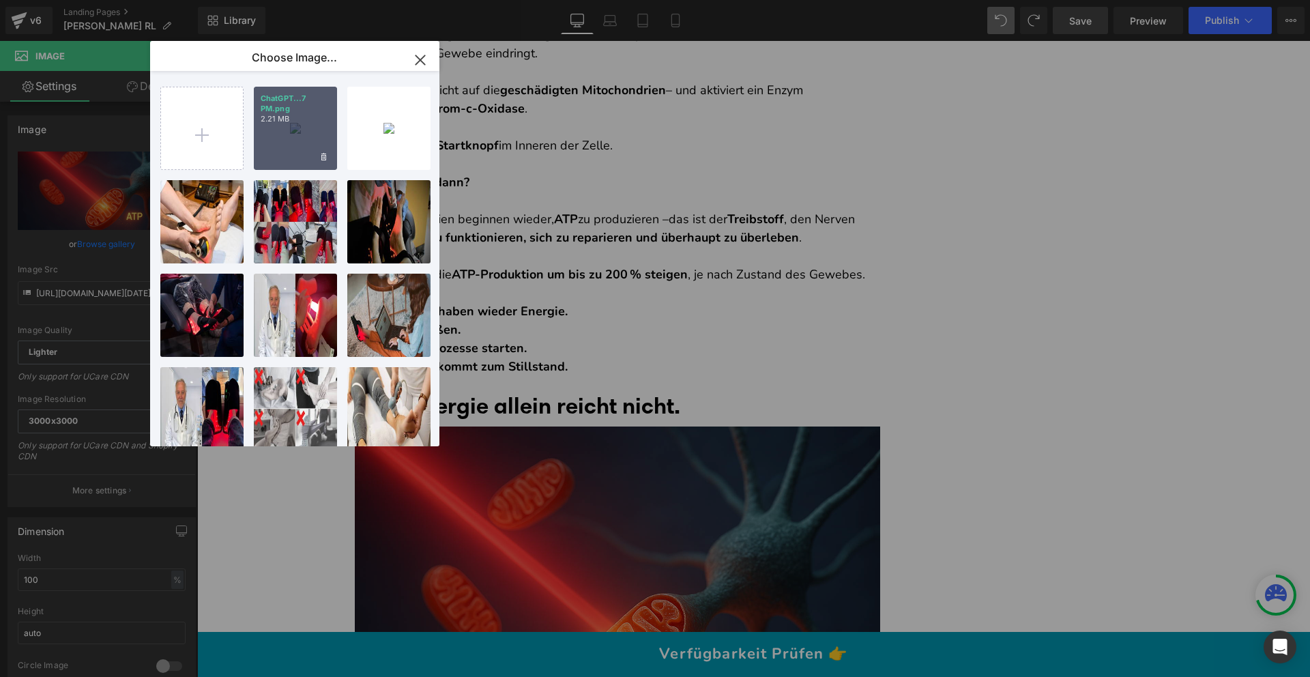
click at [309, 141] on div "ChatGPT...7 PM.png 2.21 MB" at bounding box center [295, 128] width 83 height 83
type input "[URL][DOMAIN_NAME][DATE]"
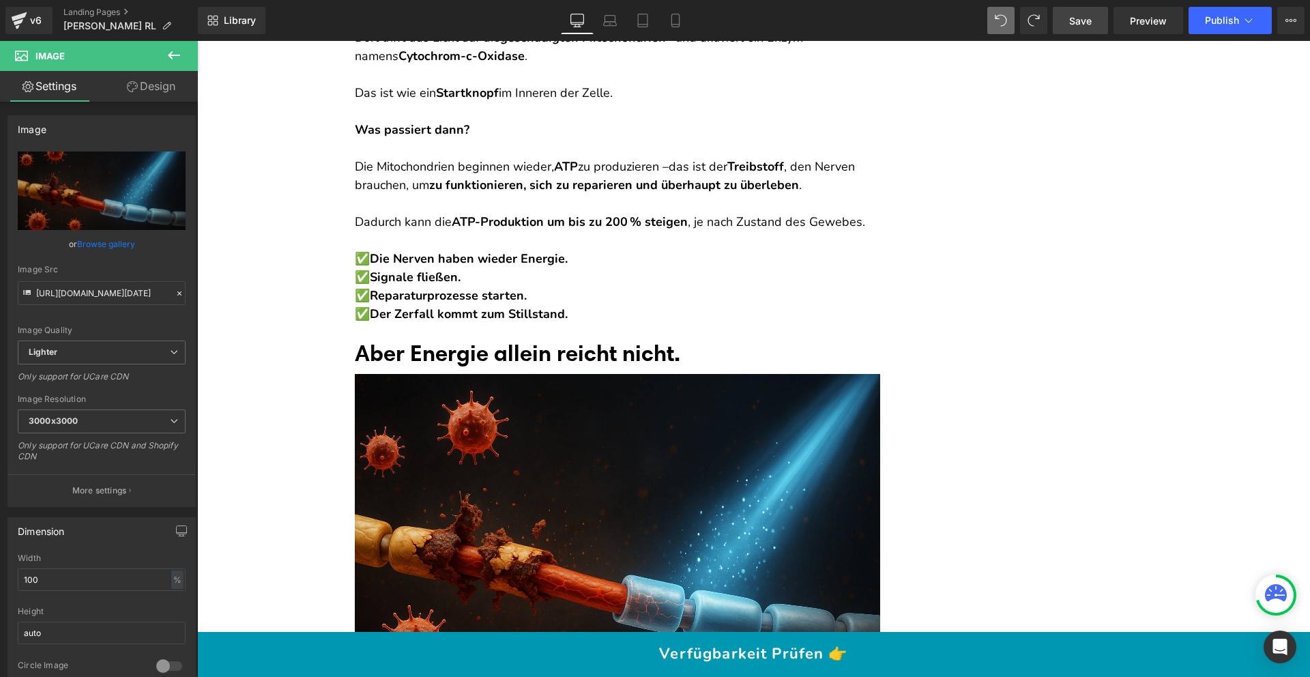
scroll to position [5490, 0]
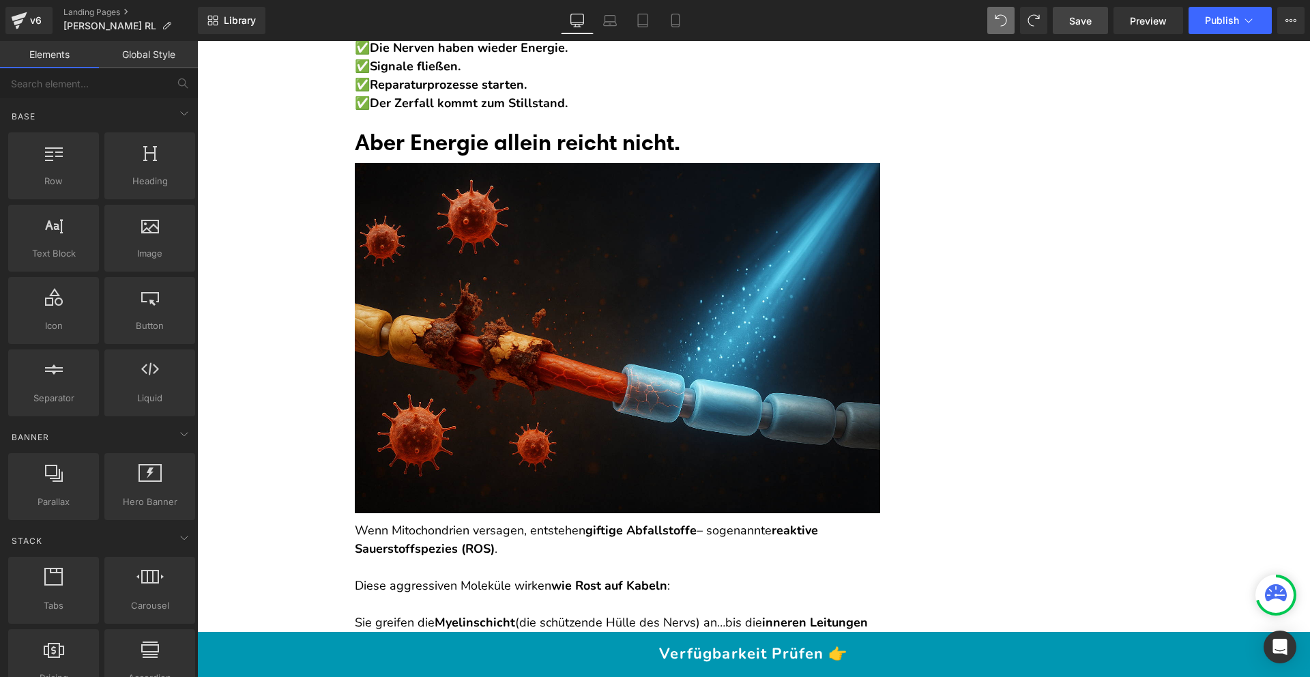
scroll to position [5466, 0]
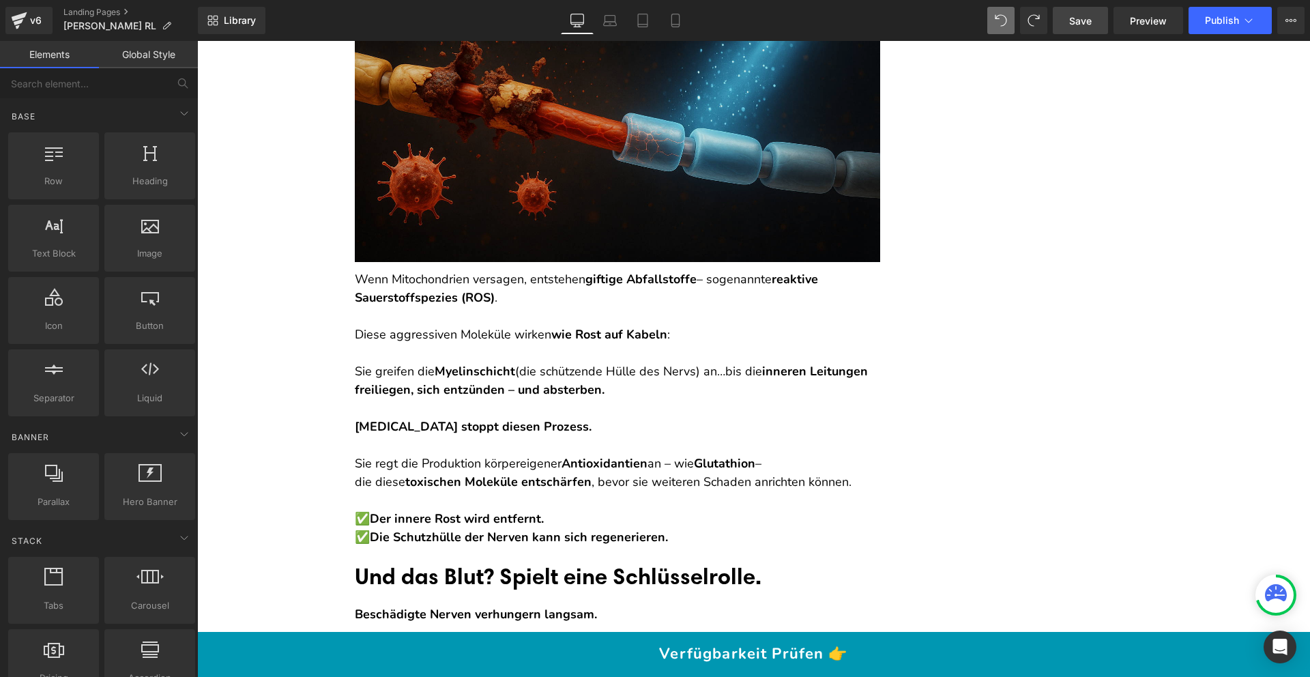
click at [632, 233] on img at bounding box center [618, 87] width 526 height 350
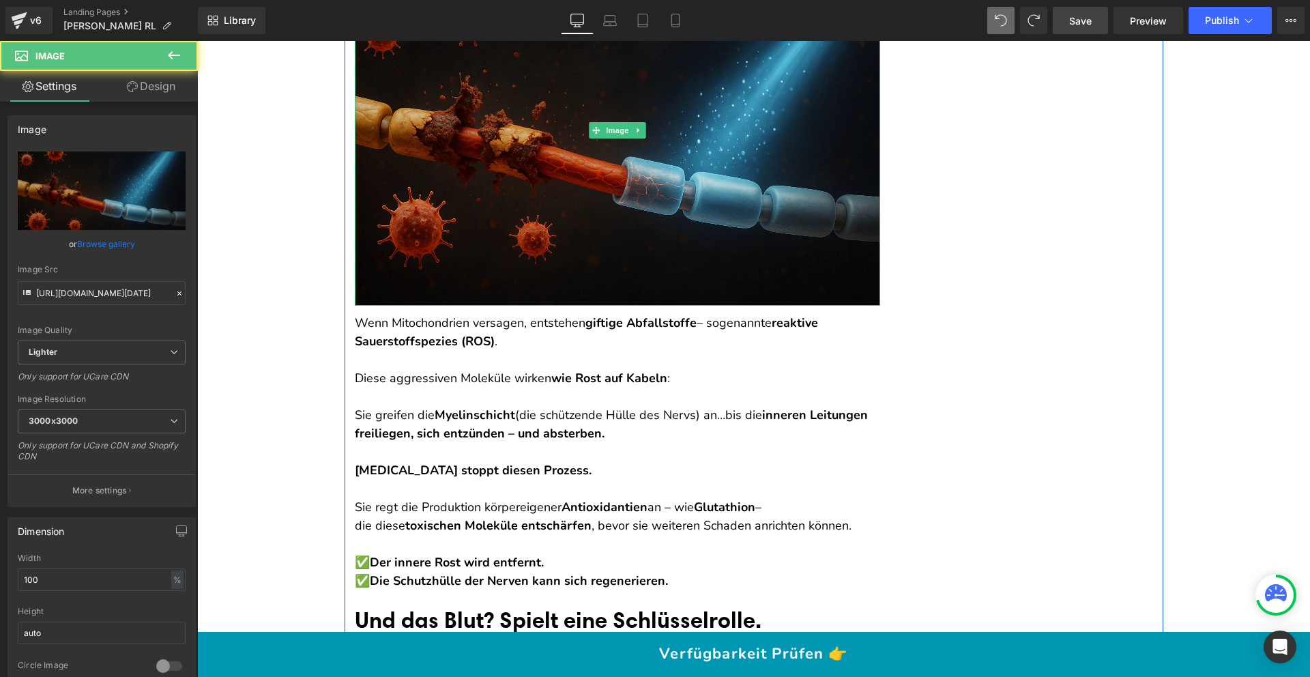
scroll to position [5612, 0]
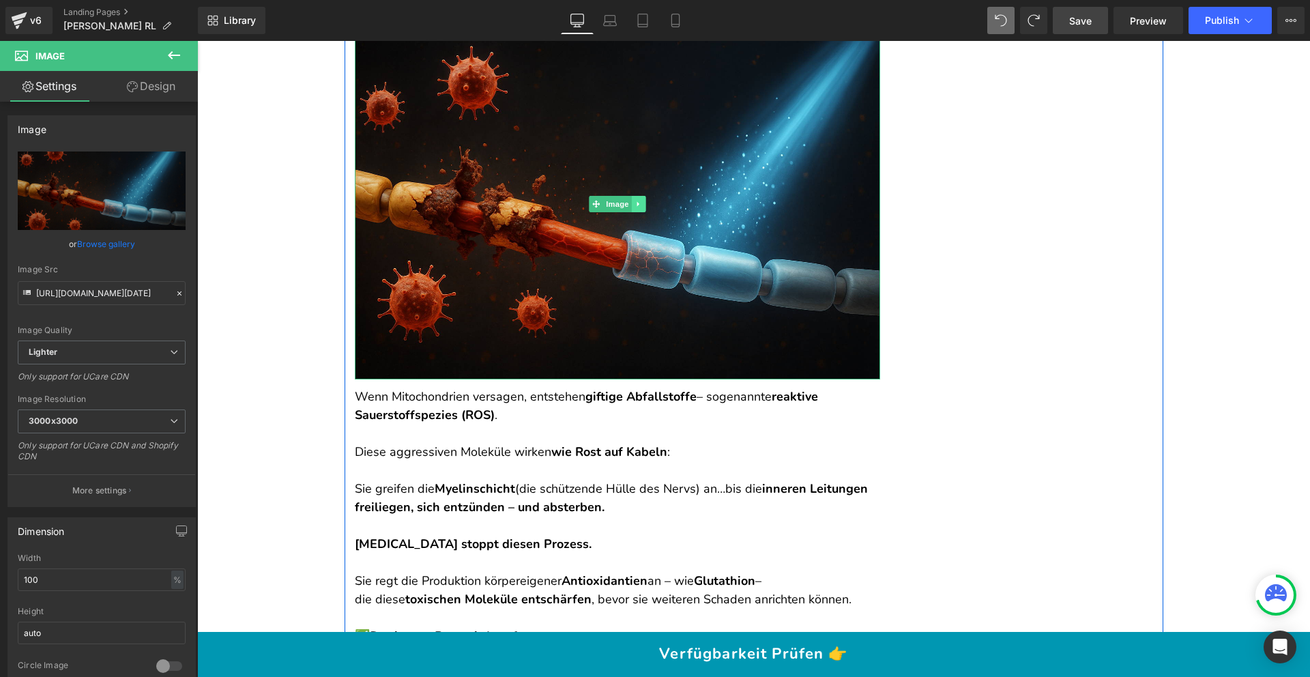
click at [635, 208] on icon at bounding box center [639, 204] width 8 height 8
click at [628, 208] on icon at bounding box center [632, 205] width 8 height 8
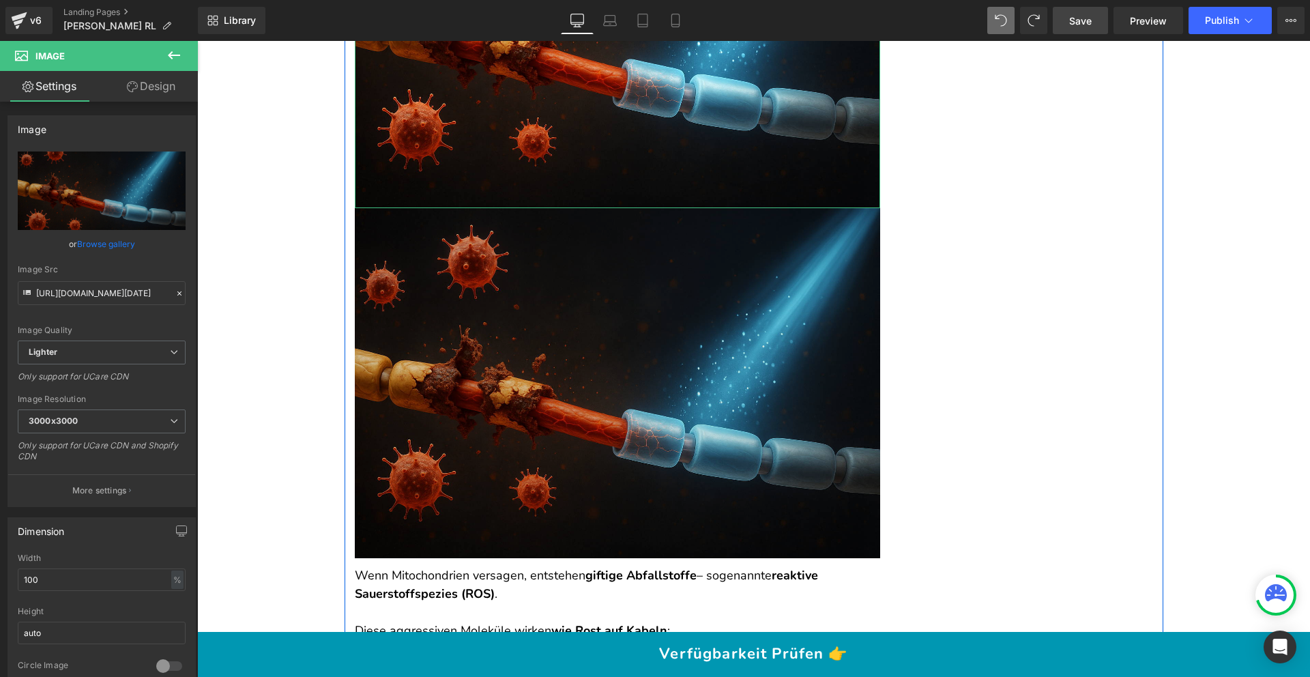
scroll to position [5877, 0]
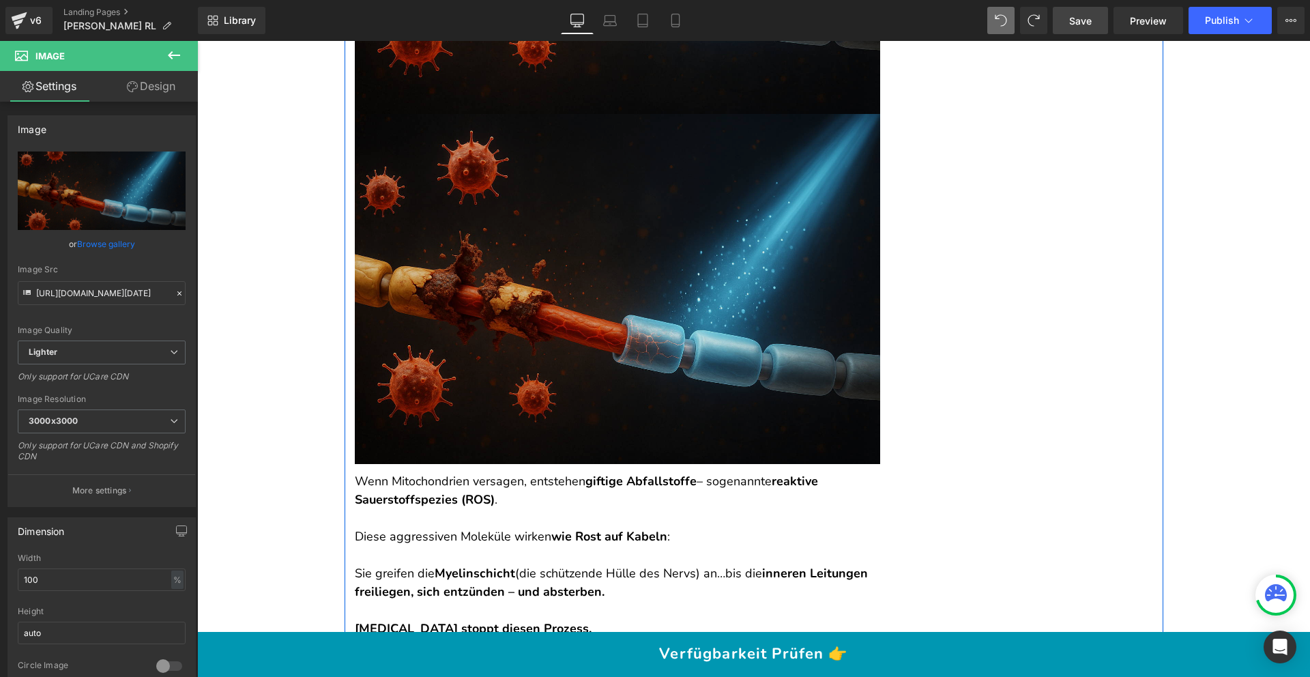
click at [616, 235] on img at bounding box center [618, 289] width 526 height 350
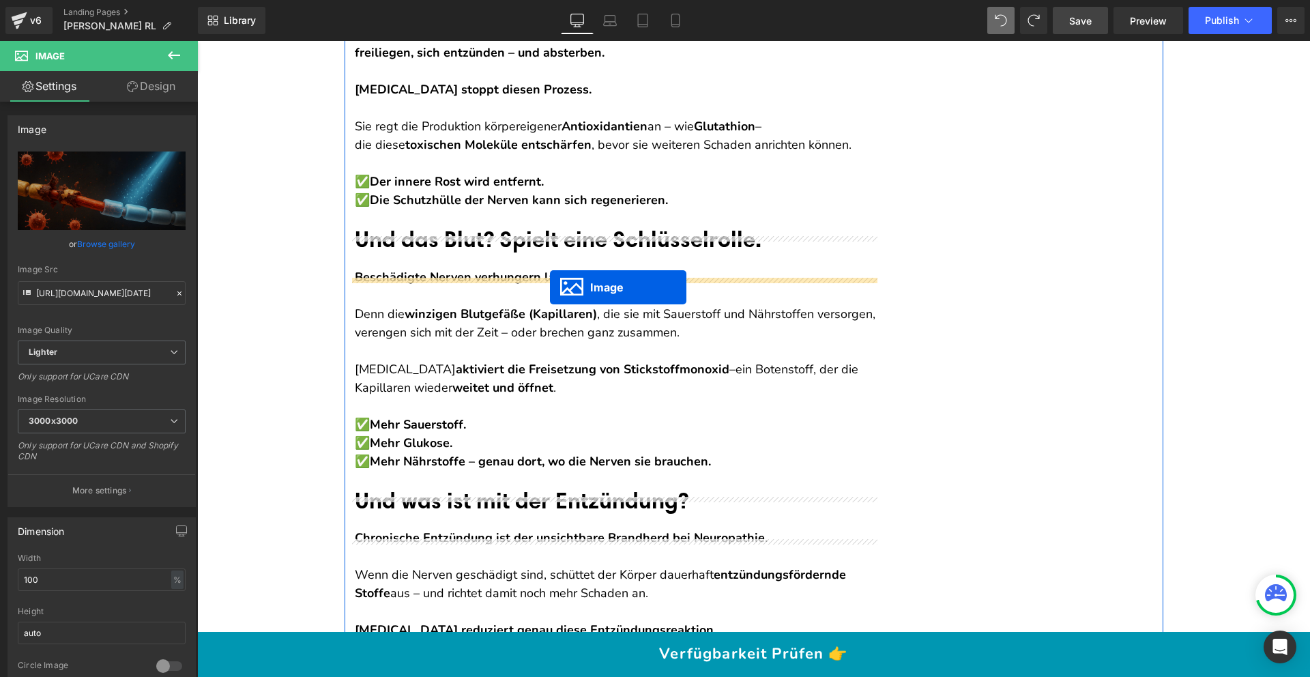
drag, startPoint x: 612, startPoint y: 303, endPoint x: 550, endPoint y: 287, distance: 63.4
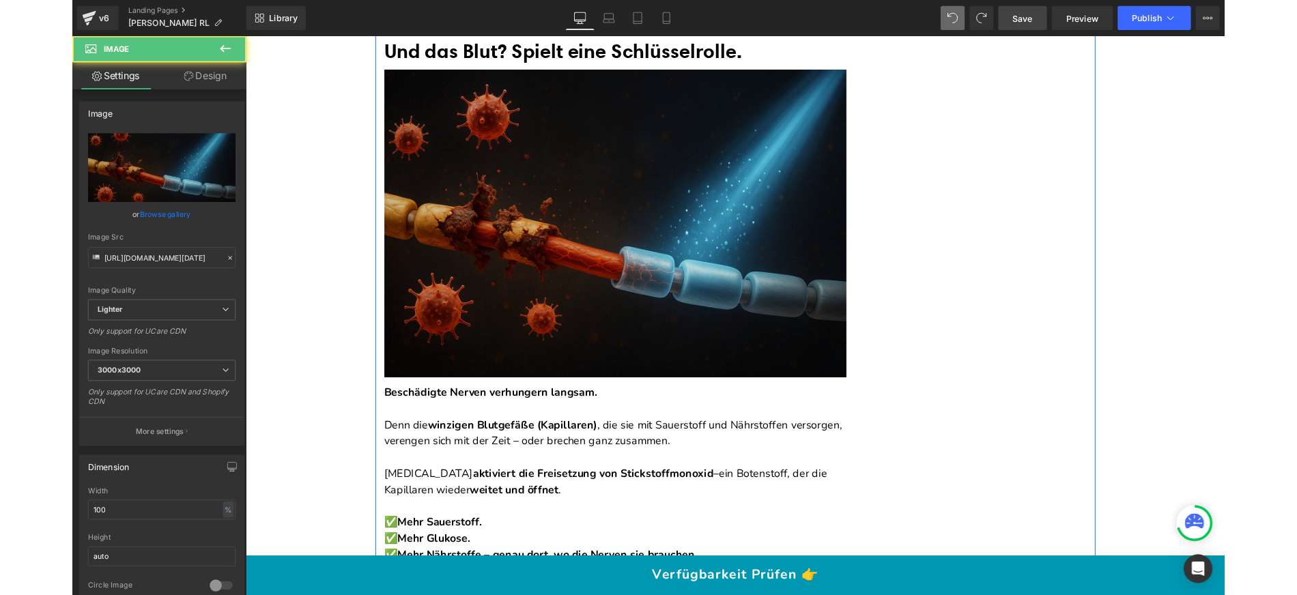
scroll to position [6253, 0]
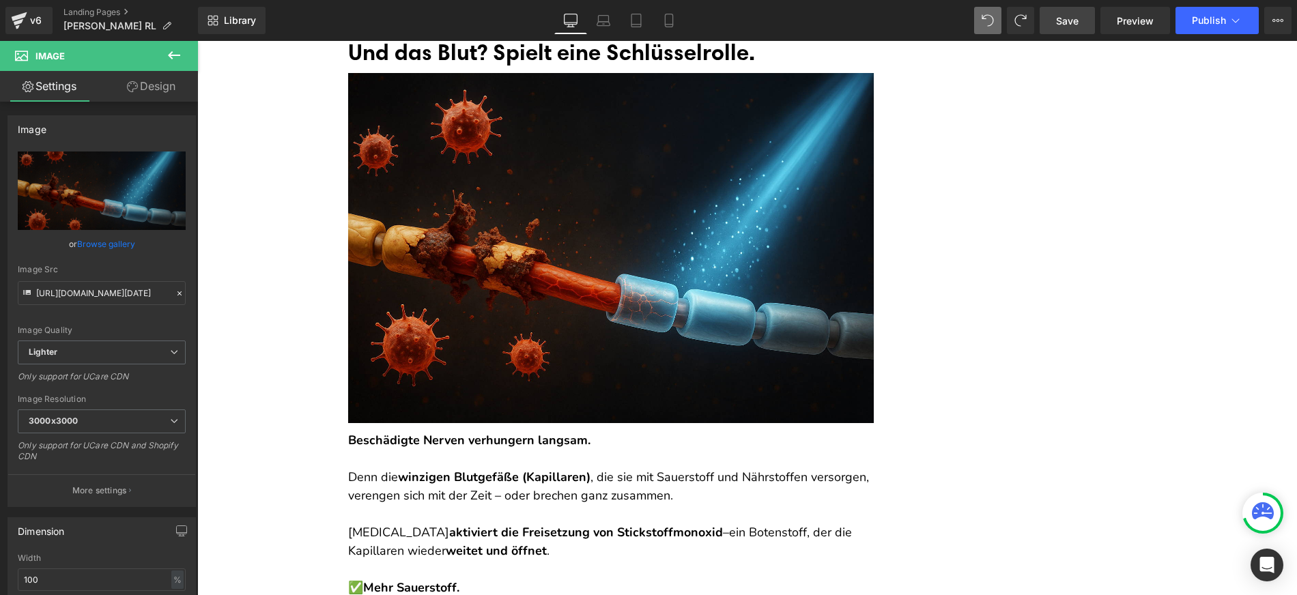
click at [1061, 29] on link "Save" at bounding box center [1067, 20] width 55 height 27
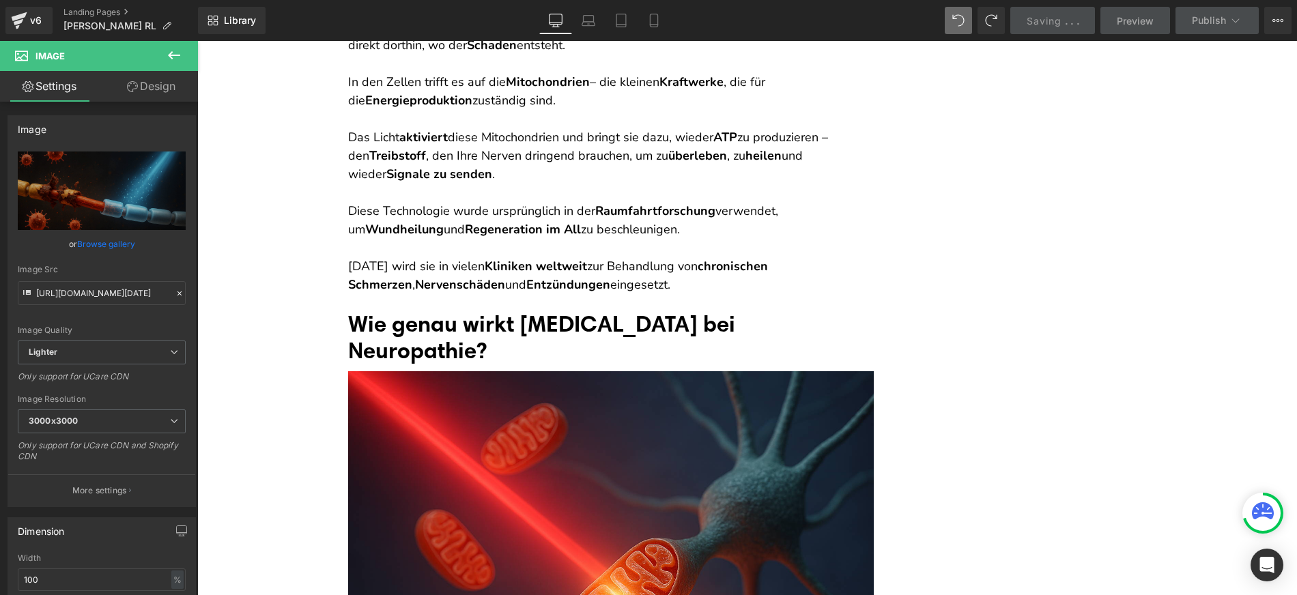
scroll to position [4603, 0]
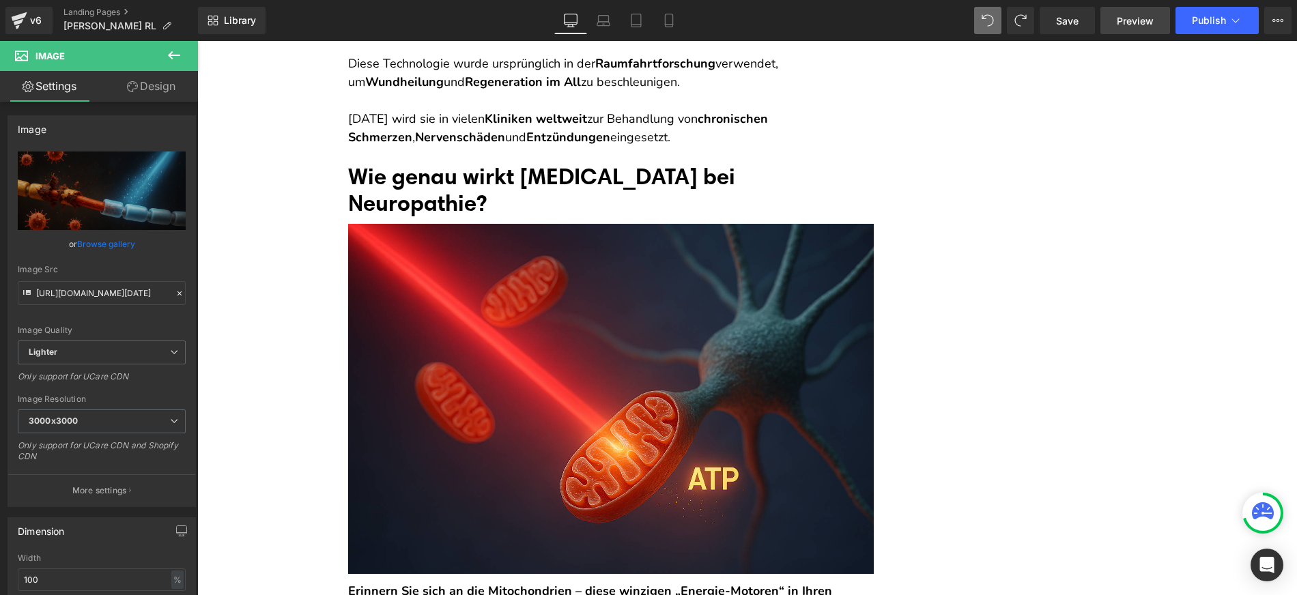
click at [1137, 33] on link "Preview" at bounding box center [1135, 20] width 70 height 27
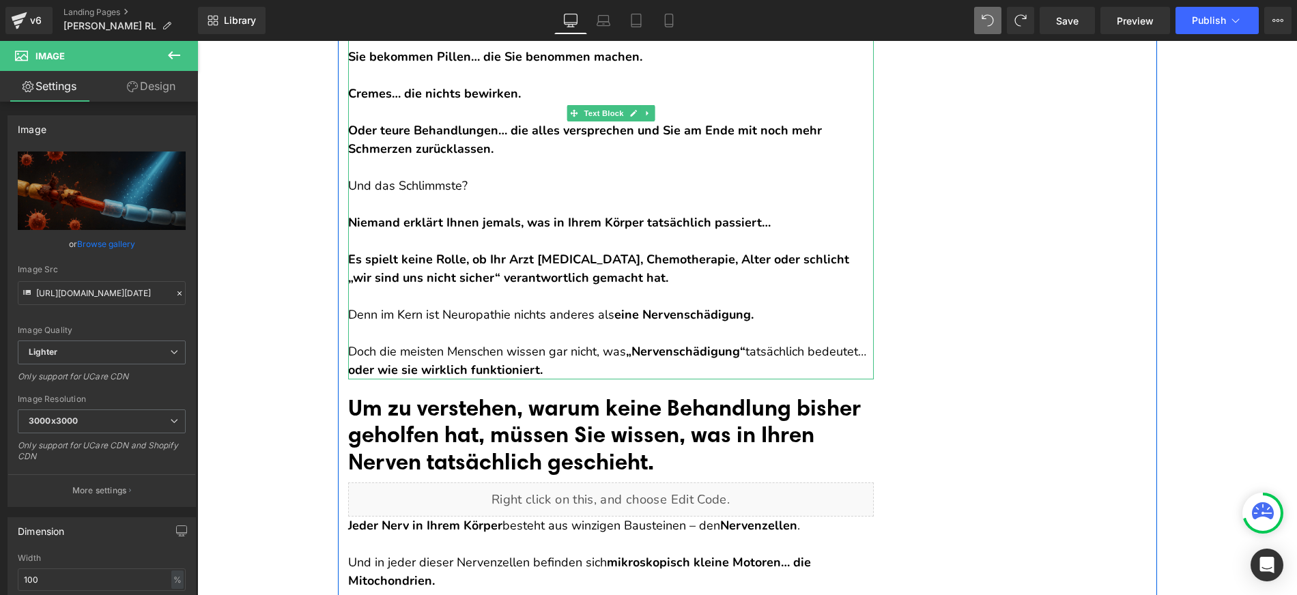
scroll to position [738, 0]
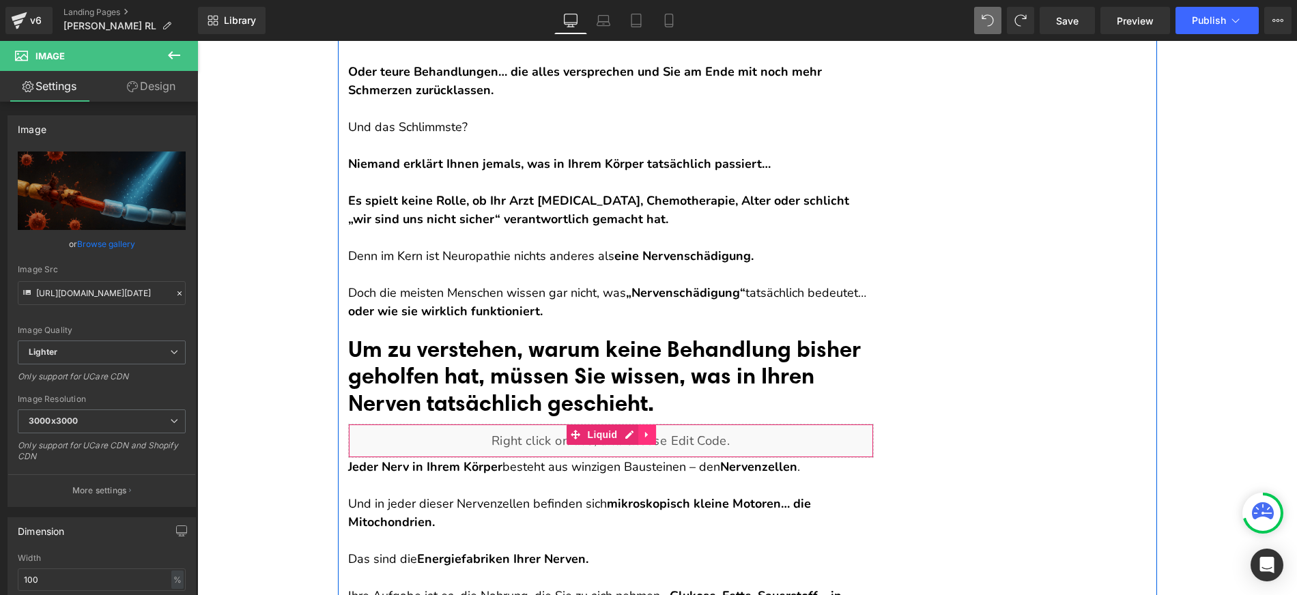
click at [642, 433] on icon at bounding box center [647, 434] width 10 height 10
click at [633, 431] on icon at bounding box center [638, 435] width 10 height 10
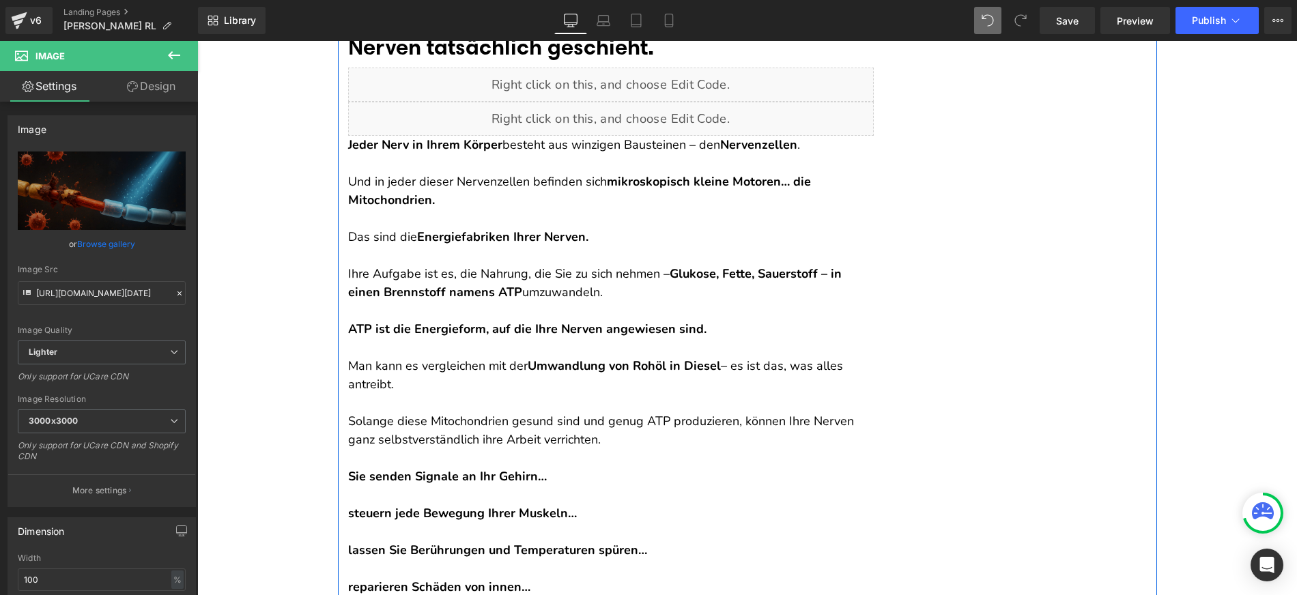
scroll to position [1100, 0]
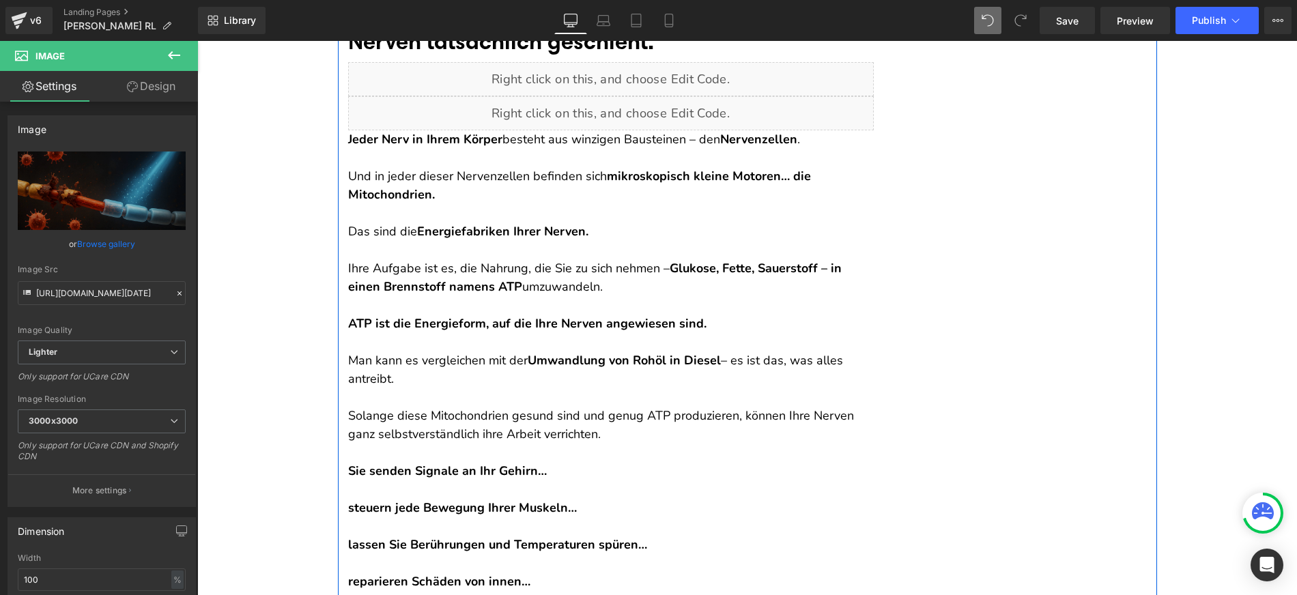
click at [449, 251] on p at bounding box center [611, 250] width 526 height 18
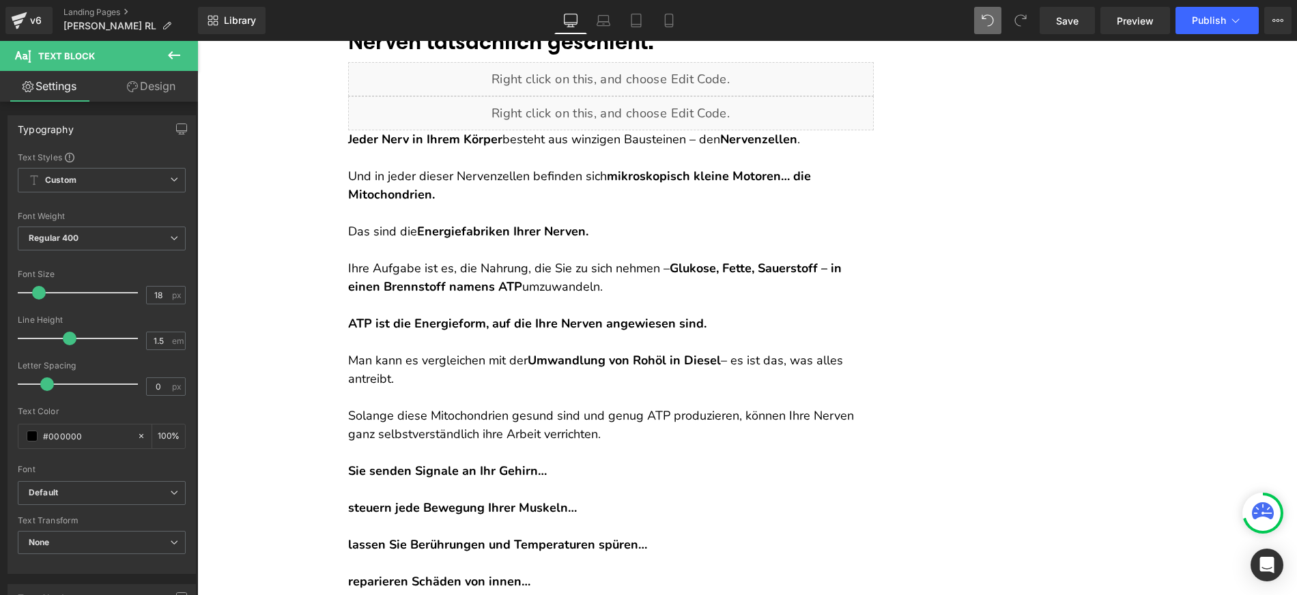
click at [134, 83] on icon at bounding box center [132, 86] width 11 height 11
click at [0, 0] on div "Spacing" at bounding box center [0, 0] width 0 height 0
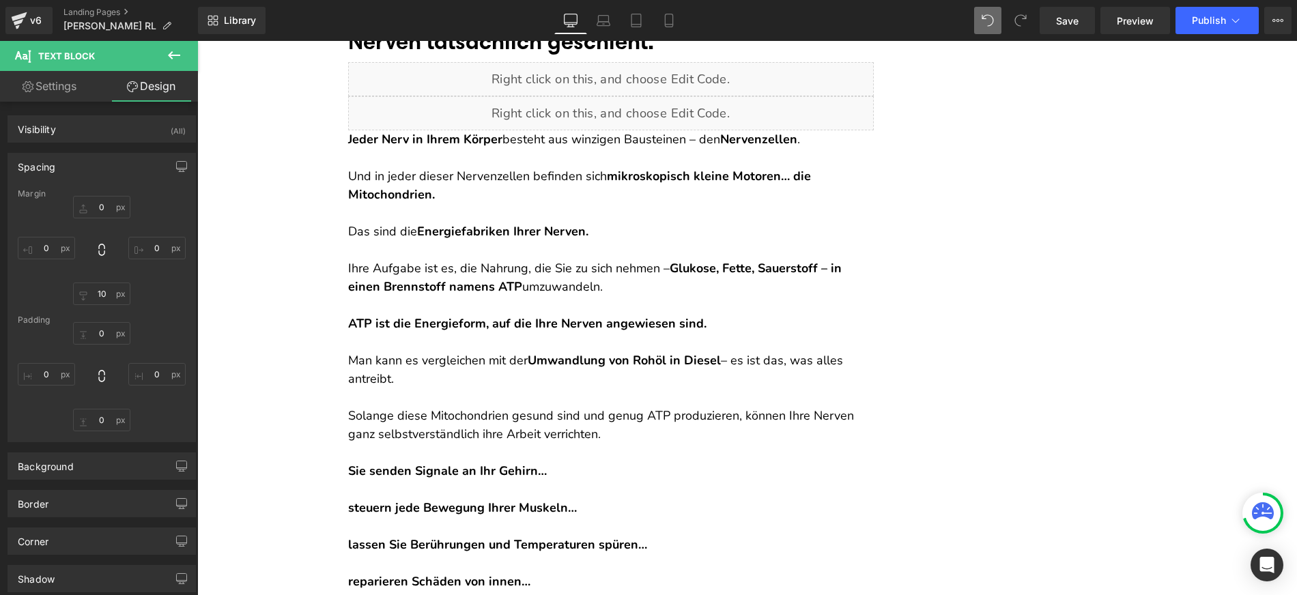
type input "0"
type input "10"
type input "0"
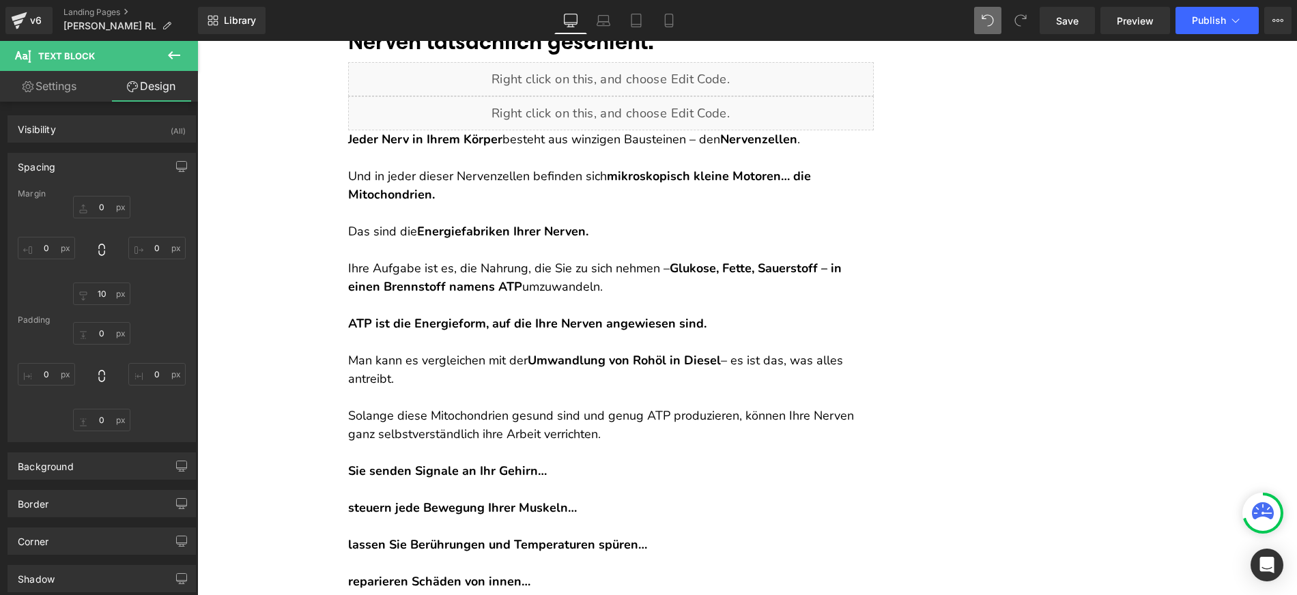
type input "0"
click at [103, 206] on input "0" at bounding box center [101, 207] width 57 height 23
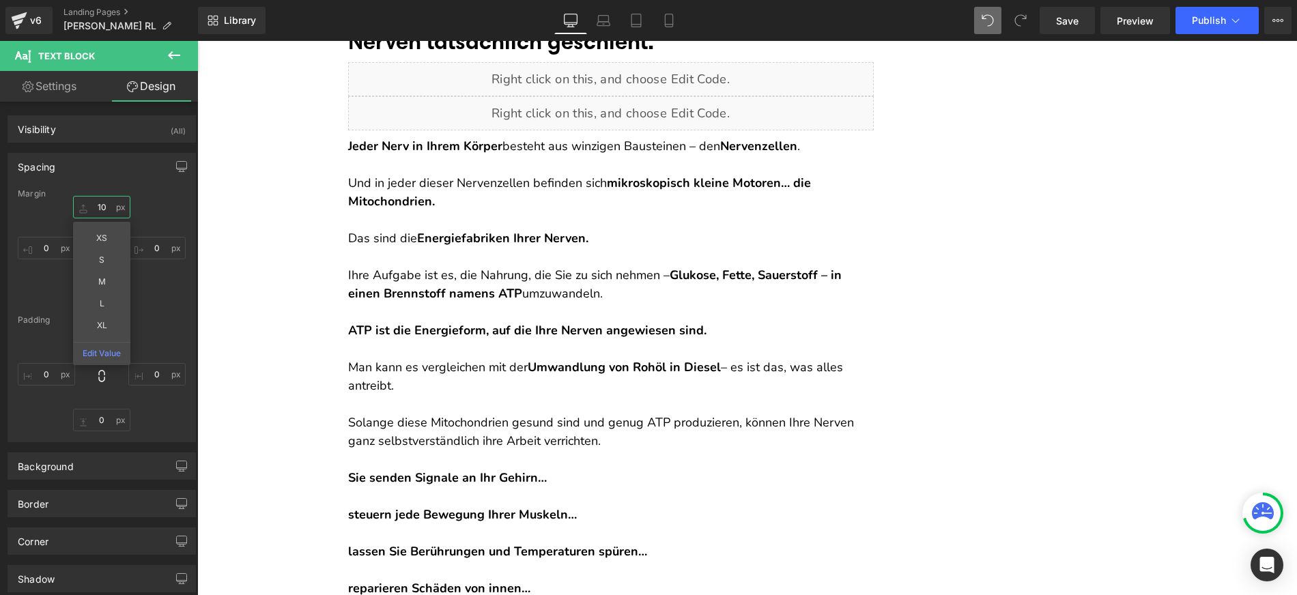
type input "10"
click at [359, 214] on p at bounding box center [611, 220] width 526 height 18
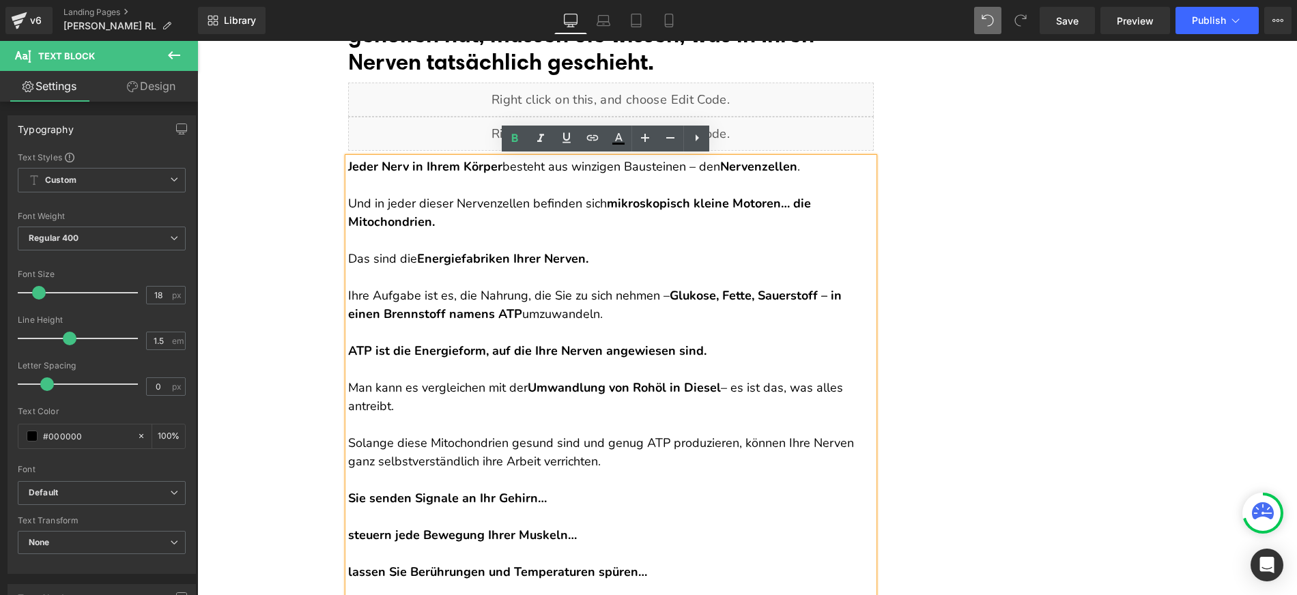
scroll to position [1079, 0]
click at [485, 123] on div "Liquid" at bounding box center [611, 134] width 526 height 34
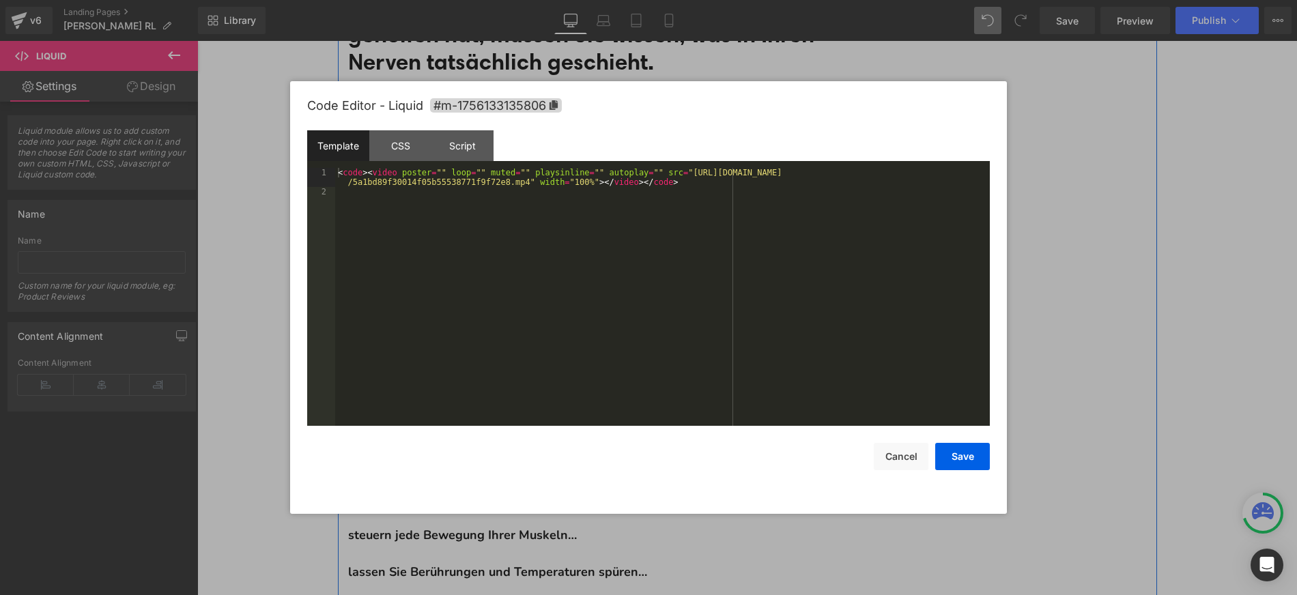
drag, startPoint x: 630, startPoint y: 127, endPoint x: 827, endPoint y: 169, distance: 200.9
click at [630, 127] on div "Liquid" at bounding box center [611, 134] width 526 height 34
drag, startPoint x: 693, startPoint y: 171, endPoint x: 530, endPoint y: 182, distance: 164.2
click at [530, 182] on div "< code > < video poster = "" loop = "" muted = "" playsinline = "" autoplay = "…" at bounding box center [662, 311] width 655 height 287
click at [958, 452] on button "Save" at bounding box center [962, 456] width 55 height 27
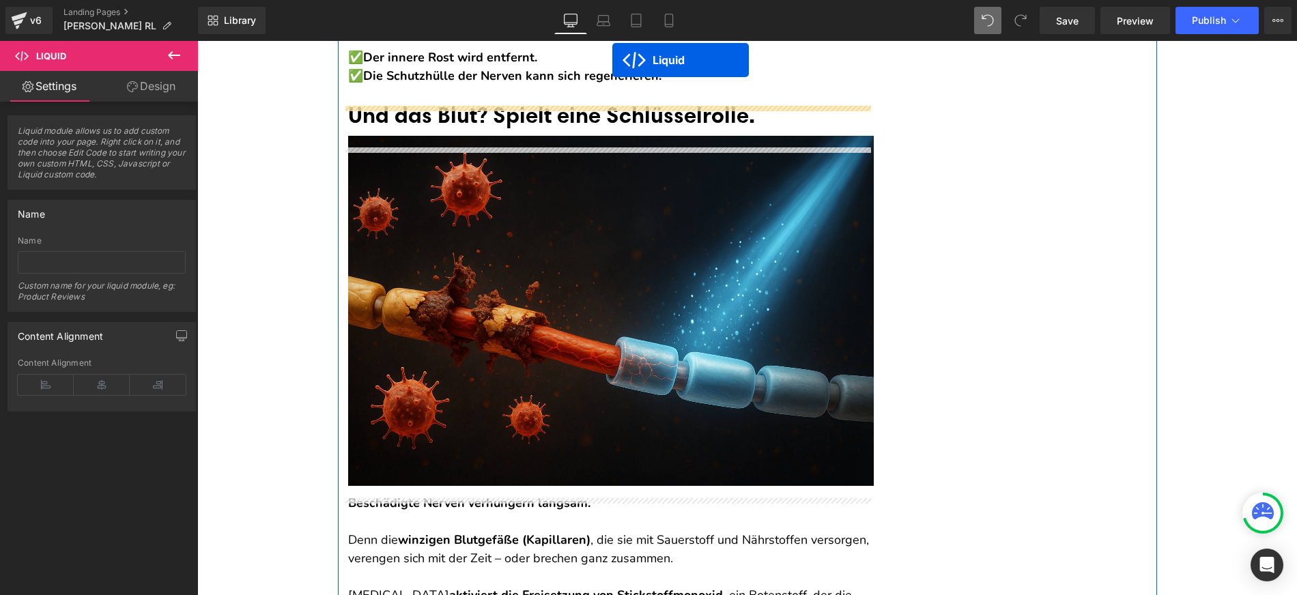
scroll to position [6238, 0]
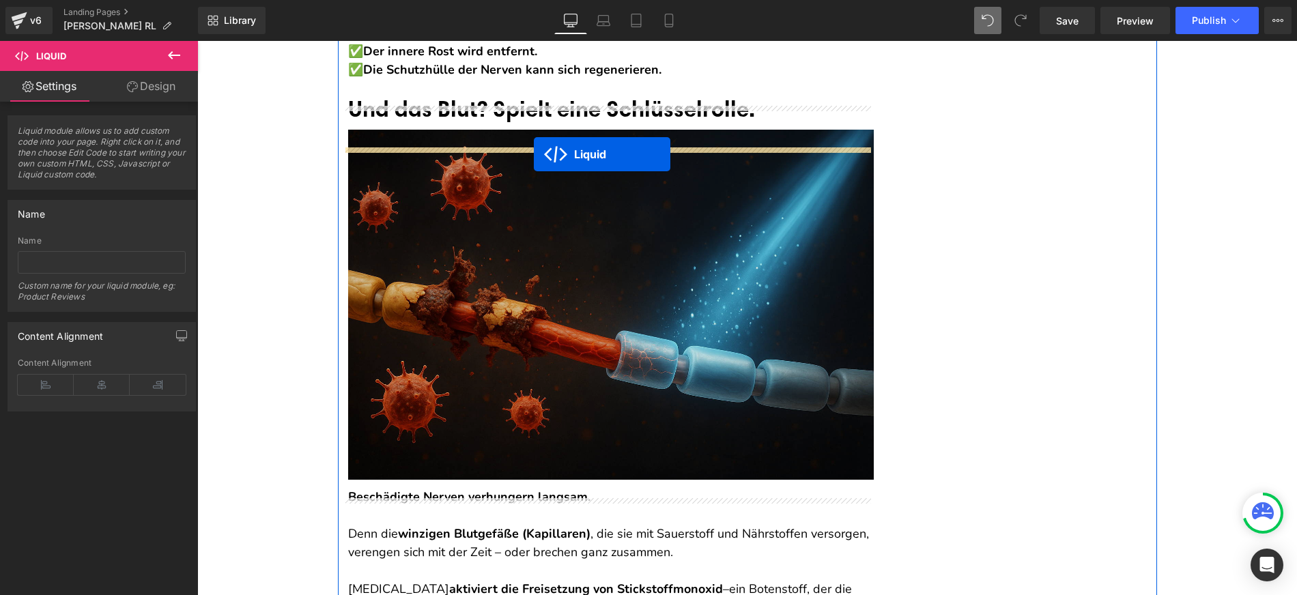
drag, startPoint x: 593, startPoint y: 130, endPoint x: 534, endPoint y: 154, distance: 64.0
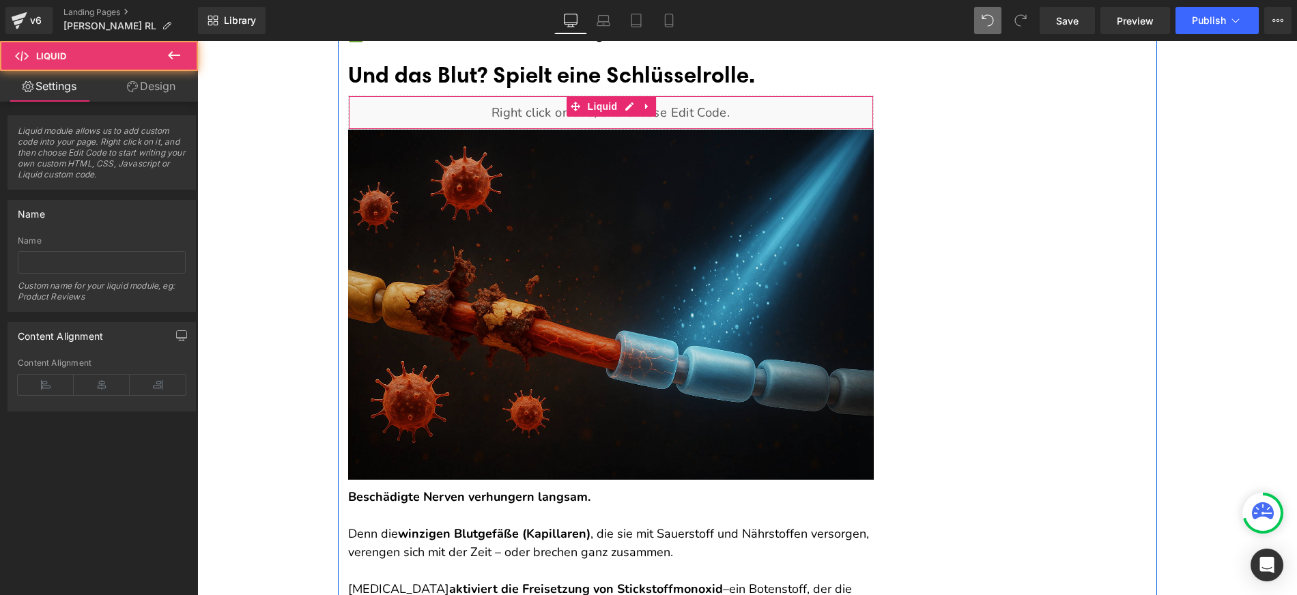
scroll to position [6204, 0]
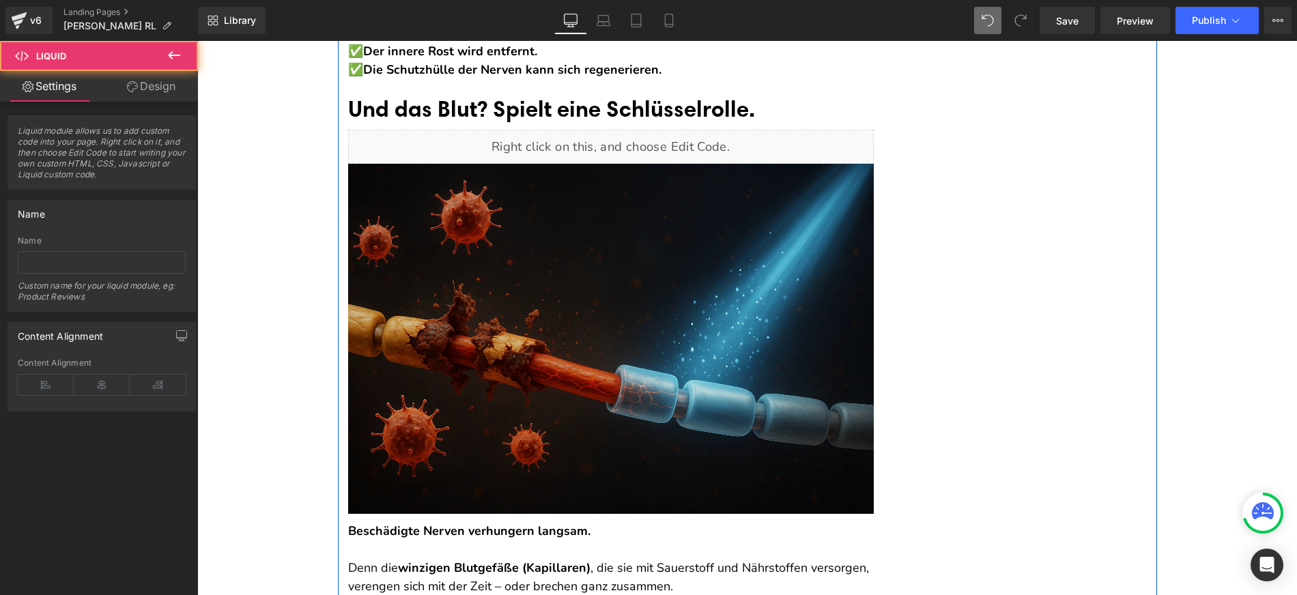
click at [539, 313] on img at bounding box center [611, 339] width 526 height 350
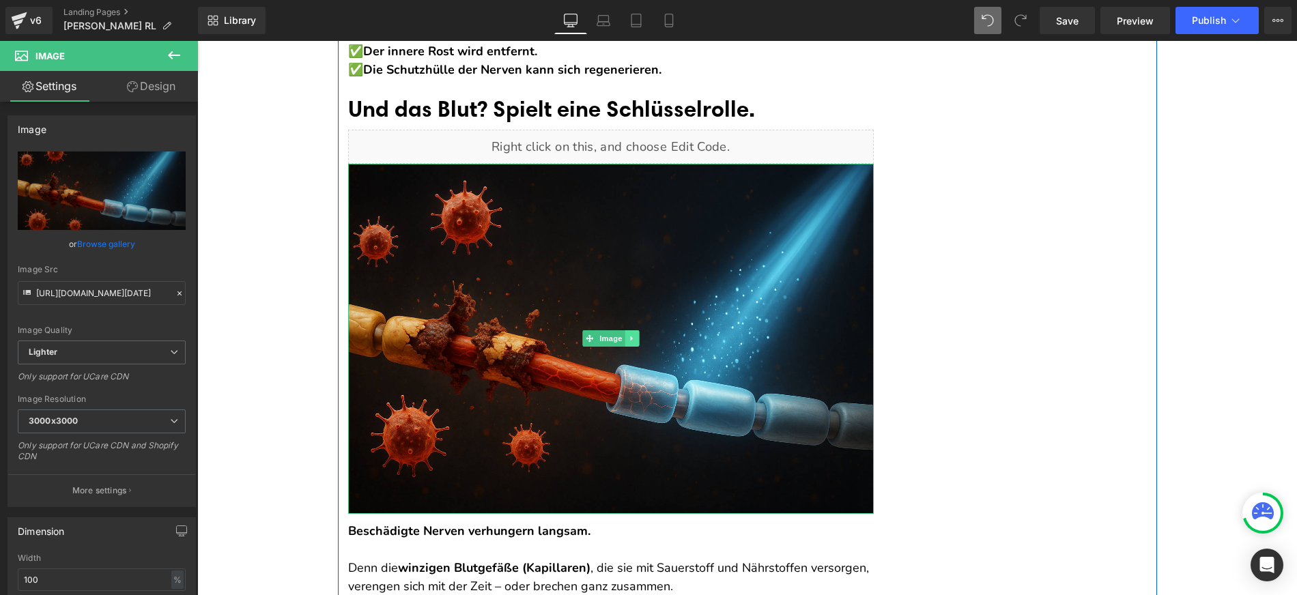
click at [629, 343] on icon at bounding box center [632, 338] width 8 height 8
click at [635, 343] on icon at bounding box center [639, 339] width 8 height 8
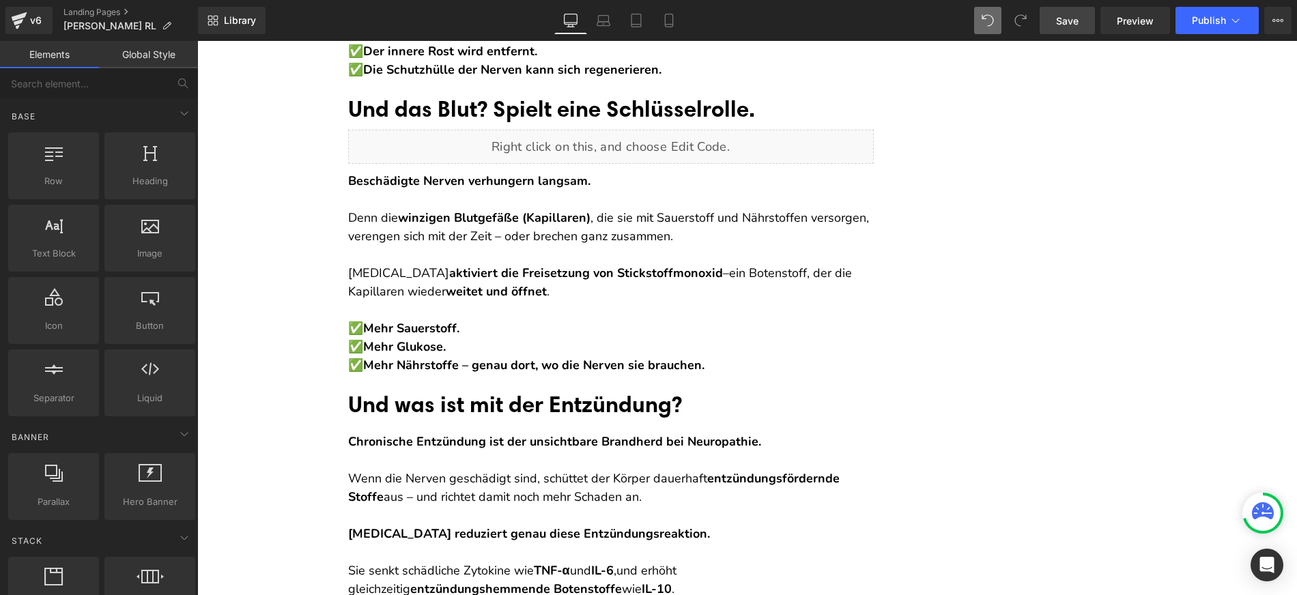
click at [1084, 14] on link "Save" at bounding box center [1067, 20] width 55 height 27
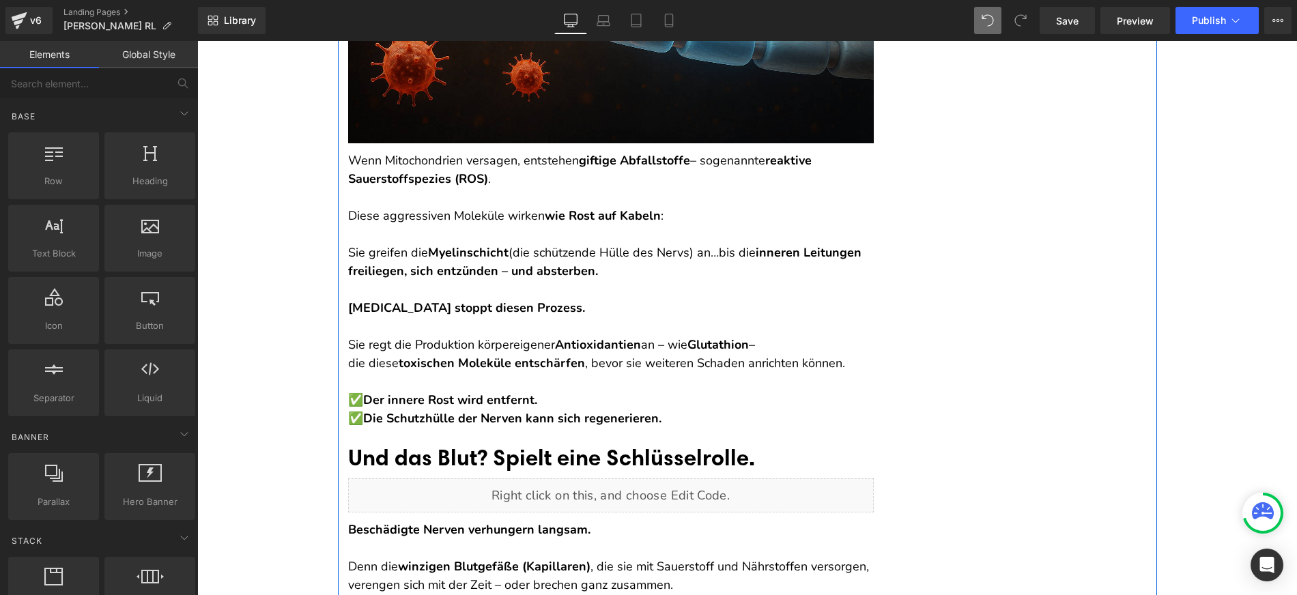
scroll to position [5754, 0]
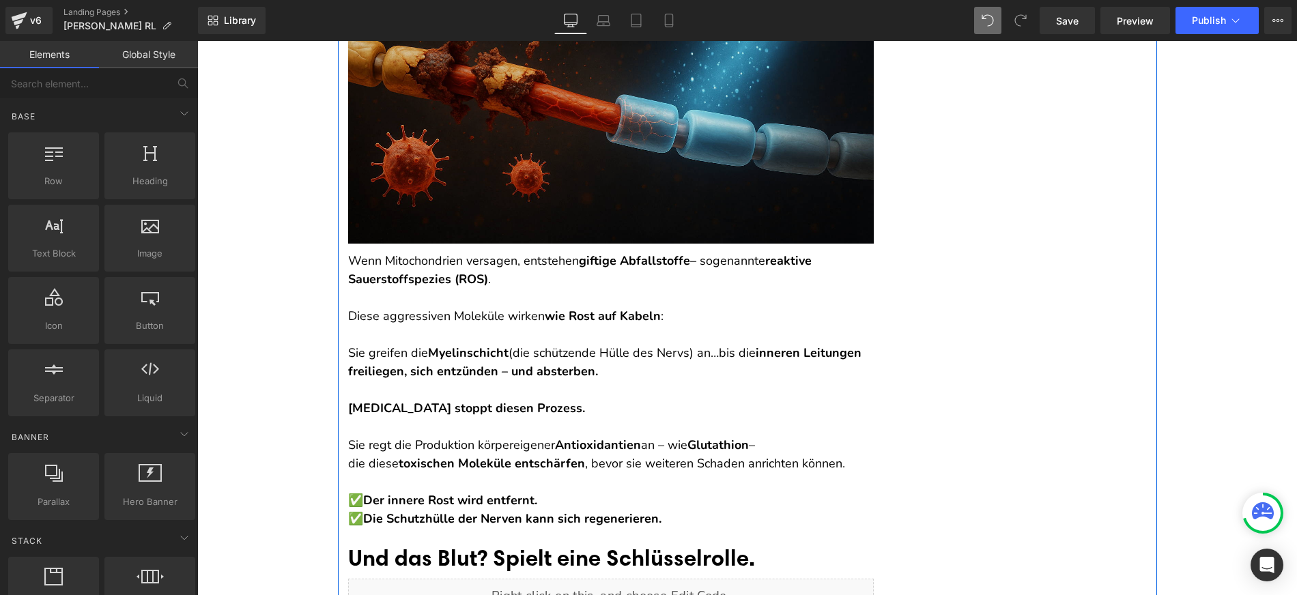
click at [647, 195] on img at bounding box center [611, 69] width 526 height 350
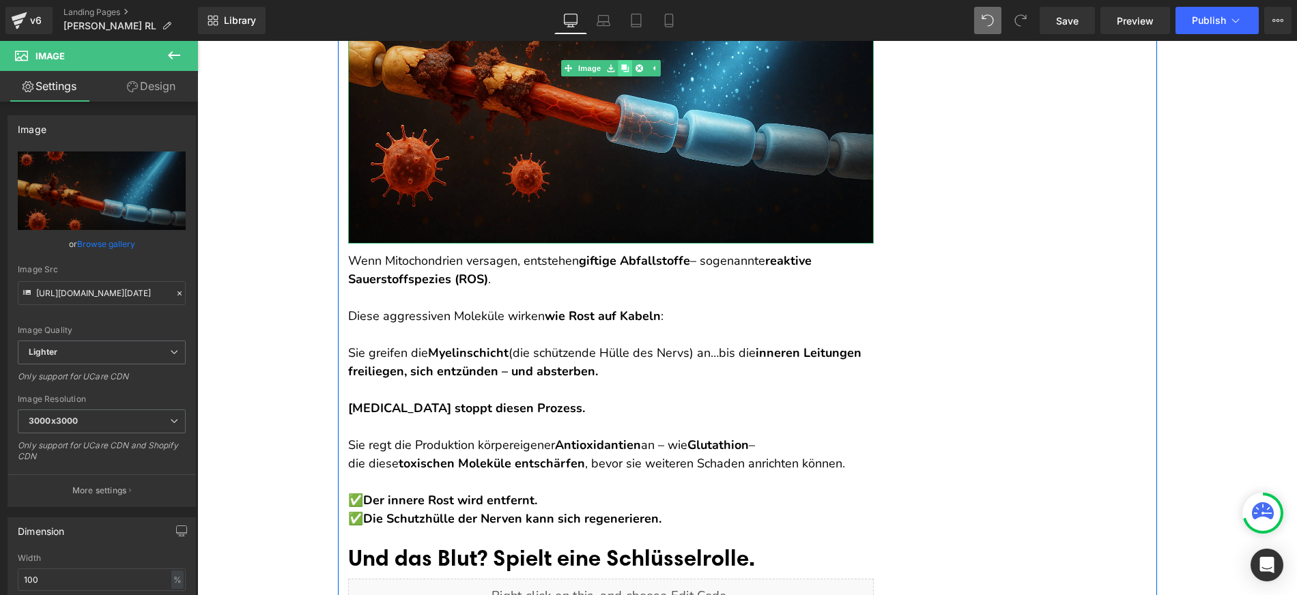
click at [625, 76] on link at bounding box center [625, 68] width 14 height 16
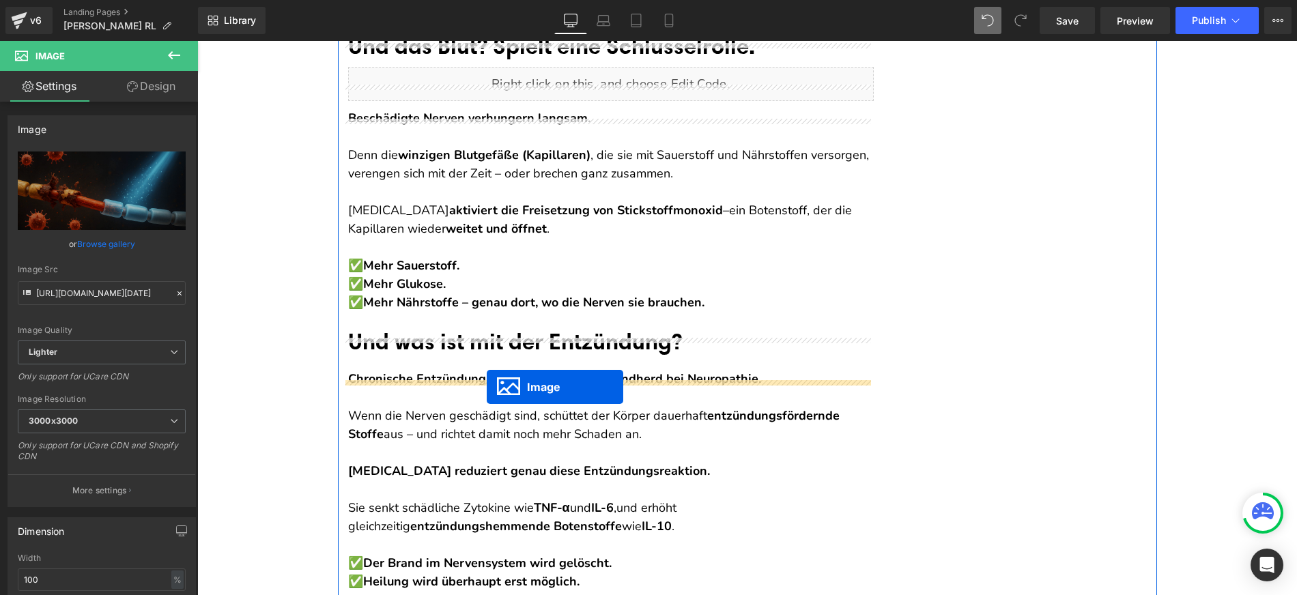
drag, startPoint x: 605, startPoint y: 435, endPoint x: 487, endPoint y: 387, distance: 127.4
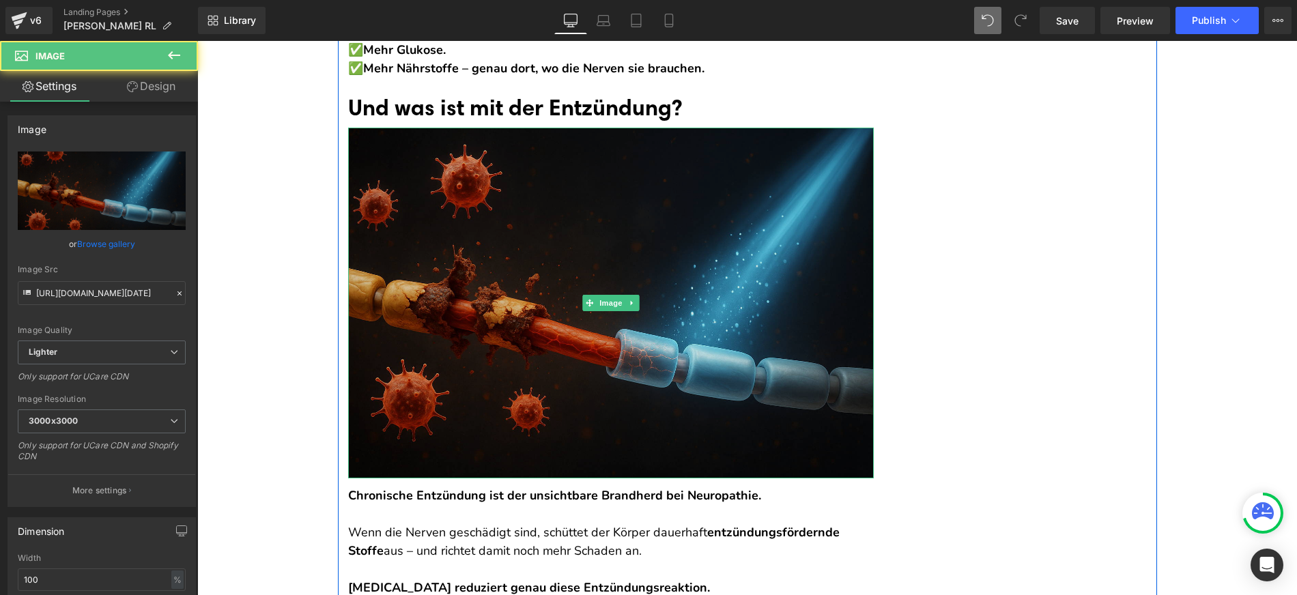
scroll to position [6501, 0]
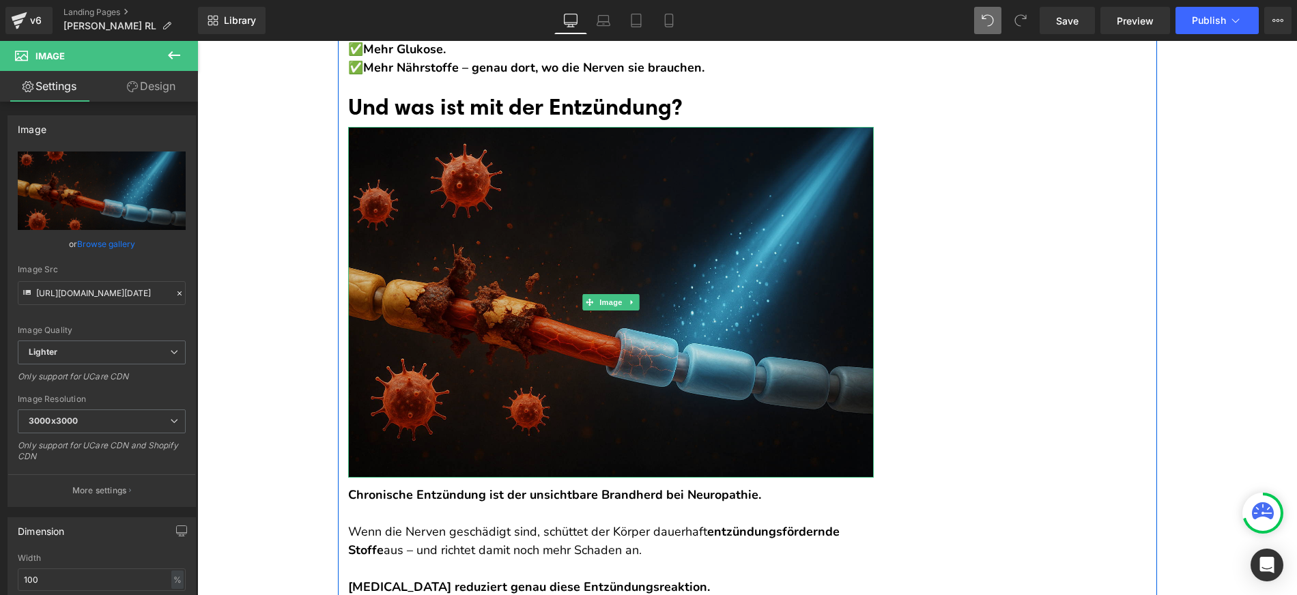
click at [524, 379] on img at bounding box center [611, 302] width 526 height 350
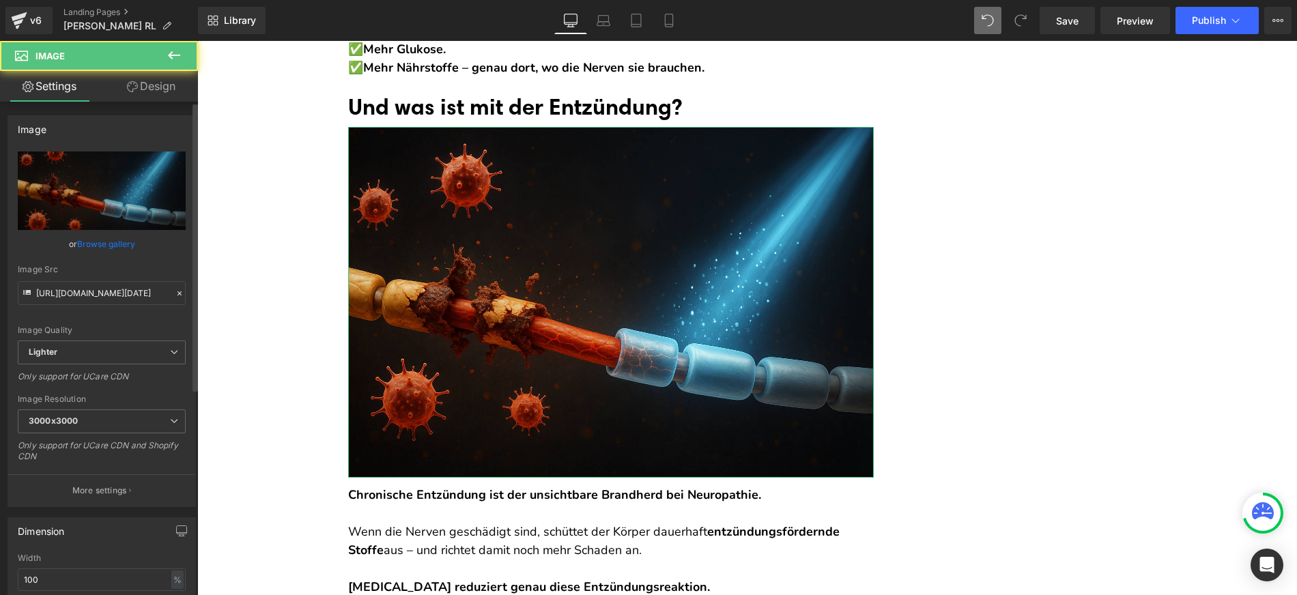
click at [81, 237] on link "Browse gallery" at bounding box center [106, 244] width 58 height 24
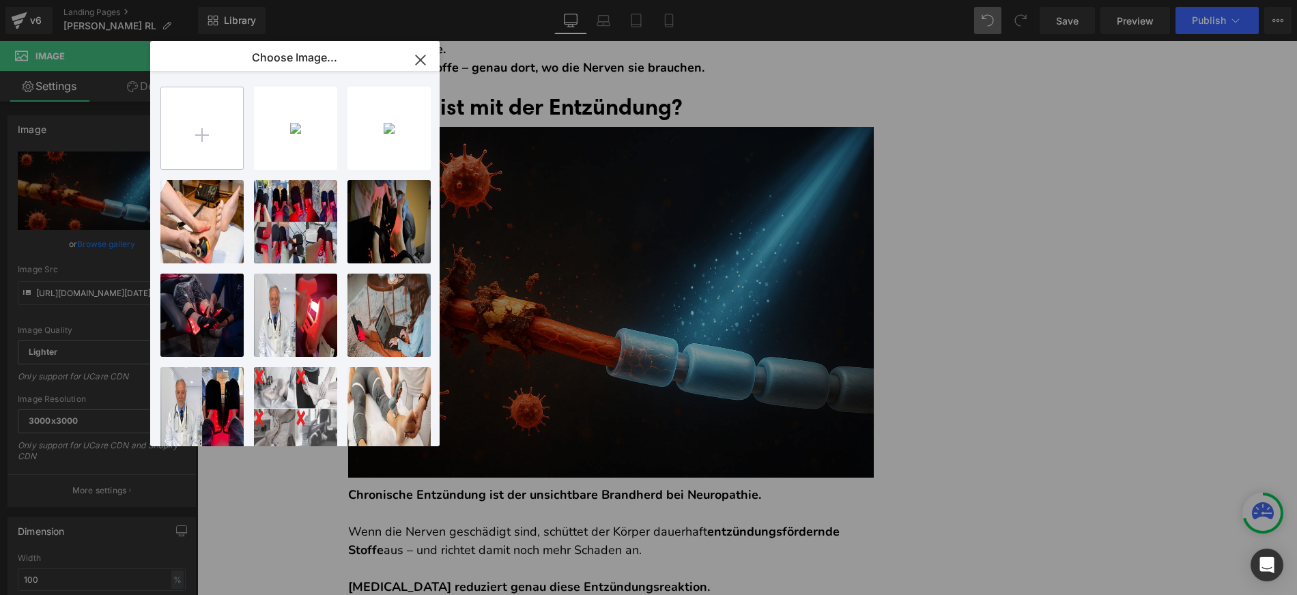
click at [192, 124] on input "file" at bounding box center [202, 128] width 82 height 82
type input "C:\fakepath\ChatGPT Image [DATE], 07_10_48 PM.png"
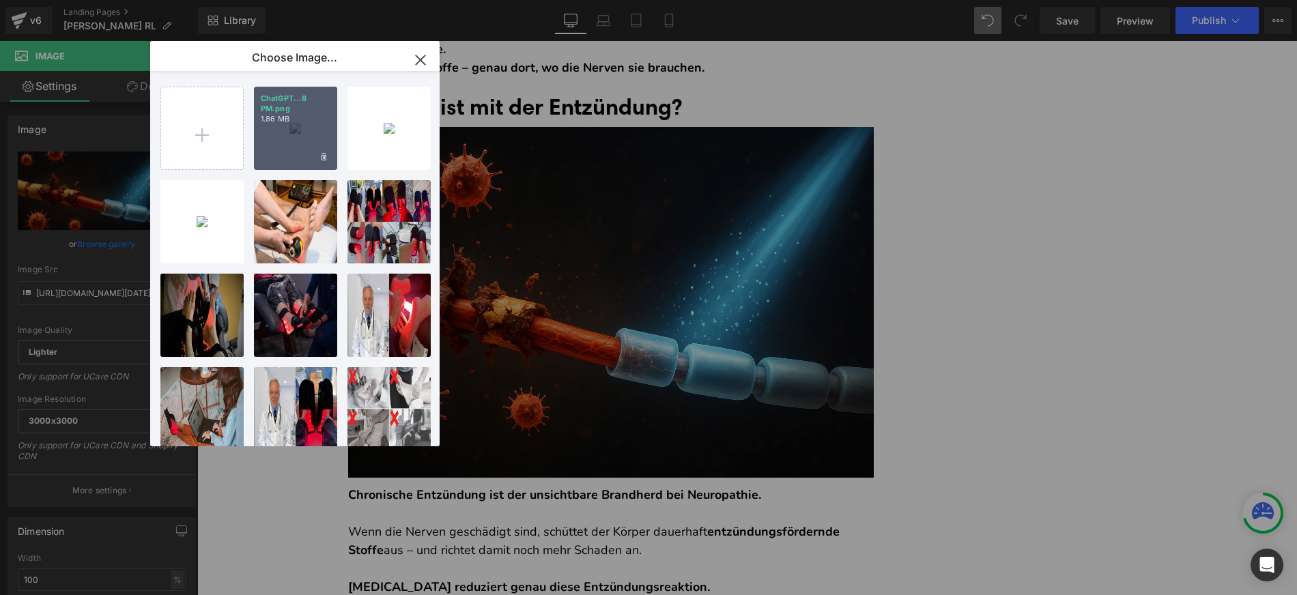
click at [275, 104] on p "ChatGPT...8 PM.png" at bounding box center [296, 104] width 70 height 20
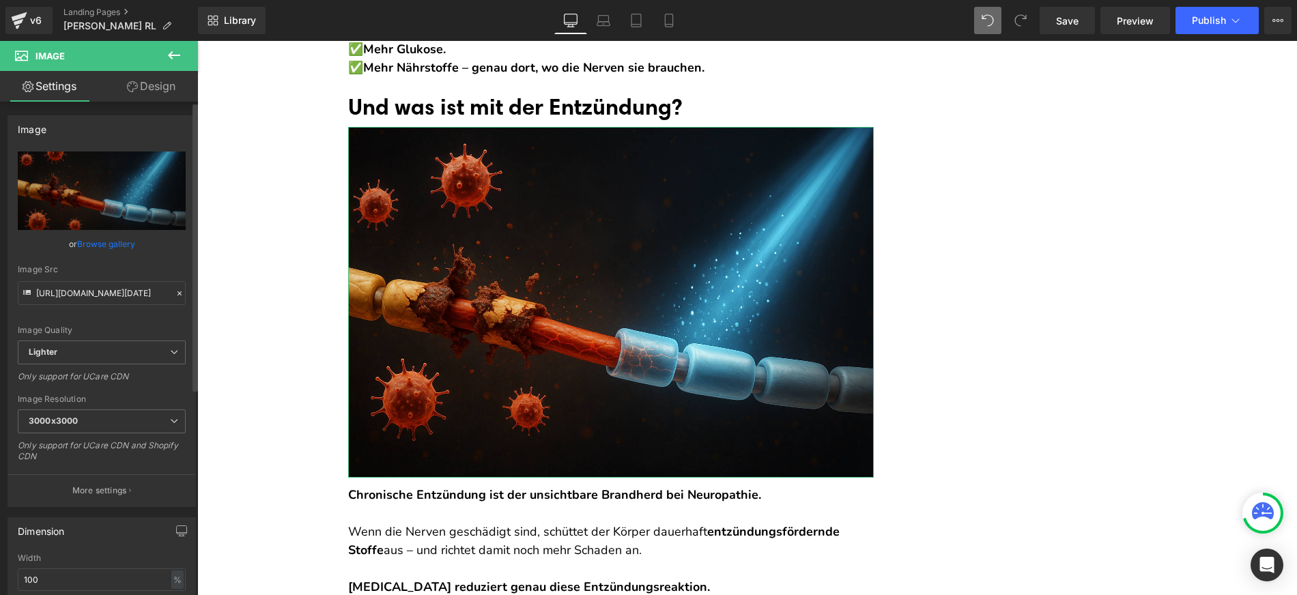
click at [106, 235] on link "Browse gallery" at bounding box center [106, 244] width 58 height 24
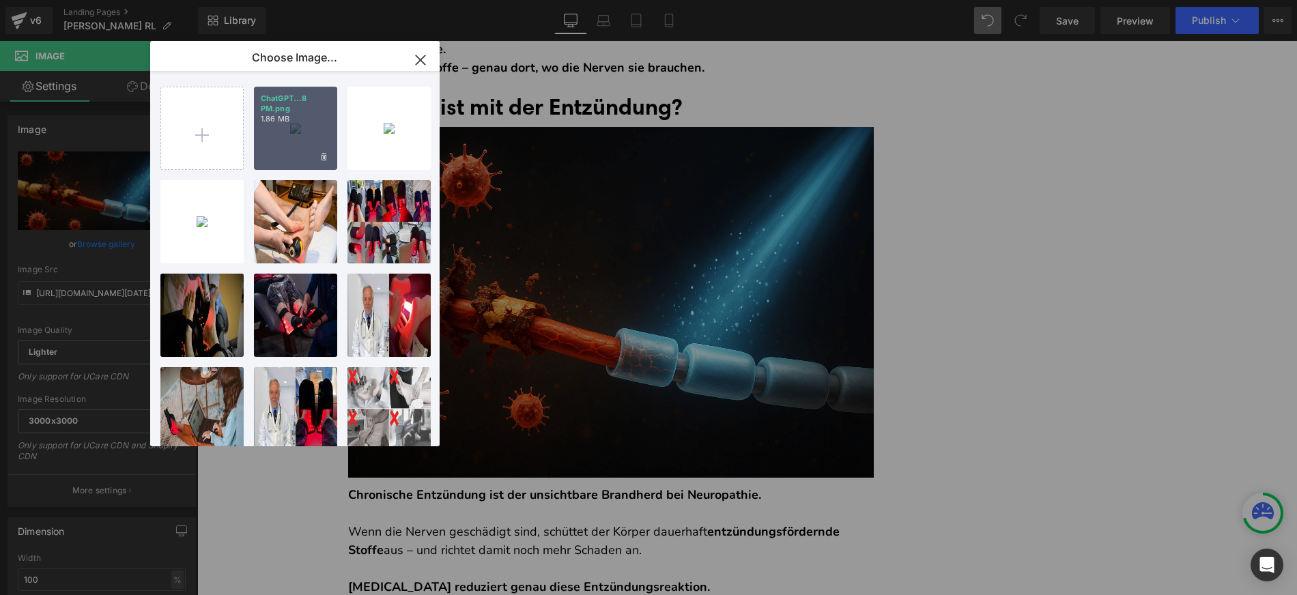
click at [298, 126] on div "ChatGPT...8 PM.png 1.86 MB" at bounding box center [295, 128] width 83 height 83
type input "[URL][DOMAIN_NAME][DATE]"
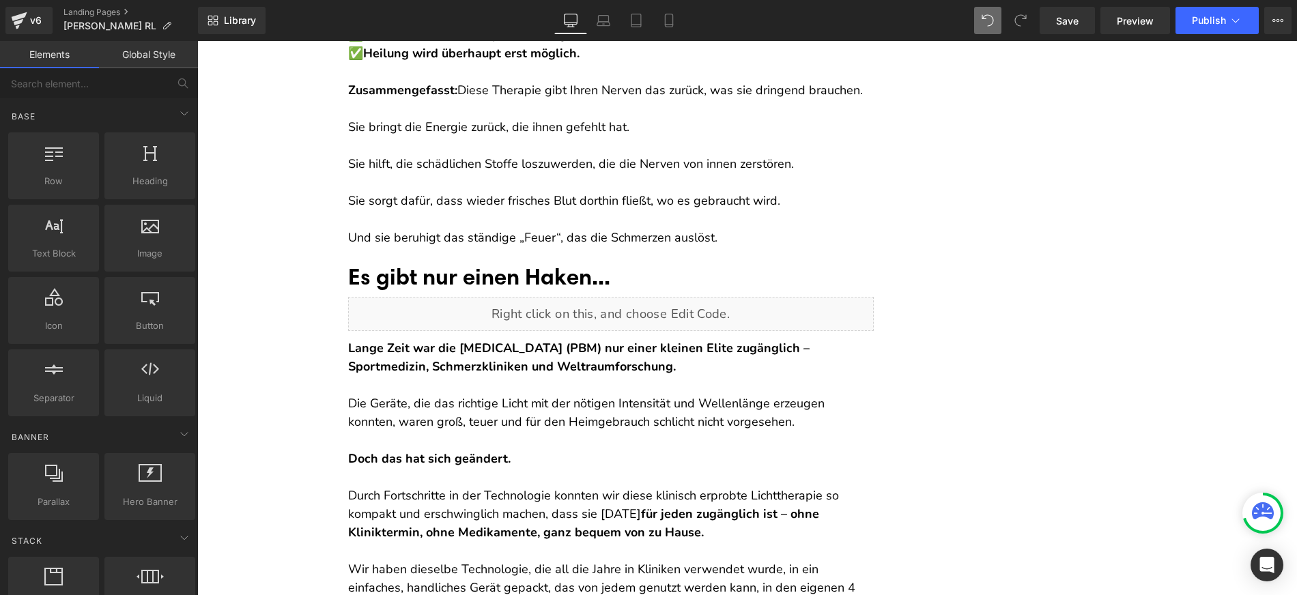
scroll to position [7146, 0]
click at [1065, 17] on span "Save" at bounding box center [1067, 21] width 23 height 14
click at [1080, 20] on link "Save" at bounding box center [1067, 20] width 55 height 27
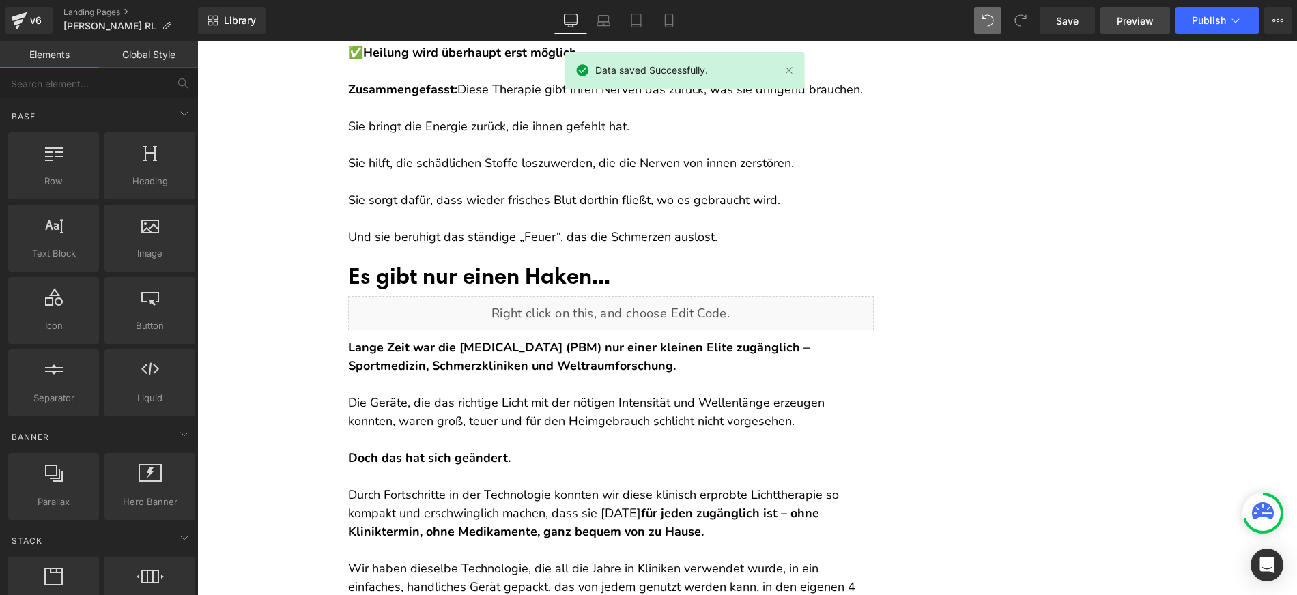
click at [1127, 18] on span "Preview" at bounding box center [1135, 21] width 37 height 14
